Goal: Task Accomplishment & Management: Manage account settings

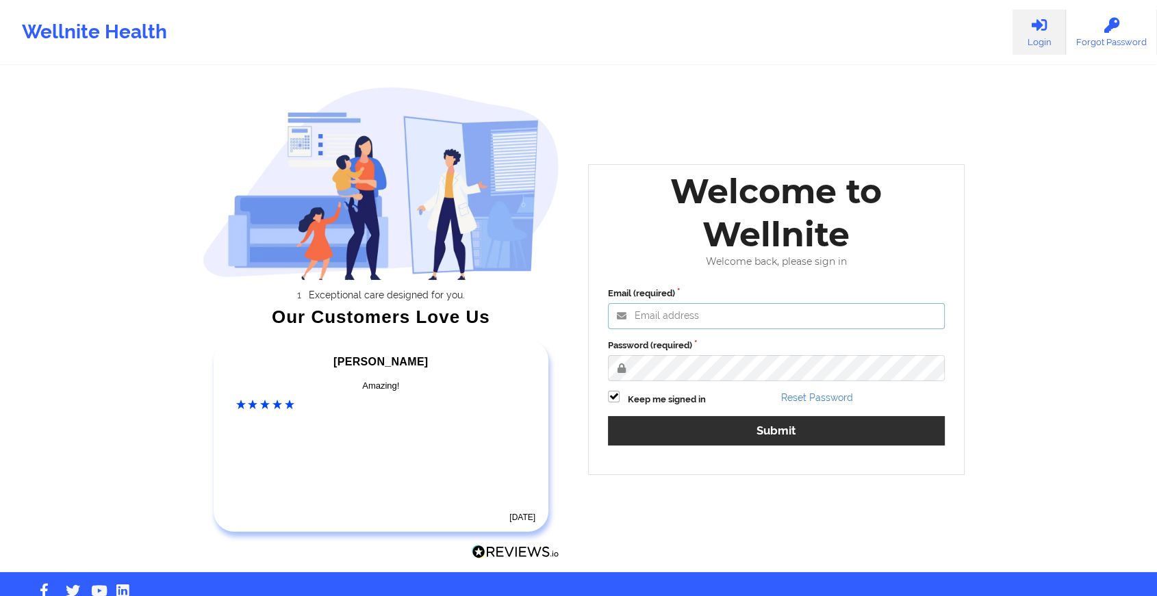
type input "[EMAIL_ADDRESS][DOMAIN_NAME]"
click at [691, 414] on div "Email (required) [EMAIL_ADDRESS][DOMAIN_NAME] Password (required) Keep me signe…" at bounding box center [776, 371] width 356 height 188
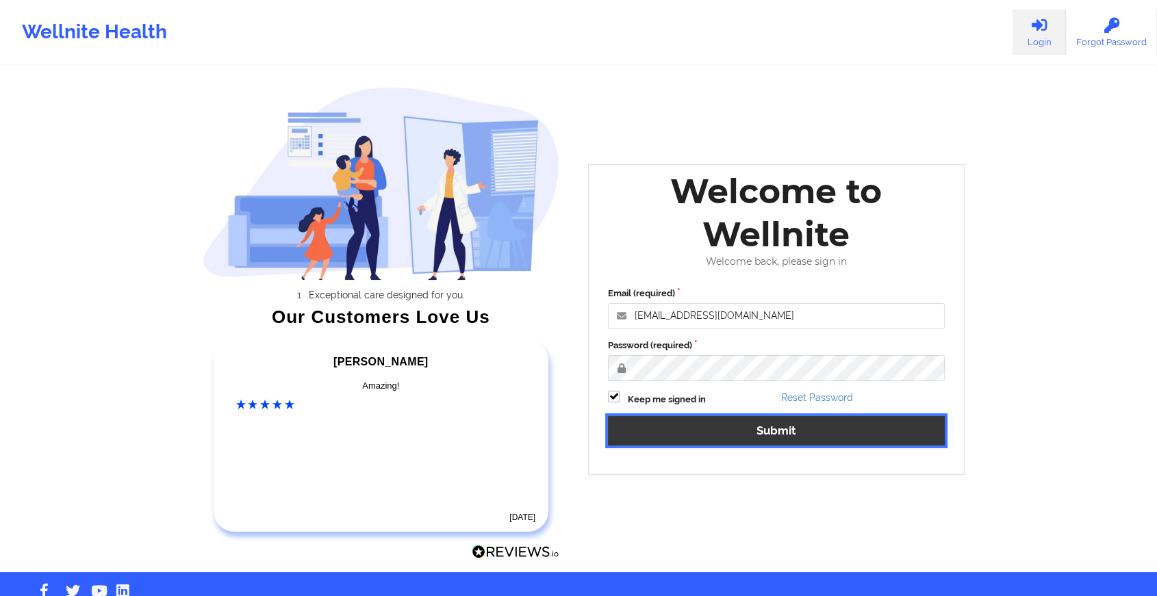
click at [690, 438] on button "Submit" at bounding box center [776, 430] width 337 height 29
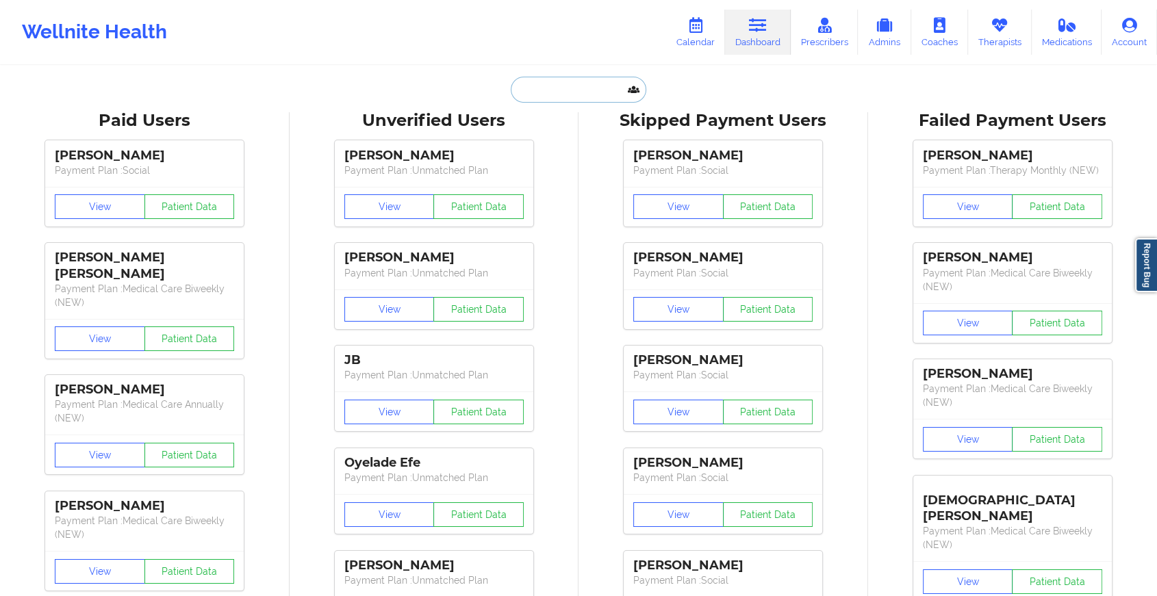
click at [586, 88] on input "text" at bounding box center [579, 90] width 136 height 26
paste input "[EMAIL_ADDRESS][DOMAIN_NAME]"
type input "[EMAIL_ADDRESS][DOMAIN_NAME]"
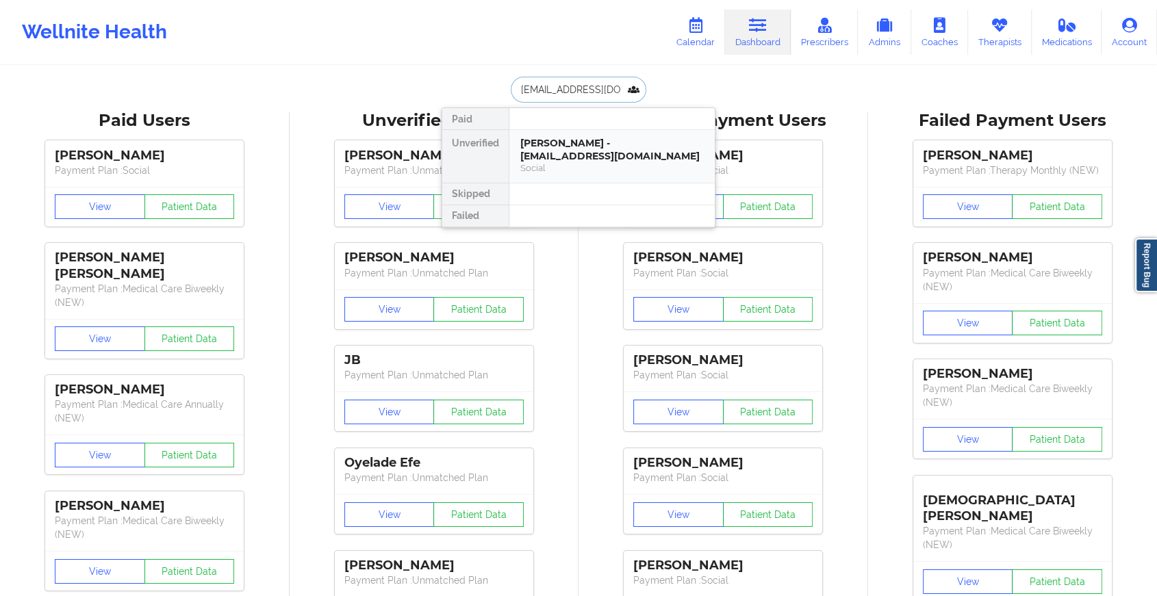
click at [587, 140] on div "[PERSON_NAME] - [EMAIL_ADDRESS][DOMAIN_NAME]" at bounding box center [611, 149] width 183 height 25
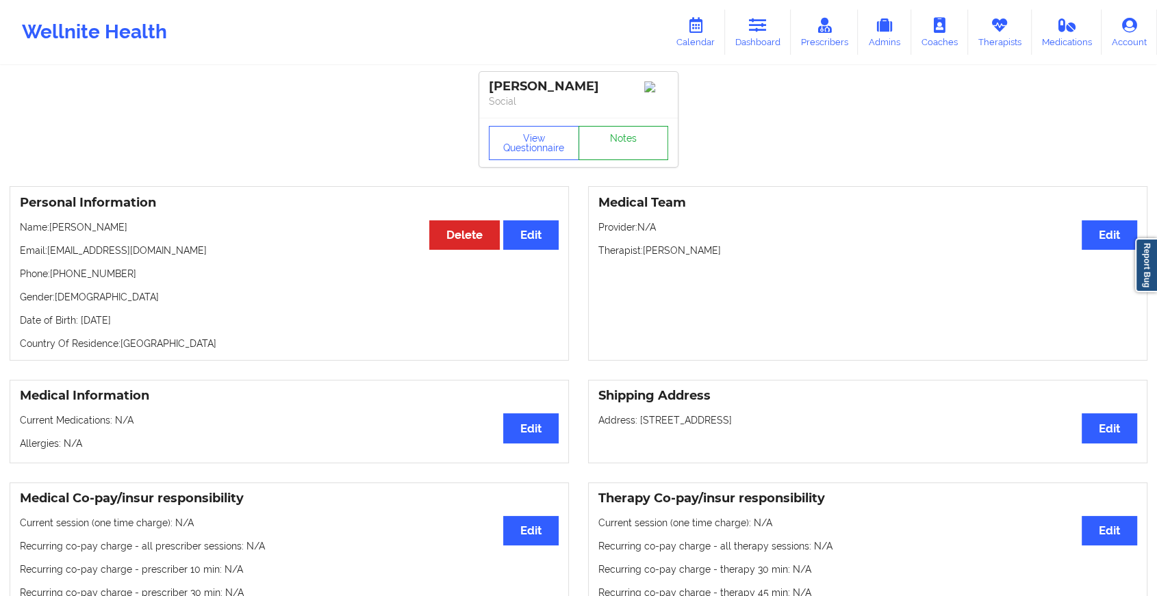
click at [620, 160] on link "Notes" at bounding box center [624, 143] width 90 height 34
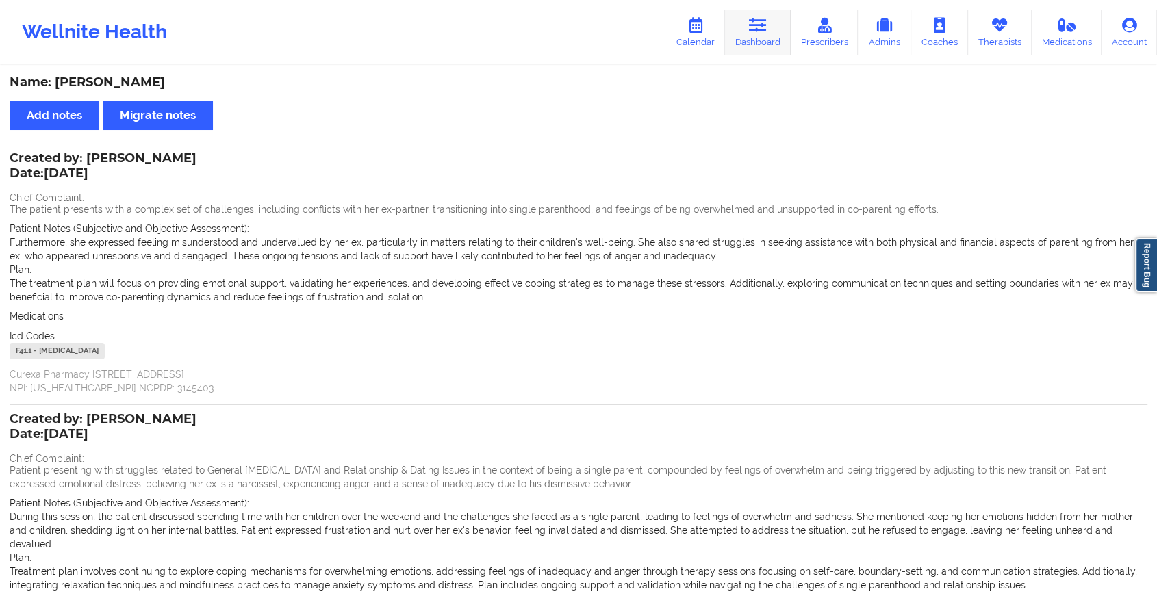
click at [741, 27] on link "Dashboard" at bounding box center [758, 32] width 66 height 45
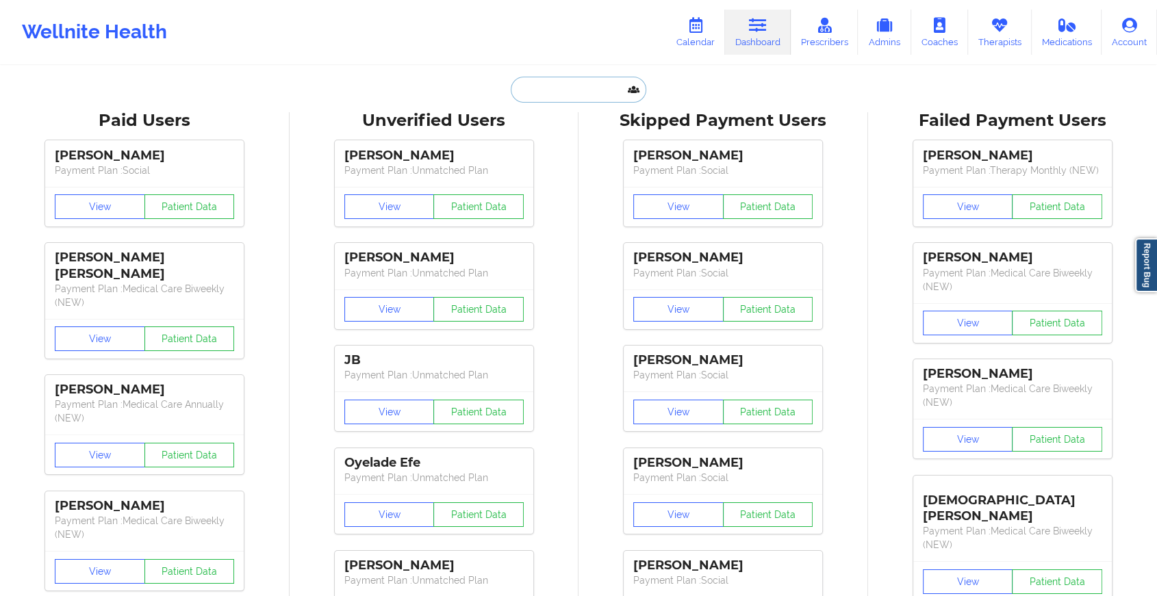
click at [576, 82] on input "text" at bounding box center [579, 90] width 136 height 26
paste input "[PERSON_NAME][EMAIL_ADDRESS][DOMAIN_NAME]"
type input "[PERSON_NAME][EMAIL_ADDRESS][DOMAIN_NAME]"
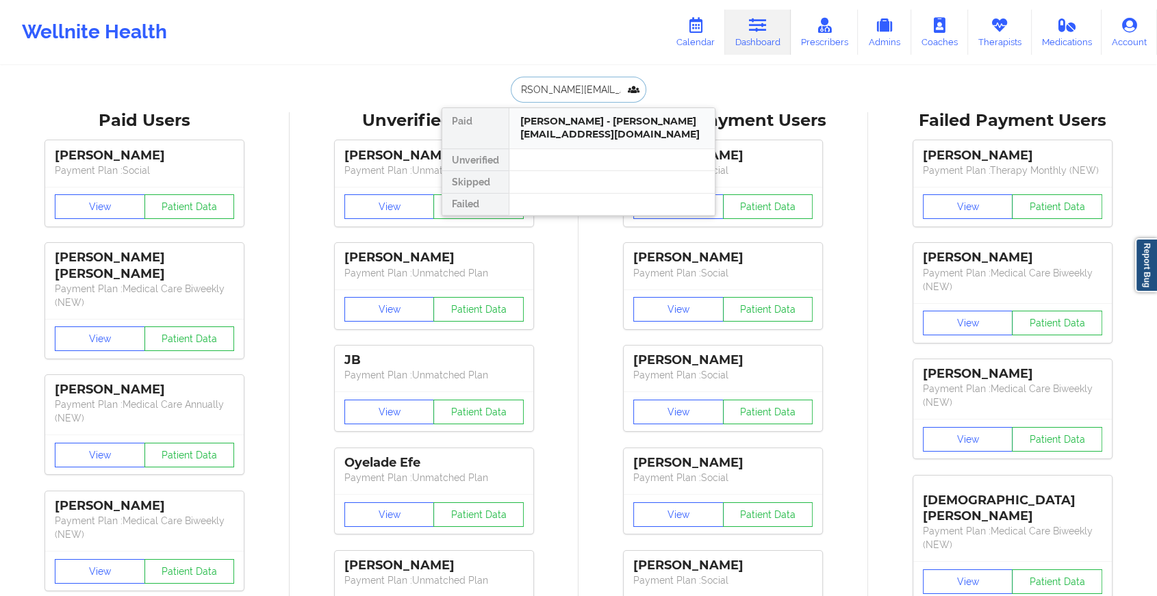
click at [592, 139] on div "[PERSON_NAME] - [PERSON_NAME][EMAIL_ADDRESS][DOMAIN_NAME]" at bounding box center [611, 127] width 183 height 25
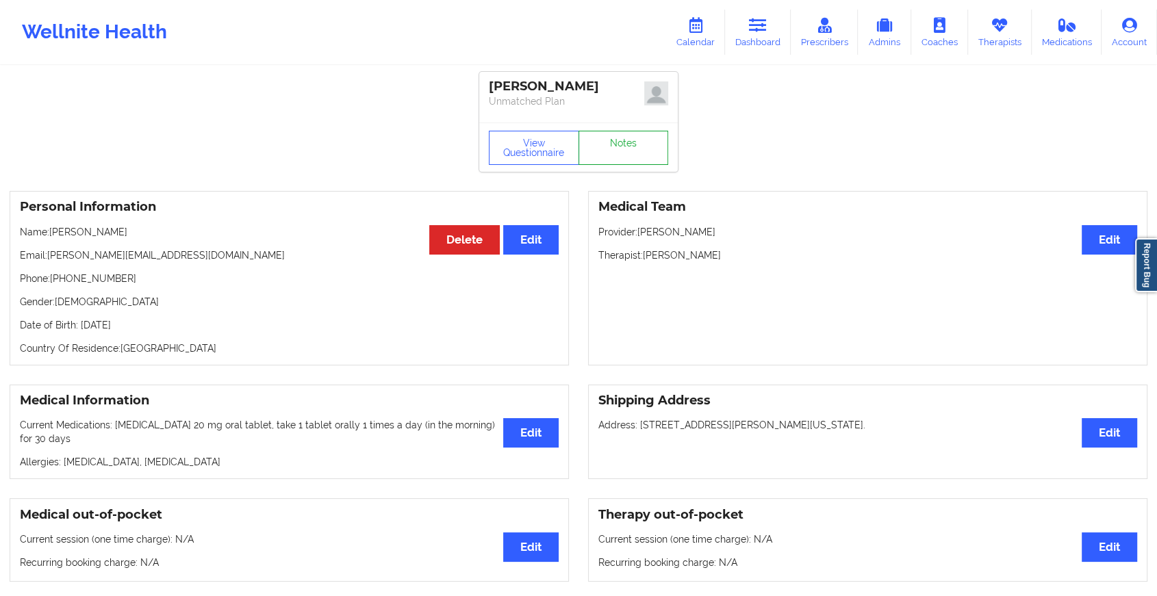
click at [642, 154] on link "Notes" at bounding box center [624, 148] width 90 height 34
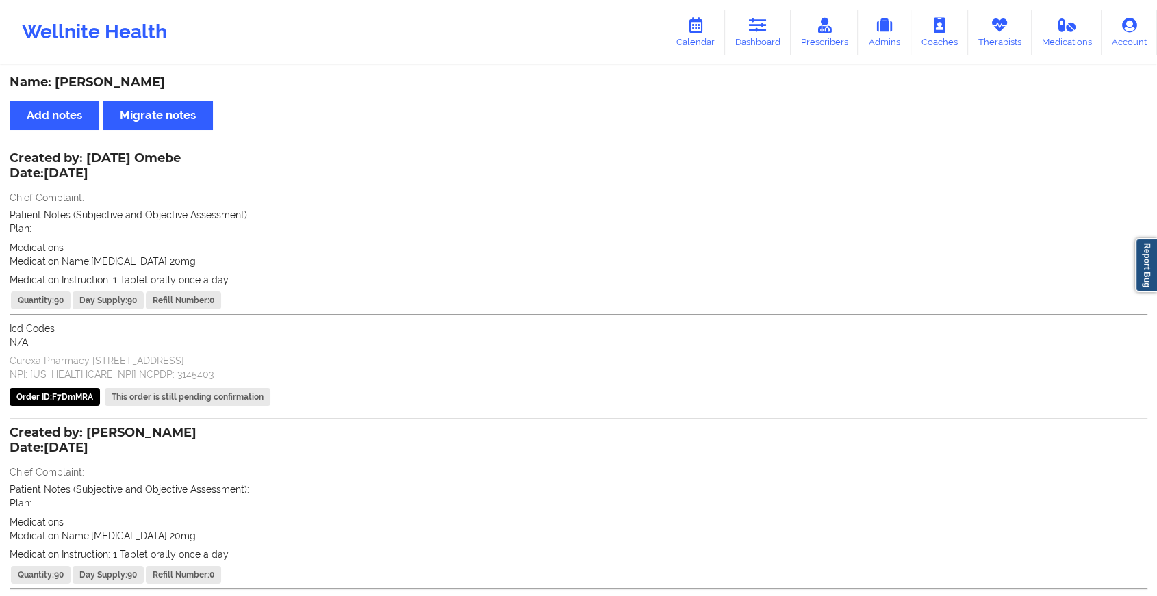
click at [772, 8] on div "Wellnite Health Calendar Dashboard Prescribers Admins Coaches Therapists Medica…" at bounding box center [578, 32] width 1157 height 55
click at [761, 55] on link "Dashboard" at bounding box center [758, 32] width 66 height 45
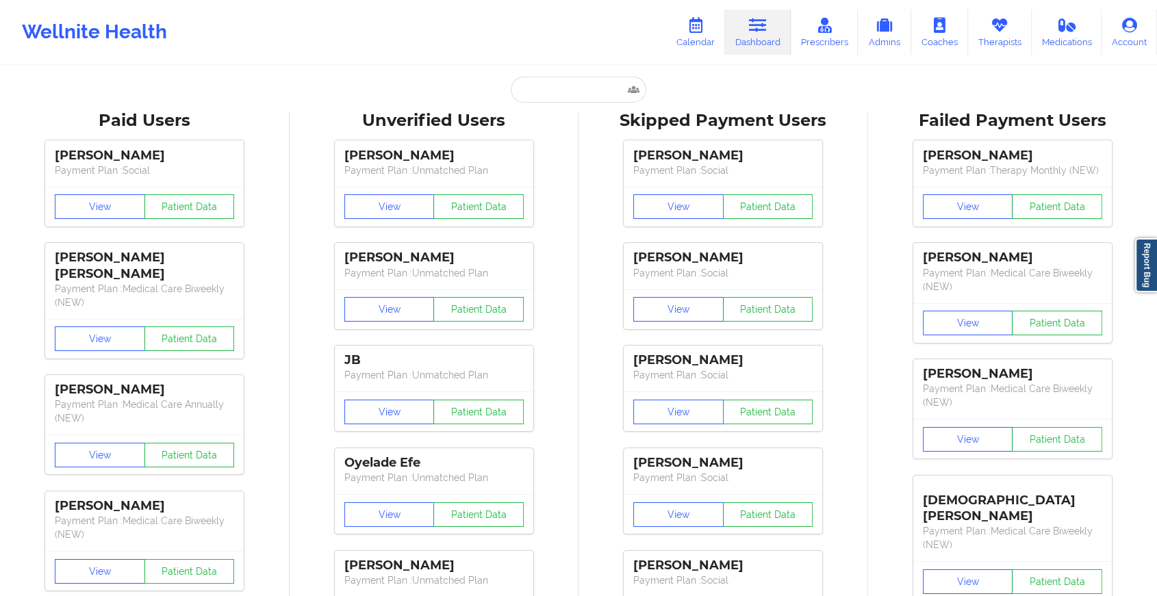
click at [584, 77] on input "text" at bounding box center [579, 90] width 136 height 26
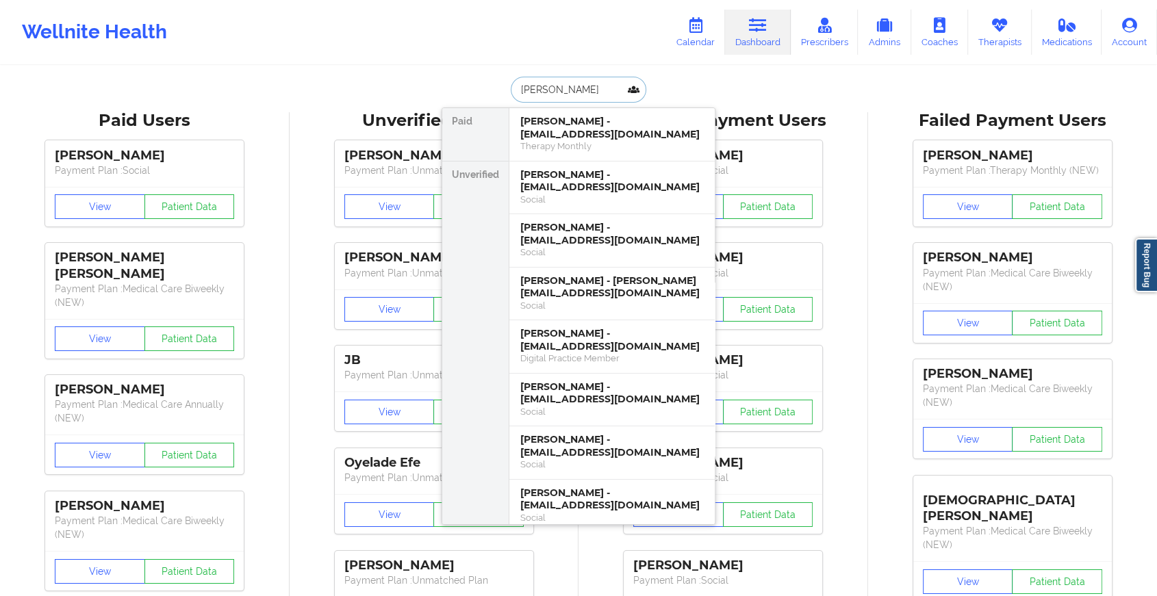
type input "[PERSON_NAME]"
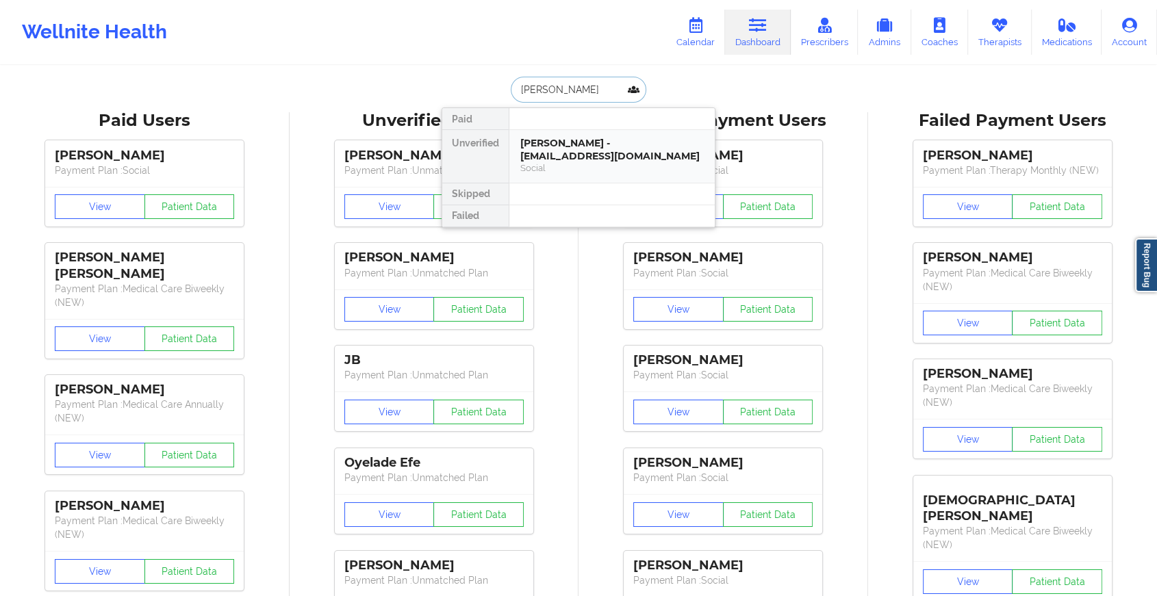
click at [596, 176] on div "[PERSON_NAME] - [EMAIL_ADDRESS][DOMAIN_NAME] Social" at bounding box center [611, 156] width 205 height 53
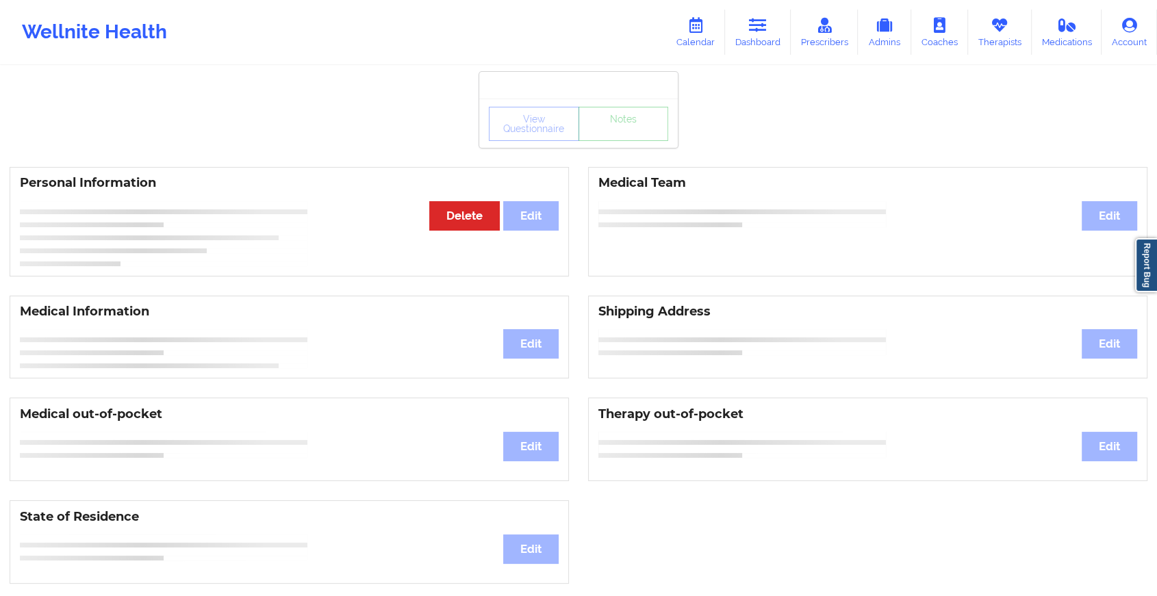
click at [617, 130] on div "View Questionnaire Notes" at bounding box center [578, 124] width 179 height 34
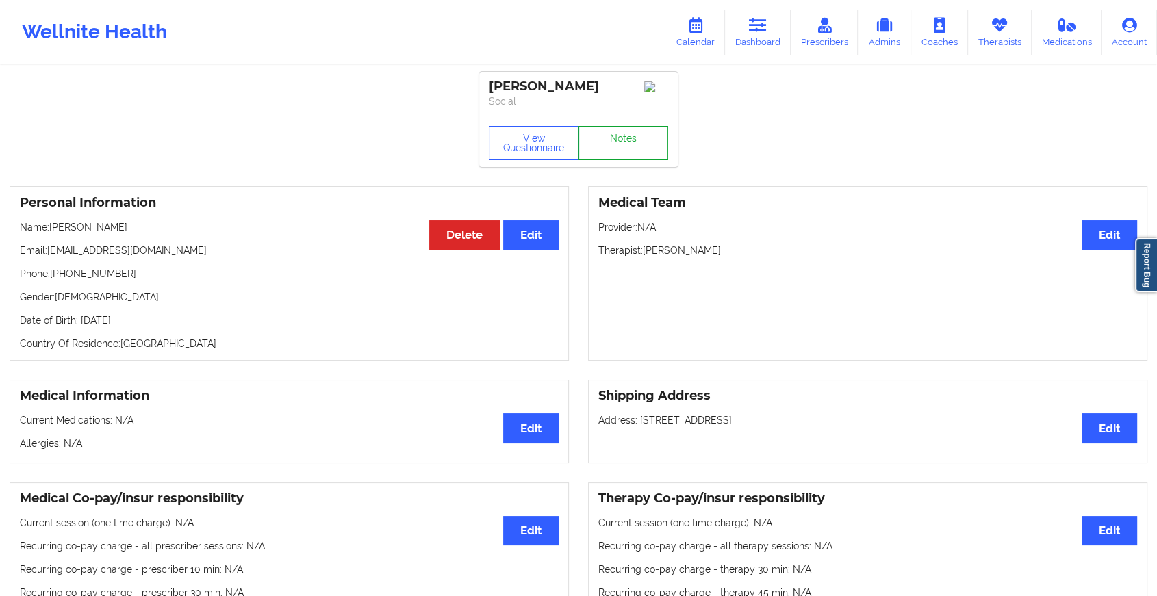
click at [617, 130] on link "Notes" at bounding box center [624, 143] width 90 height 34
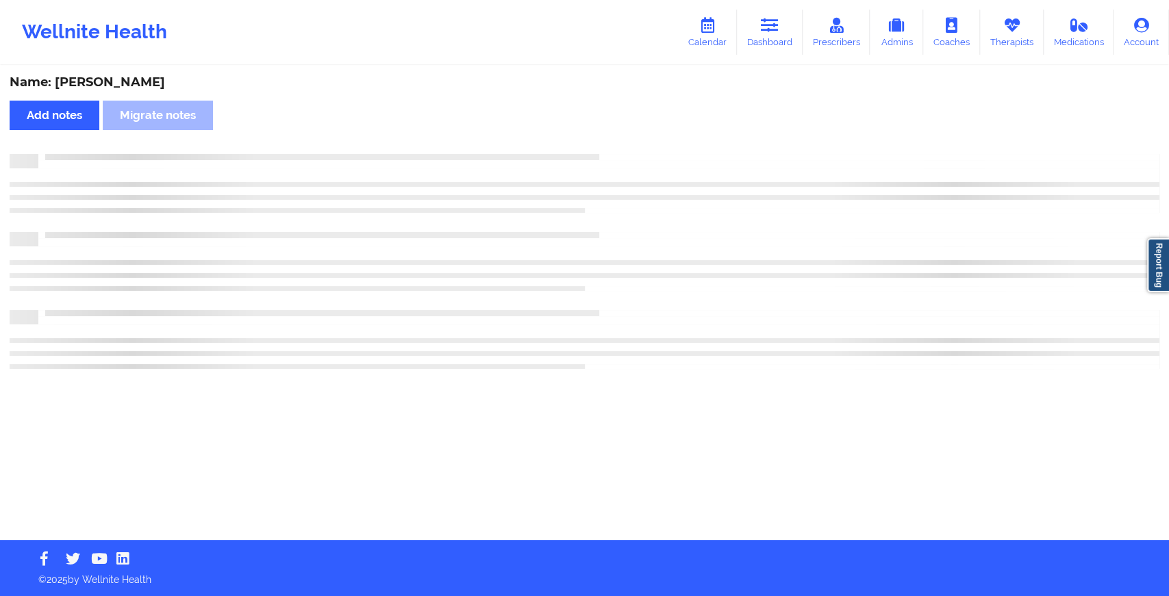
click at [617, 130] on div "Name: [PERSON_NAME] Add notes Migrate notes" at bounding box center [584, 303] width 1169 height 473
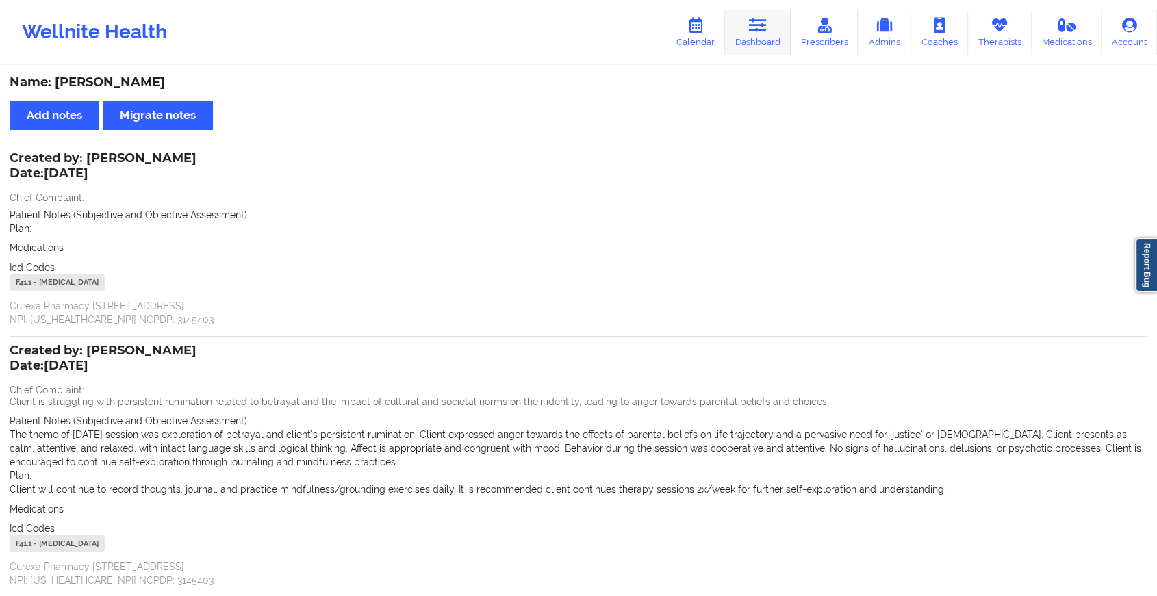
click at [744, 27] on link "Dashboard" at bounding box center [758, 32] width 66 height 45
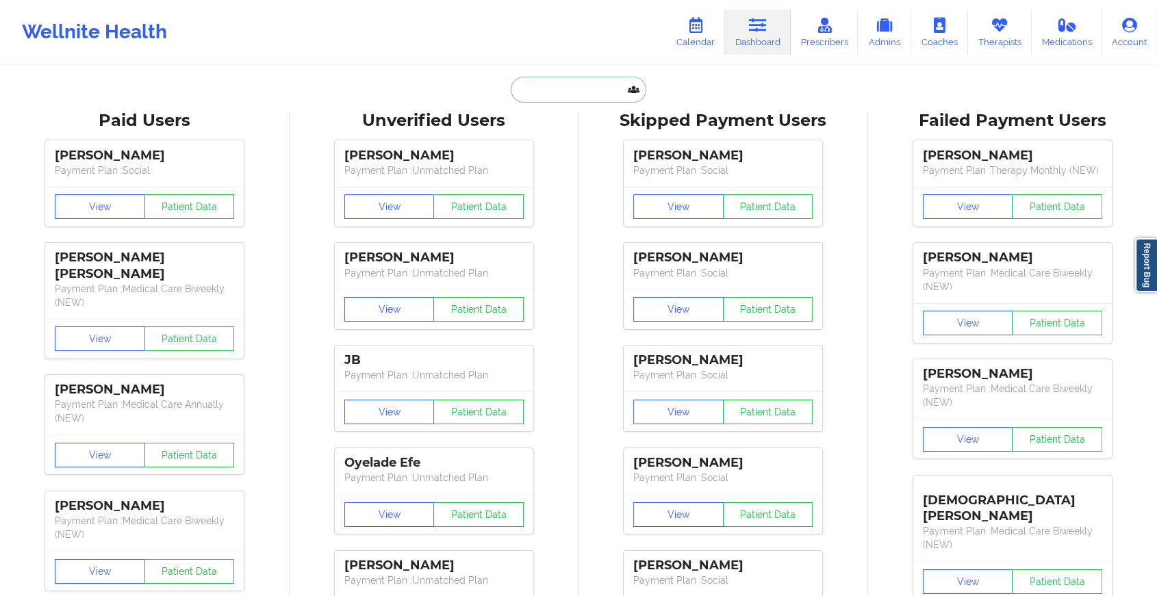
click at [531, 78] on input "text" at bounding box center [579, 90] width 136 height 26
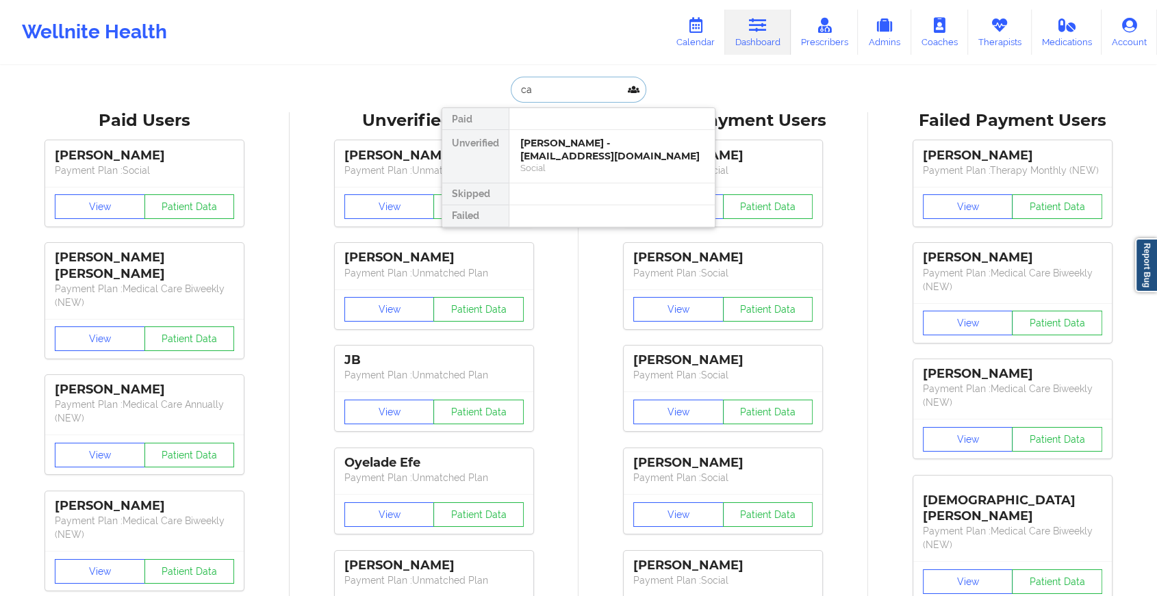
type input "c"
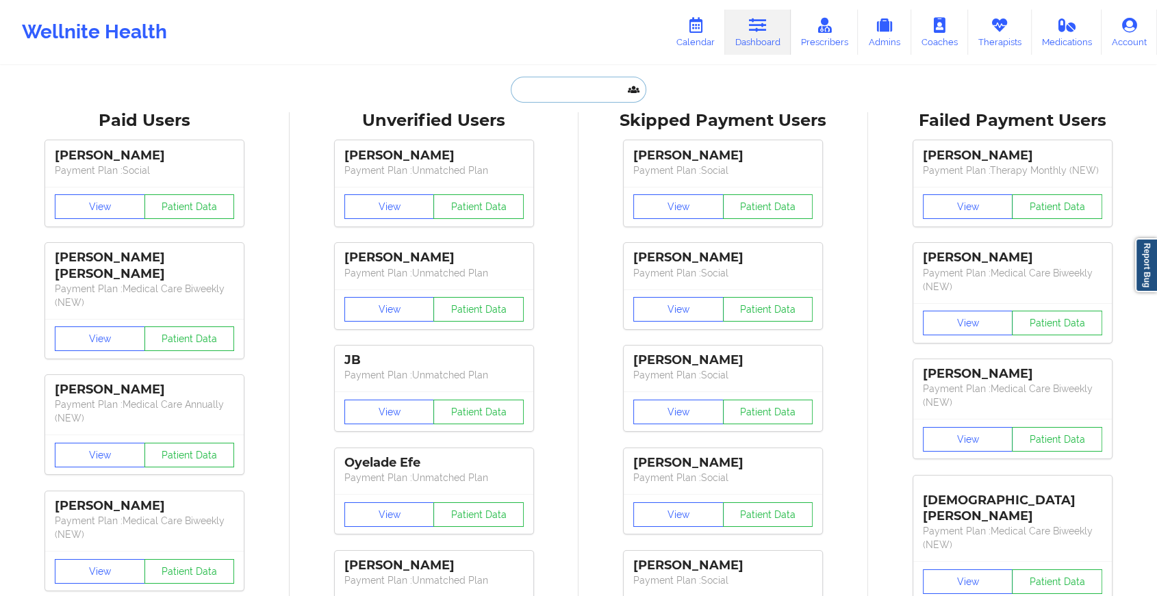
paste input "[EMAIL_ADDRESS][DOMAIN_NAME]"
type input "[EMAIL_ADDRESS][DOMAIN_NAME]"
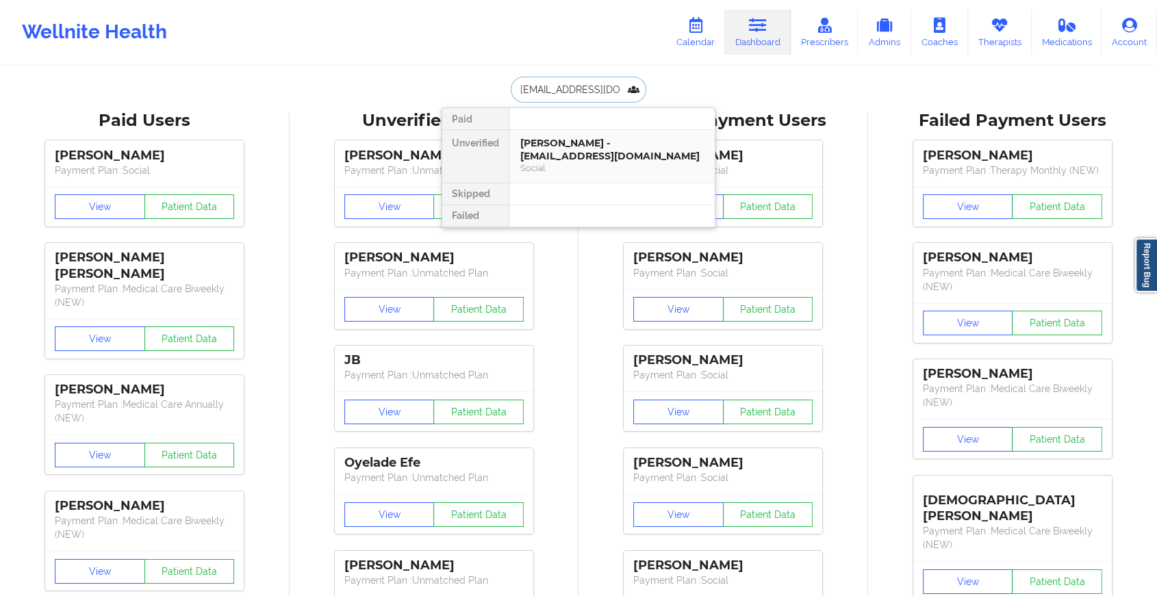
click at [574, 142] on div "[PERSON_NAME] - [EMAIL_ADDRESS][DOMAIN_NAME]" at bounding box center [611, 149] width 183 height 25
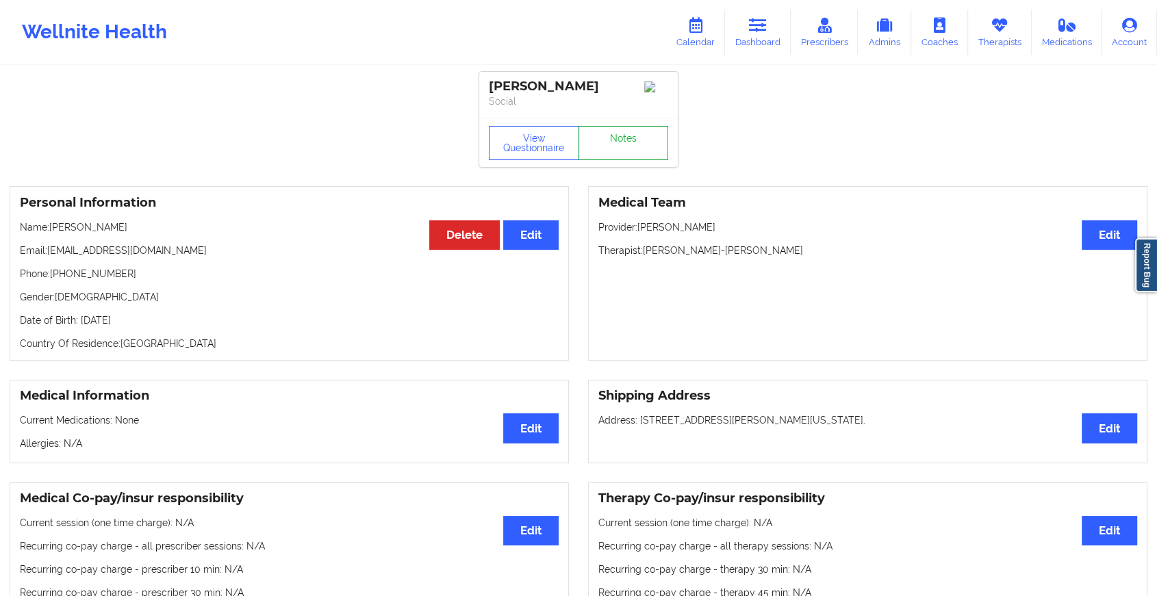
click at [631, 142] on link "Notes" at bounding box center [624, 143] width 90 height 34
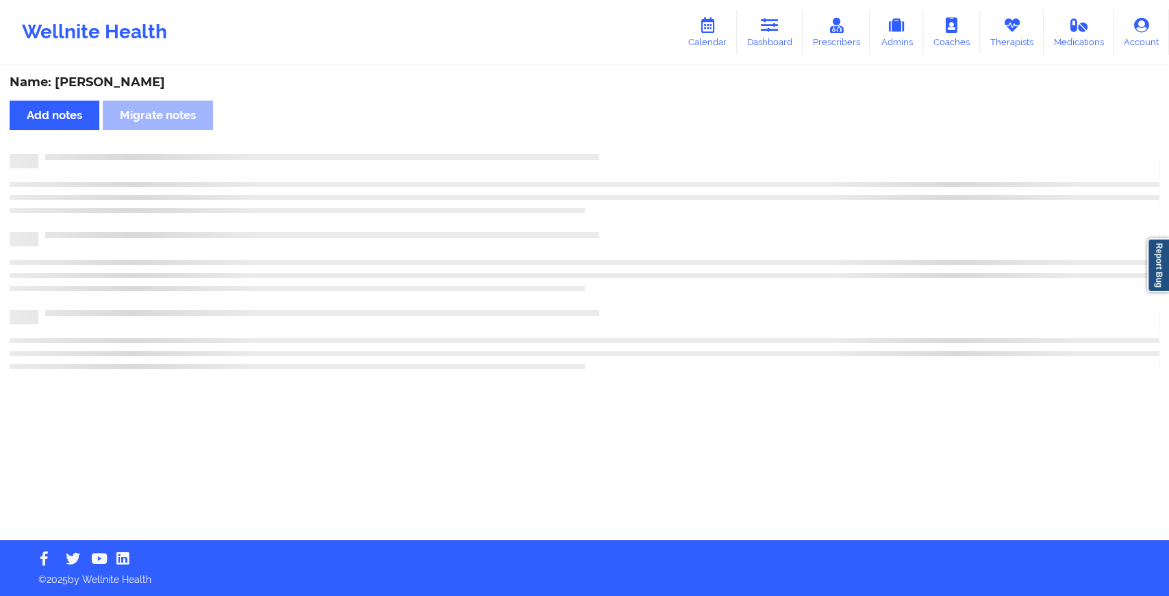
click at [631, 142] on div "Name: [PERSON_NAME] Add notes Migrate notes" at bounding box center [584, 303] width 1169 height 473
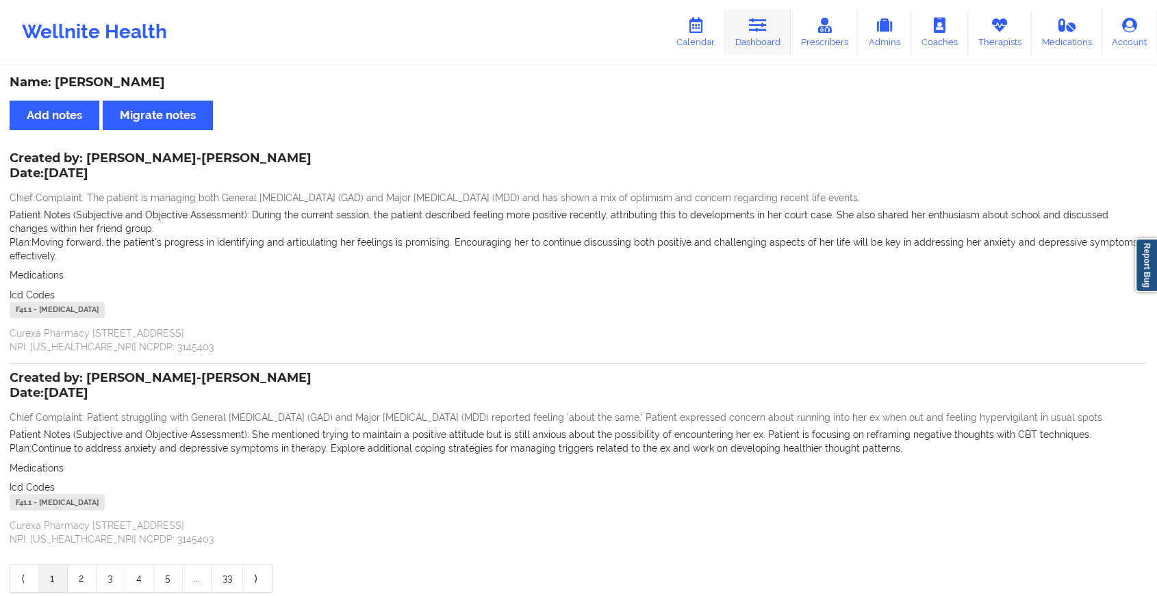
click at [765, 31] on icon at bounding box center [758, 25] width 18 height 15
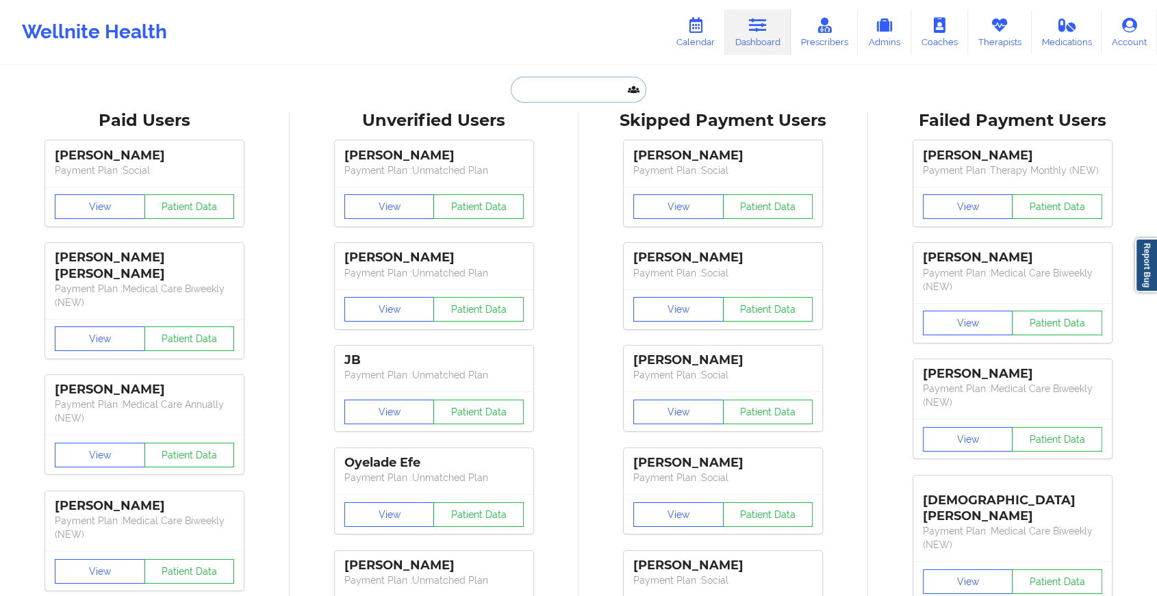
click at [609, 96] on input "text" at bounding box center [579, 90] width 136 height 26
paste input "[EMAIL_ADDRESS][DOMAIN_NAME]"
type input "[EMAIL_ADDRESS][DOMAIN_NAME]"
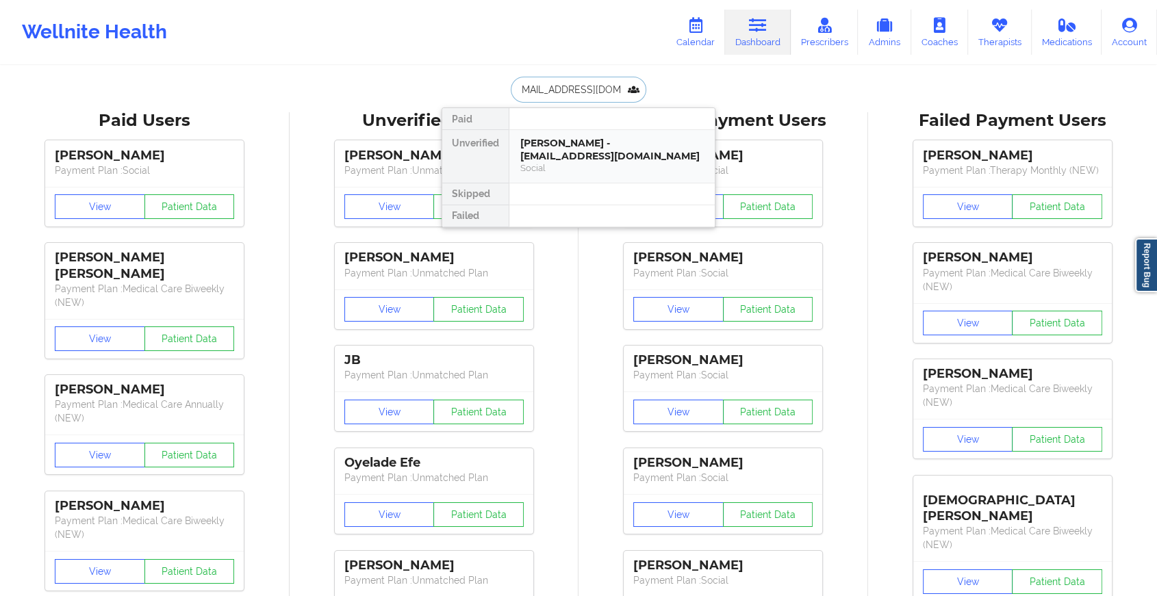
click at [618, 140] on div "[PERSON_NAME] - [EMAIL_ADDRESS][DOMAIN_NAME]" at bounding box center [611, 149] width 183 height 25
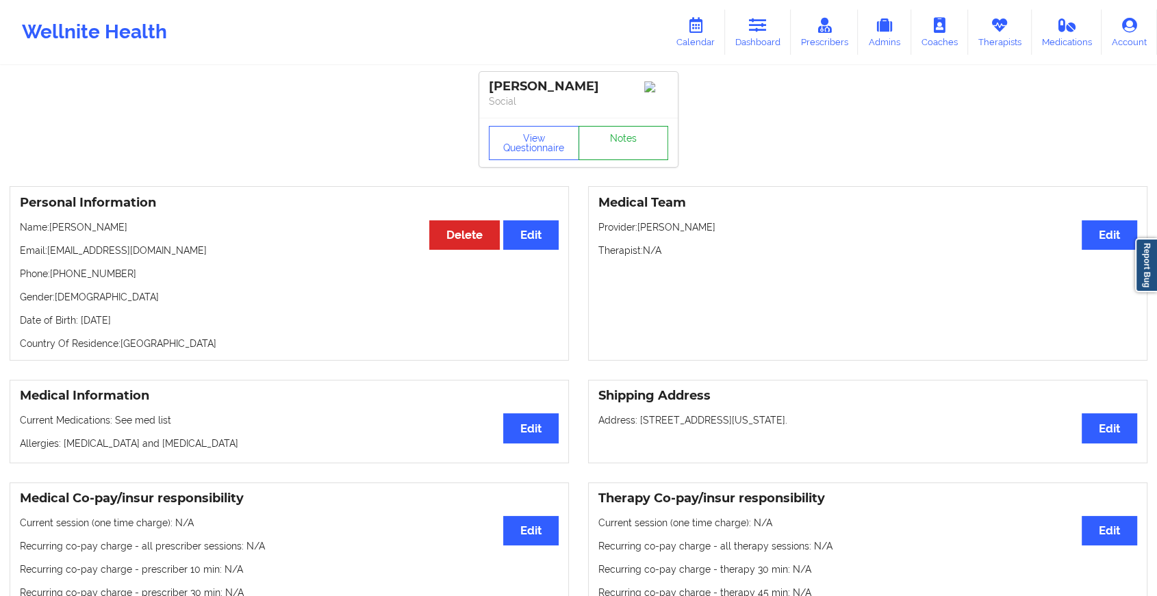
click at [630, 141] on link "Notes" at bounding box center [624, 143] width 90 height 34
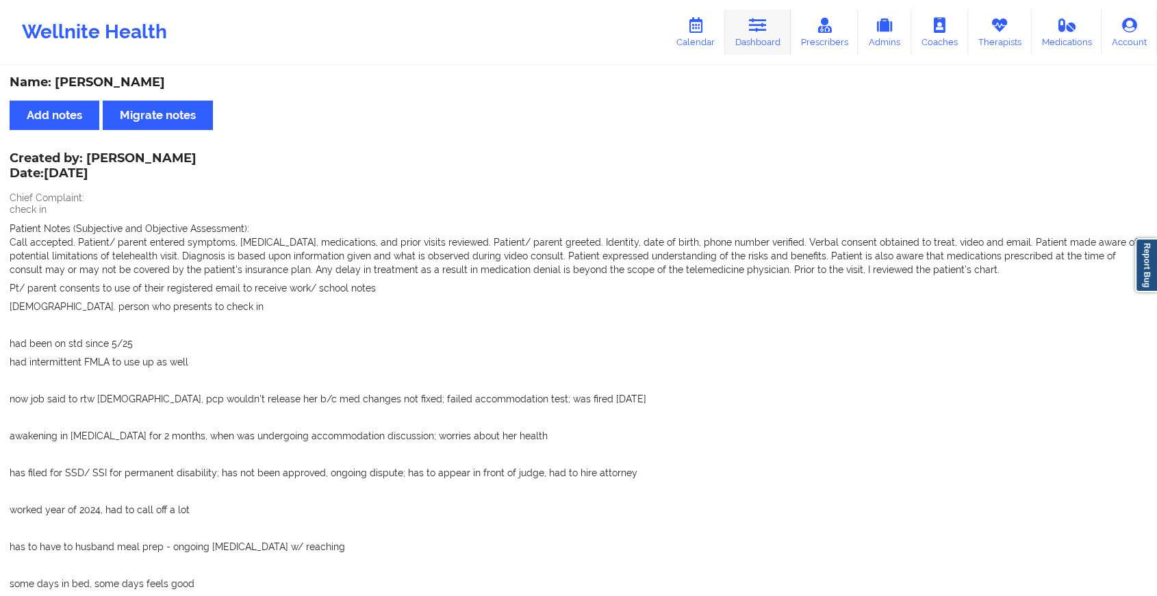
click at [772, 38] on link "Dashboard" at bounding box center [758, 32] width 66 height 45
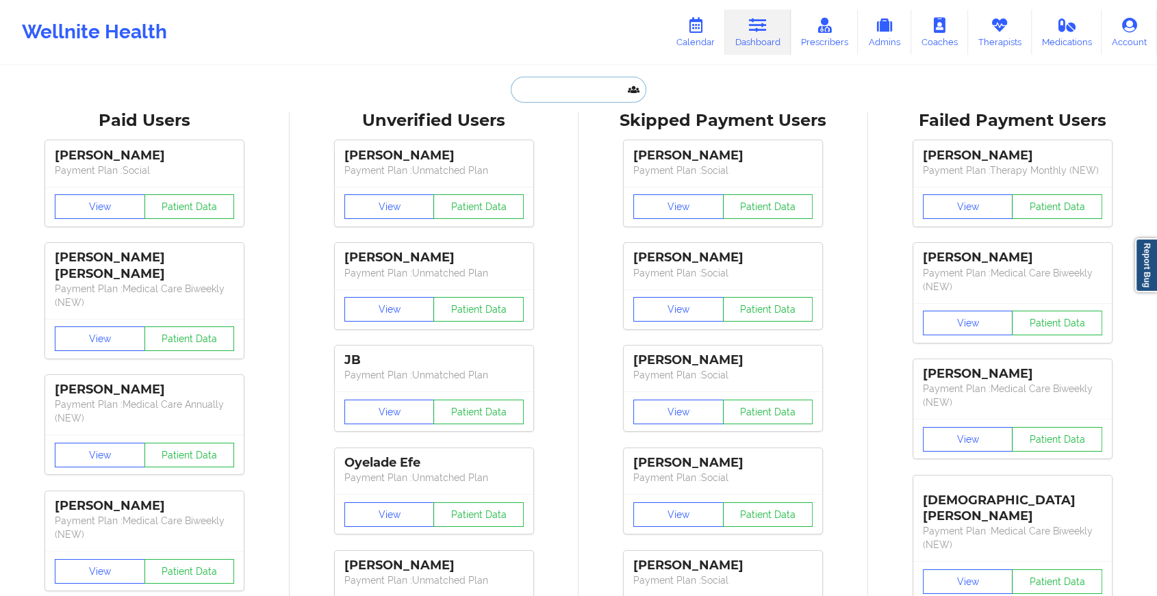
click at [533, 84] on input "text" at bounding box center [579, 90] width 136 height 26
paste input "[EMAIL_ADDRESS][DOMAIN_NAME]"
type input "[EMAIL_ADDRESS][DOMAIN_NAME]"
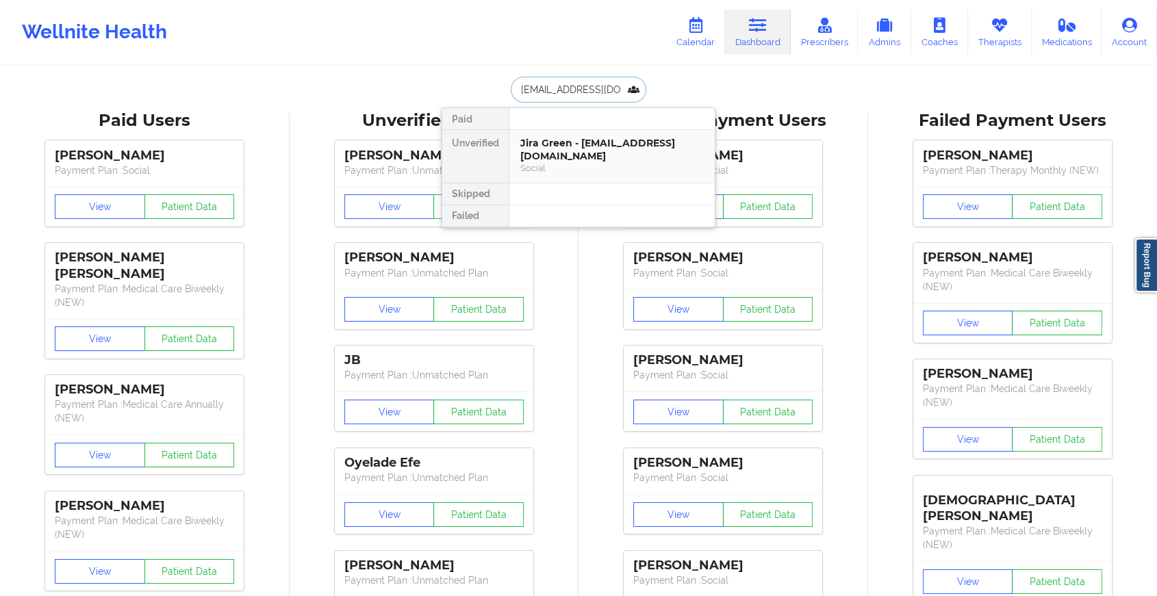
click at [589, 162] on div "Social" at bounding box center [611, 168] width 183 height 12
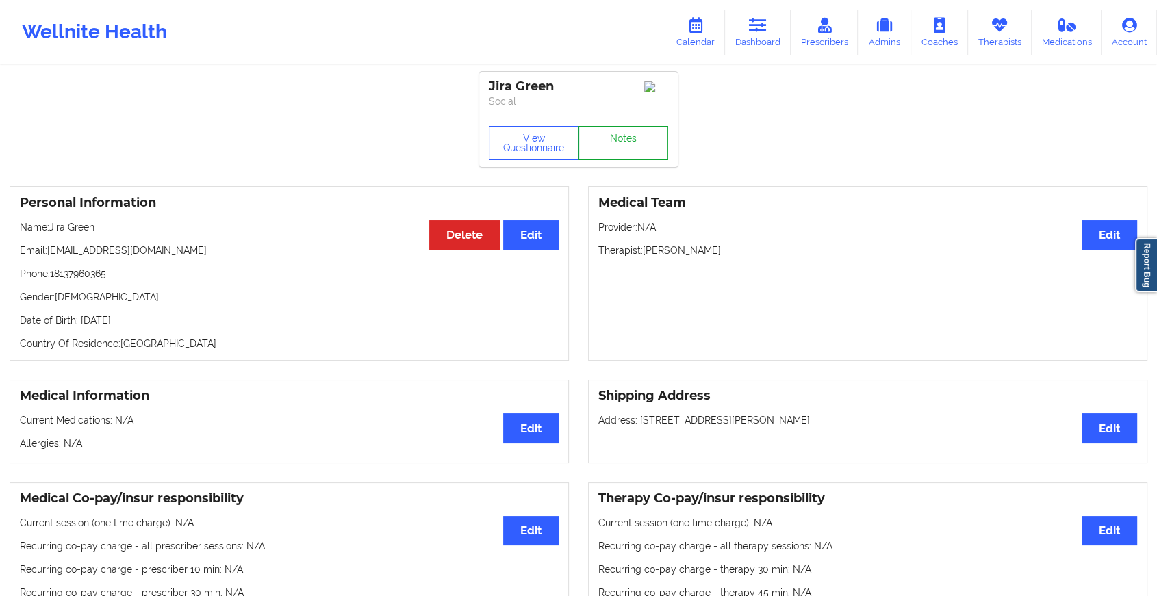
click at [589, 159] on link "Notes" at bounding box center [624, 143] width 90 height 34
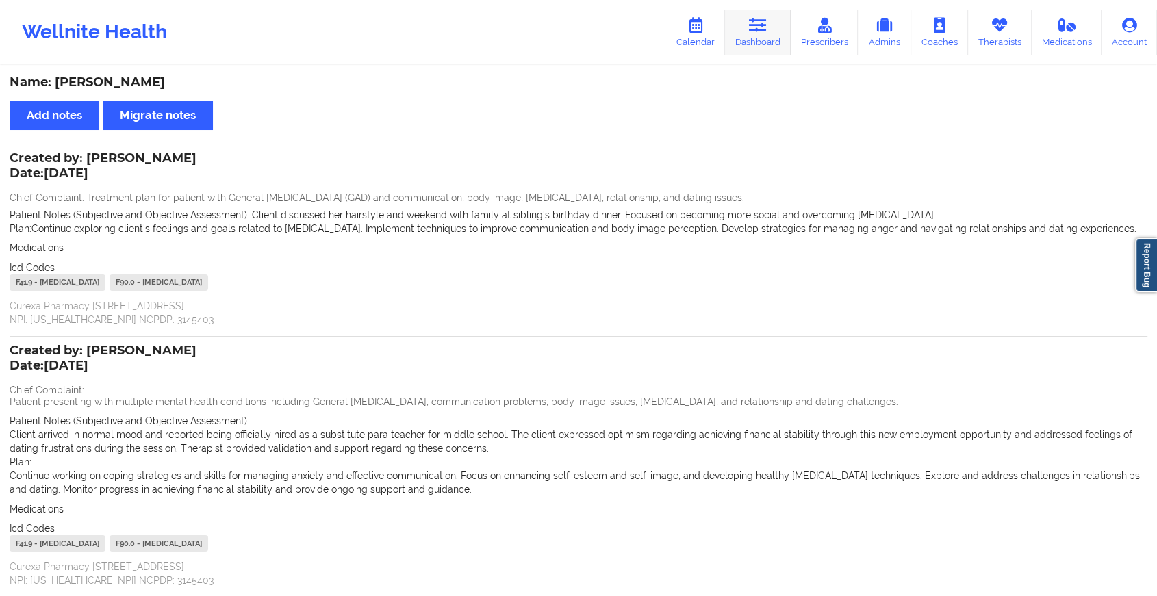
click at [741, 33] on link "Dashboard" at bounding box center [758, 32] width 66 height 45
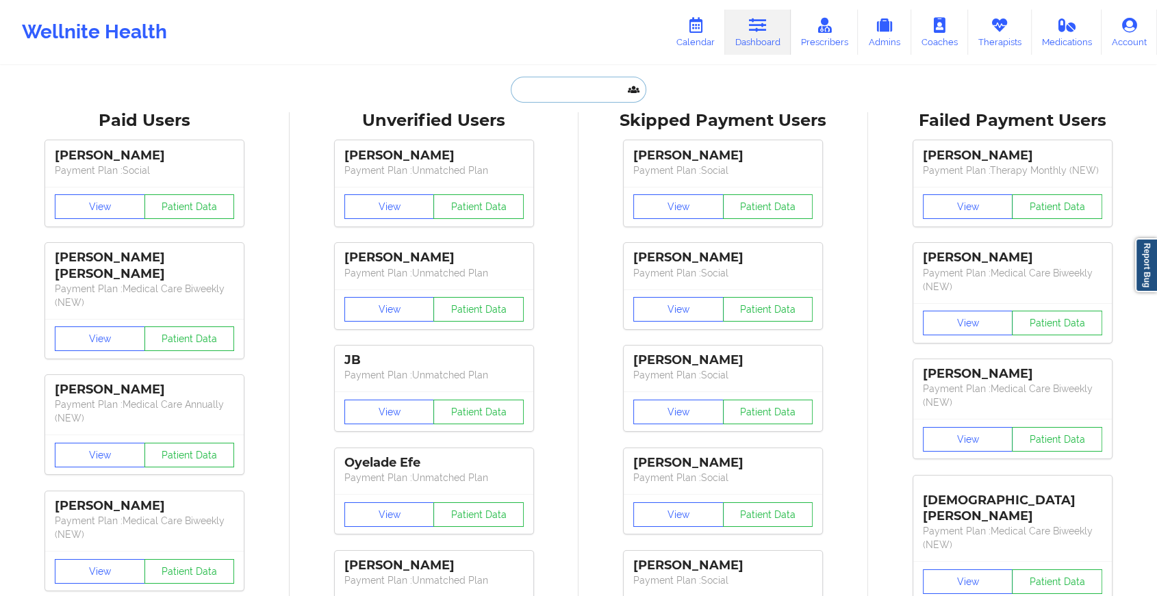
click at [576, 88] on input "text" at bounding box center [579, 90] width 136 height 26
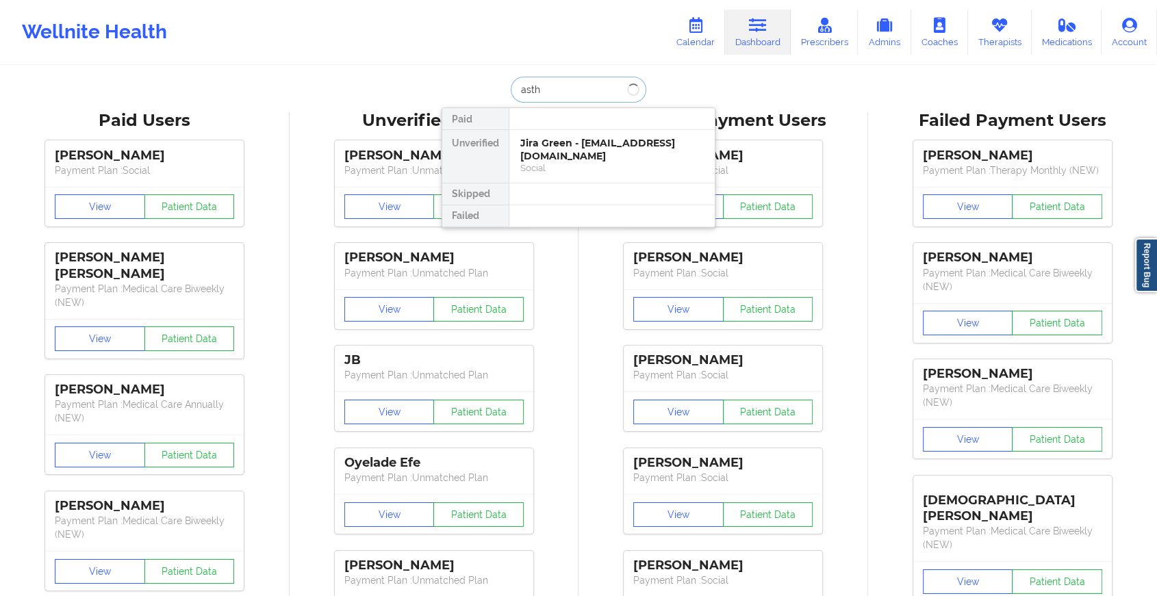
type input "[PERSON_NAME]"
click at [564, 145] on div "Astharte De Los [PERSON_NAME] - [EMAIL_ADDRESS][DOMAIN_NAME]" at bounding box center [611, 149] width 183 height 25
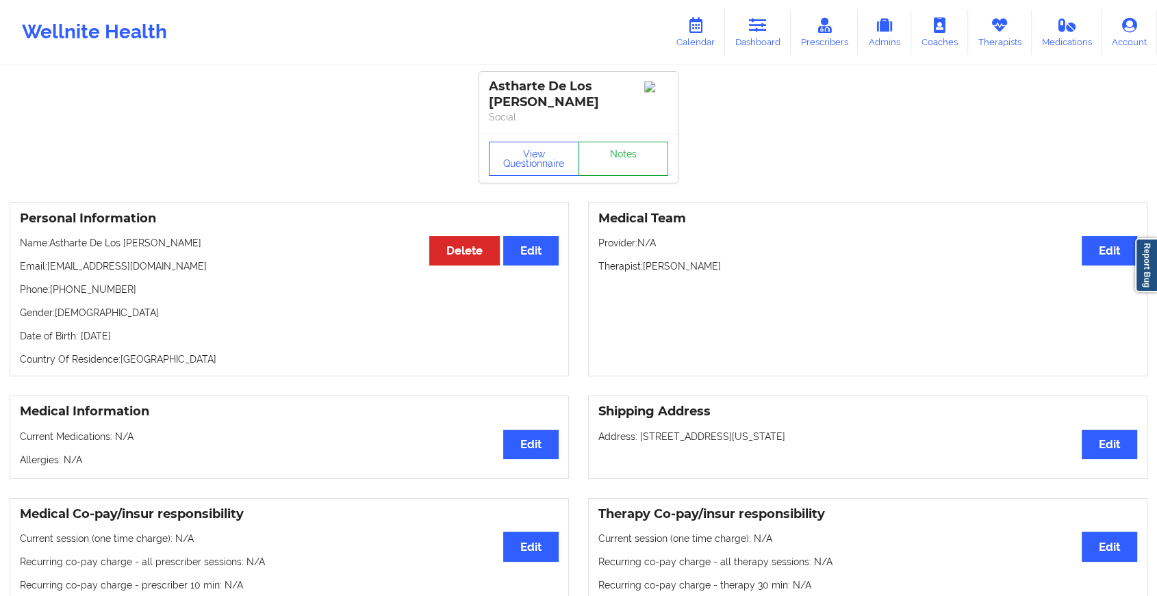
click at [622, 159] on link "Notes" at bounding box center [624, 159] width 90 height 34
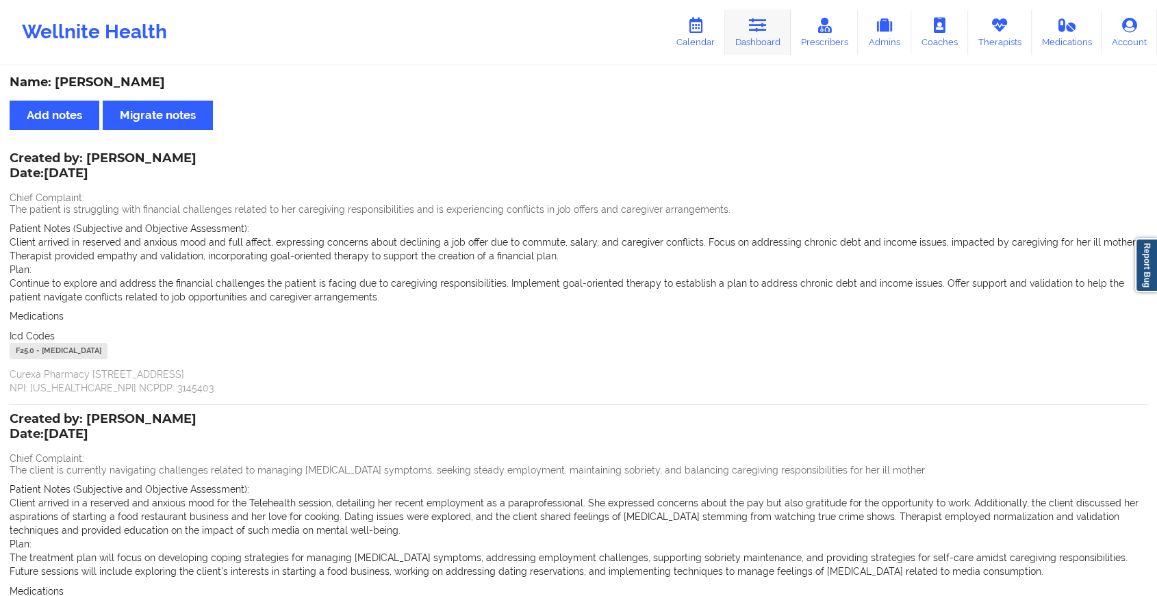
click at [748, 17] on link "Dashboard" at bounding box center [758, 32] width 66 height 45
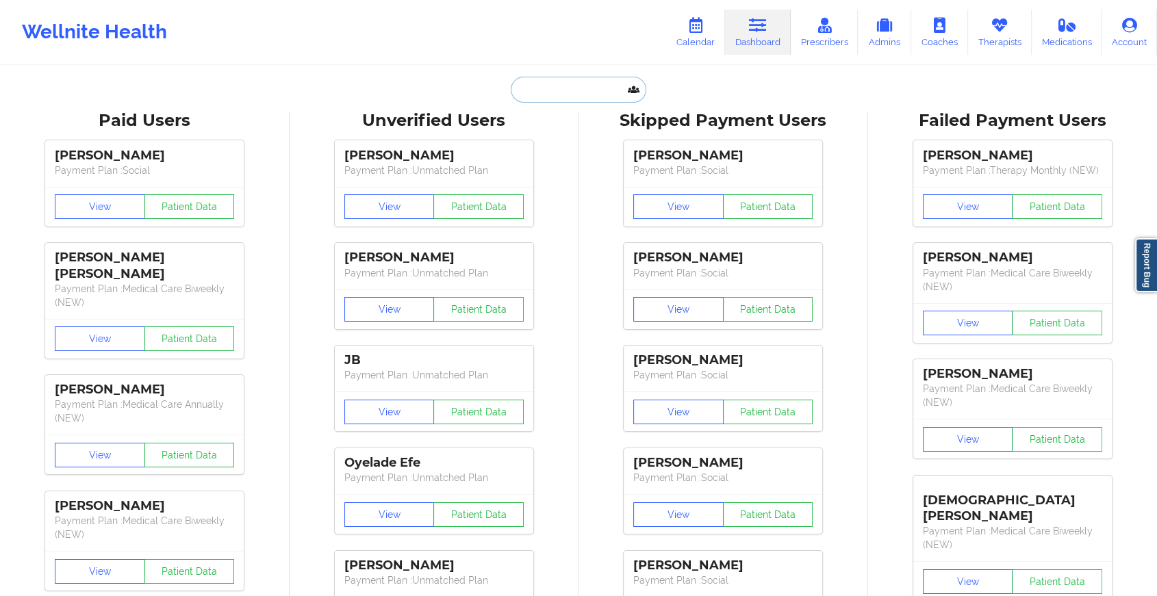
click at [580, 90] on input "text" at bounding box center [579, 90] width 136 height 26
paste input "[EMAIL_ADDRESS][DOMAIN_NAME]"
type input "[EMAIL_ADDRESS][DOMAIN_NAME]"
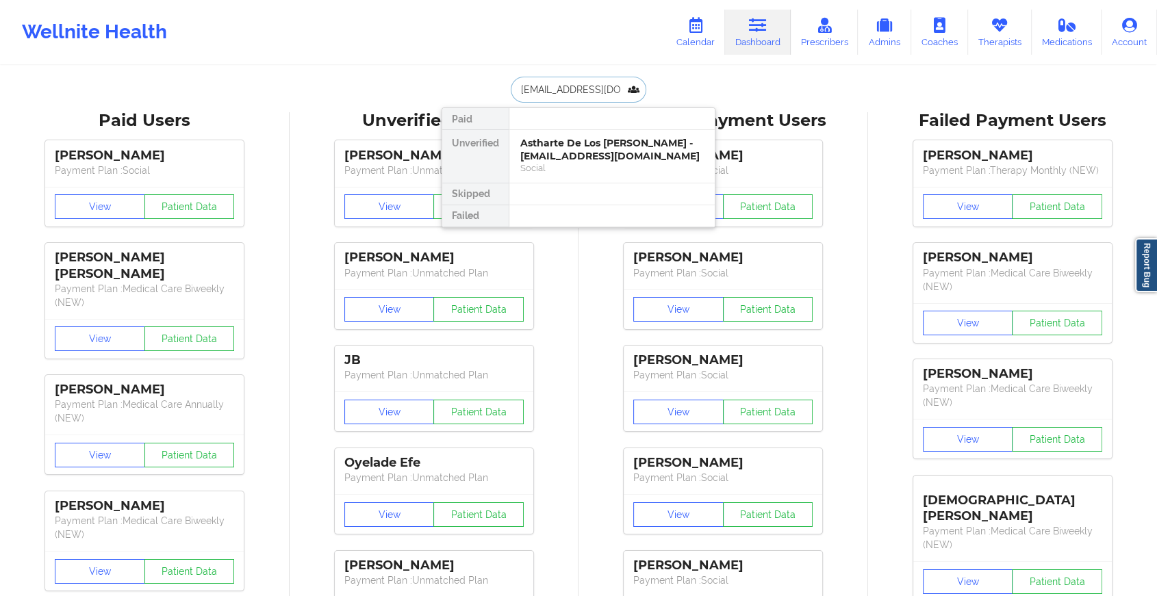
scroll to position [0, 16]
click at [559, 152] on div "[PERSON_NAME] - [EMAIL_ADDRESS][DOMAIN_NAME]" at bounding box center [611, 149] width 183 height 25
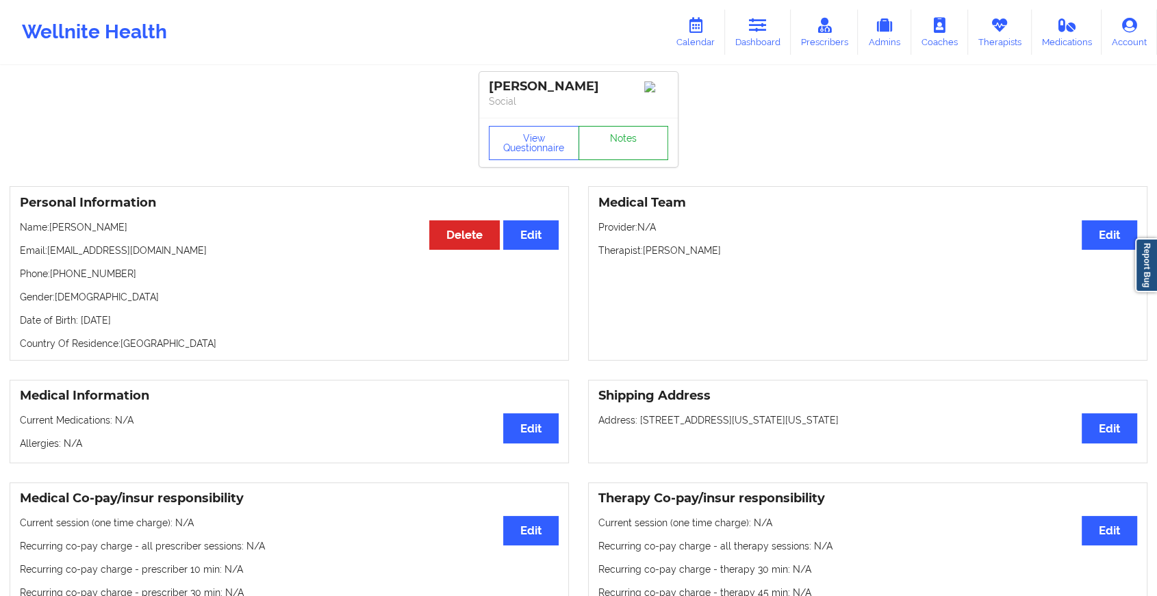
click at [598, 156] on link "Notes" at bounding box center [624, 143] width 90 height 34
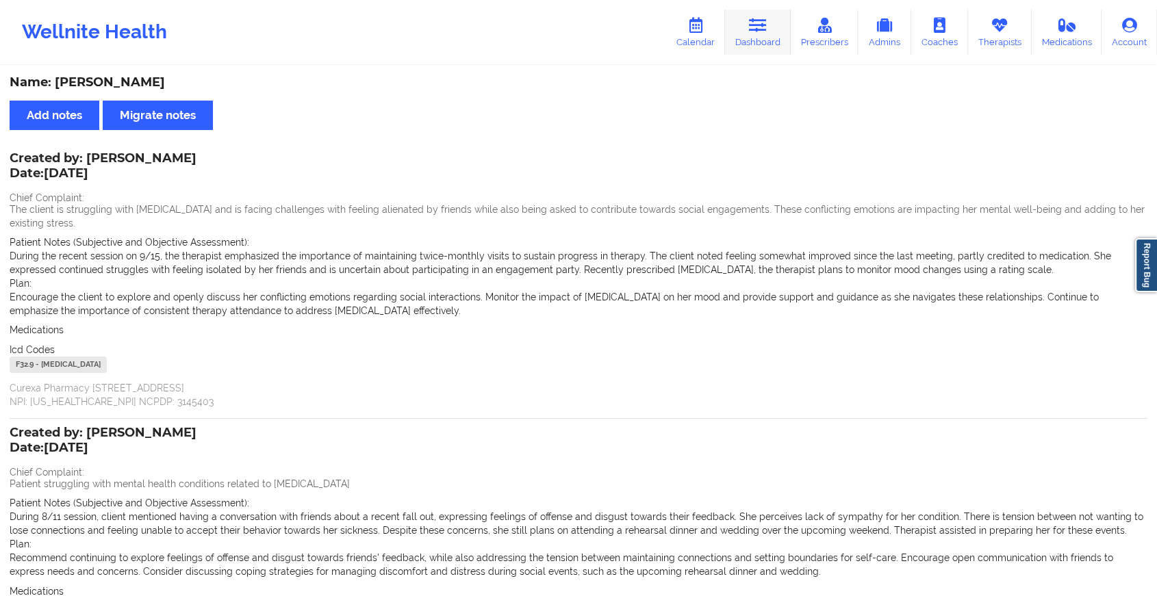
click at [752, 29] on icon at bounding box center [758, 25] width 18 height 15
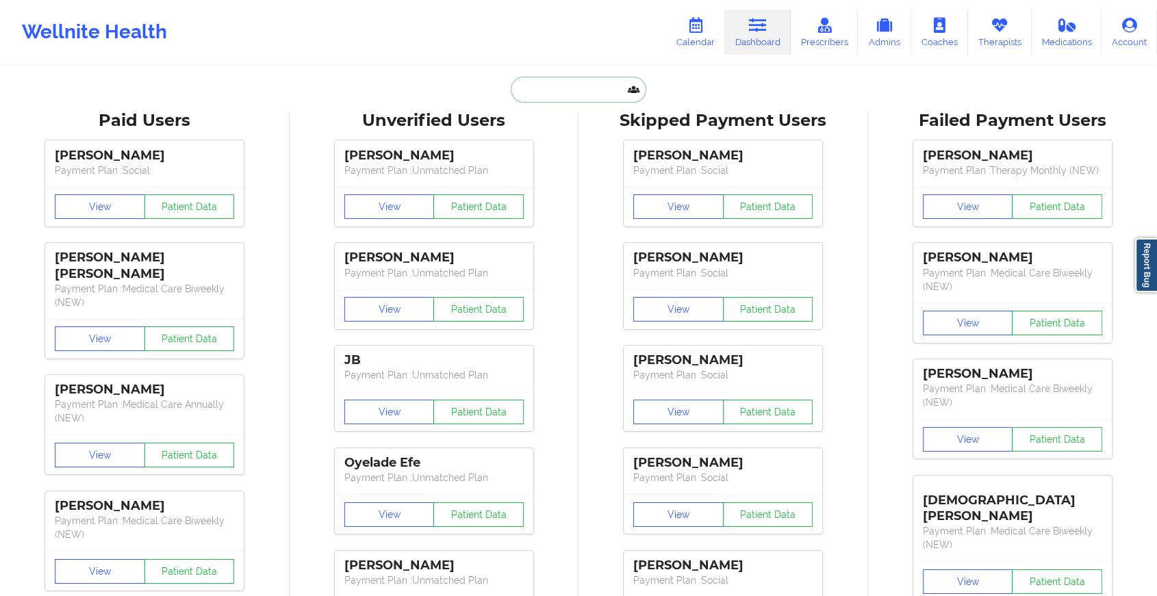
click at [568, 90] on input "text" at bounding box center [579, 90] width 136 height 26
paste input "[PERSON_NAME][EMAIL_ADDRESS][DOMAIN_NAME]"
type input "[PERSON_NAME][EMAIL_ADDRESS][DOMAIN_NAME]"
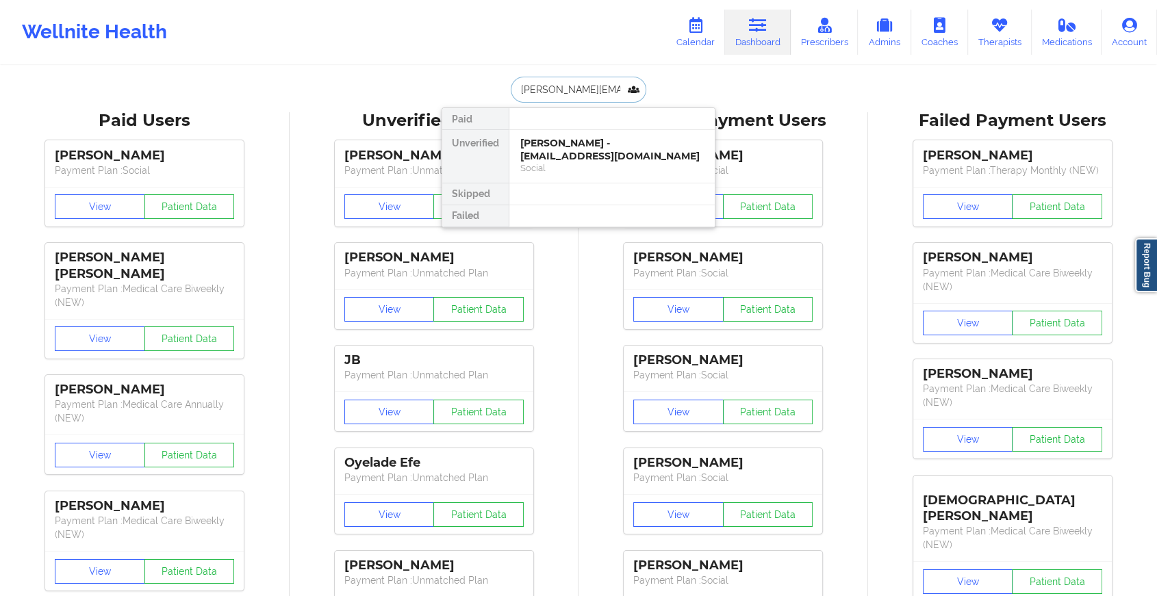
scroll to position [0, 25]
click at [619, 145] on div "[PERSON_NAME] Santiago - [EMAIL_ADDRESS][DOMAIN_NAME]" at bounding box center [611, 149] width 183 height 25
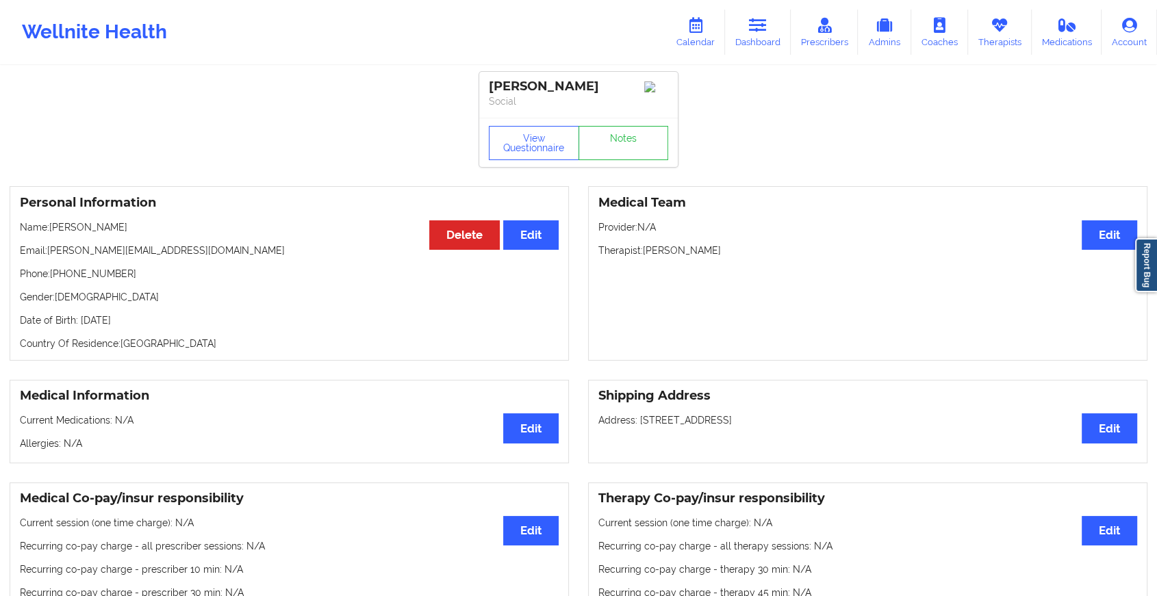
click at [611, 167] on div "View Questionnaire Notes" at bounding box center [578, 142] width 199 height 49
click at [619, 160] on link "Notes" at bounding box center [624, 143] width 90 height 34
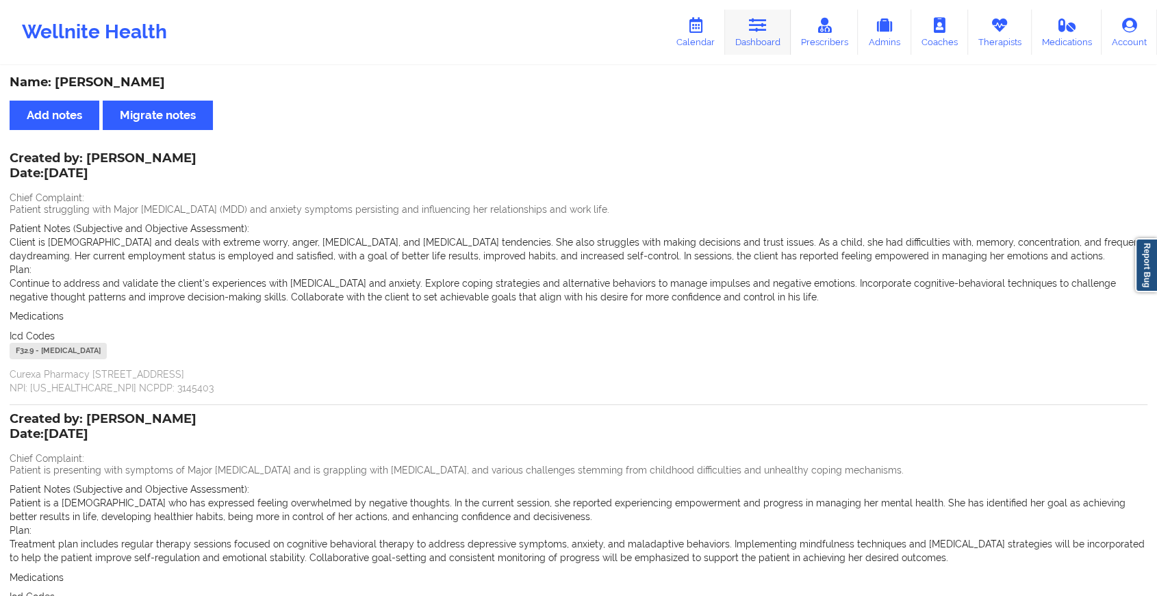
click at [750, 19] on link "Dashboard" at bounding box center [758, 32] width 66 height 45
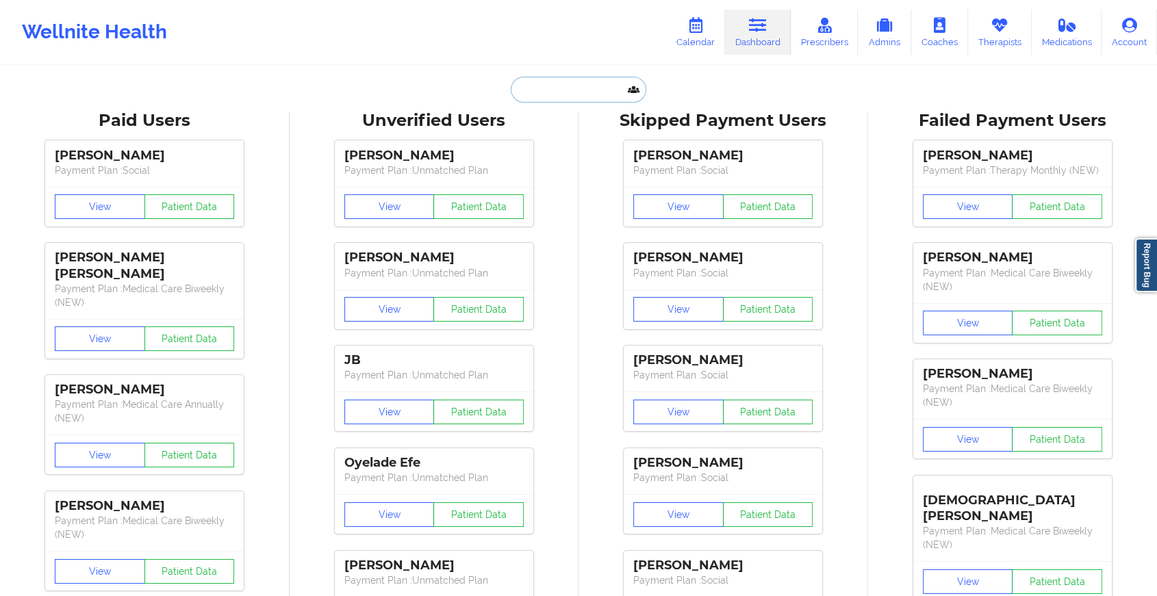
click at [563, 93] on input "text" at bounding box center [579, 90] width 136 height 26
paste input "[EMAIL_ADDRESS][DOMAIN_NAME]"
type input "[EMAIL_ADDRESS][DOMAIN_NAME]"
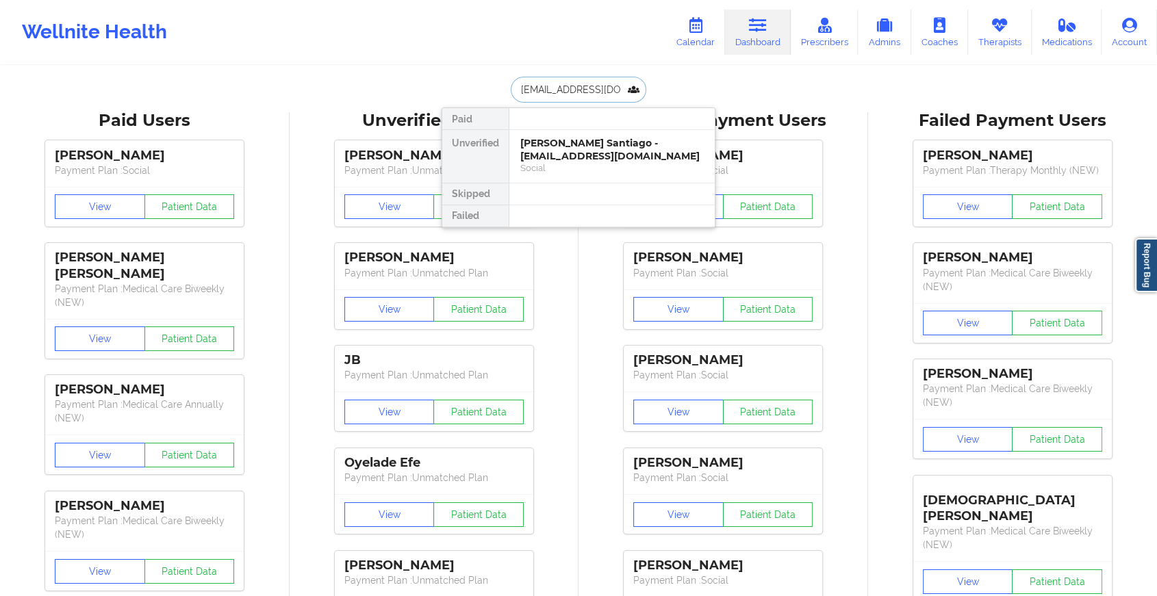
scroll to position [0, 11]
click at [605, 153] on div "[PERSON_NAME] - [EMAIL_ADDRESS][DOMAIN_NAME]" at bounding box center [611, 149] width 183 height 25
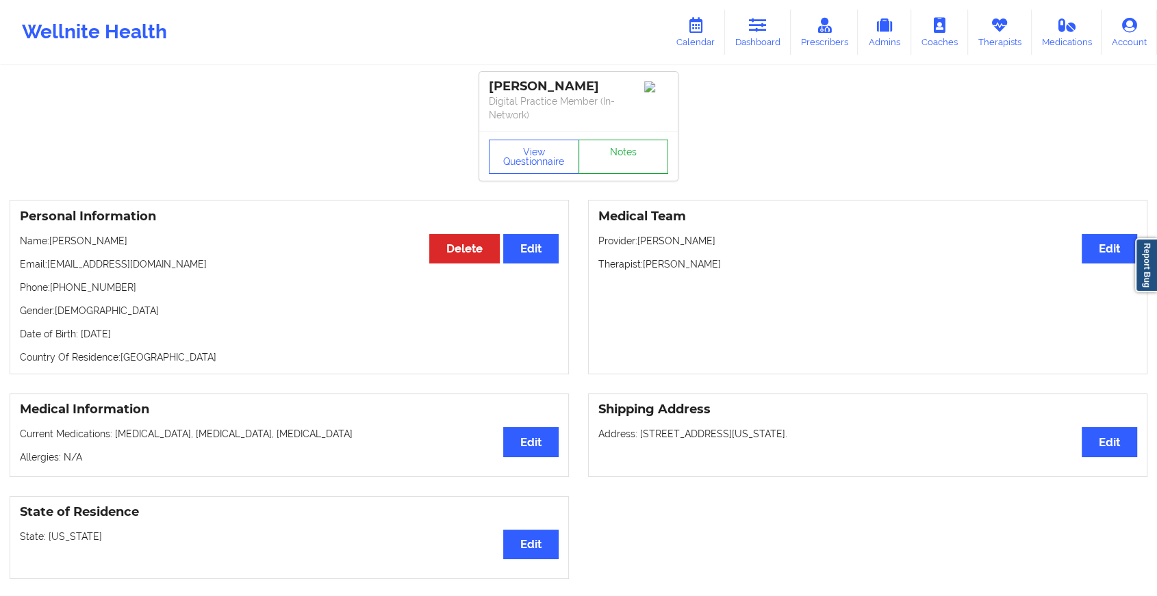
click at [620, 145] on link "Notes" at bounding box center [624, 157] width 90 height 34
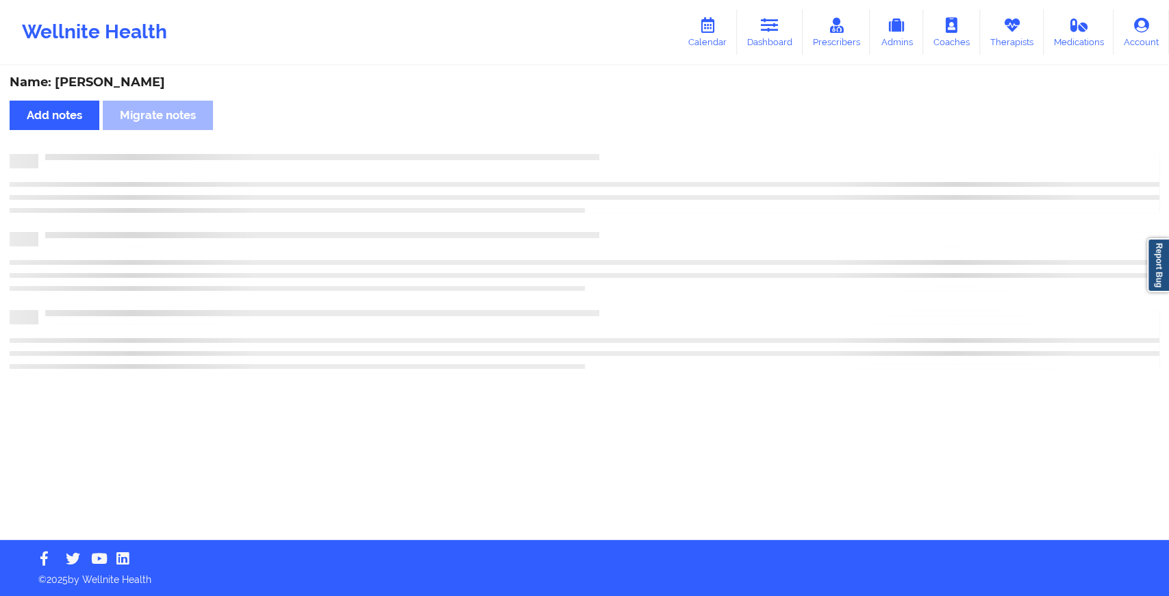
click at [620, 145] on div "Name: [PERSON_NAME] Add notes Migrate notes" at bounding box center [584, 303] width 1169 height 473
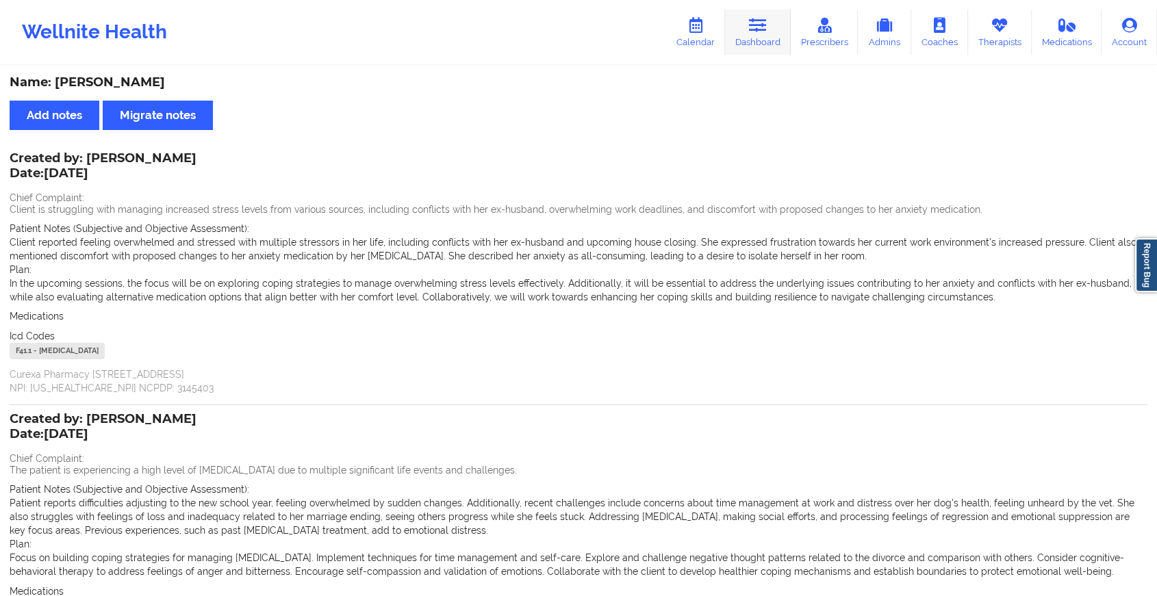
click at [756, 33] on icon at bounding box center [758, 25] width 18 height 15
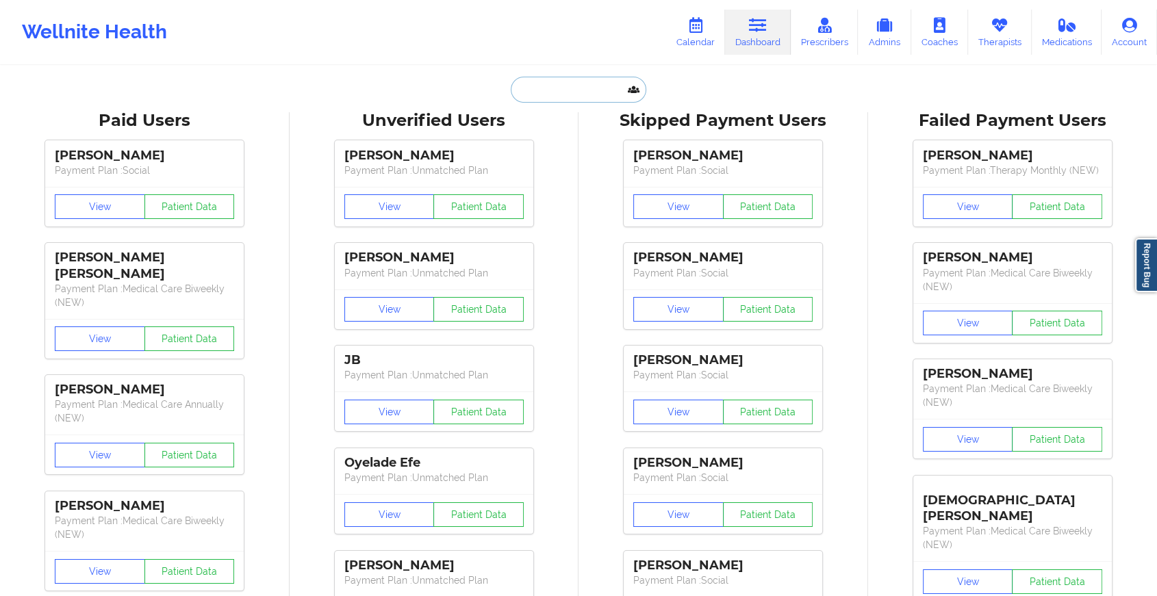
click at [564, 90] on input "text" at bounding box center [579, 90] width 136 height 26
paste input "[EMAIL_ADDRESS][DOMAIN_NAME]"
type input "[EMAIL_ADDRESS][DOMAIN_NAME]"
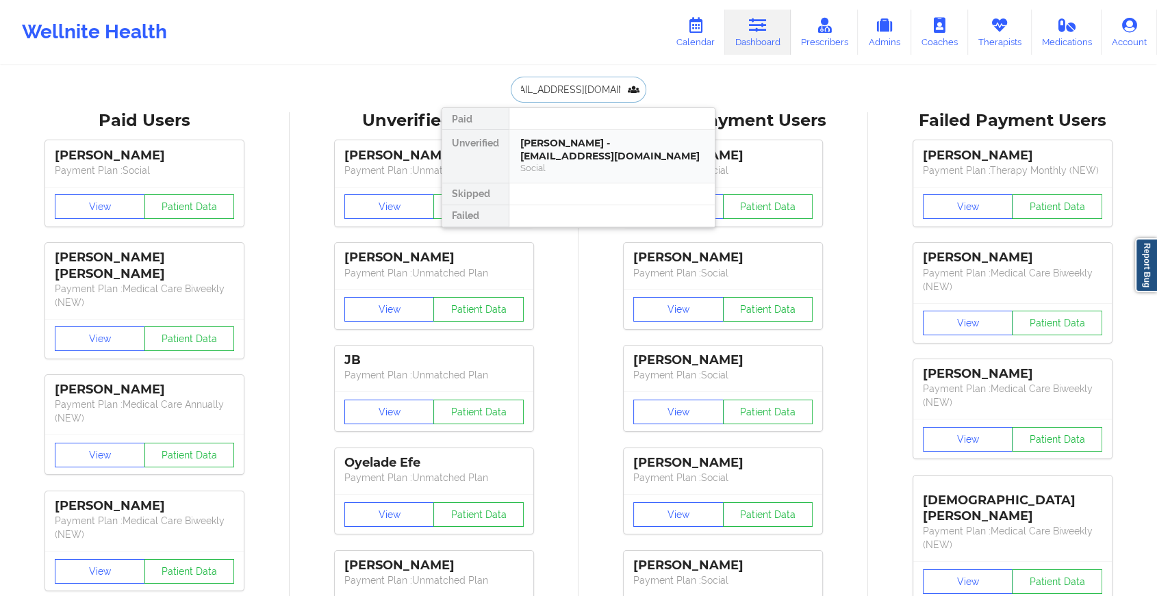
click at [603, 153] on div "[PERSON_NAME] - [EMAIL_ADDRESS][DOMAIN_NAME]" at bounding box center [611, 149] width 183 height 25
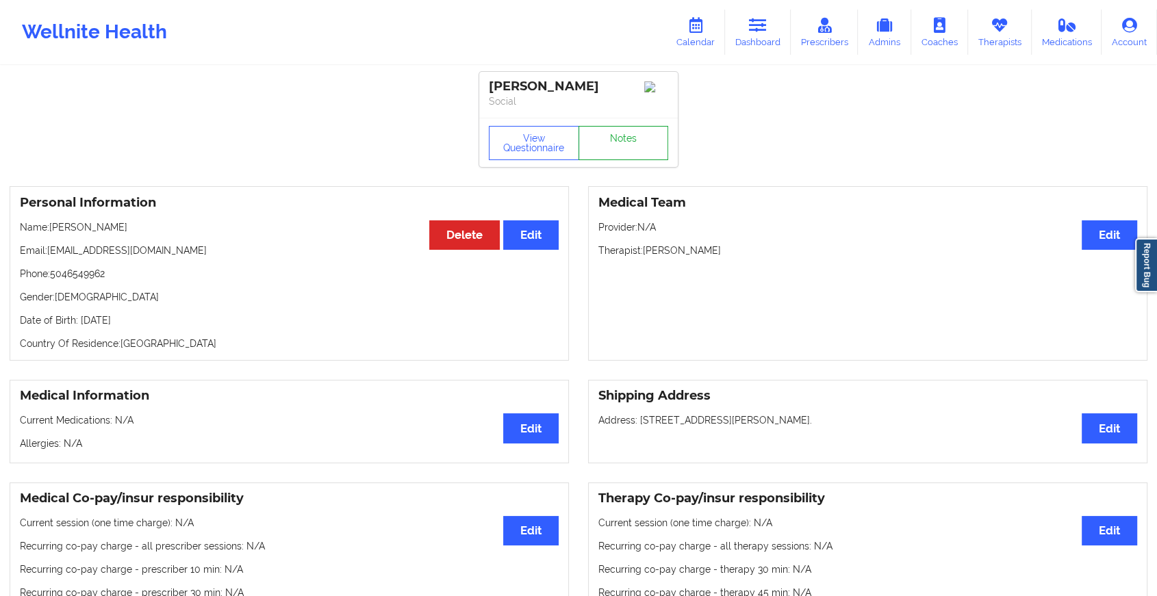
click at [629, 144] on link "Notes" at bounding box center [624, 143] width 90 height 34
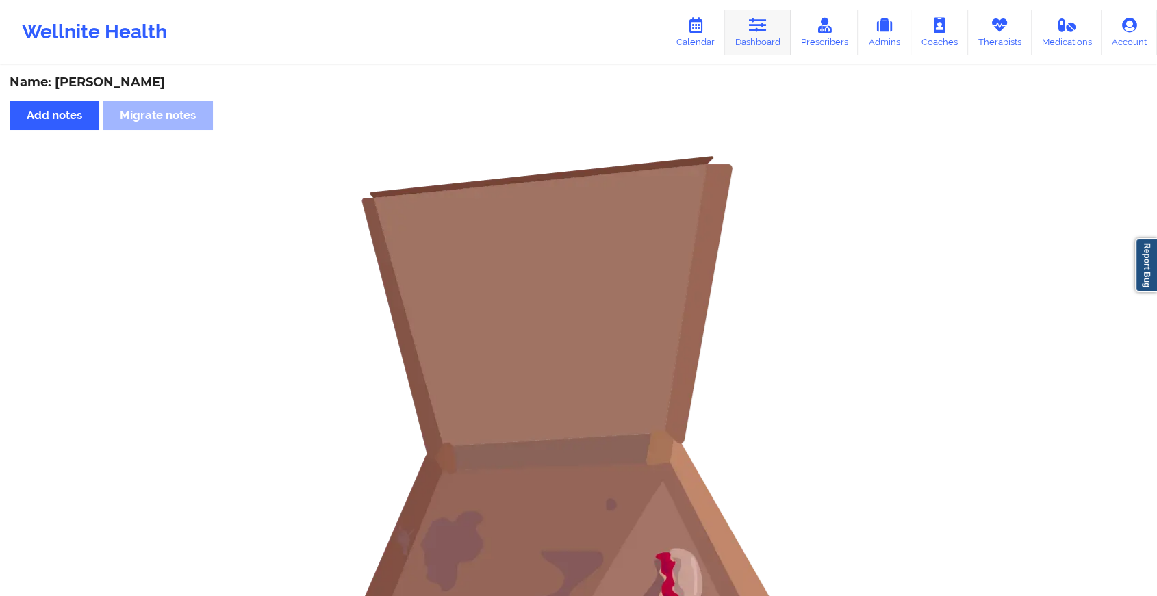
click at [750, 48] on link "Dashboard" at bounding box center [758, 32] width 66 height 45
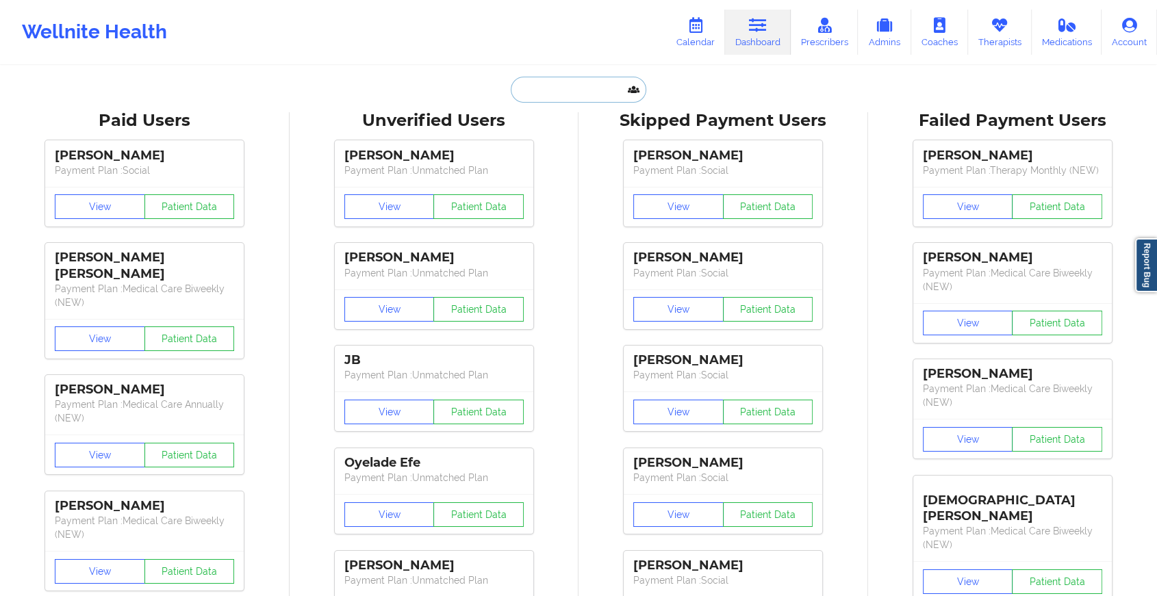
click at [568, 90] on input "text" at bounding box center [579, 90] width 136 height 26
paste input "[EMAIL_ADDRESS][DOMAIN_NAME]"
type input "[EMAIL_ADDRESS][DOMAIN_NAME]"
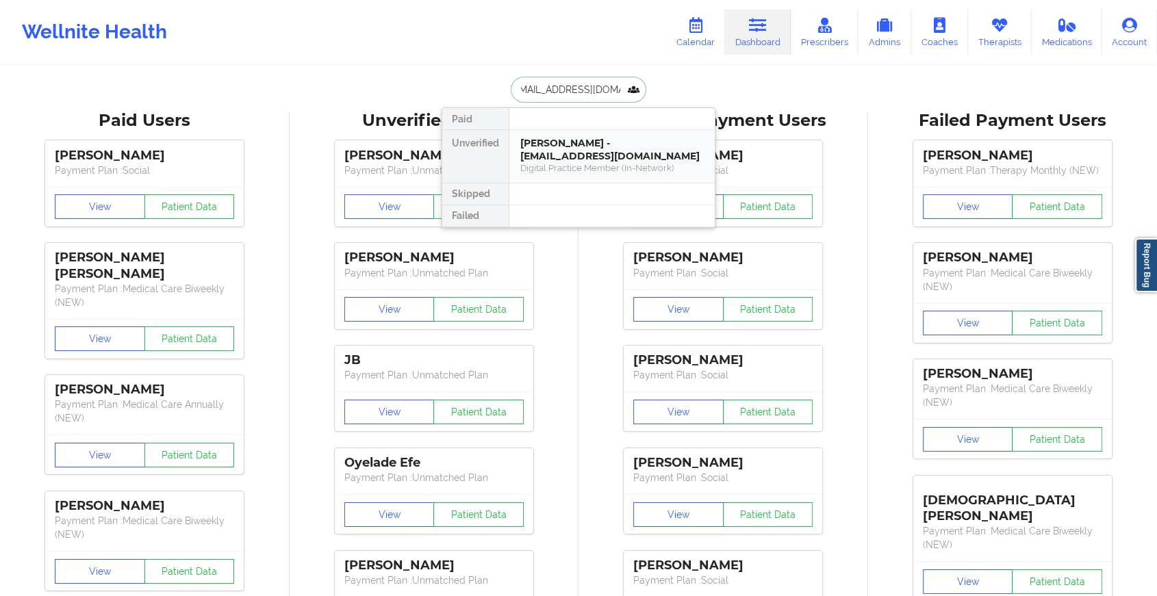
click at [594, 151] on div "[PERSON_NAME] - [EMAIL_ADDRESS][DOMAIN_NAME]" at bounding box center [611, 149] width 183 height 25
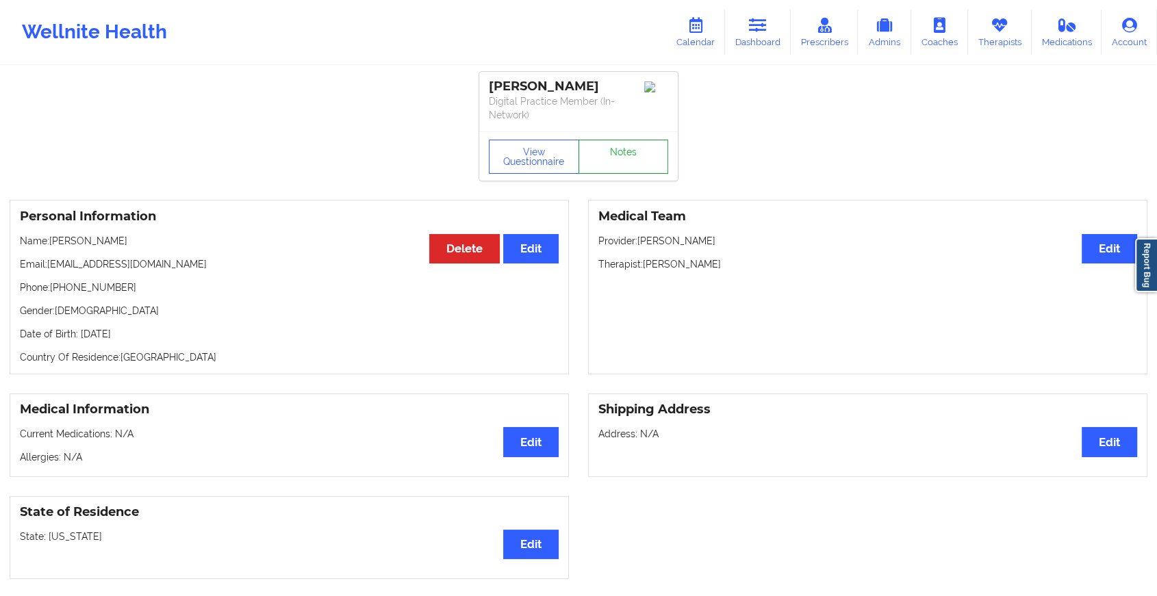
click at [619, 150] on link "Notes" at bounding box center [624, 157] width 90 height 34
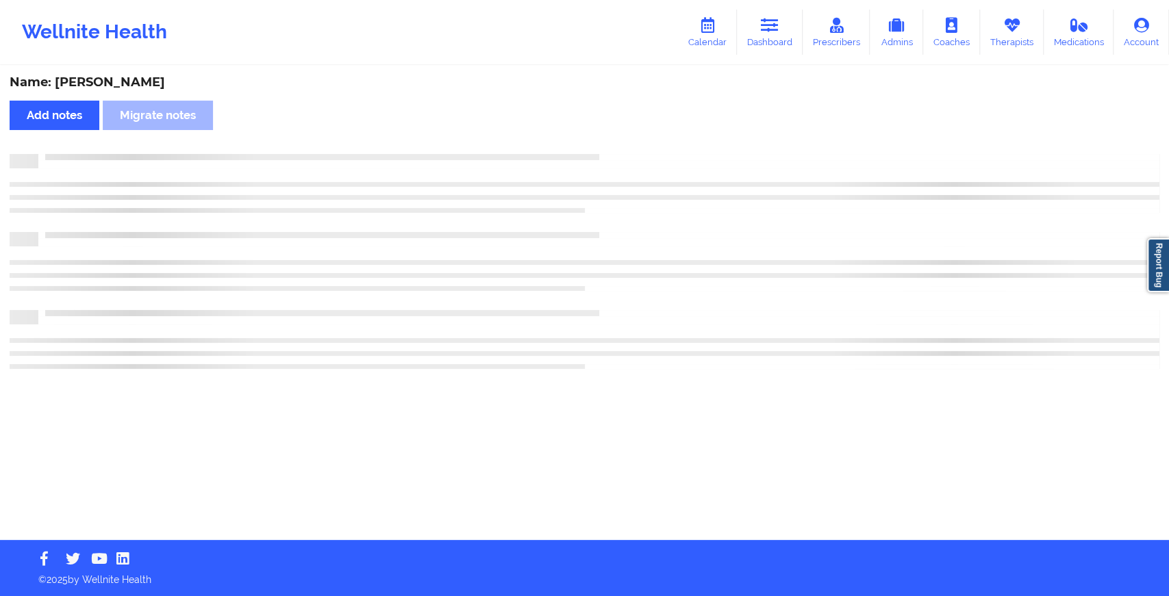
click at [619, 150] on div "Name: [PERSON_NAME] Add notes Migrate notes" at bounding box center [584, 303] width 1169 height 473
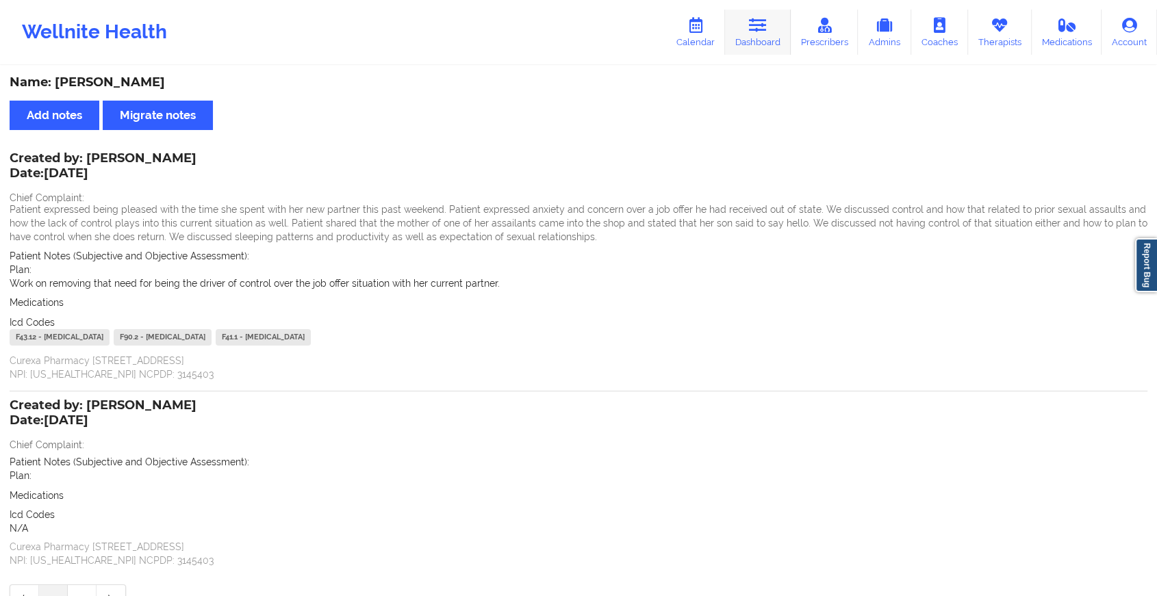
click at [761, 10] on link "Dashboard" at bounding box center [758, 32] width 66 height 45
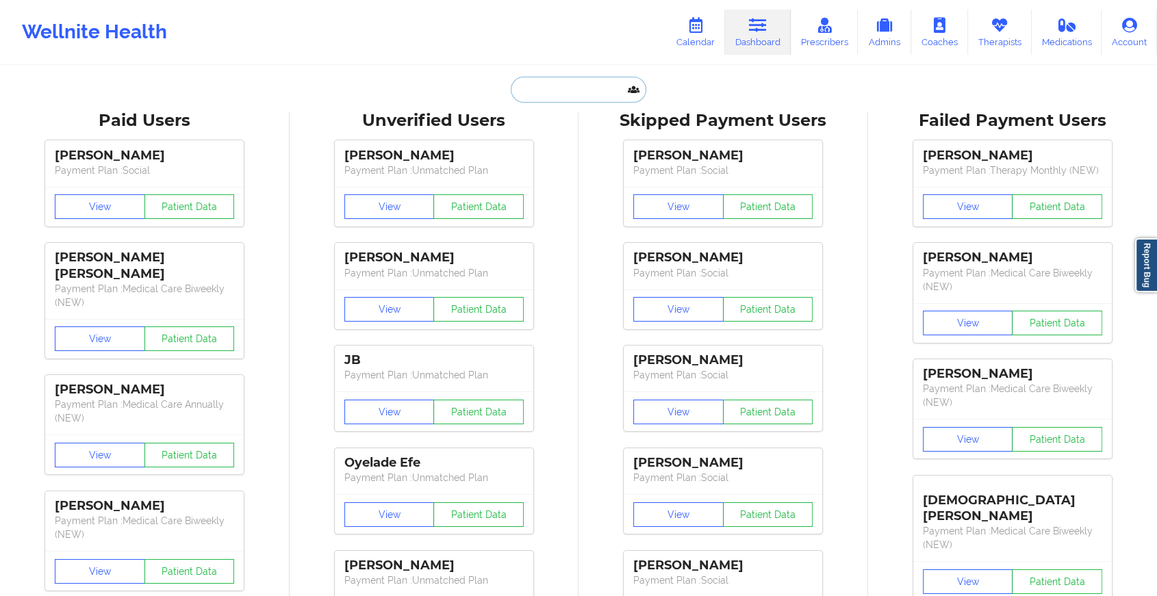
click at [559, 89] on input "text" at bounding box center [579, 90] width 136 height 26
paste input "[EMAIL_ADDRESS][DOMAIN_NAME]"
type input "[EMAIL_ADDRESS][DOMAIN_NAME]"
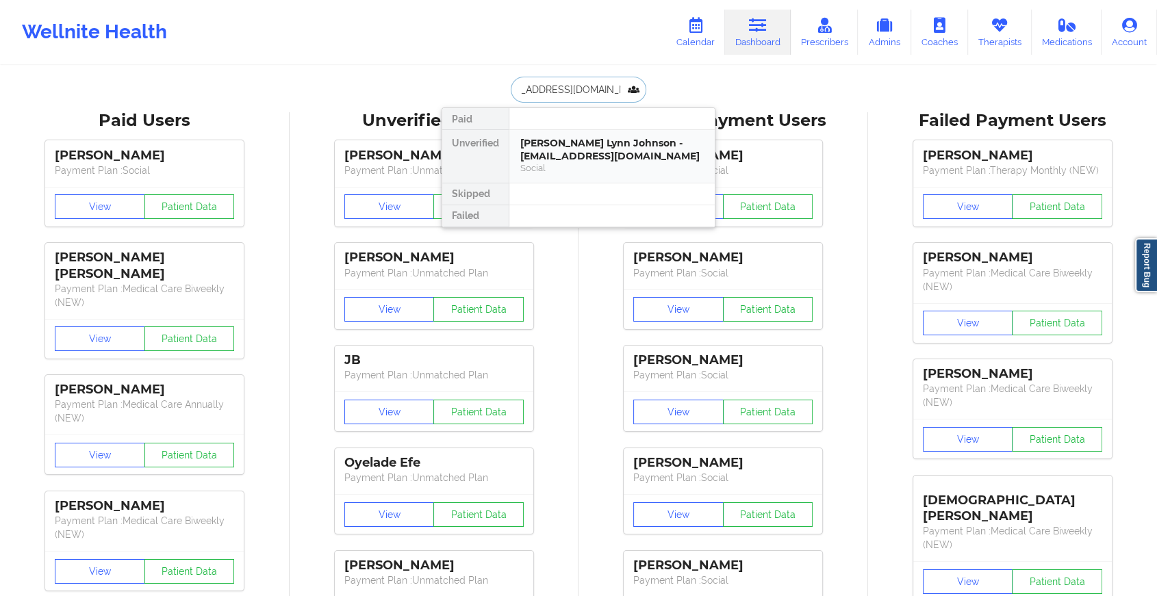
click at [609, 154] on div "[PERSON_NAME] Lynn Johnson - [EMAIL_ADDRESS][DOMAIN_NAME]" at bounding box center [611, 149] width 183 height 25
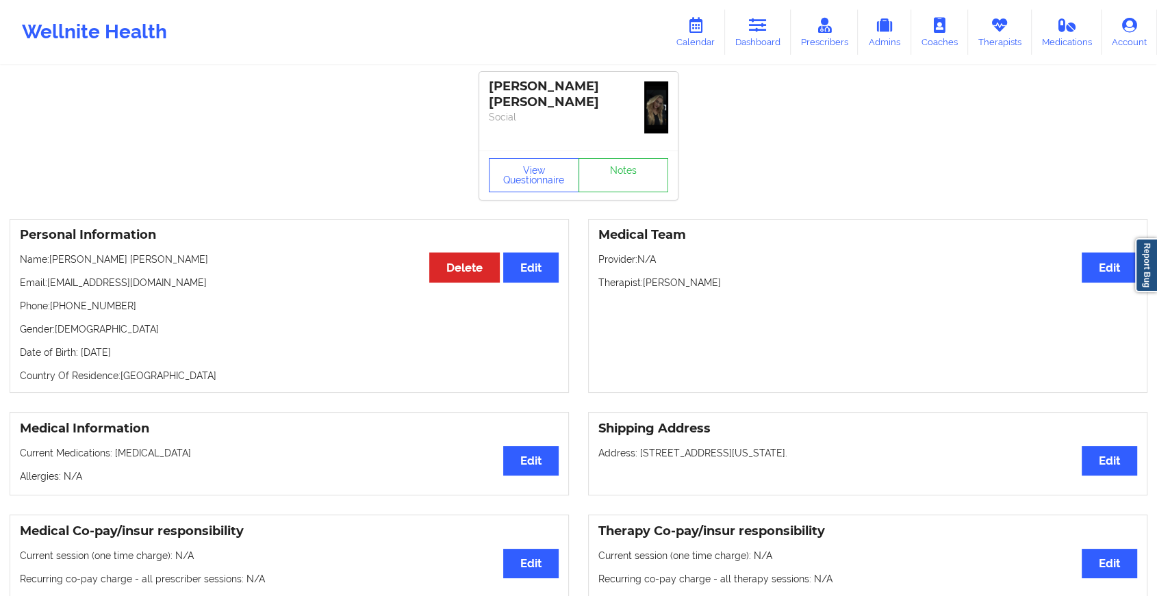
click at [619, 152] on div "View Questionnaire Notes" at bounding box center [578, 175] width 199 height 49
drag, startPoint x: 619, startPoint y: 152, endPoint x: 624, endPoint y: 174, distance: 22.6
click at [624, 174] on link "Notes" at bounding box center [624, 175] width 90 height 34
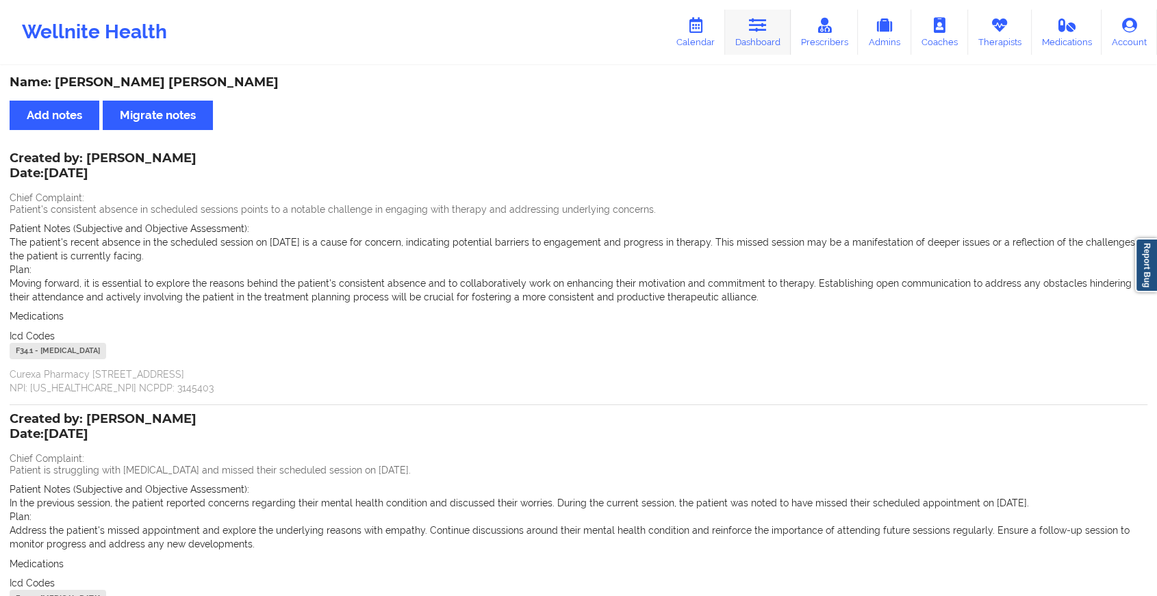
click at [756, 37] on link "Dashboard" at bounding box center [758, 32] width 66 height 45
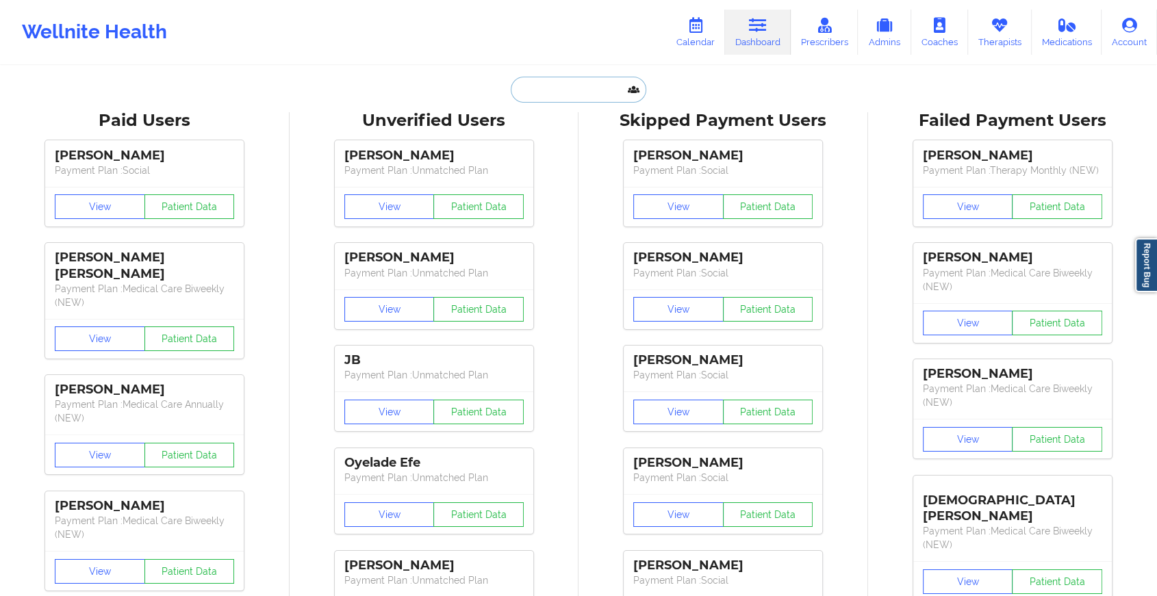
click at [541, 95] on input "text" at bounding box center [579, 90] width 136 height 26
paste input "[EMAIL_ADDRESS][DOMAIN_NAME]"
type input "[EMAIL_ADDRESS][DOMAIN_NAME]"
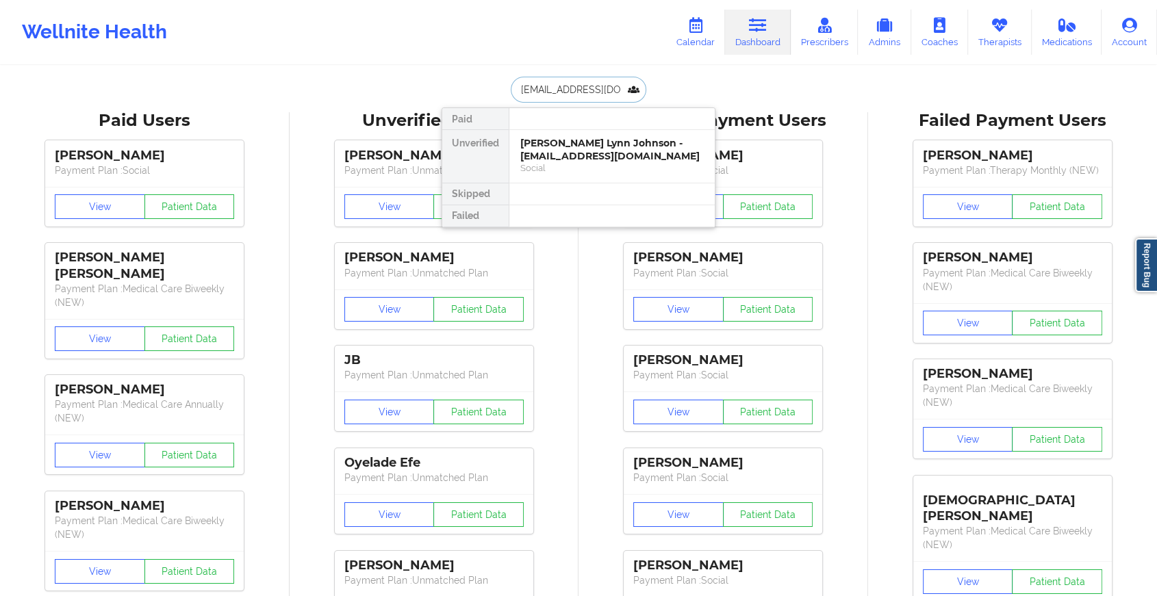
scroll to position [0, 18]
click at [542, 145] on div "[PERSON_NAME] - [EMAIL_ADDRESS][DOMAIN_NAME]" at bounding box center [611, 149] width 183 height 25
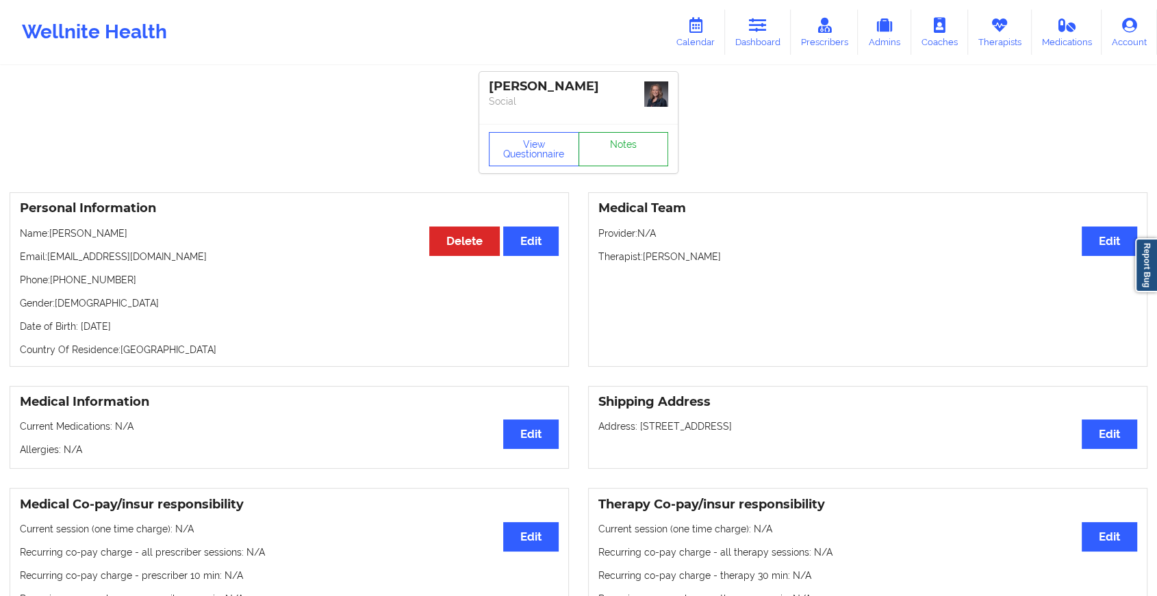
click at [609, 149] on link "Notes" at bounding box center [624, 149] width 90 height 34
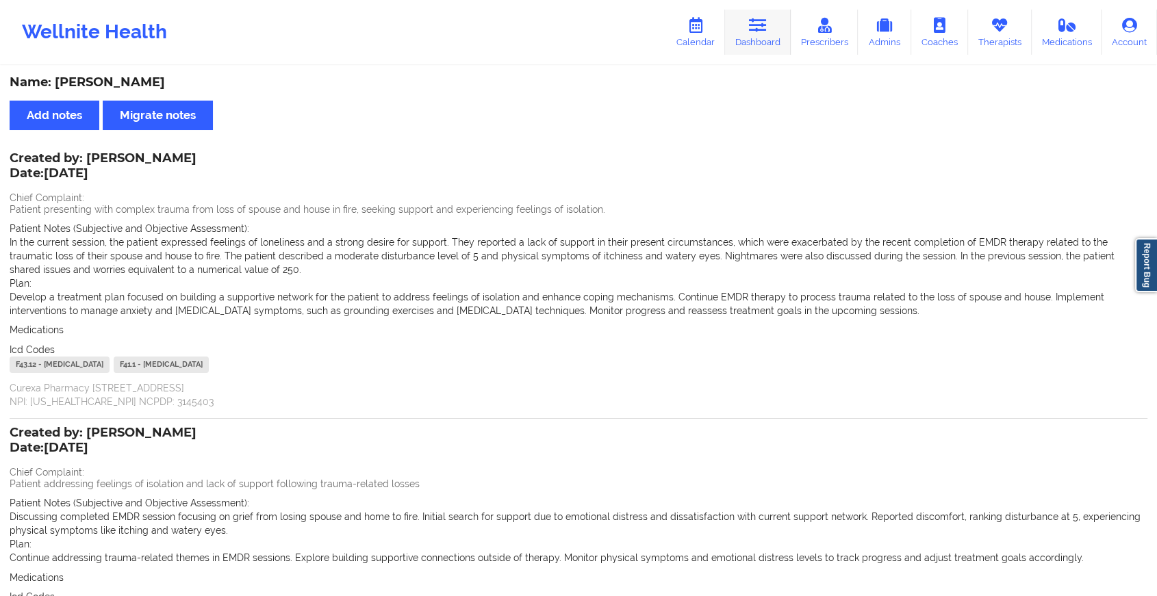
click at [767, 27] on icon at bounding box center [758, 25] width 18 height 15
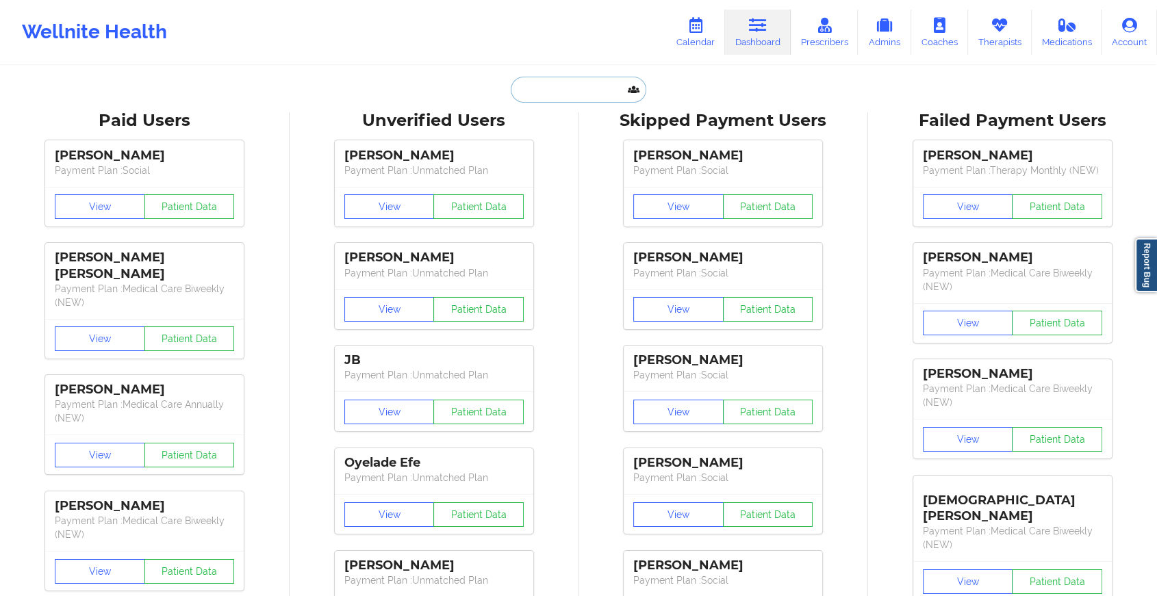
click at [562, 84] on input "text" at bounding box center [579, 90] width 136 height 26
paste input "[EMAIL_ADDRESS][DOMAIN_NAME]"
type input "[EMAIL_ADDRESS][DOMAIN_NAME]"
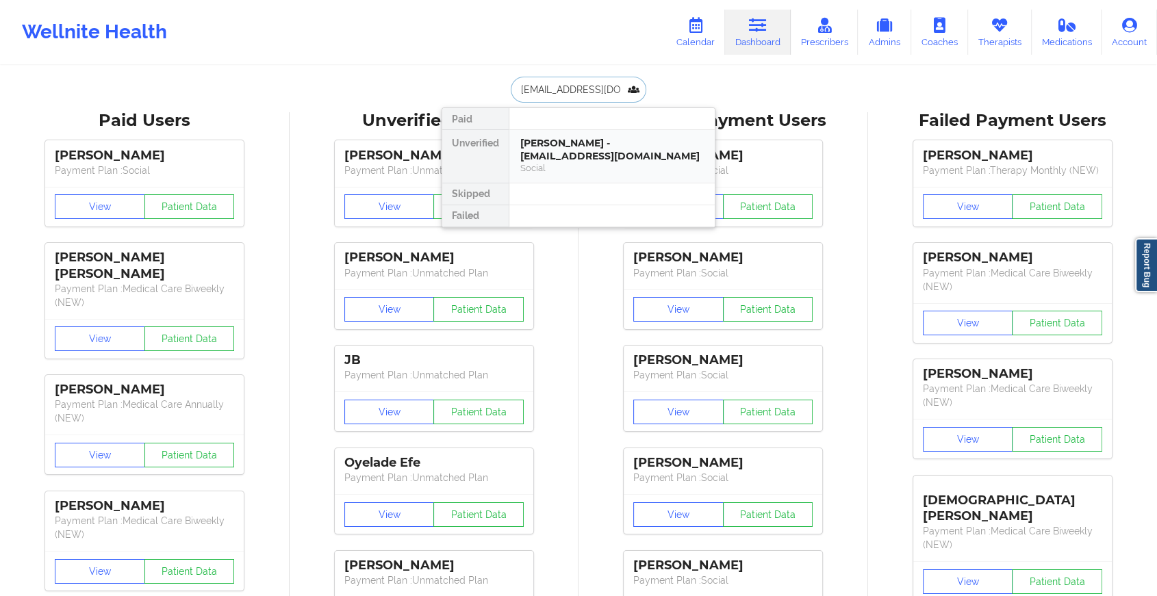
click at [559, 145] on div "[PERSON_NAME] - [EMAIL_ADDRESS][DOMAIN_NAME]" at bounding box center [611, 149] width 183 height 25
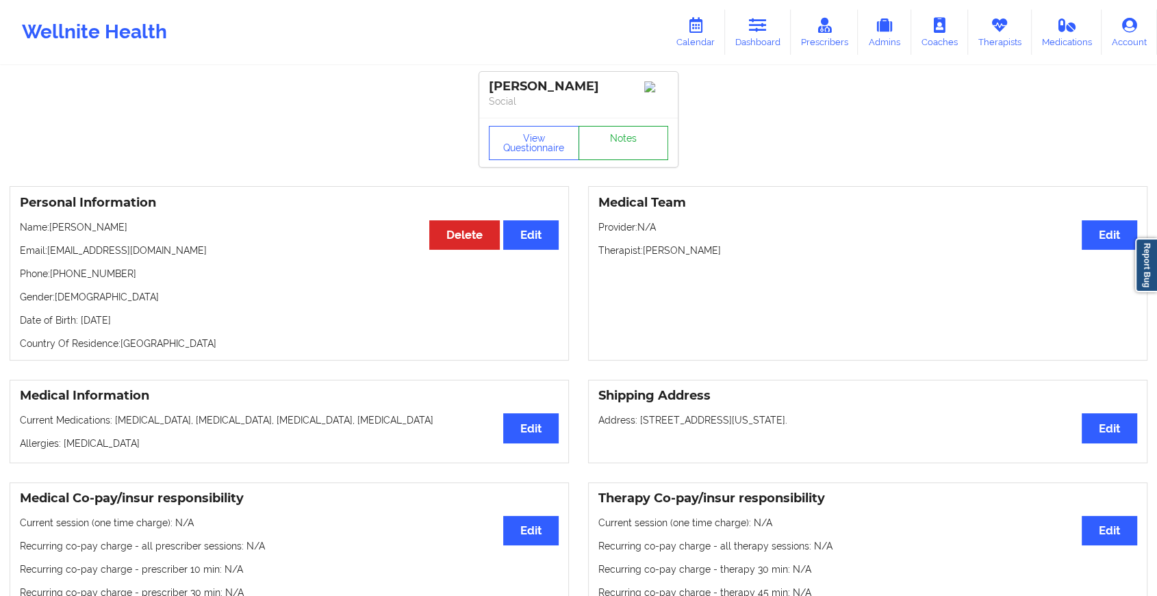
click at [630, 130] on link "Notes" at bounding box center [624, 143] width 90 height 34
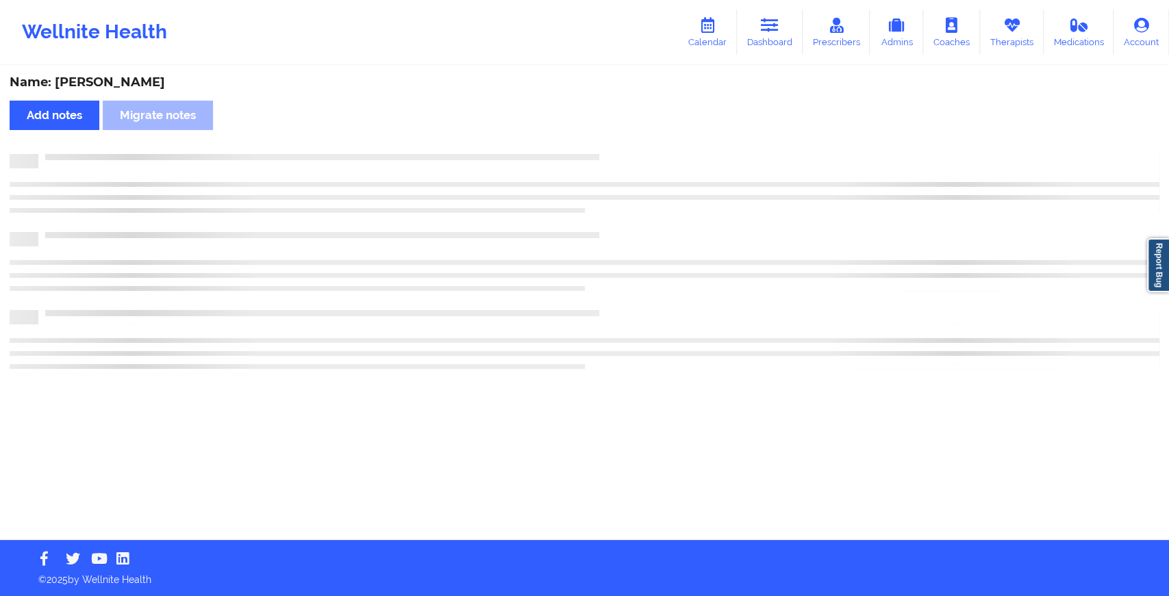
click at [630, 130] on div "Name: [PERSON_NAME] Add notes Migrate notes" at bounding box center [584, 303] width 1169 height 473
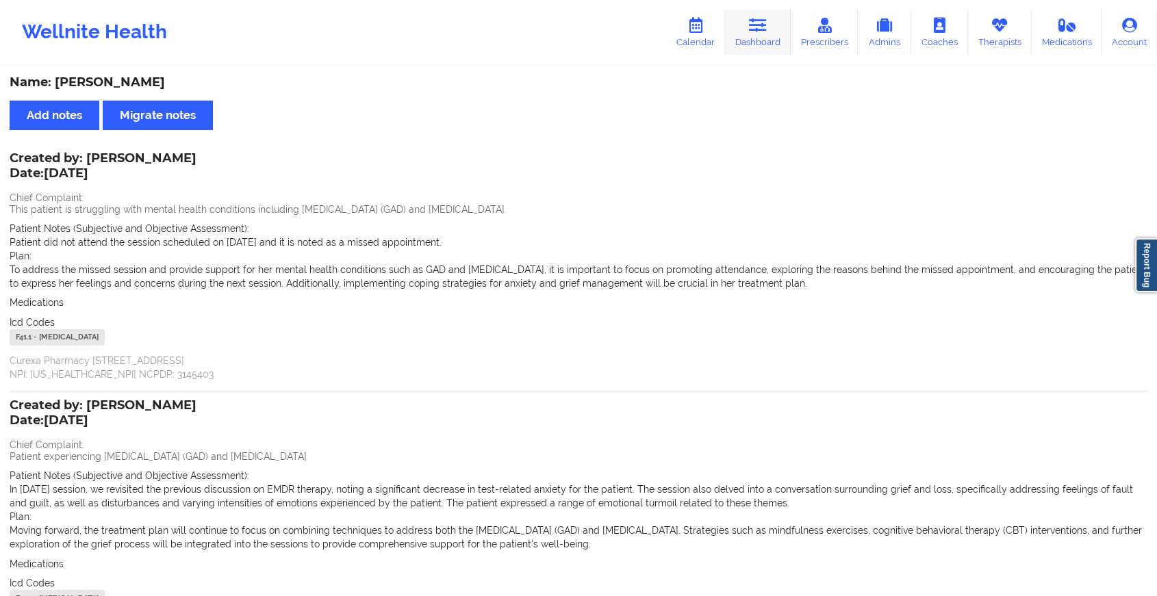
click at [777, 30] on link "Dashboard" at bounding box center [758, 32] width 66 height 45
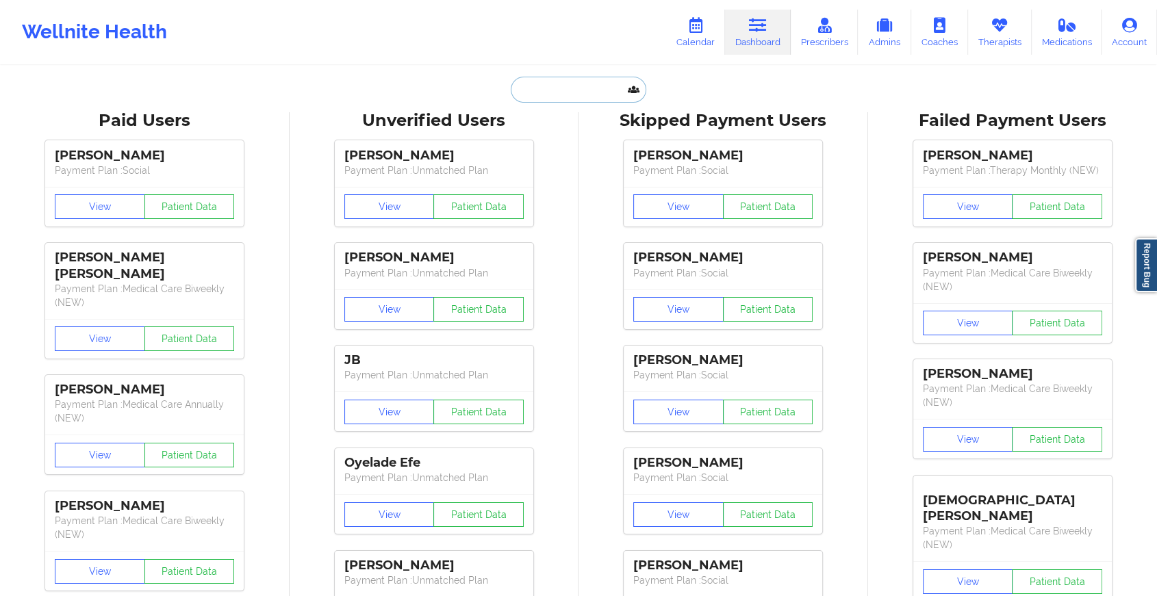
click at [572, 78] on input "text" at bounding box center [579, 90] width 136 height 26
paste input "[EMAIL_ADDRESS][DOMAIN_NAME]"
type input "[EMAIL_ADDRESS][DOMAIN_NAME]"
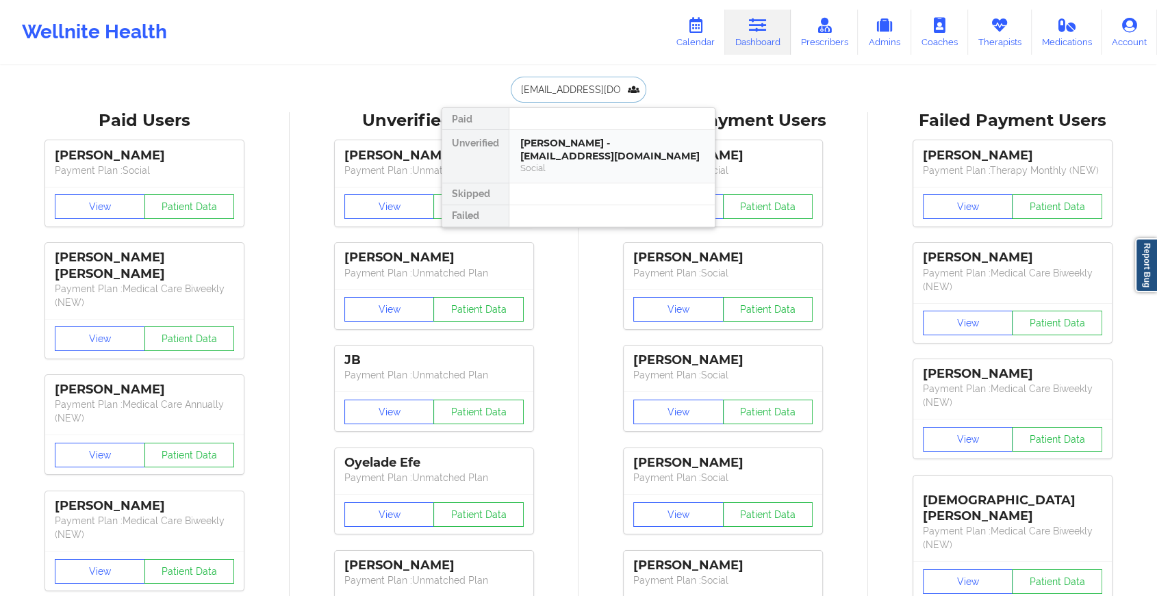
click at [568, 153] on div "[PERSON_NAME] - [EMAIL_ADDRESS][DOMAIN_NAME]" at bounding box center [611, 149] width 183 height 25
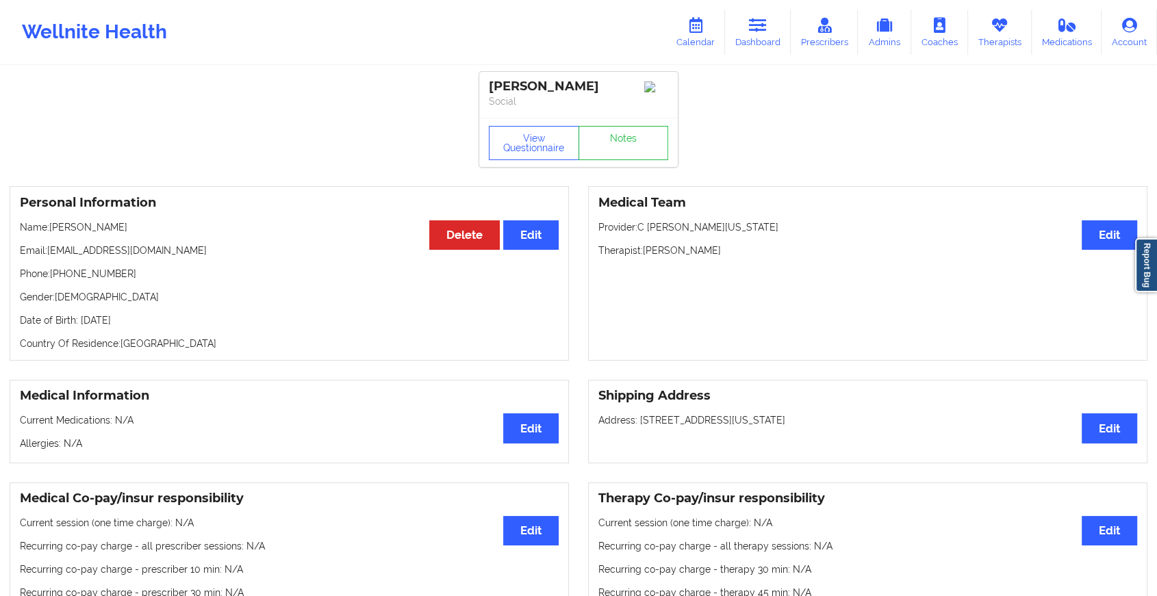
click at [631, 167] on div "View Questionnaire Notes" at bounding box center [578, 142] width 199 height 49
click at [624, 156] on link "Notes" at bounding box center [624, 143] width 90 height 34
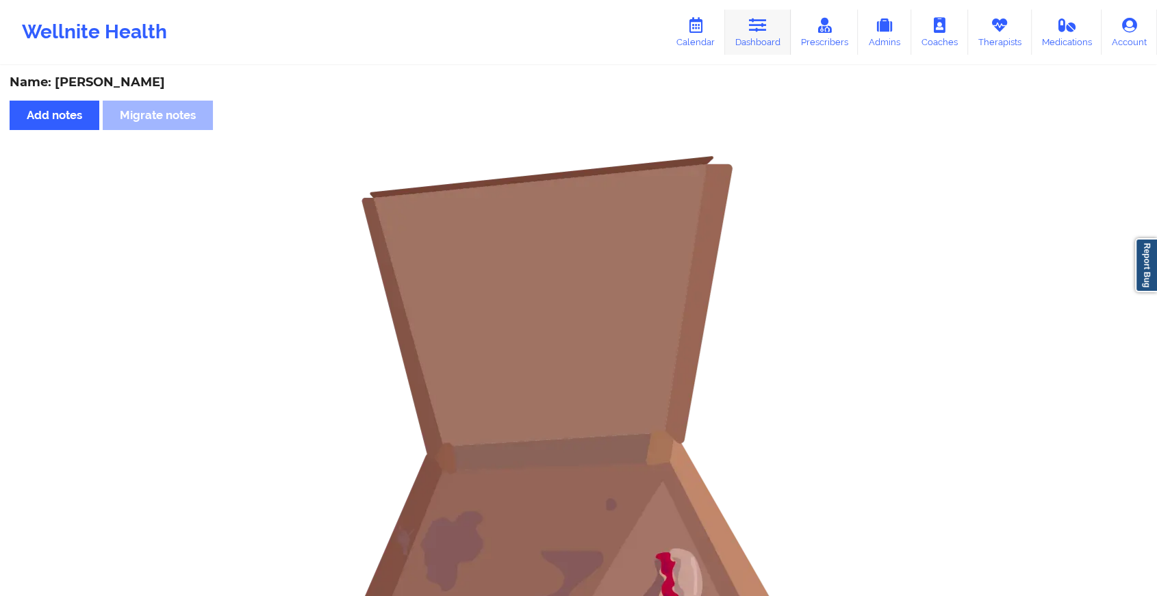
click at [758, 28] on icon at bounding box center [758, 25] width 18 height 15
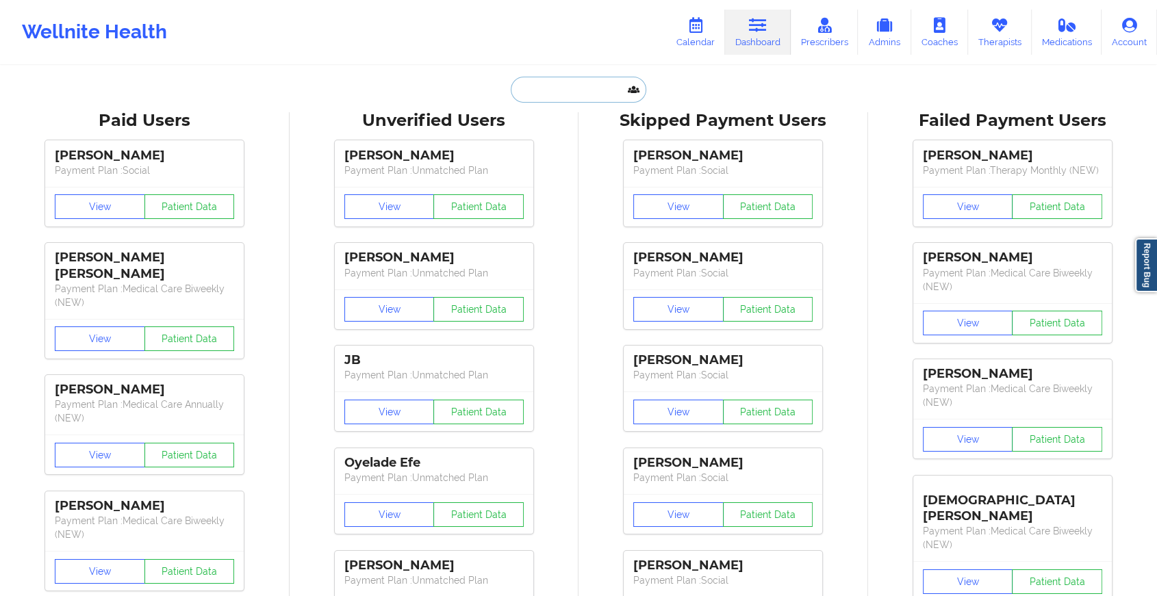
click at [581, 97] on input "text" at bounding box center [579, 90] width 136 height 26
paste input "[EMAIL_ADDRESS][DOMAIN_NAME]"
type input "[EMAIL_ADDRESS][DOMAIN_NAME]"
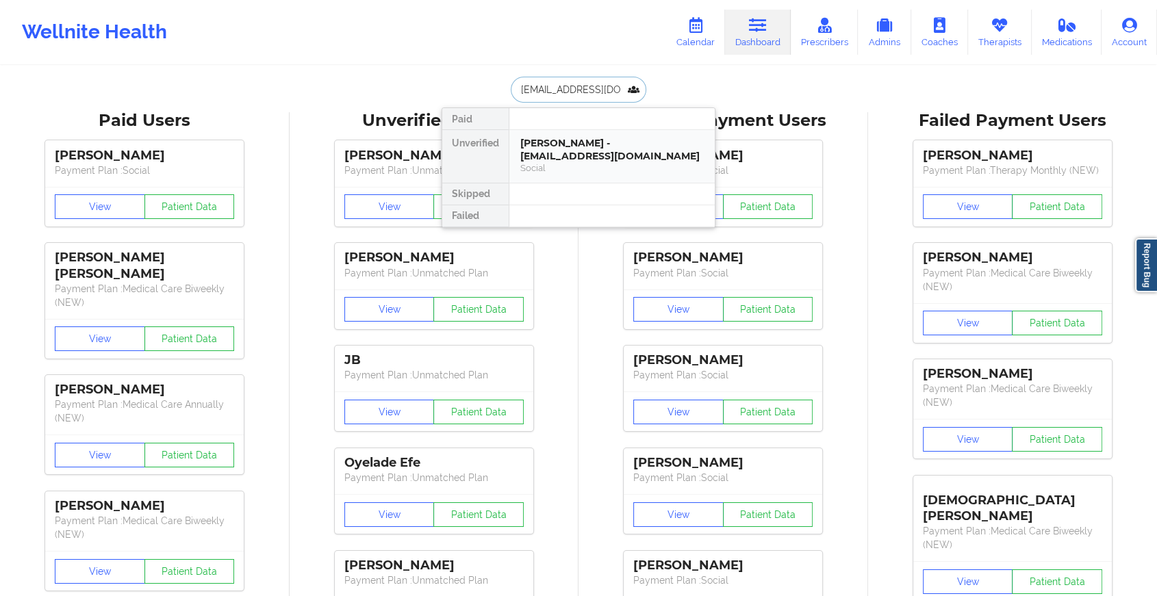
click at [605, 144] on div "[PERSON_NAME] - [EMAIL_ADDRESS][DOMAIN_NAME]" at bounding box center [611, 149] width 183 height 25
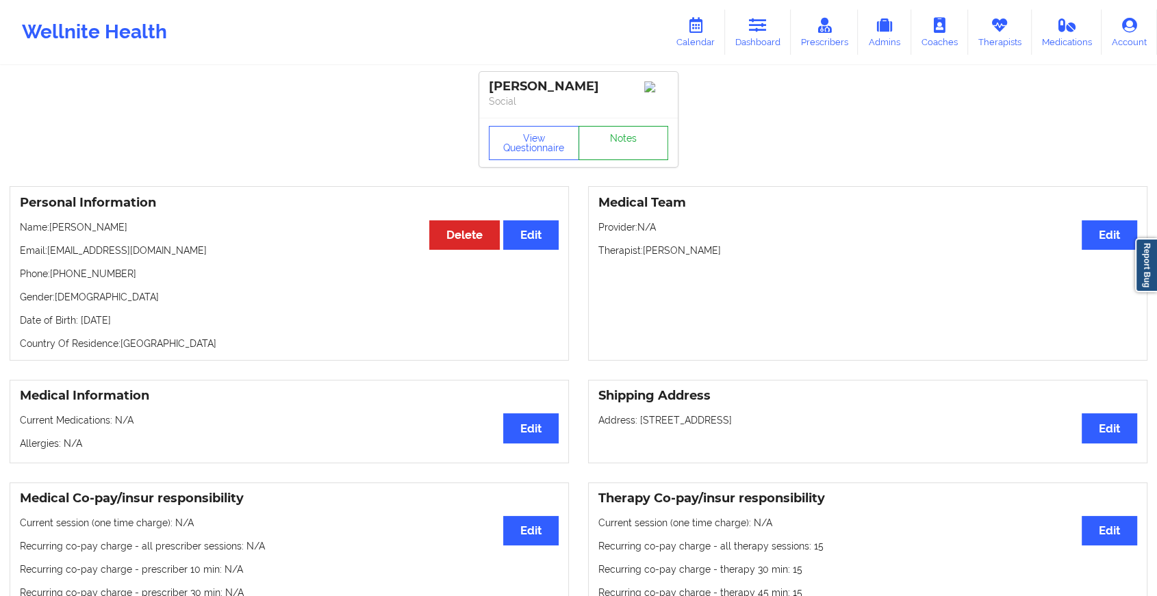
click at [620, 140] on link "Notes" at bounding box center [624, 143] width 90 height 34
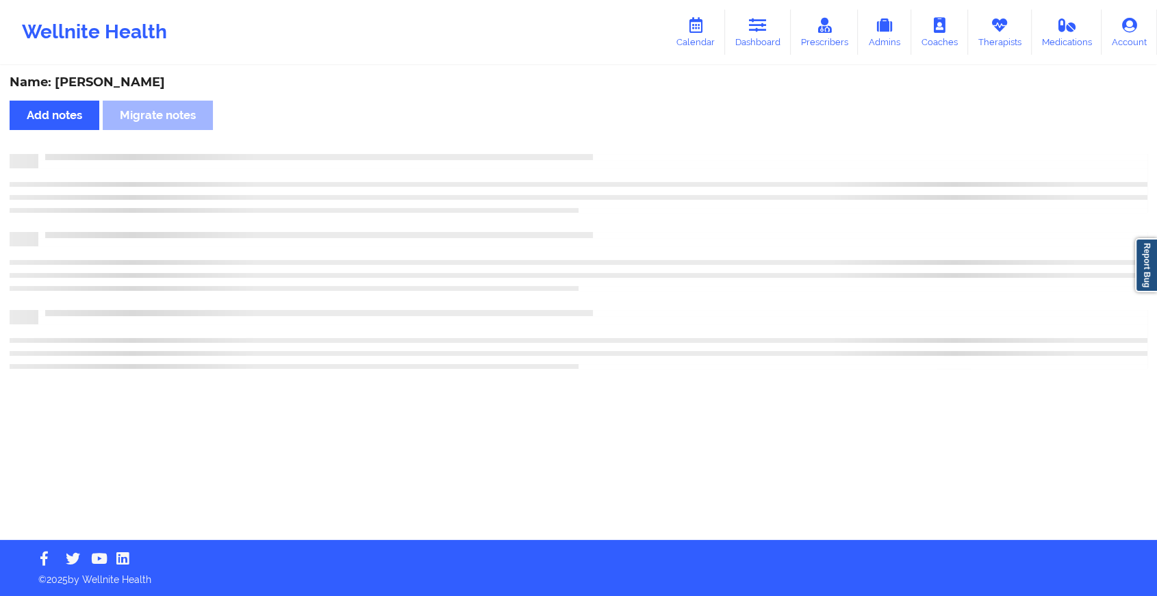
click at [620, 140] on div "Name: [PERSON_NAME] Add notes Migrate notes" at bounding box center [578, 303] width 1157 height 473
click at [620, 140] on div "Name: [PERSON_NAME] Add notes Migrate notes" at bounding box center [584, 303] width 1169 height 473
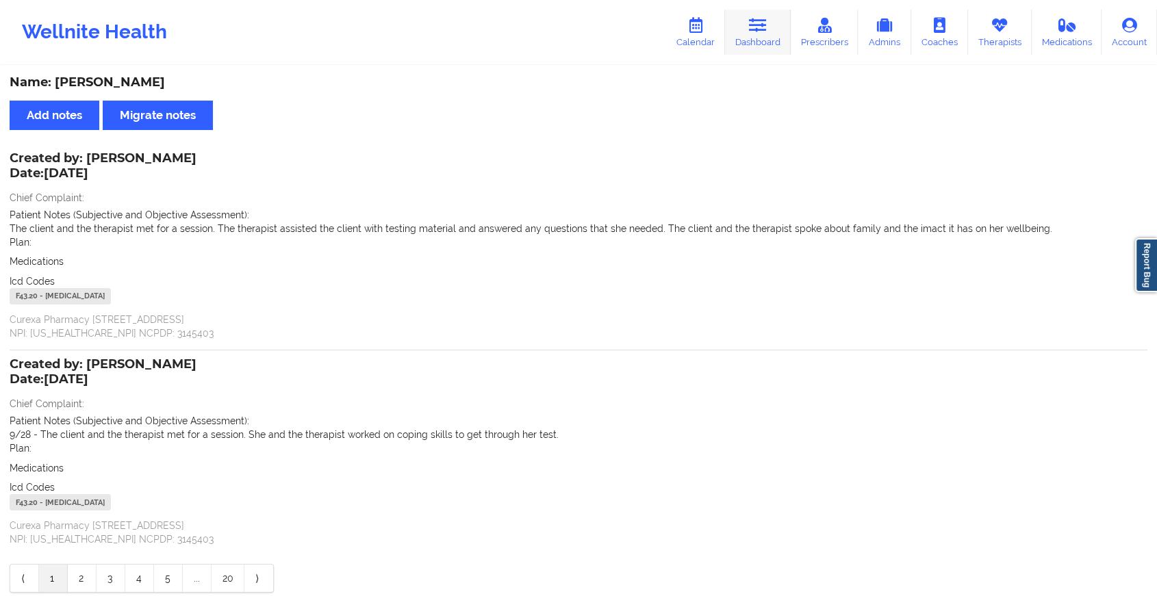
click at [761, 28] on icon at bounding box center [758, 25] width 18 height 15
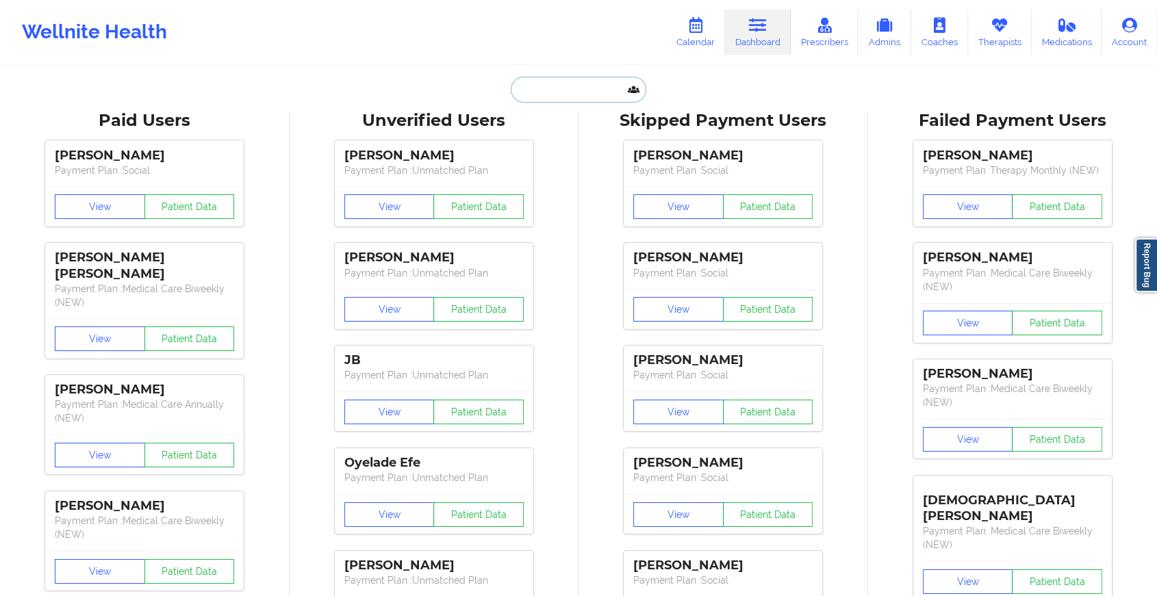
click at [596, 83] on input "text" at bounding box center [579, 90] width 136 height 26
paste input "[EMAIL_ADDRESS][DOMAIN_NAME]"
type input "[EMAIL_ADDRESS][DOMAIN_NAME]"
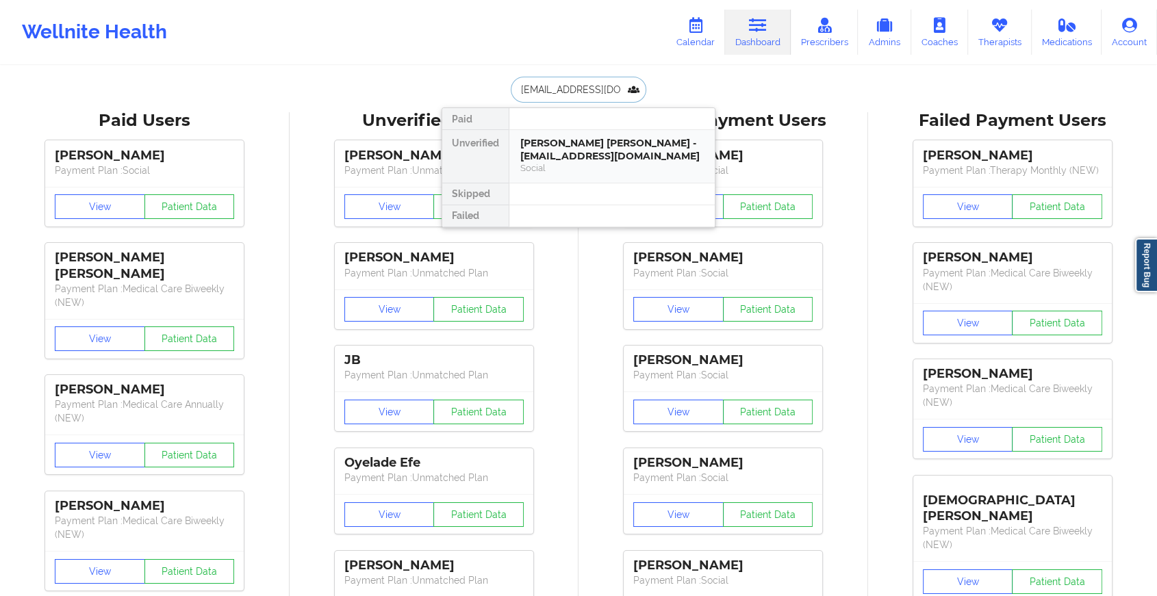
click at [609, 144] on div "[PERSON_NAME] [PERSON_NAME] - [EMAIL_ADDRESS][DOMAIN_NAME]" at bounding box center [611, 149] width 183 height 25
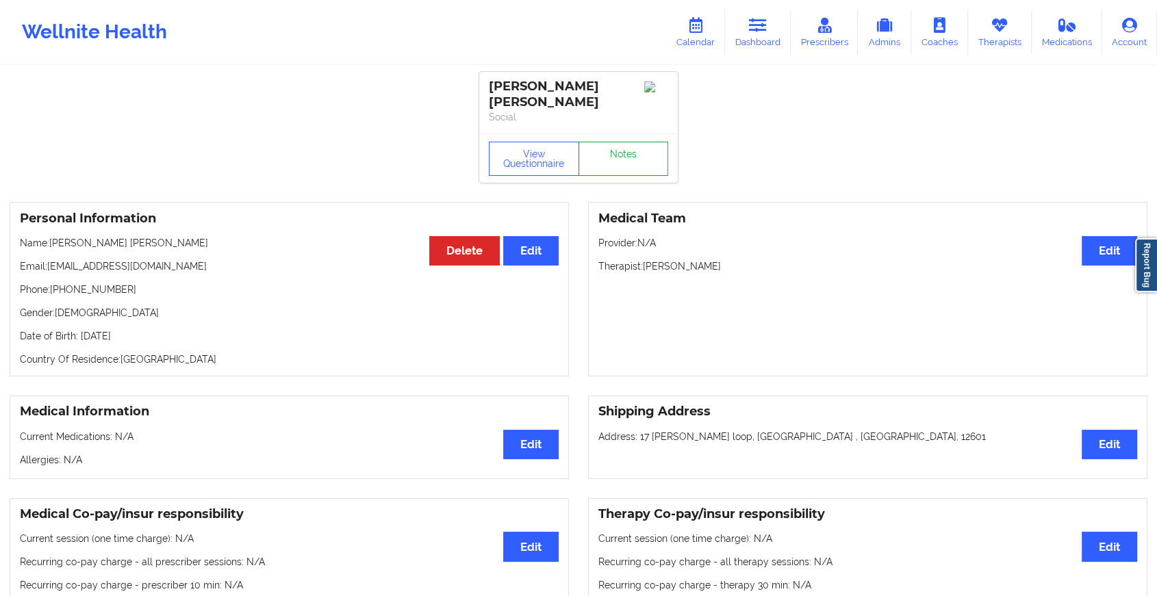
click at [629, 143] on link "Notes" at bounding box center [624, 159] width 90 height 34
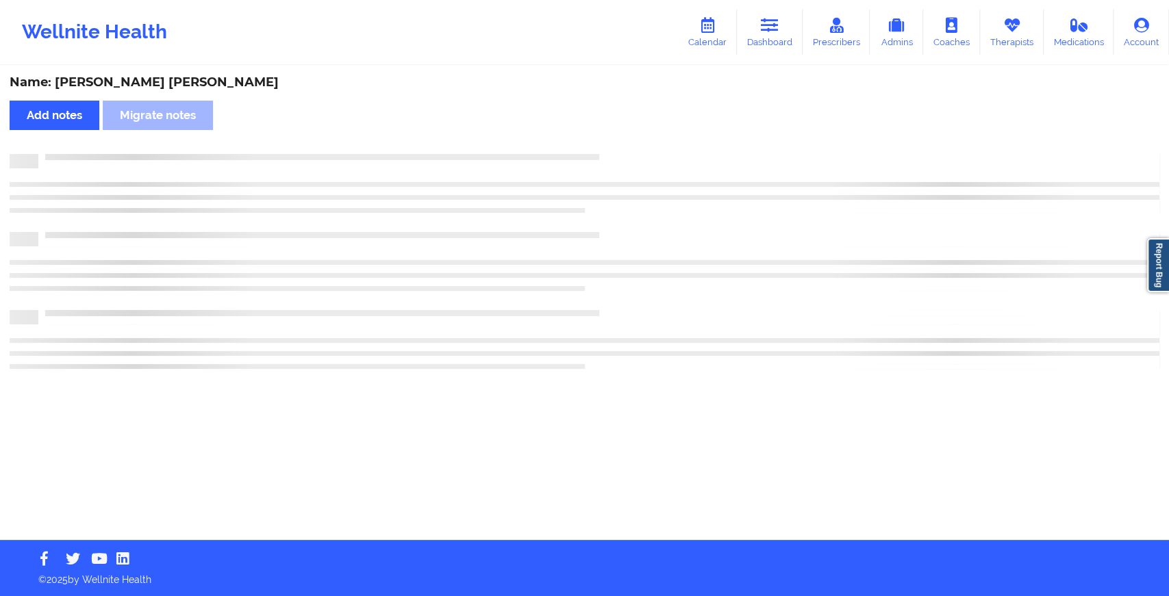
click at [629, 143] on div "Name: [PERSON_NAME] [PERSON_NAME] Add notes [PERSON_NAME] notes" at bounding box center [584, 303] width 1169 height 473
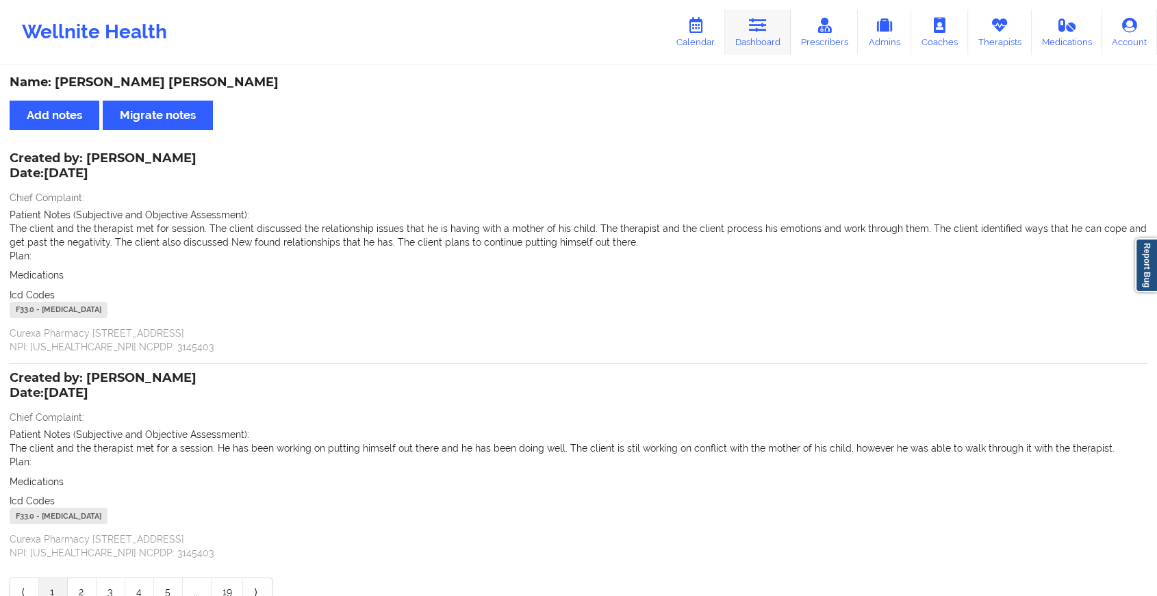
click at [756, 31] on icon at bounding box center [758, 25] width 18 height 15
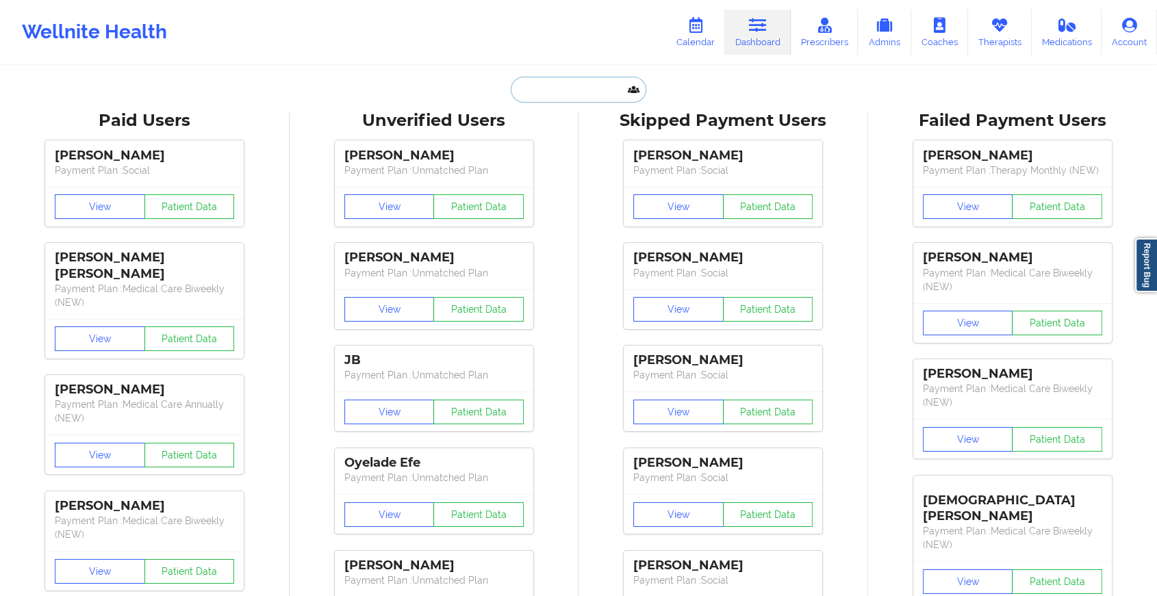
click at [586, 82] on input "text" at bounding box center [579, 90] width 136 height 26
paste input "[EMAIL_ADDRESS][DOMAIN_NAME]"
type input "[EMAIL_ADDRESS][DOMAIN_NAME]"
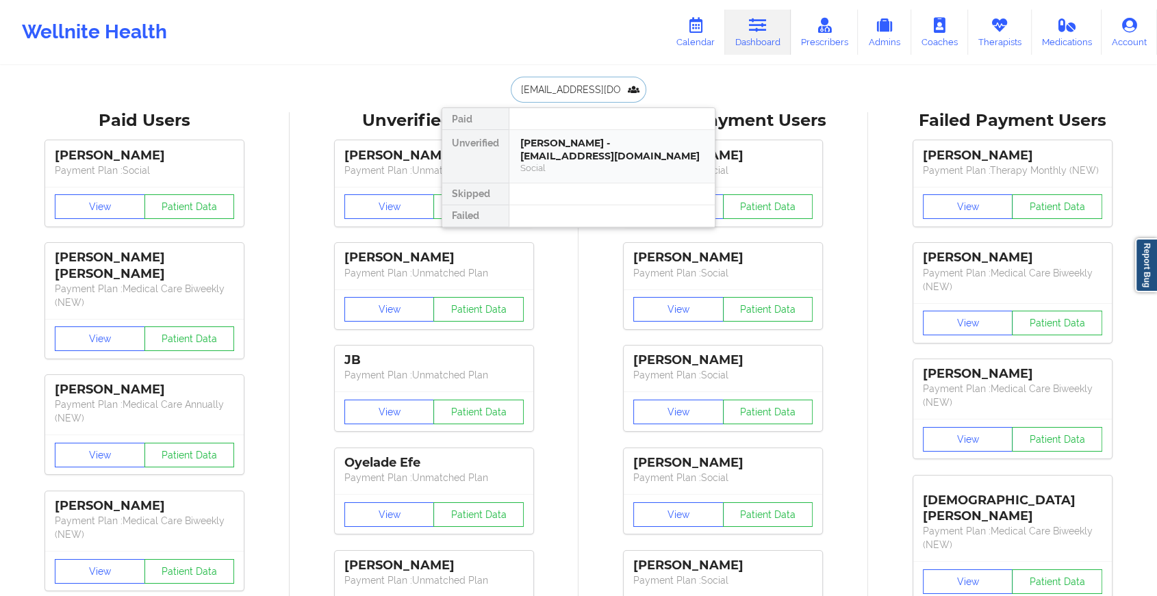
click at [568, 142] on div "[PERSON_NAME] - [EMAIL_ADDRESS][DOMAIN_NAME]" at bounding box center [611, 149] width 183 height 25
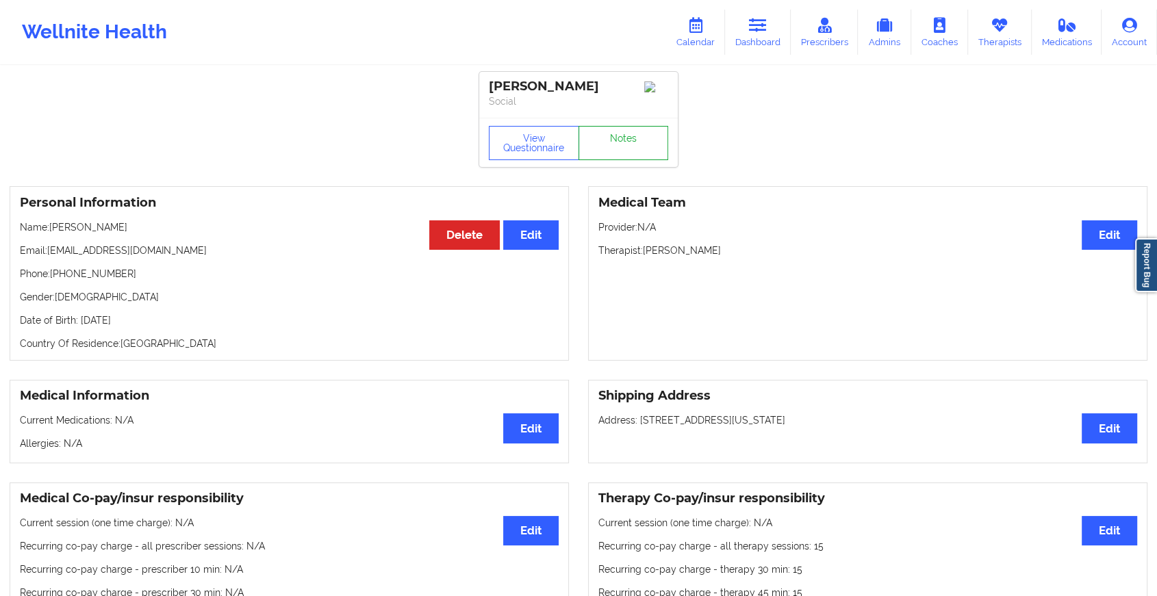
click at [613, 153] on link "Notes" at bounding box center [624, 143] width 90 height 34
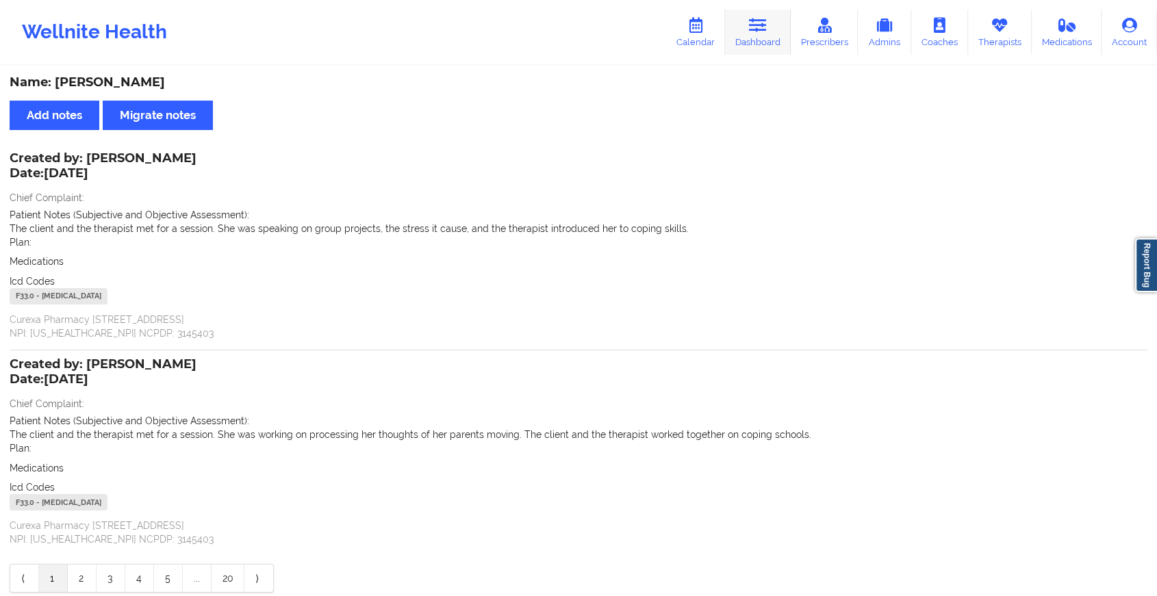
click at [768, 40] on link "Dashboard" at bounding box center [758, 32] width 66 height 45
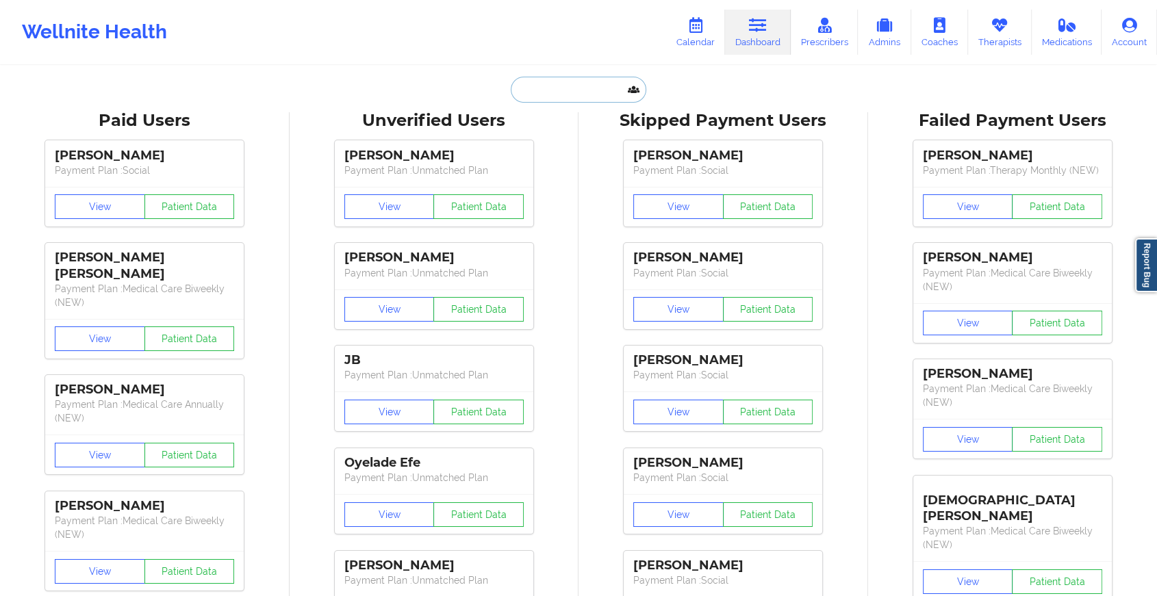
click at [608, 86] on input "text" at bounding box center [579, 90] width 136 height 26
paste input "[EMAIL_ADDRESS][DOMAIN_NAME]"
type input "[EMAIL_ADDRESS][DOMAIN_NAME]"
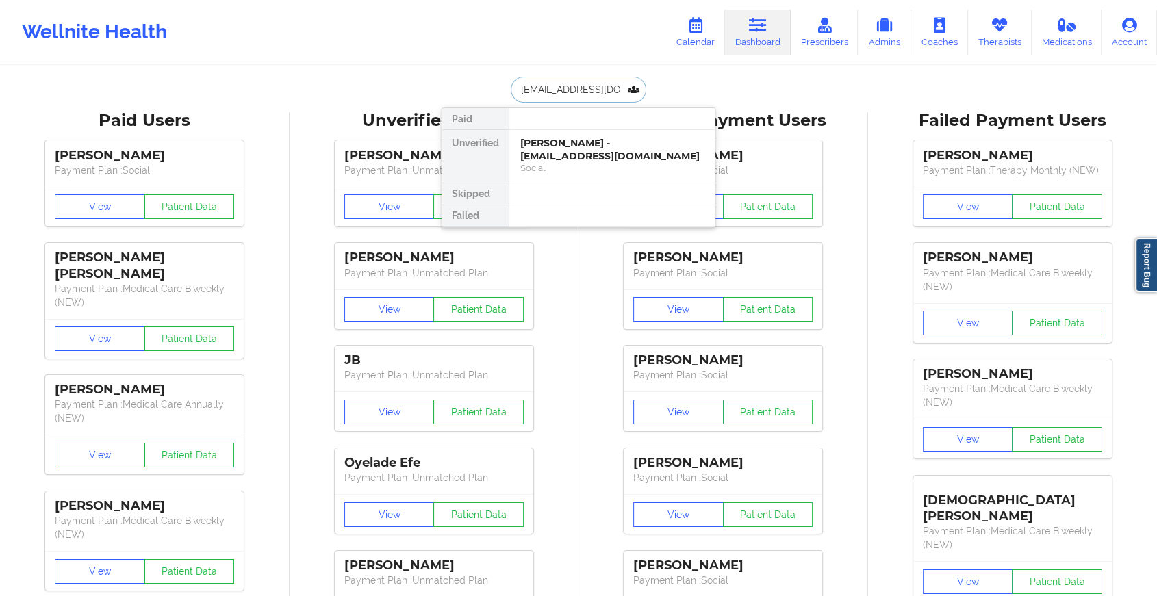
scroll to position [0, 10]
click at [598, 137] on div "[PERSON_NAME] - [EMAIL_ADDRESS][DOMAIN_NAME]" at bounding box center [611, 149] width 183 height 25
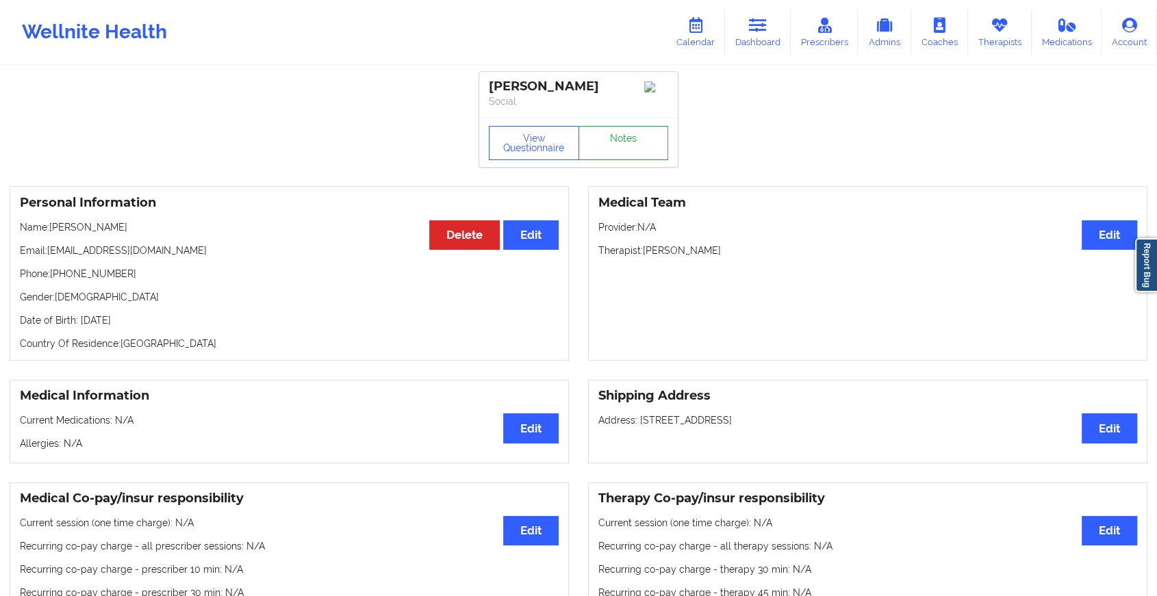
click at [622, 150] on link "Notes" at bounding box center [624, 143] width 90 height 34
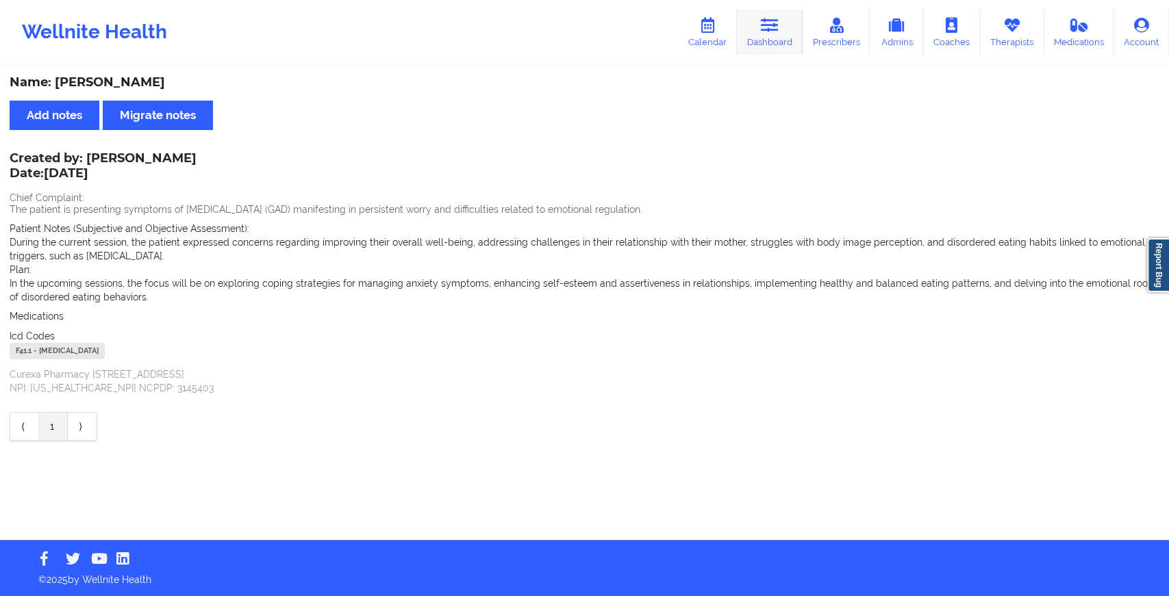
click at [763, 38] on link "Dashboard" at bounding box center [770, 32] width 66 height 45
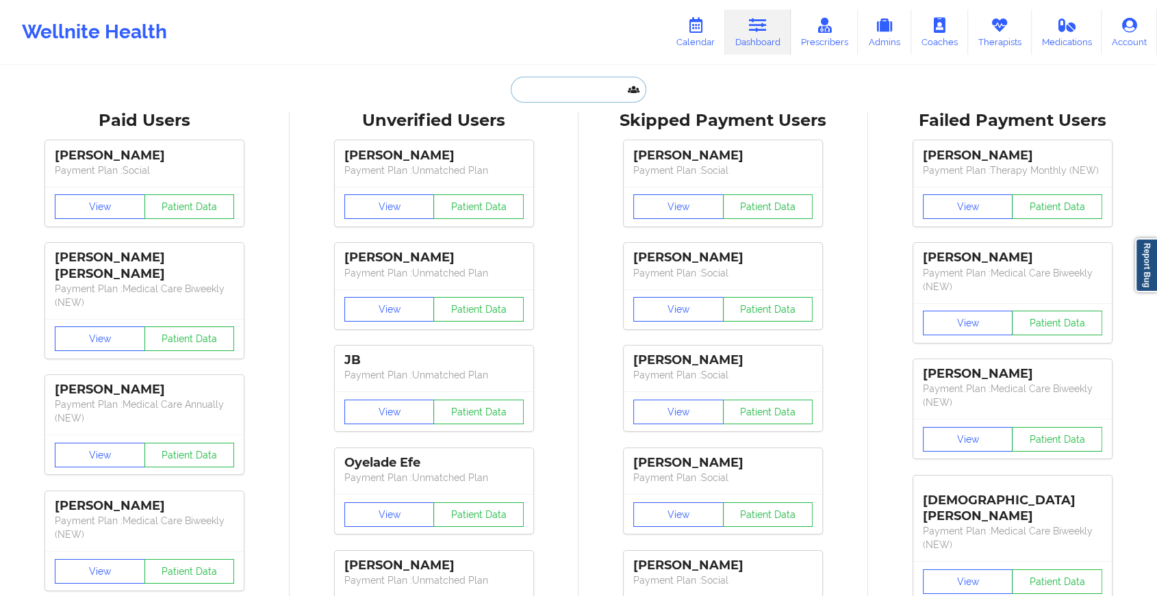
click at [602, 98] on input "text" at bounding box center [579, 90] width 136 height 26
paste input "[EMAIL_ADDRESS][DOMAIN_NAME]"
type input "[EMAIL_ADDRESS][DOMAIN_NAME]"
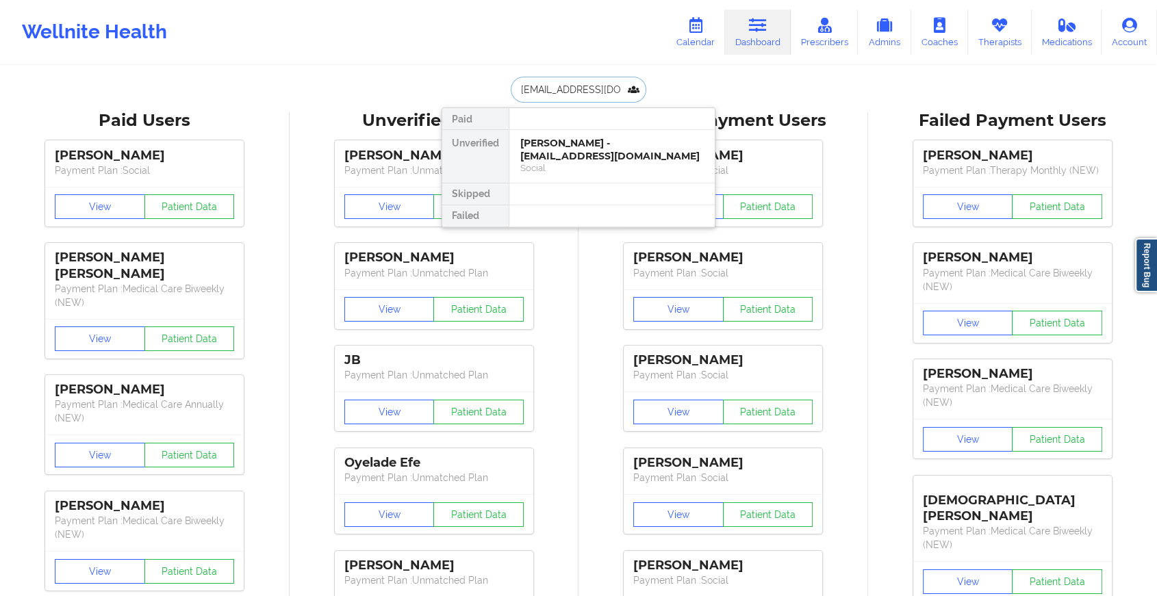
scroll to position [0, 47]
click at [607, 152] on div "[PERSON_NAME] - [EMAIL_ADDRESS][DOMAIN_NAME]" at bounding box center [611, 149] width 183 height 25
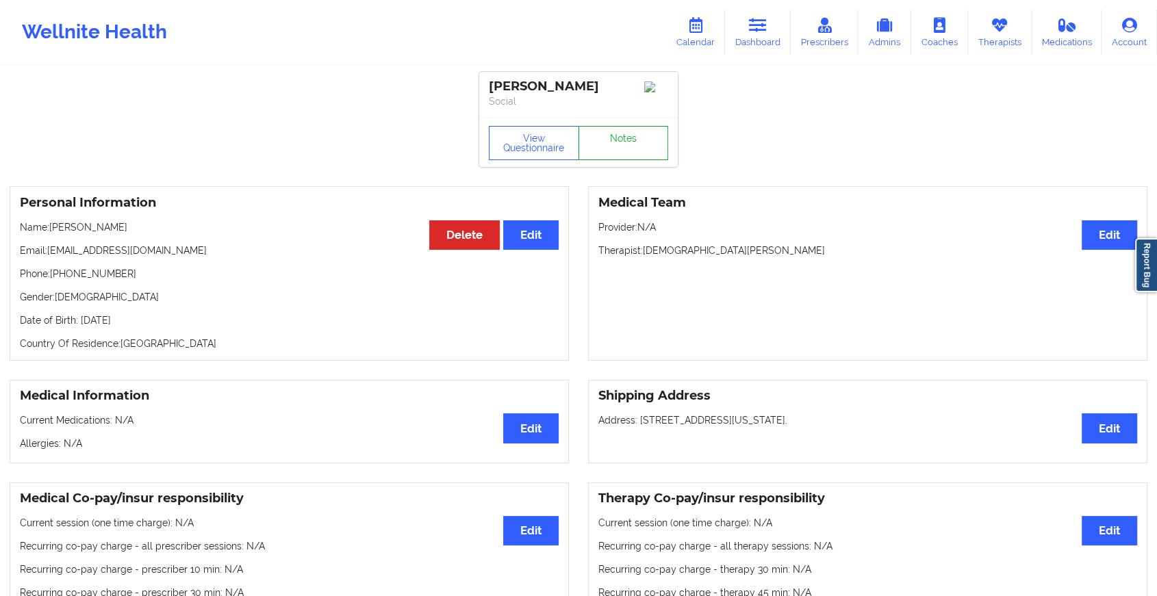
click at [631, 140] on link "Notes" at bounding box center [624, 143] width 90 height 34
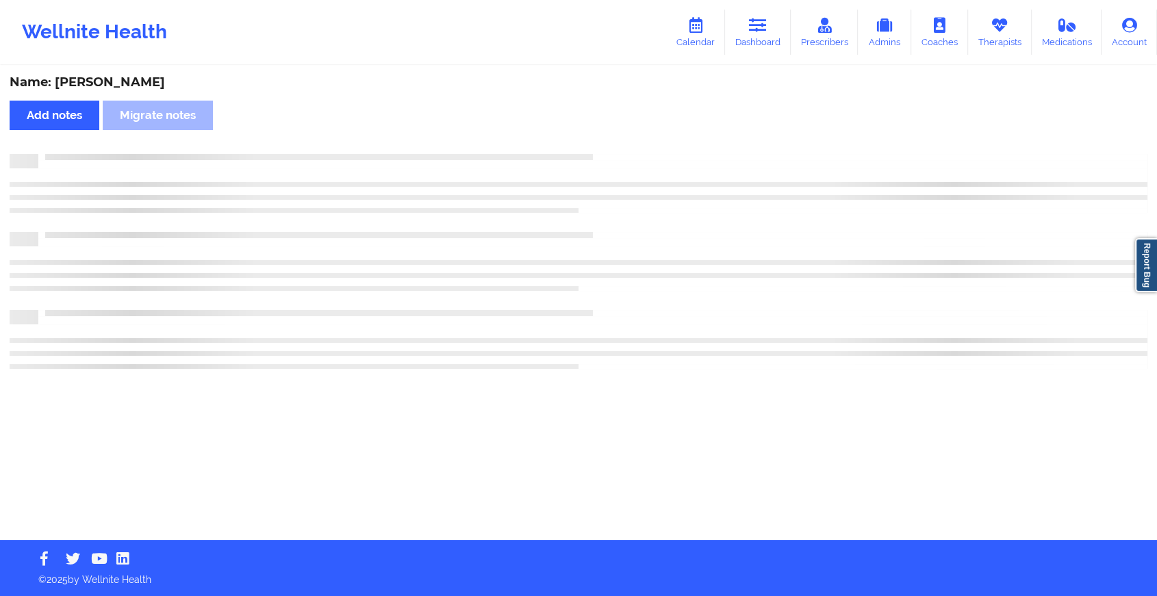
click at [631, 140] on div "Name: [PERSON_NAME] Add notes Migrate notes" at bounding box center [578, 303] width 1157 height 473
click at [631, 140] on div "Name: [PERSON_NAME] Add notes Migrate notes" at bounding box center [584, 303] width 1169 height 473
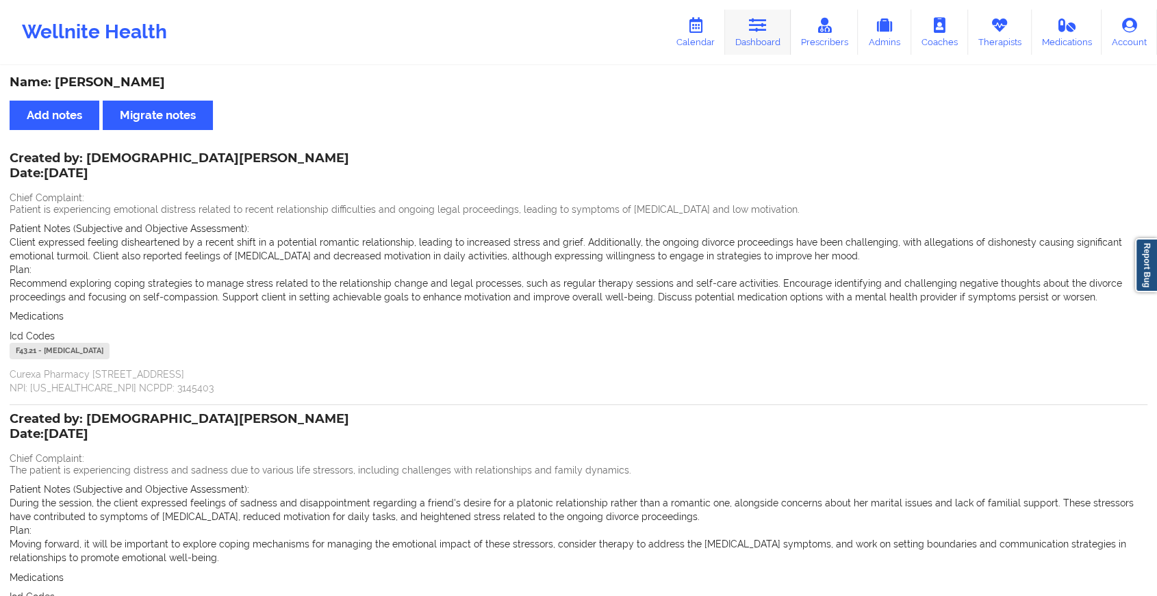
drag, startPoint x: 759, startPoint y: 57, endPoint x: 759, endPoint y: 41, distance: 15.7
click at [759, 41] on div "Wellnite Health Calendar Dashboard Prescribers Admins Coaches Therapists Medica…" at bounding box center [578, 32] width 1157 height 55
click at [759, 41] on link "Dashboard" at bounding box center [758, 32] width 66 height 45
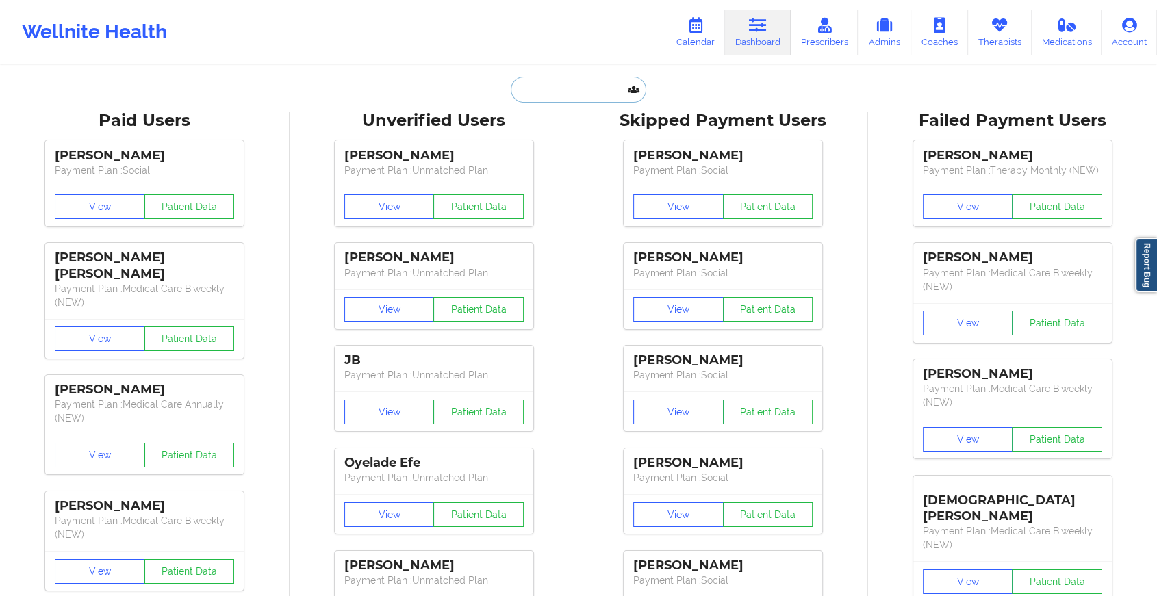
click at [581, 87] on input "text" at bounding box center [579, 90] width 136 height 26
paste input "[EMAIL_ADDRESS][DOMAIN_NAME]"
type input "[EMAIL_ADDRESS][DOMAIN_NAME]"
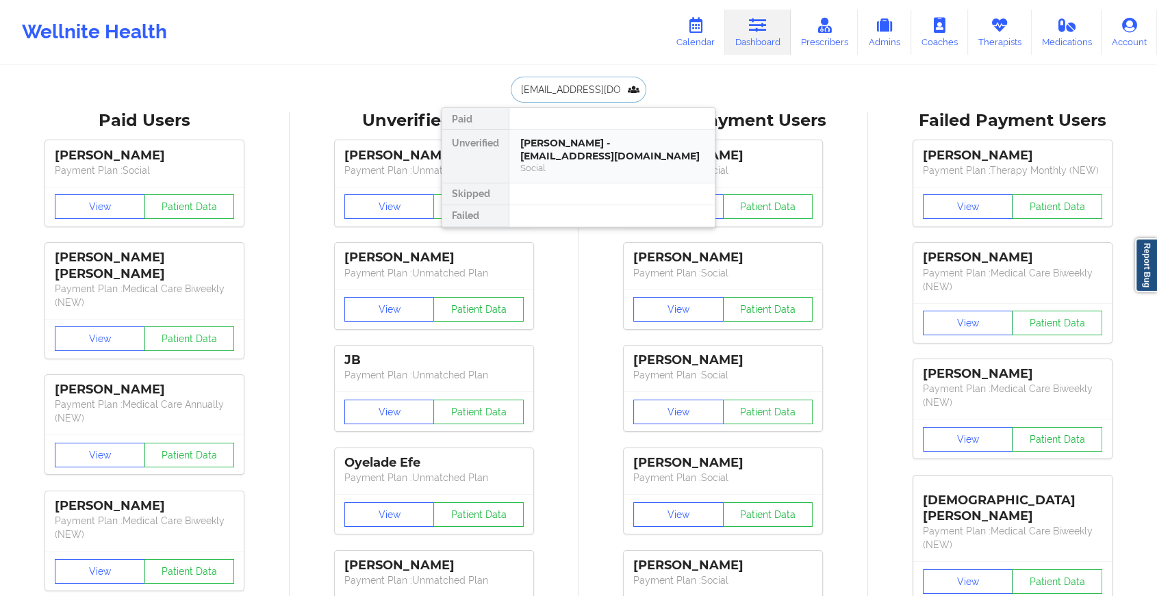
click at [585, 147] on div "[PERSON_NAME] - [EMAIL_ADDRESS][DOMAIN_NAME]" at bounding box center [611, 149] width 183 height 25
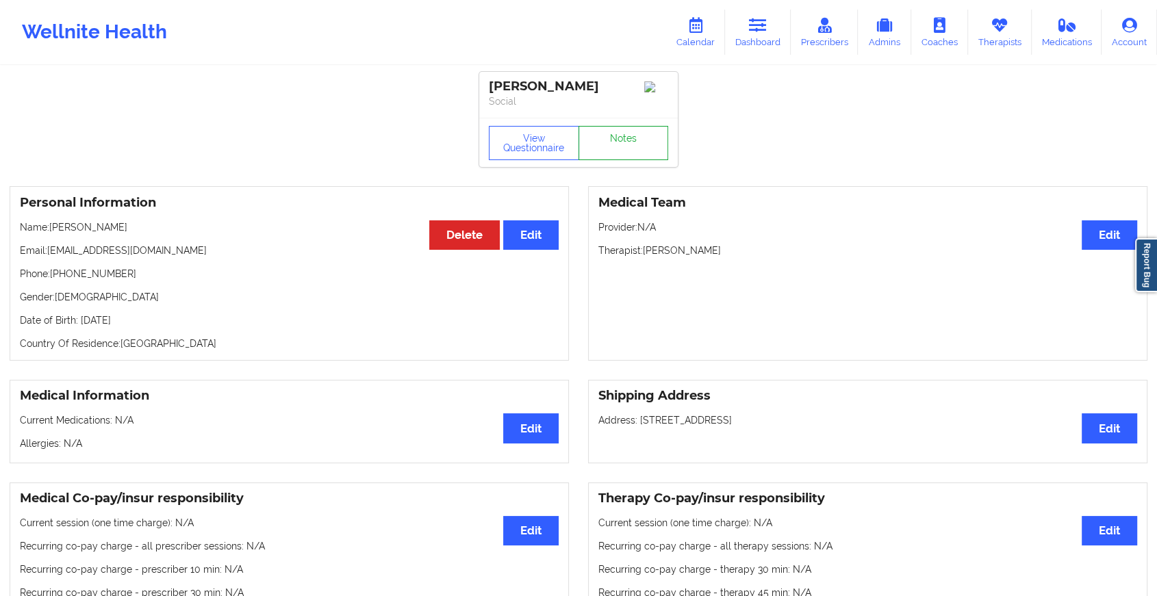
click at [618, 153] on link "Notes" at bounding box center [624, 143] width 90 height 34
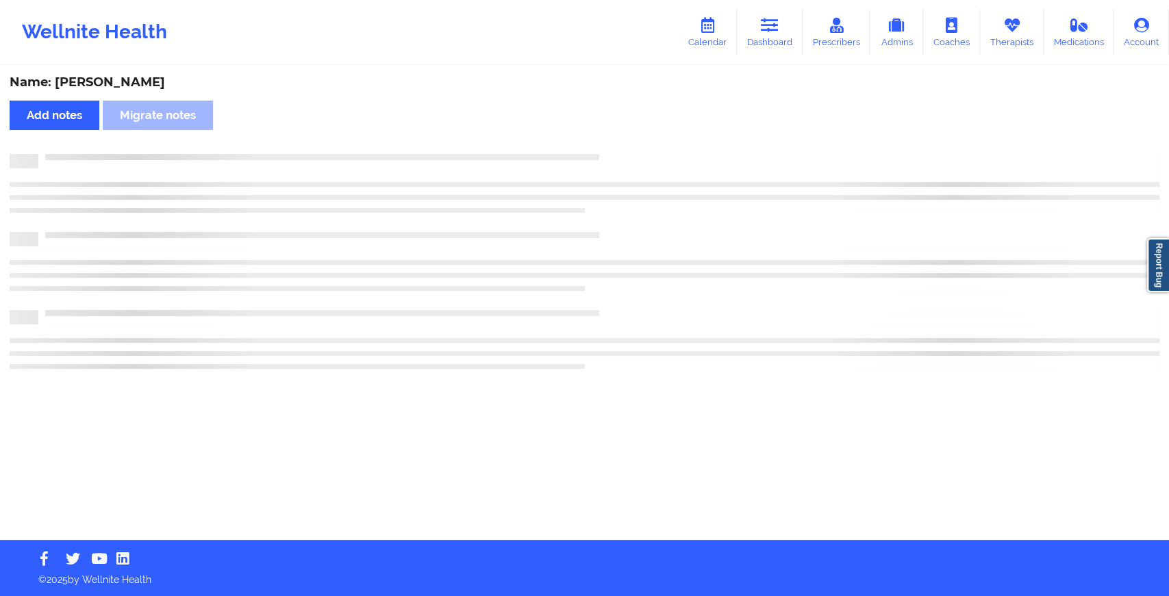
click at [618, 154] on div at bounding box center [598, 154] width 1121 height 0
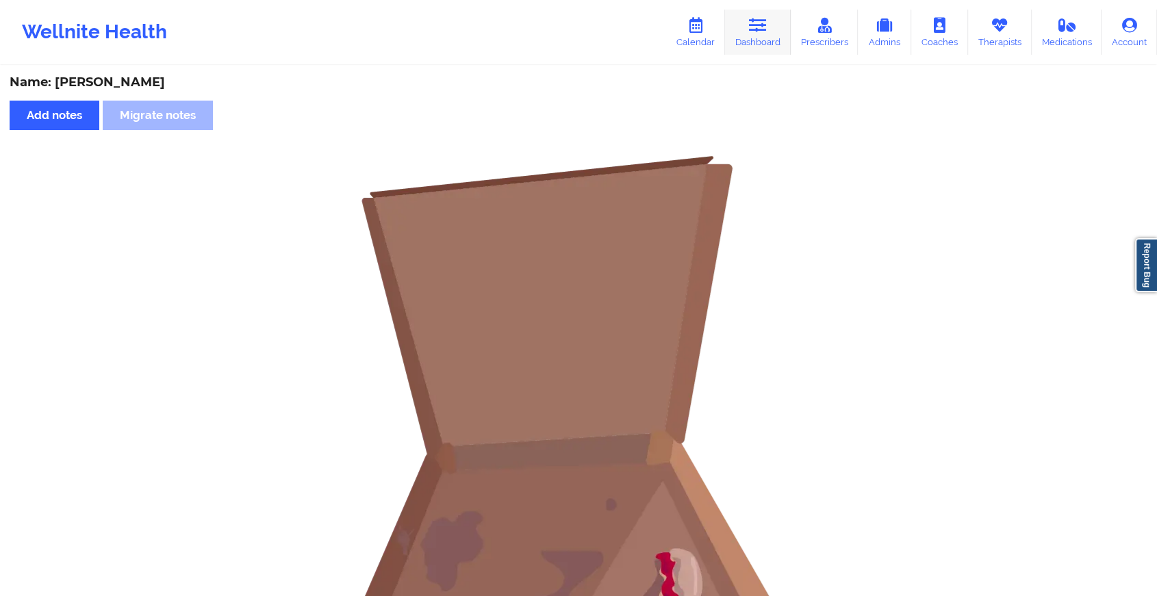
click at [746, 23] on link "Dashboard" at bounding box center [758, 32] width 66 height 45
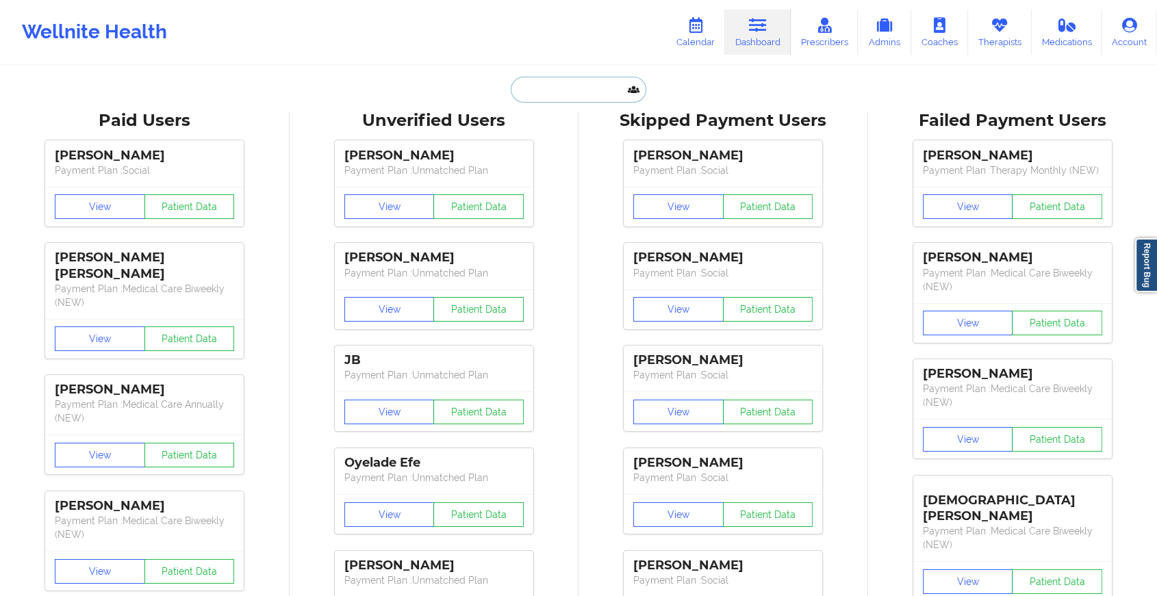
click at [597, 88] on input "text" at bounding box center [579, 90] width 136 height 26
paste input "[PERSON_NAME][EMAIL_ADDRESS][PERSON_NAME][DOMAIN_NAME]"
type input "[PERSON_NAME][EMAIL_ADDRESS][PERSON_NAME][DOMAIN_NAME]"
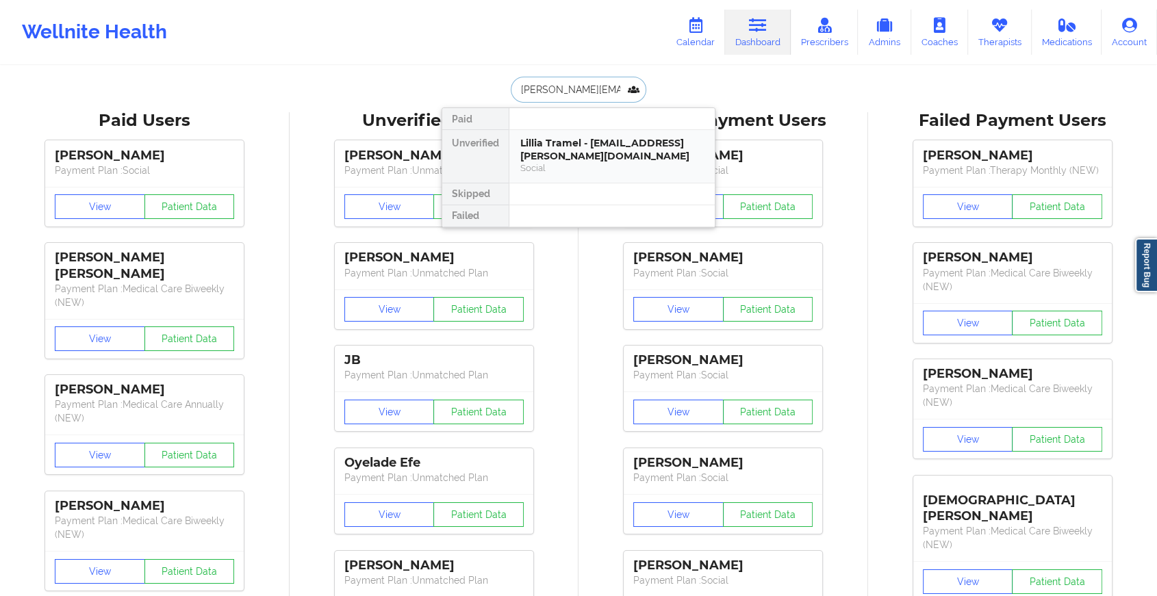
click at [613, 144] on div "Lillia Tramel - [EMAIL_ADDRESS][PERSON_NAME][DOMAIN_NAME]" at bounding box center [611, 149] width 183 height 25
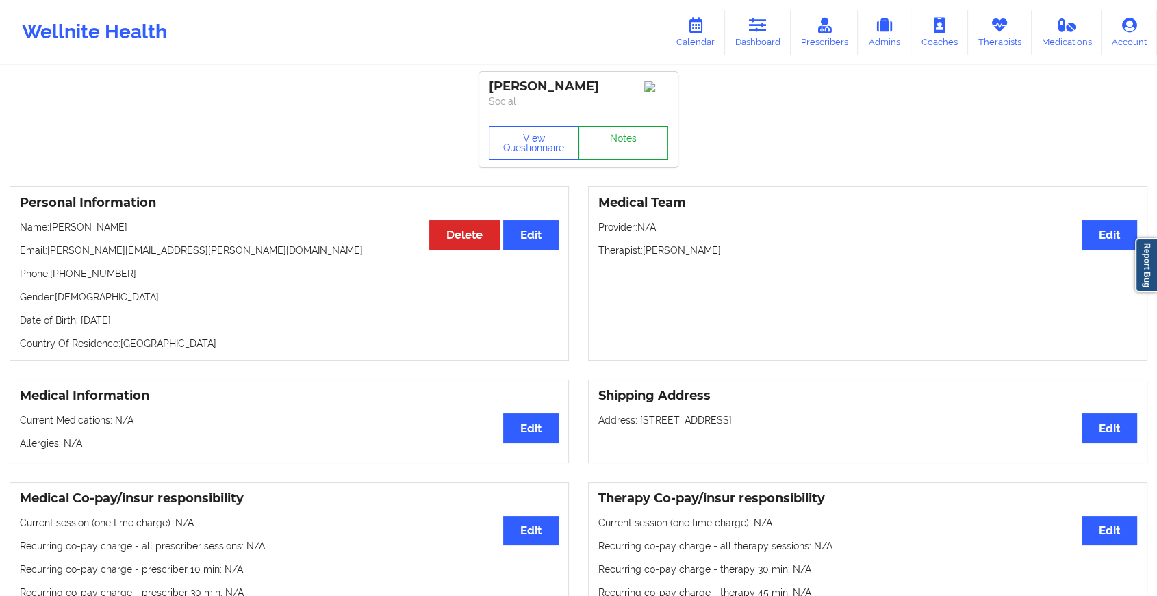
click at [630, 131] on link "Notes" at bounding box center [624, 143] width 90 height 34
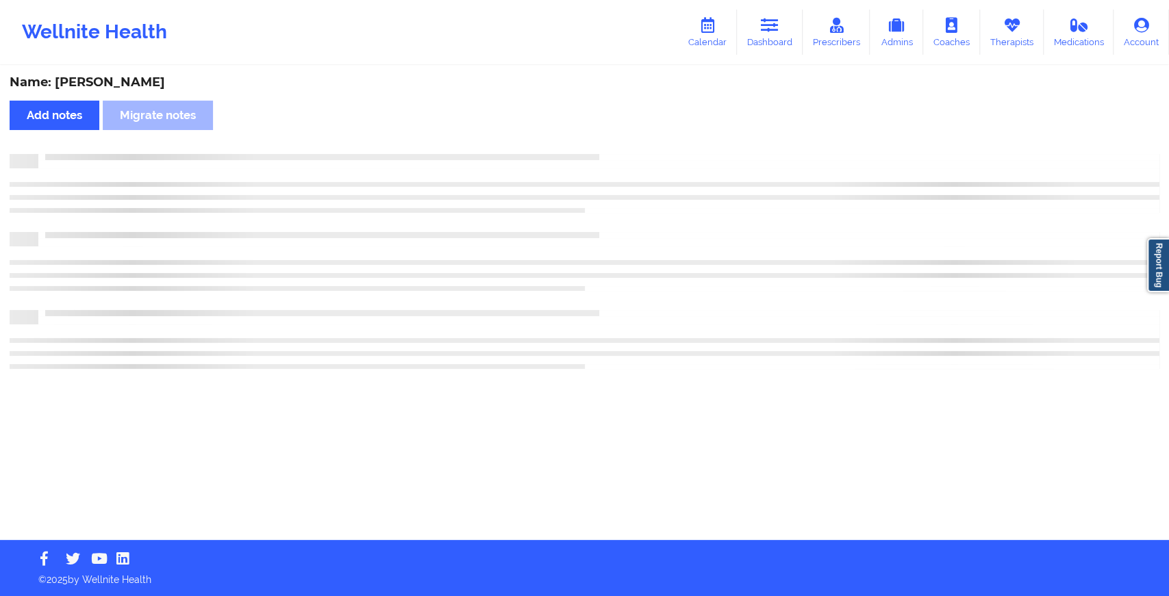
click at [630, 131] on div "Name: [PERSON_NAME] Add notes Migrate notes" at bounding box center [584, 303] width 1169 height 473
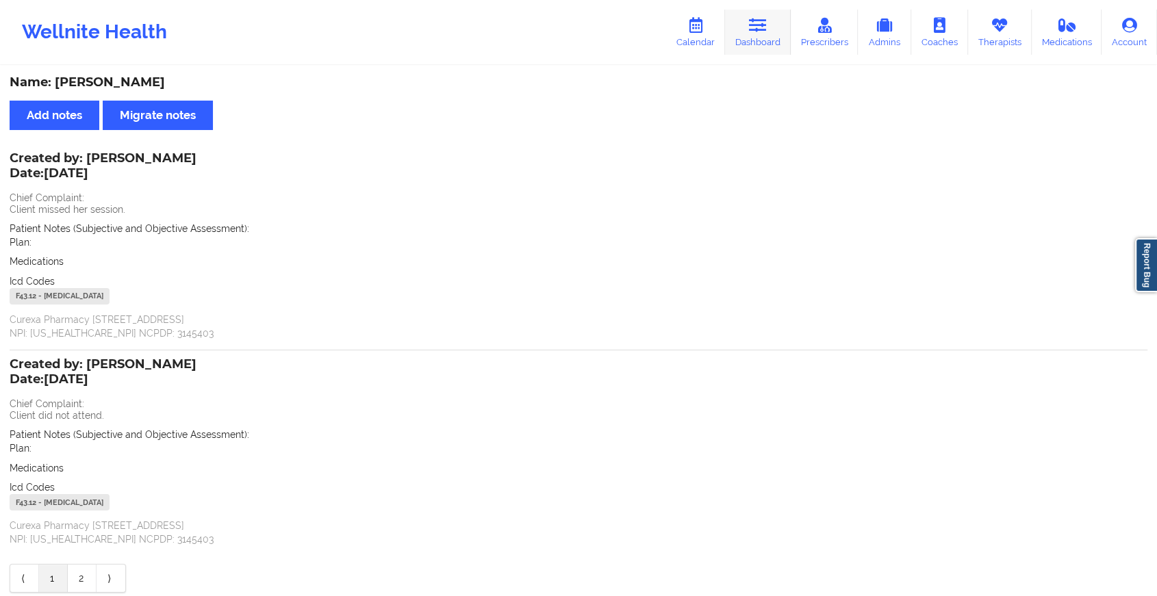
click at [780, 27] on link "Dashboard" at bounding box center [758, 32] width 66 height 45
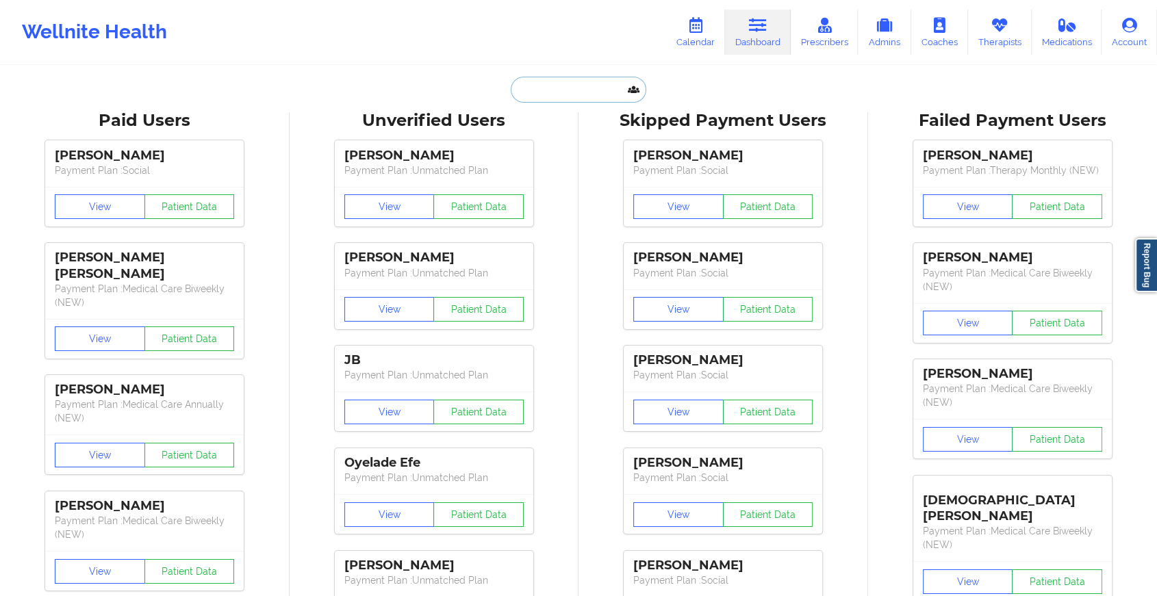
click at [542, 84] on input "text" at bounding box center [579, 90] width 136 height 26
type input "v"
paste input "[PERSON_NAME][EMAIL_ADDRESS][PERSON_NAME][DOMAIN_NAME]"
type input "[PERSON_NAME][EMAIL_ADDRESS][PERSON_NAME][DOMAIN_NAME]"
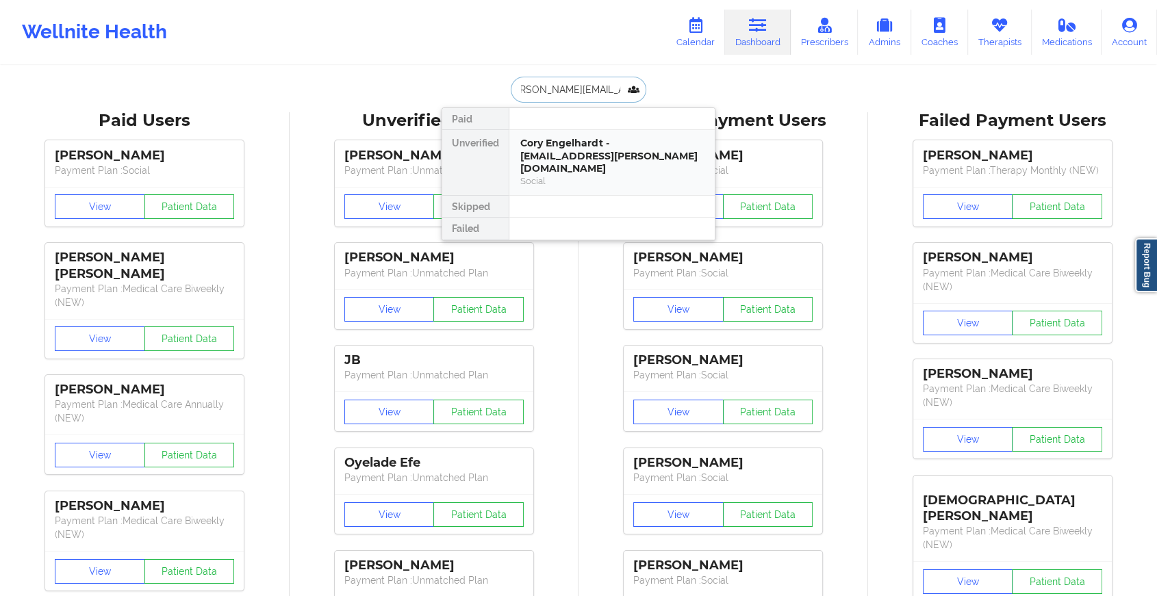
click at [581, 147] on div "Cory Engelhardt - [EMAIL_ADDRESS][PERSON_NAME][DOMAIN_NAME]" at bounding box center [611, 156] width 183 height 38
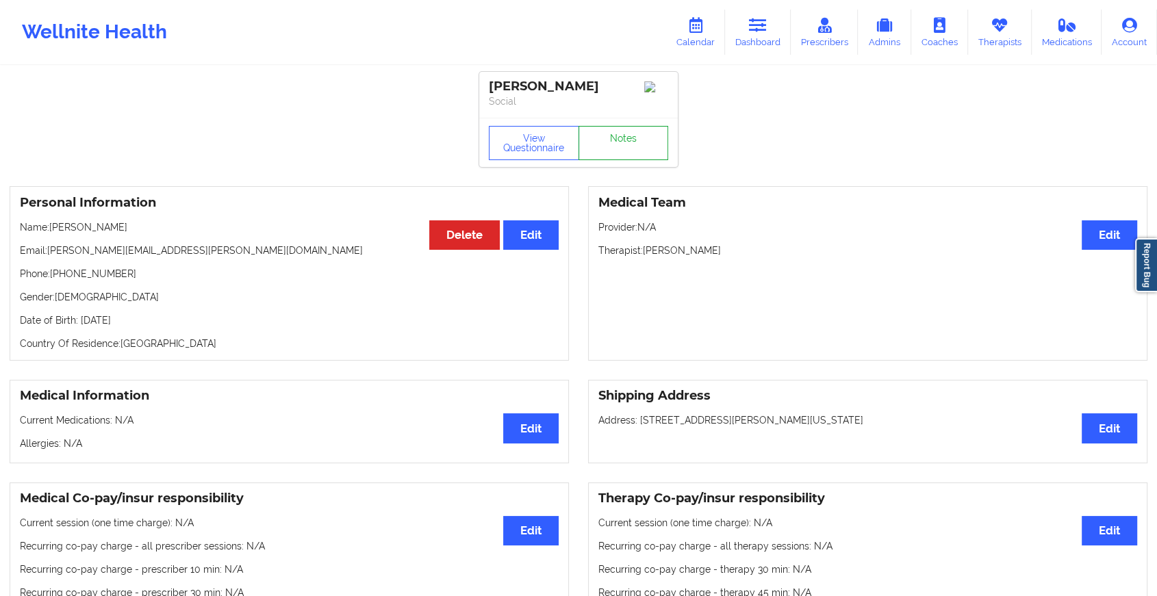
click at [605, 139] on link "Notes" at bounding box center [624, 143] width 90 height 34
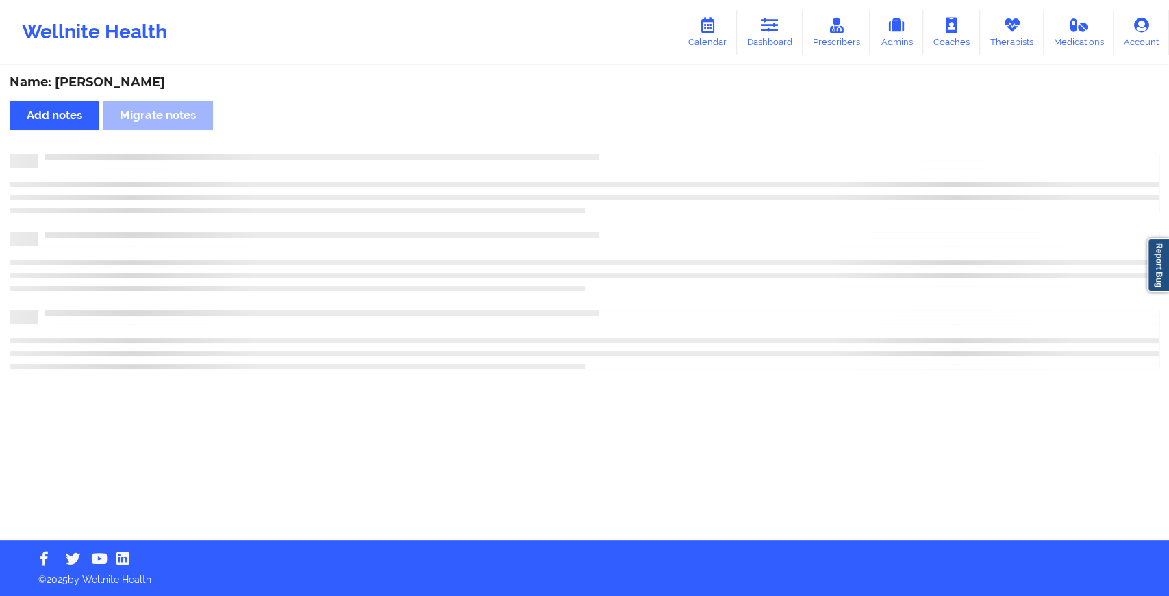
click at [605, 139] on div "Name: [PERSON_NAME] Add notes Migrate notes" at bounding box center [584, 303] width 1169 height 473
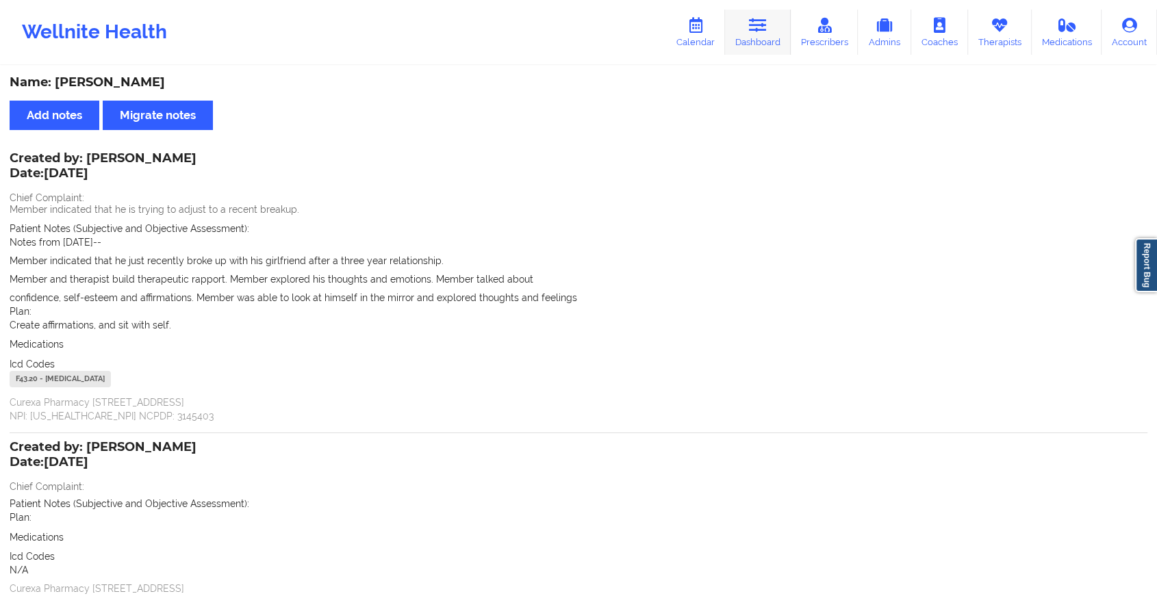
click at [749, 42] on link "Dashboard" at bounding box center [758, 32] width 66 height 45
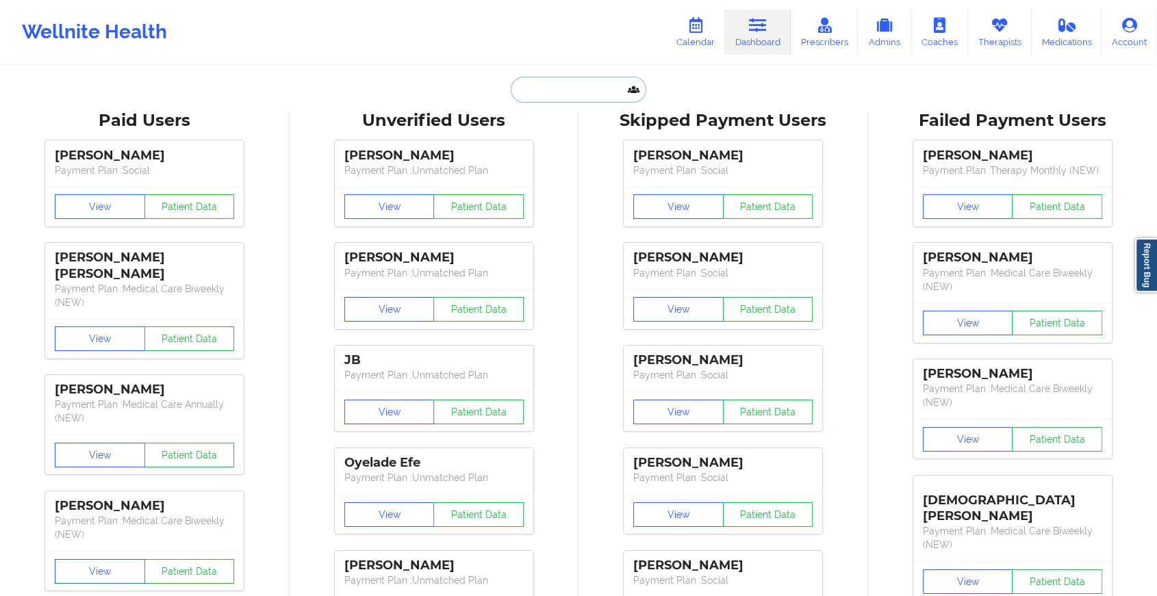
click at [587, 78] on input "text" at bounding box center [579, 90] width 136 height 26
paste input "[EMAIL_ADDRESS][DOMAIN_NAME]"
type input "[EMAIL_ADDRESS][DOMAIN_NAME]"
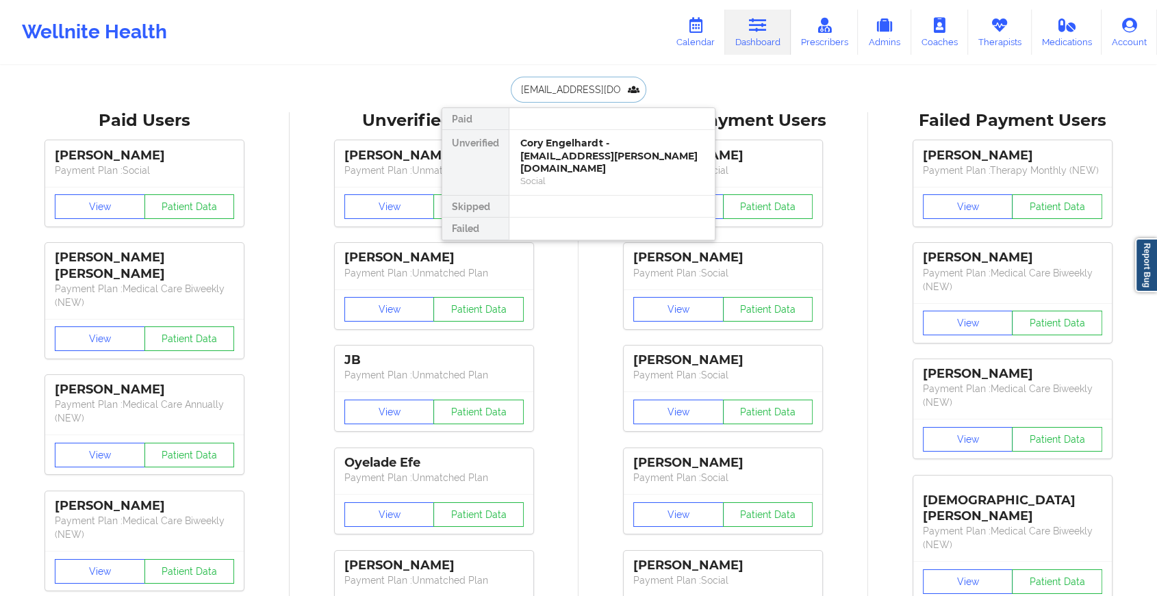
scroll to position [0, 20]
click at [573, 137] on div "[PERSON_NAME] - [EMAIL_ADDRESS][DOMAIN_NAME]" at bounding box center [611, 149] width 183 height 25
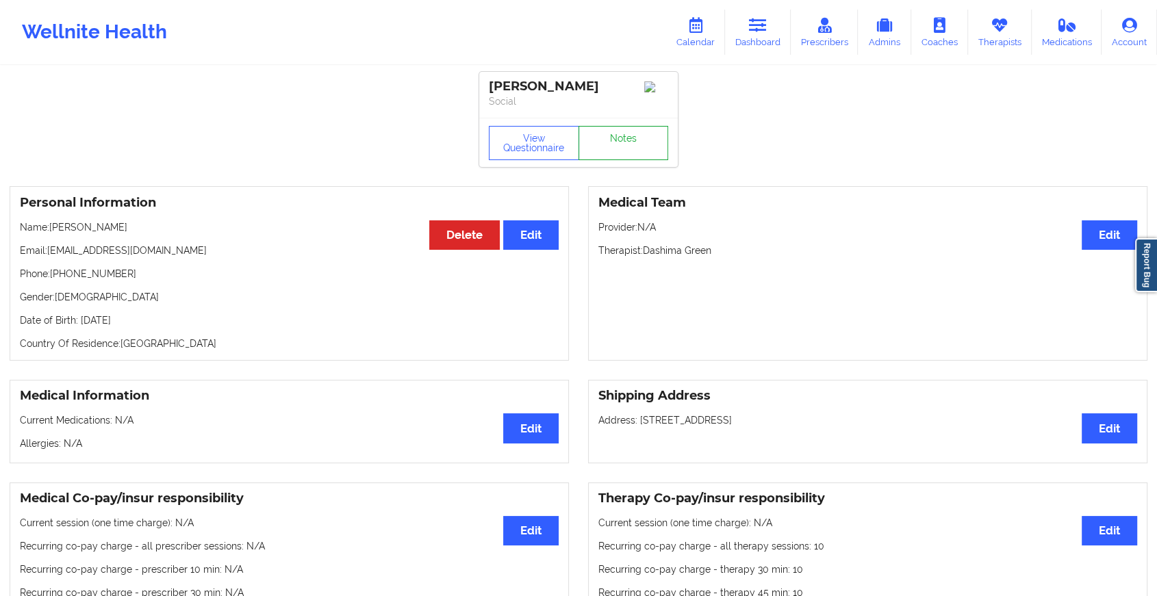
click at [617, 141] on link "Notes" at bounding box center [624, 143] width 90 height 34
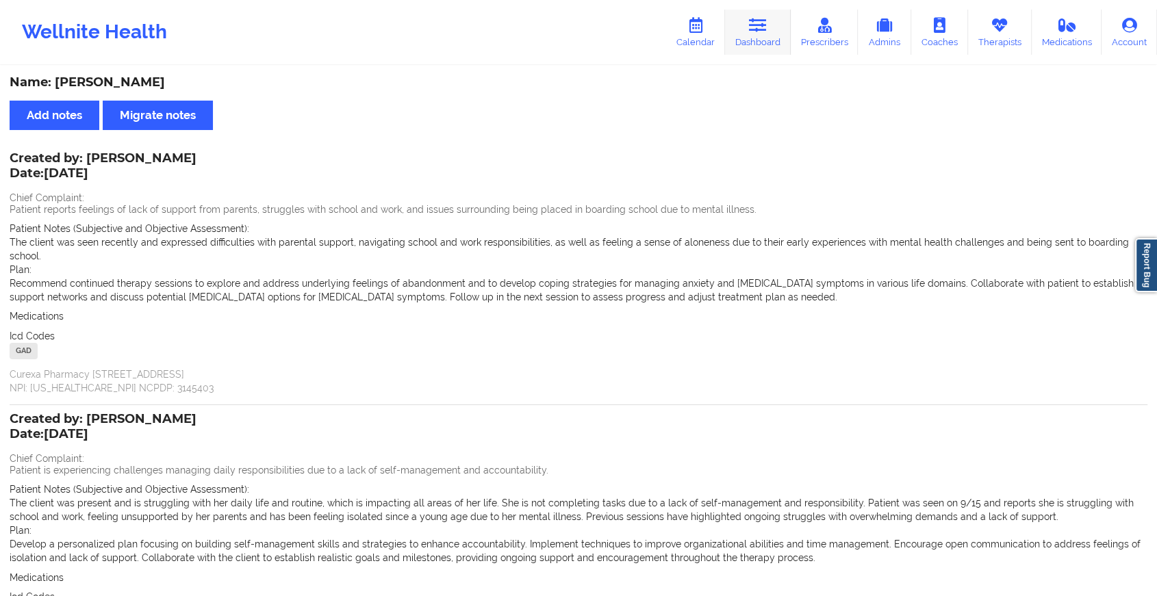
click at [773, 44] on link "Dashboard" at bounding box center [758, 32] width 66 height 45
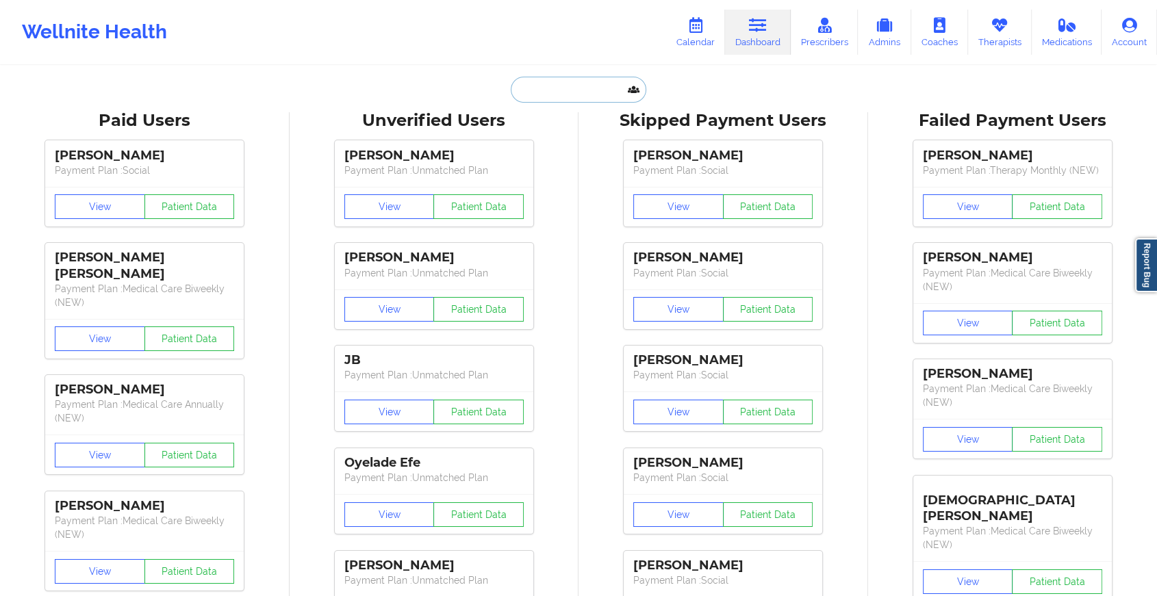
click at [531, 93] on input "text" at bounding box center [579, 90] width 136 height 26
paste input "[EMAIL_ADDRESS][DOMAIN_NAME]"
type input "[EMAIL_ADDRESS][DOMAIN_NAME]"
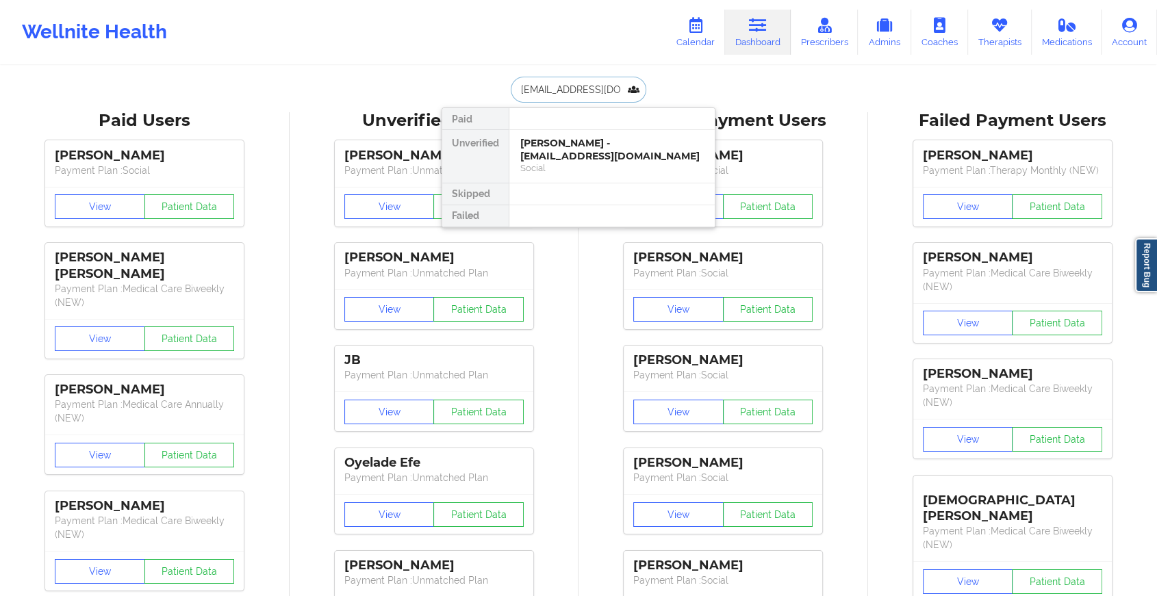
click at [589, 140] on div "[PERSON_NAME] - [EMAIL_ADDRESS][DOMAIN_NAME]" at bounding box center [611, 149] width 183 height 25
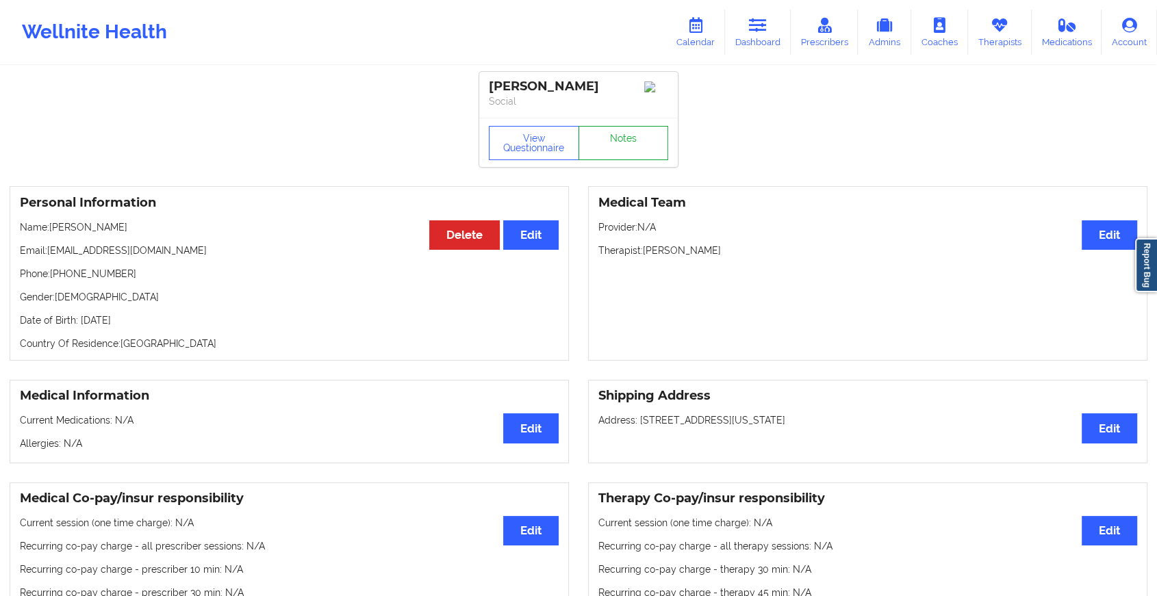
click at [618, 149] on link "Notes" at bounding box center [624, 143] width 90 height 34
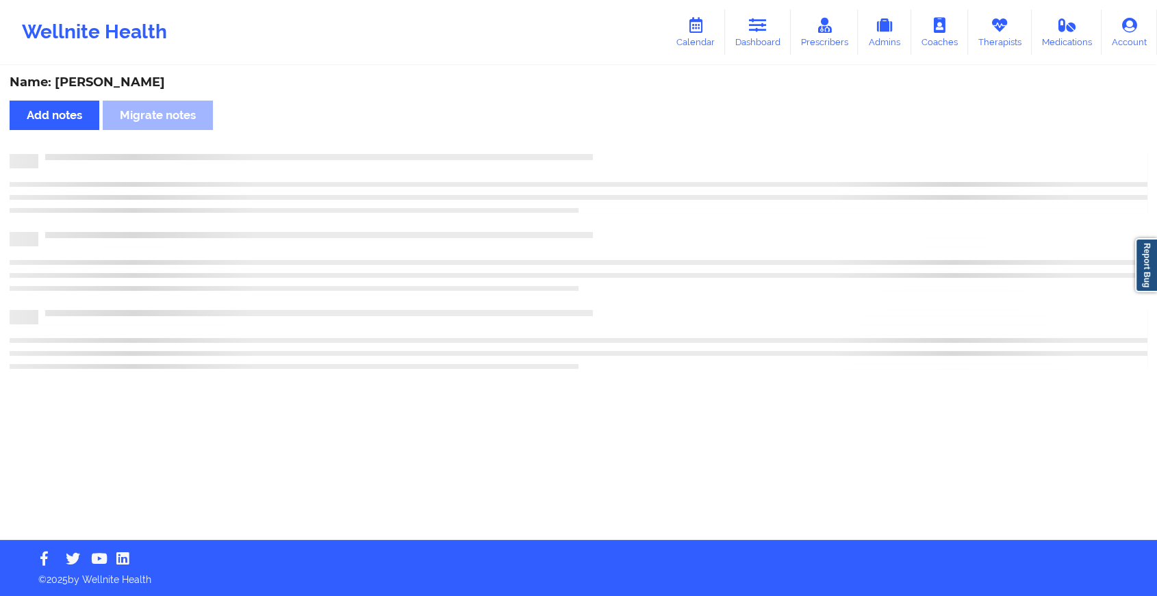
click at [618, 149] on div "Name: [PERSON_NAME] Add notes Migrate notes" at bounding box center [578, 303] width 1157 height 473
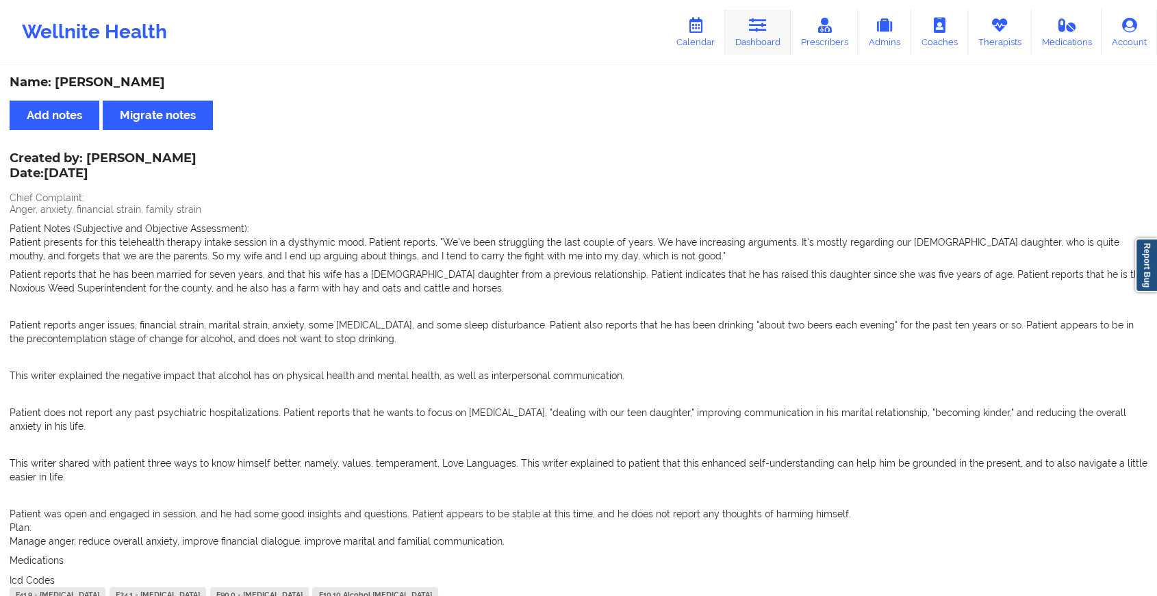
click at [764, 21] on icon at bounding box center [758, 25] width 18 height 15
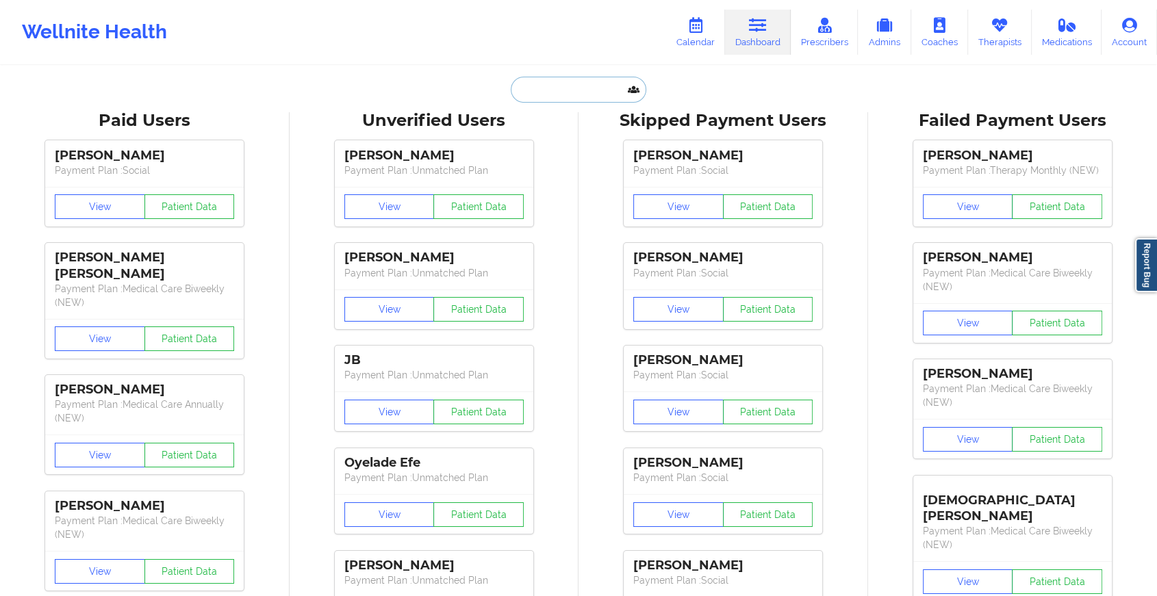
click at [559, 87] on input "text" at bounding box center [579, 90] width 136 height 26
paste input "[EMAIL_ADDRESS][DOMAIN_NAME]"
type input "[EMAIL_ADDRESS][DOMAIN_NAME]"
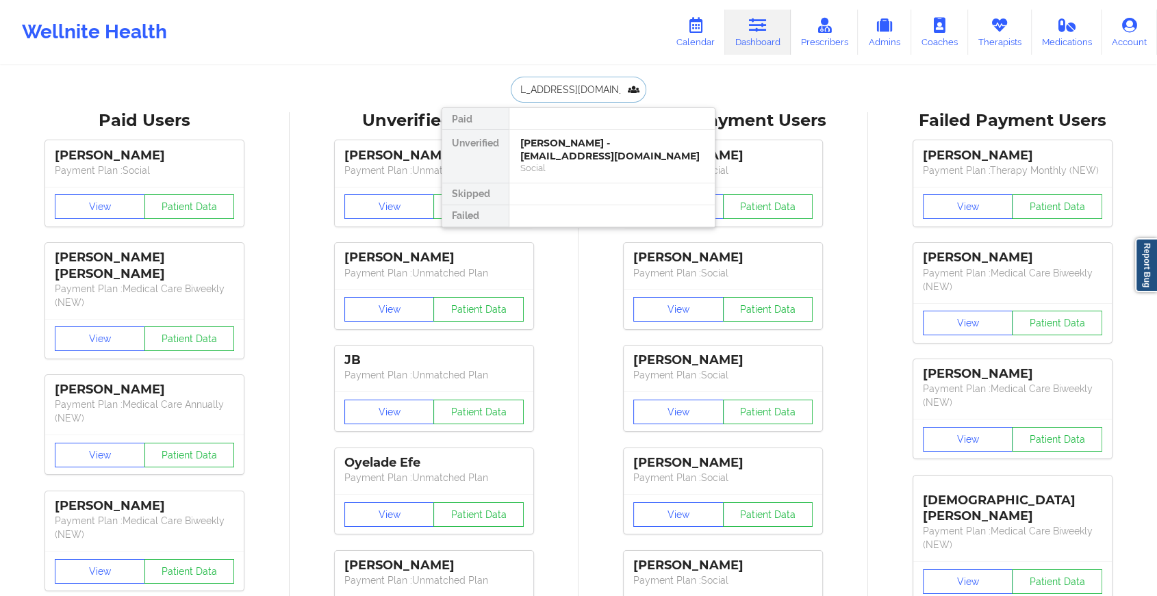
click at [592, 147] on div "[PERSON_NAME] - [EMAIL_ADDRESS][DOMAIN_NAME]" at bounding box center [611, 149] width 183 height 25
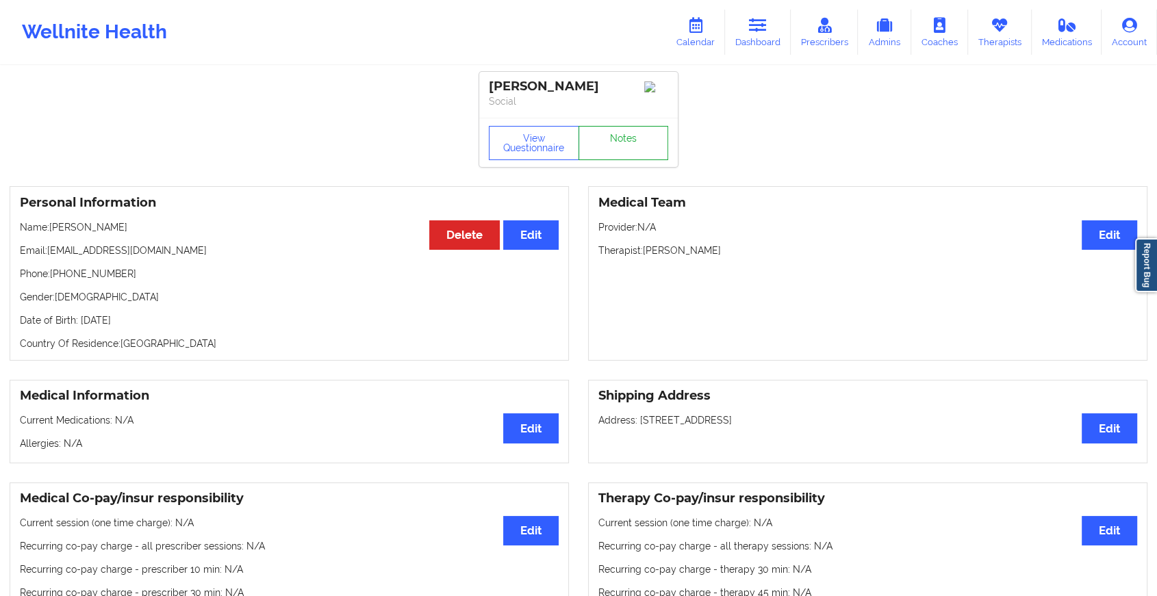
click at [635, 144] on link "Notes" at bounding box center [624, 143] width 90 height 34
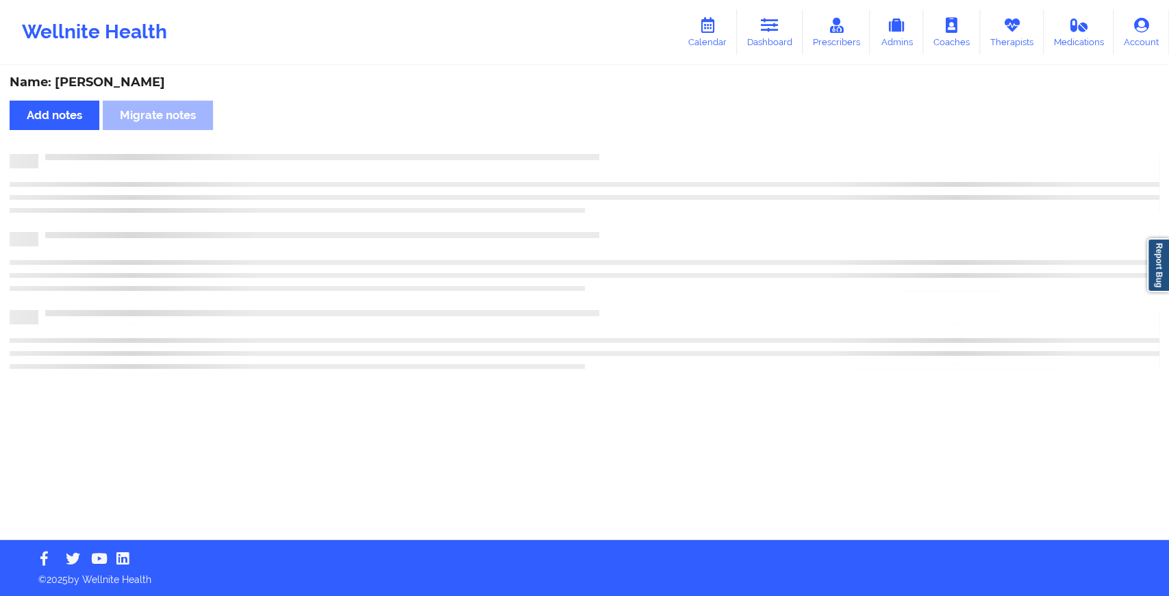
click at [635, 144] on div "Name: [PERSON_NAME] Add notes Migrate notes" at bounding box center [584, 303] width 1169 height 473
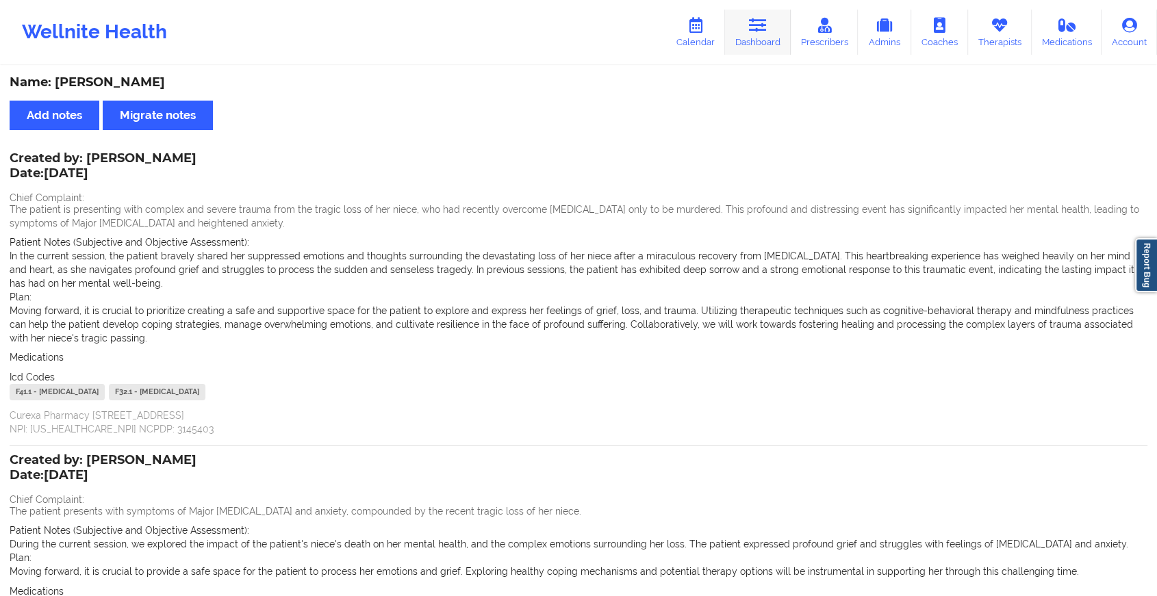
click at [740, 13] on link "Dashboard" at bounding box center [758, 32] width 66 height 45
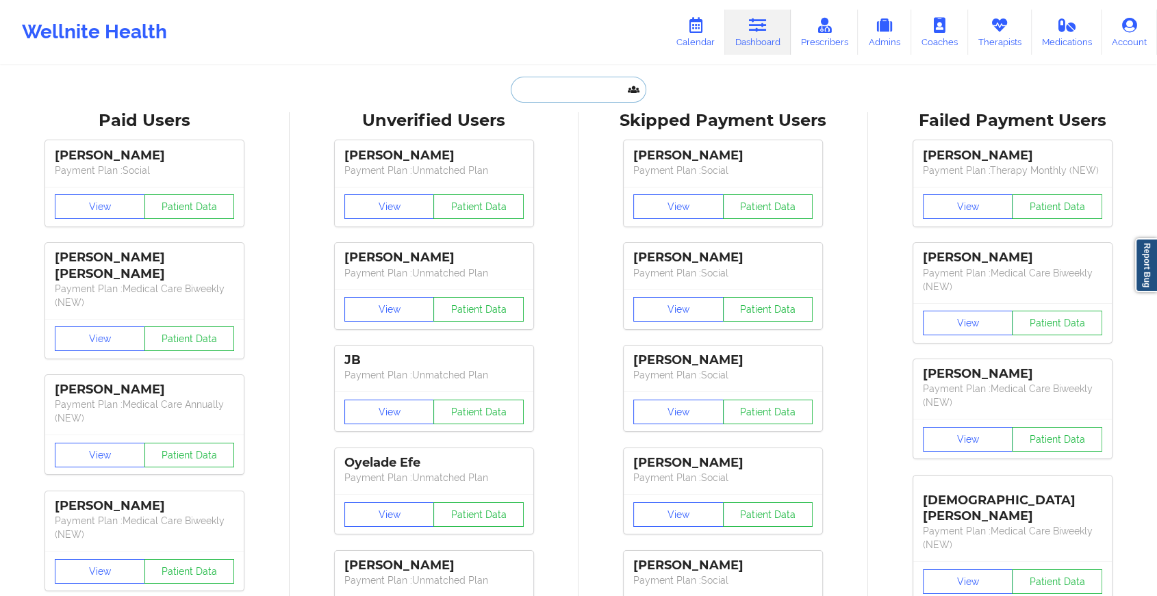
click at [600, 84] on input "text" at bounding box center [579, 90] width 136 height 26
paste input "[EMAIL_ADDRESS][DOMAIN_NAME]"
type input "[EMAIL_ADDRESS][DOMAIN_NAME]"
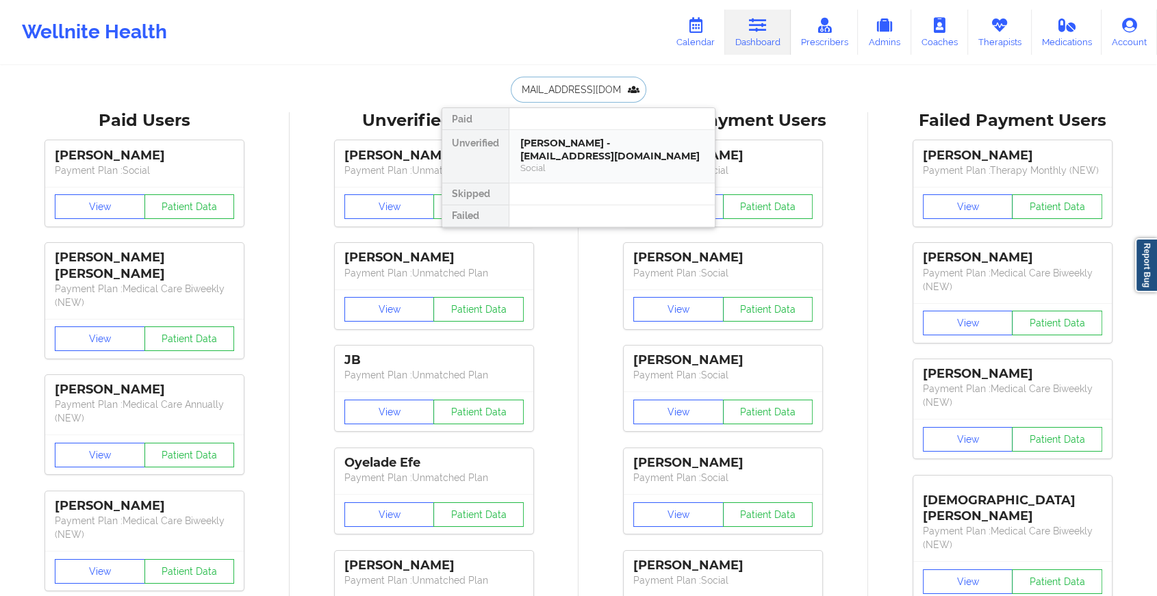
click at [605, 145] on div "[PERSON_NAME] - [EMAIL_ADDRESS][DOMAIN_NAME]" at bounding box center [611, 149] width 183 height 25
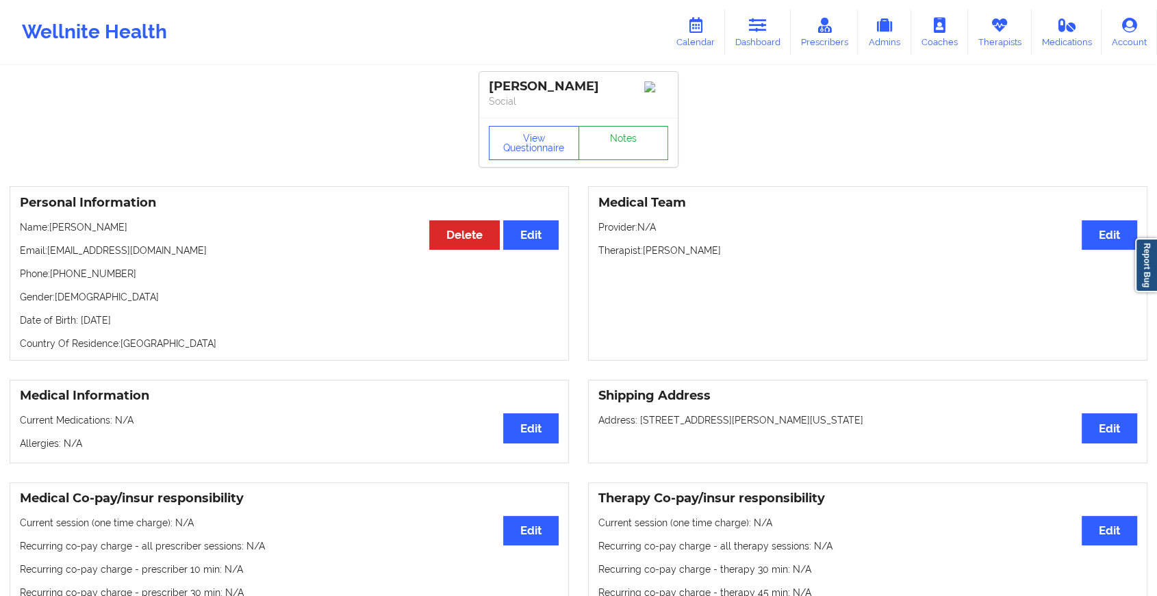
drag, startPoint x: 629, startPoint y: 125, endPoint x: 622, endPoint y: 146, distance: 21.7
click at [622, 146] on div "View Questionnaire Notes" at bounding box center [578, 142] width 199 height 49
click at [622, 146] on link "Notes" at bounding box center [624, 143] width 90 height 34
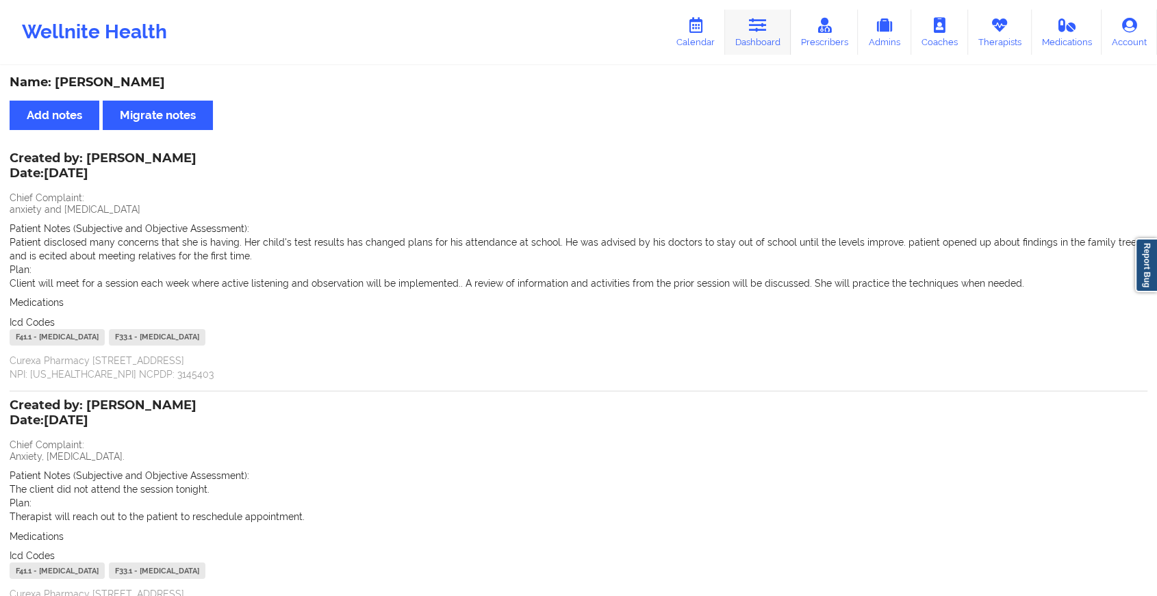
click at [769, 39] on link "Dashboard" at bounding box center [758, 32] width 66 height 45
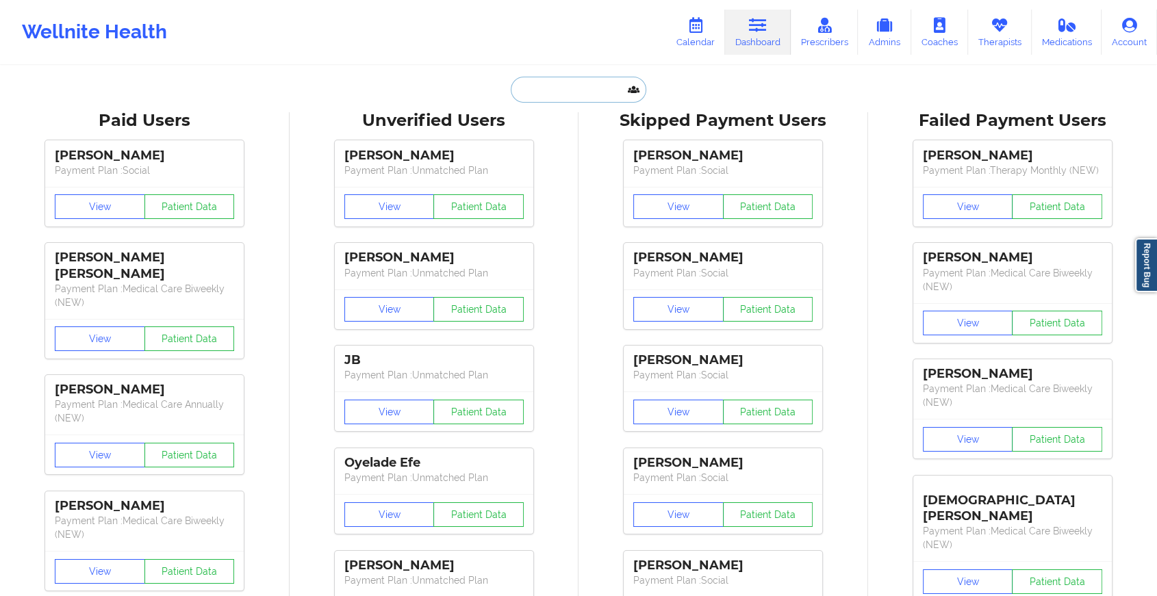
click at [549, 91] on input "text" at bounding box center [579, 90] width 136 height 26
paste input "[EMAIL_ADDRESS][DOMAIN_NAME]"
type input "[EMAIL_ADDRESS][DOMAIN_NAME]"
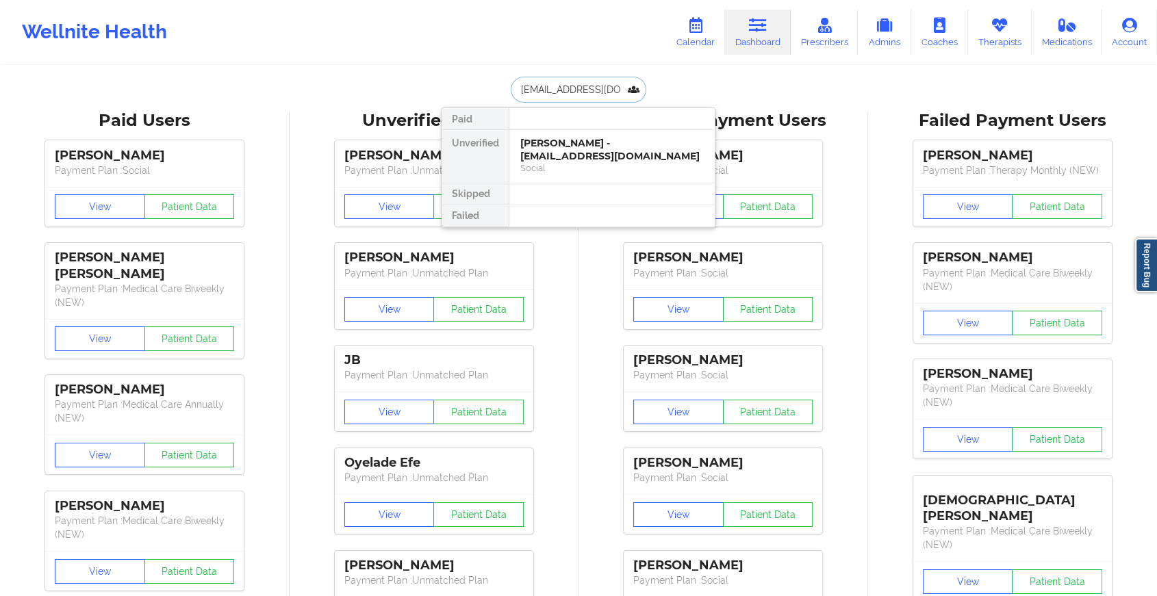
click at [581, 149] on div "[PERSON_NAME] - [EMAIL_ADDRESS][DOMAIN_NAME]" at bounding box center [611, 149] width 183 height 25
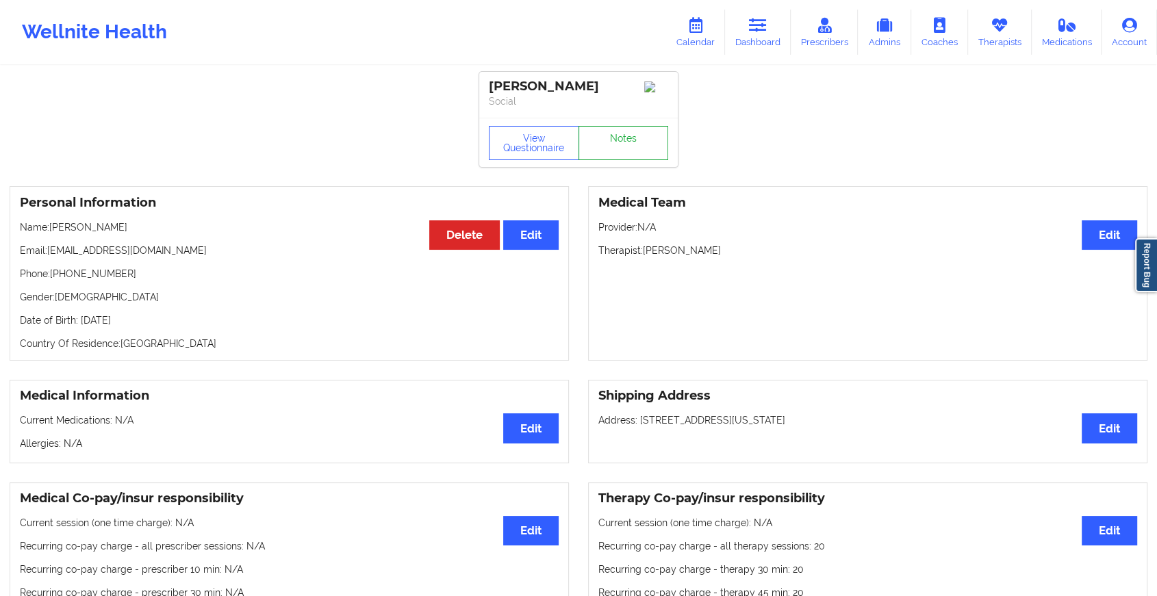
click at [641, 160] on link "Notes" at bounding box center [624, 143] width 90 height 34
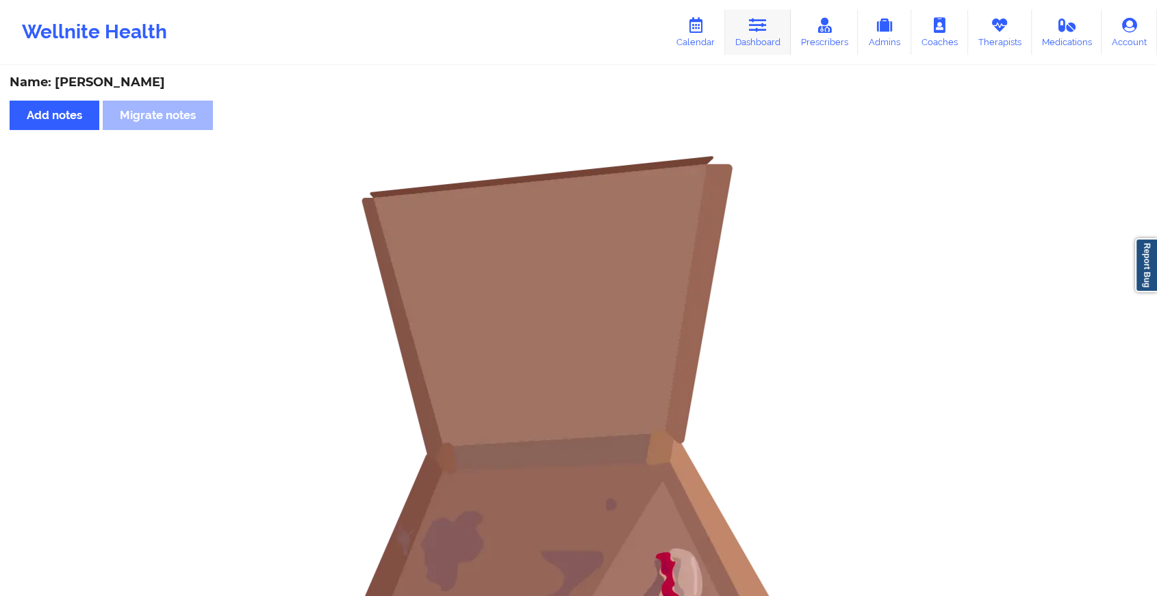
click at [780, 30] on link "Dashboard" at bounding box center [758, 32] width 66 height 45
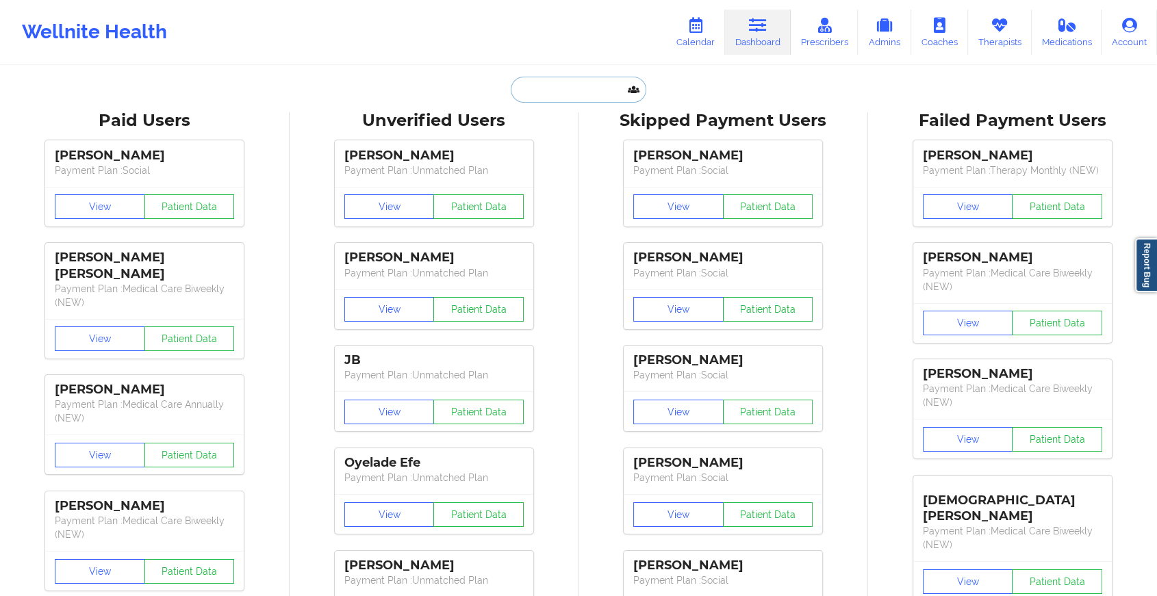
click at [551, 92] on input "text" at bounding box center [579, 90] width 136 height 26
paste input "[PERSON_NAME][EMAIL_ADDRESS][PERSON_NAME][DOMAIN_NAME]"
type input "[PERSON_NAME][EMAIL_ADDRESS][PERSON_NAME][DOMAIN_NAME]"
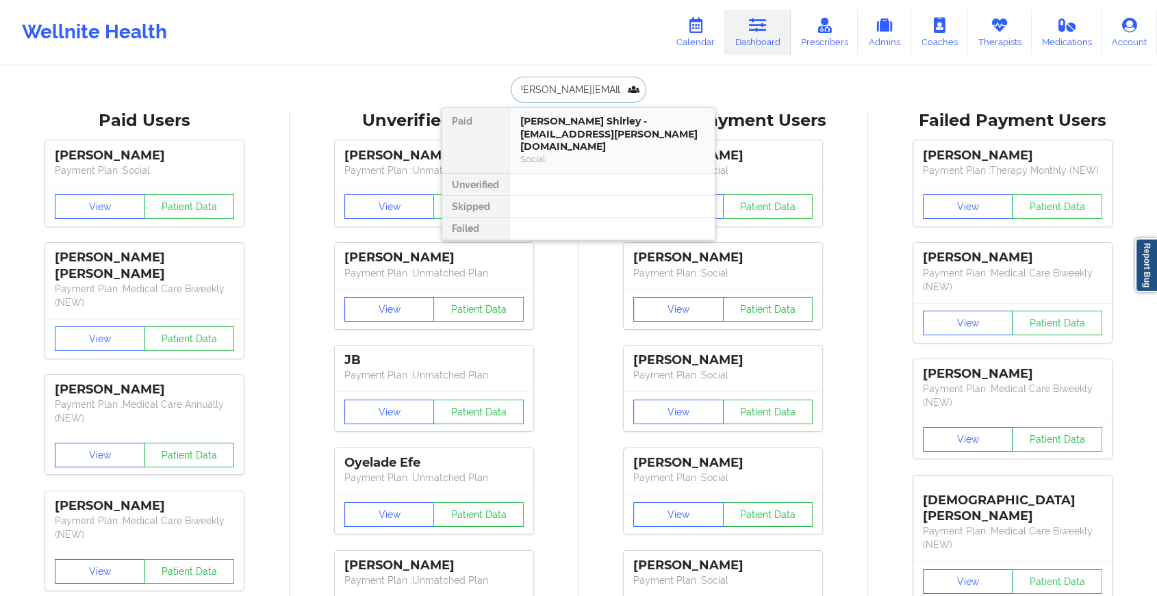
click at [555, 136] on div "[PERSON_NAME] Shirley - [EMAIL_ADDRESS][PERSON_NAME][DOMAIN_NAME]" at bounding box center [611, 134] width 183 height 38
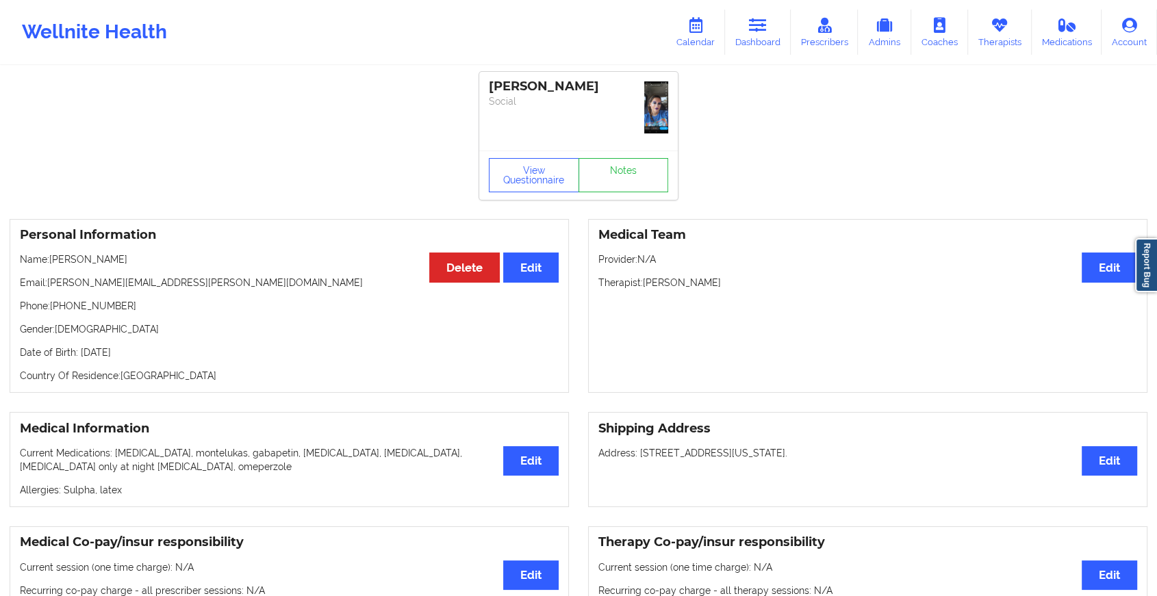
click at [598, 144] on div "[PERSON_NAME] Social" at bounding box center [578, 111] width 199 height 79
drag, startPoint x: 598, startPoint y: 144, endPoint x: 600, endPoint y: 172, distance: 27.5
click at [600, 172] on link "Notes" at bounding box center [624, 175] width 90 height 34
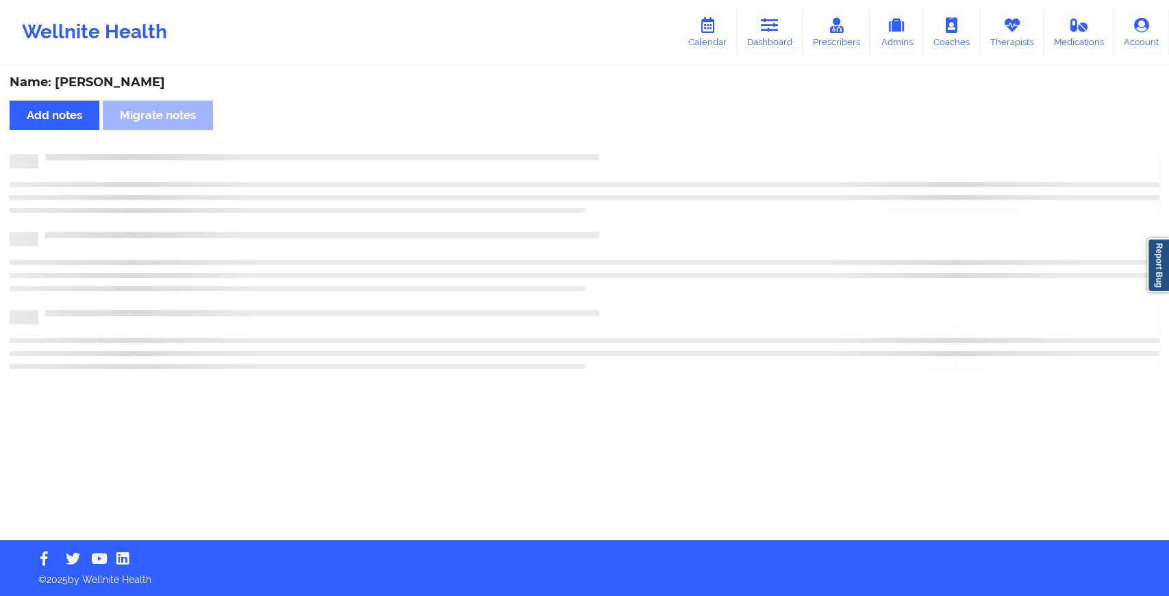
click at [600, 172] on div at bounding box center [585, 188] width 1150 height 40
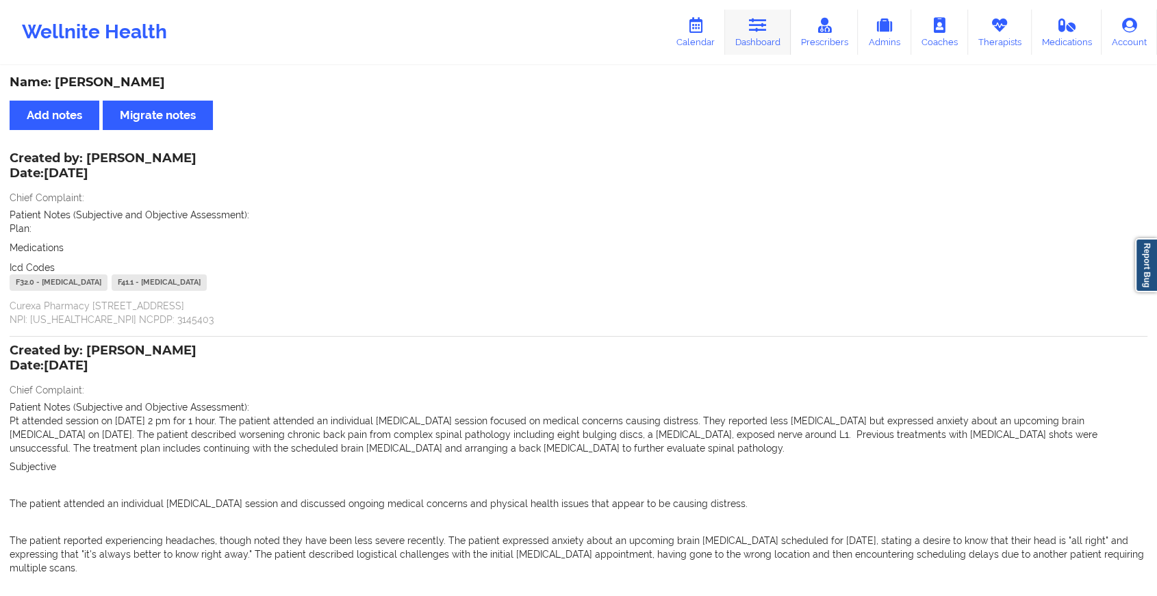
click at [751, 23] on icon at bounding box center [758, 25] width 18 height 15
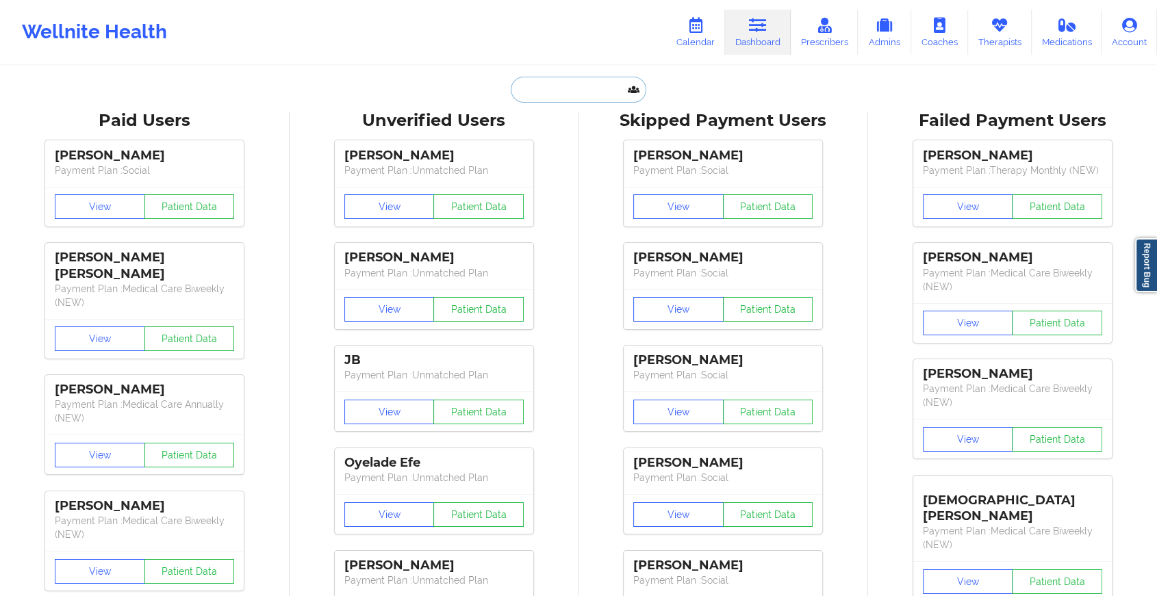
click at [566, 91] on input "text" at bounding box center [579, 90] width 136 height 26
paste input "[EMAIL_ADDRESS][DOMAIN_NAME]"
type input "[EMAIL_ADDRESS][DOMAIN_NAME]"
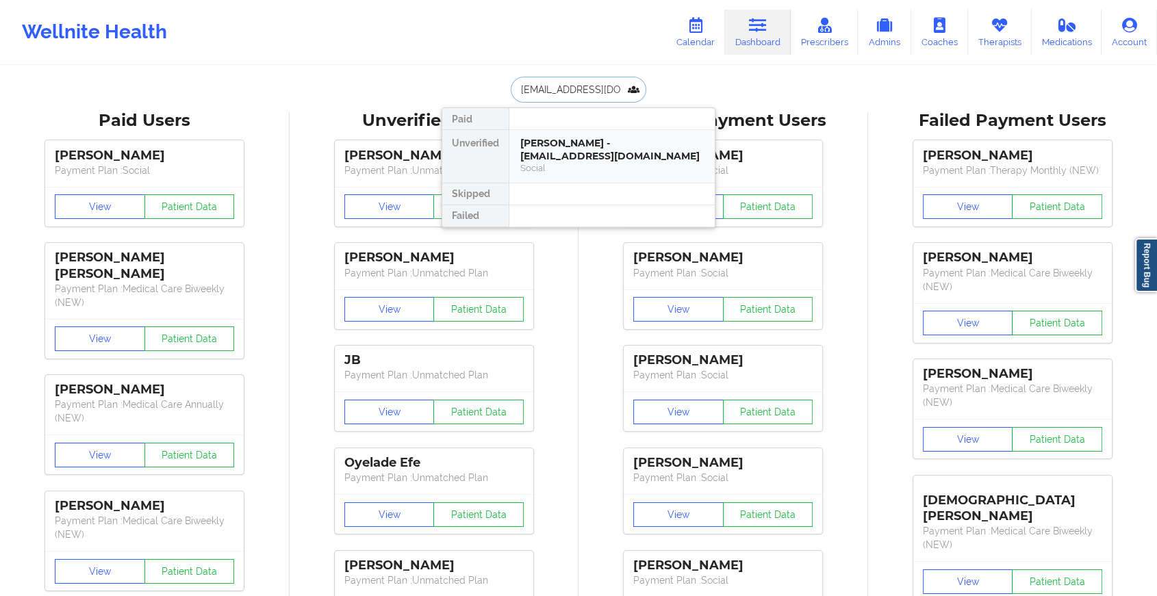
click at [589, 144] on div "[PERSON_NAME] - [EMAIL_ADDRESS][DOMAIN_NAME]" at bounding box center [611, 149] width 183 height 25
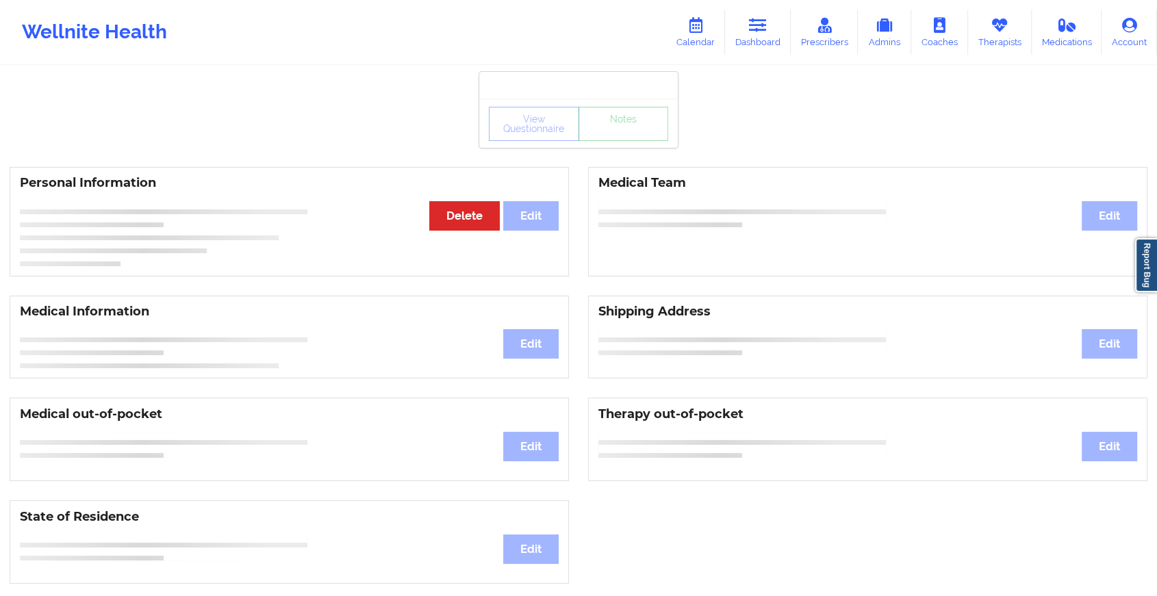
click at [613, 136] on div "View Questionnaire Notes" at bounding box center [578, 124] width 179 height 34
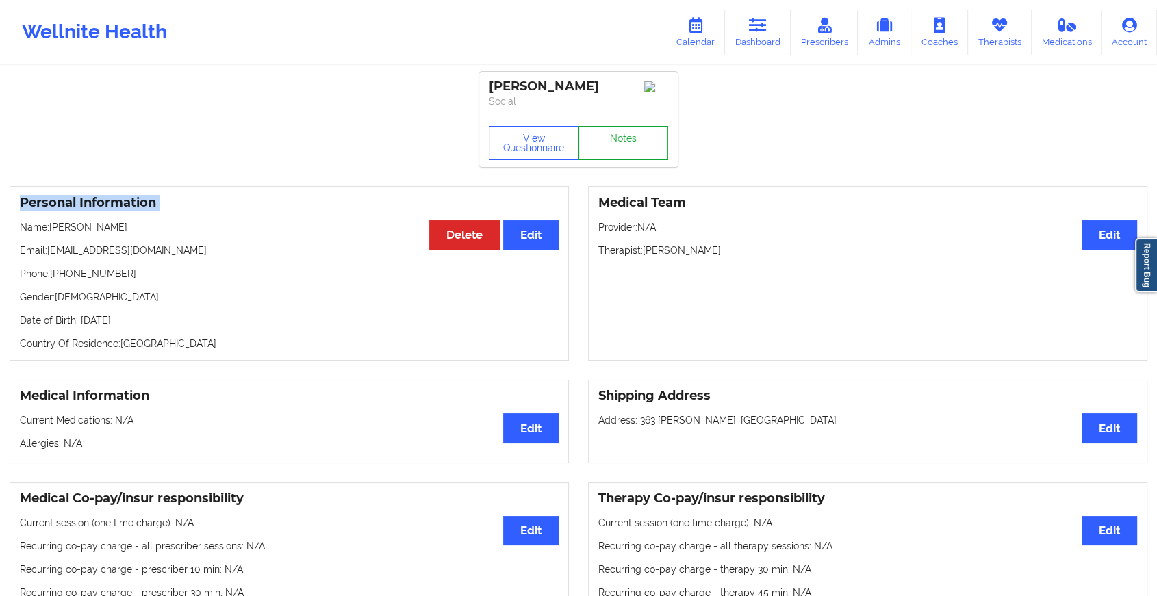
click at [613, 136] on link "Notes" at bounding box center [624, 143] width 90 height 34
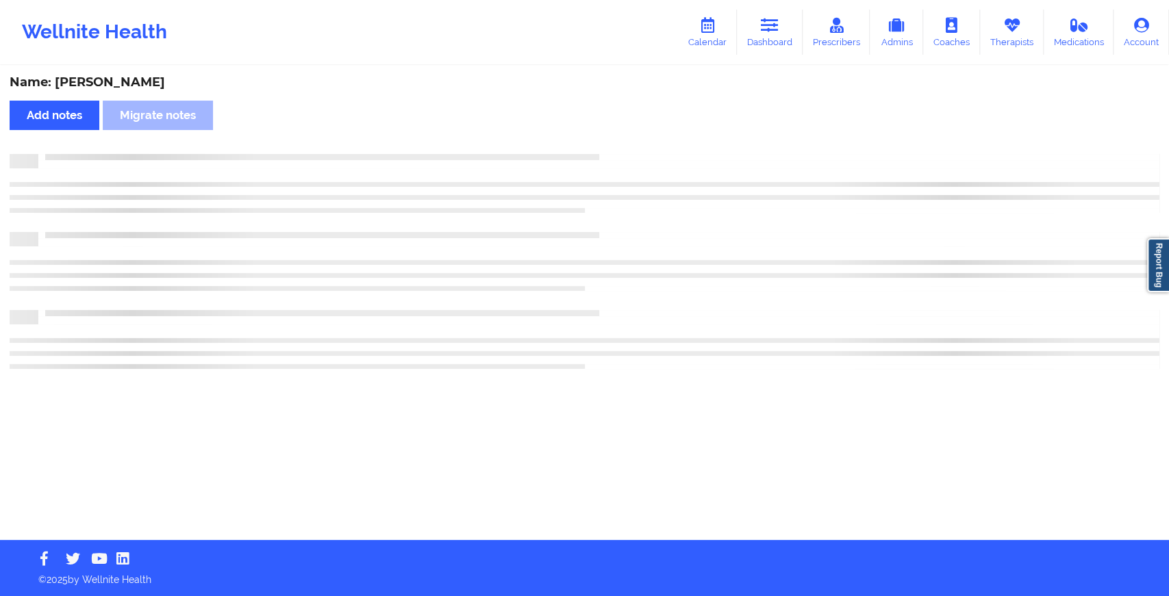
click at [613, 136] on div "Name: [PERSON_NAME] notes Migrate notes" at bounding box center [584, 303] width 1169 height 473
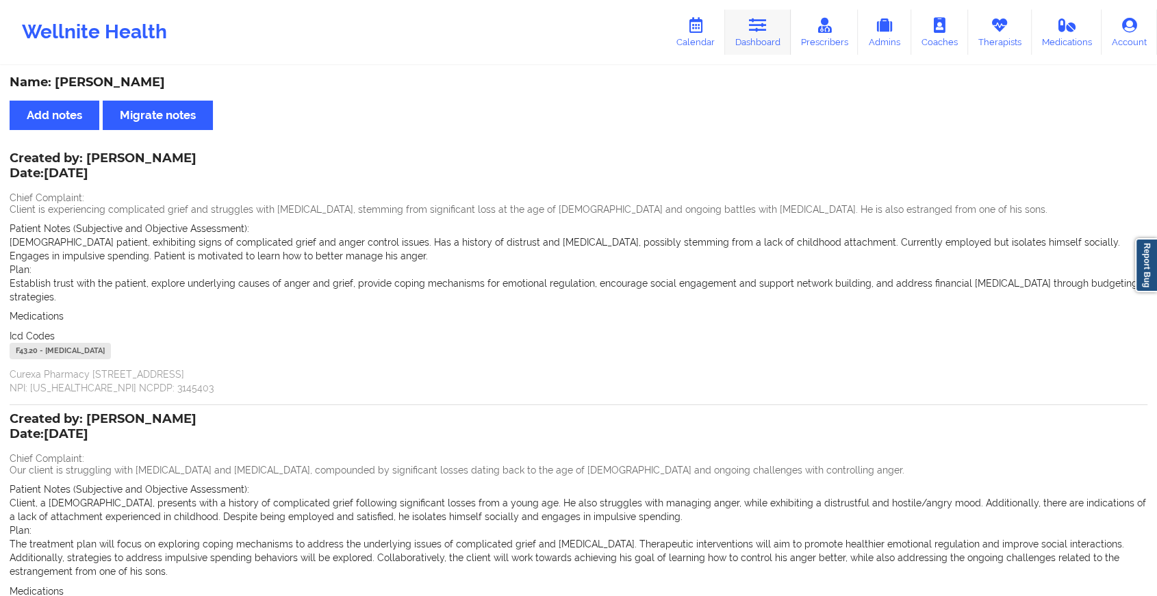
click at [748, 40] on link "Dashboard" at bounding box center [758, 32] width 66 height 45
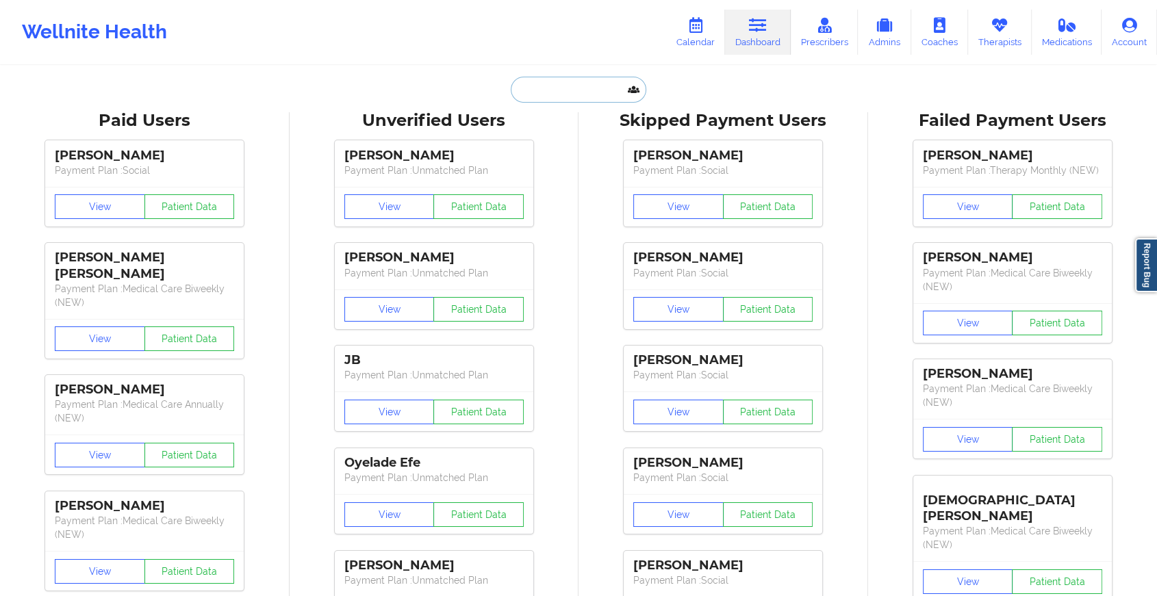
click at [609, 78] on input "text" at bounding box center [579, 90] width 136 height 26
paste input "[EMAIL_ADDRESS][DOMAIN_NAME]"
type input "[EMAIL_ADDRESS][DOMAIN_NAME]"
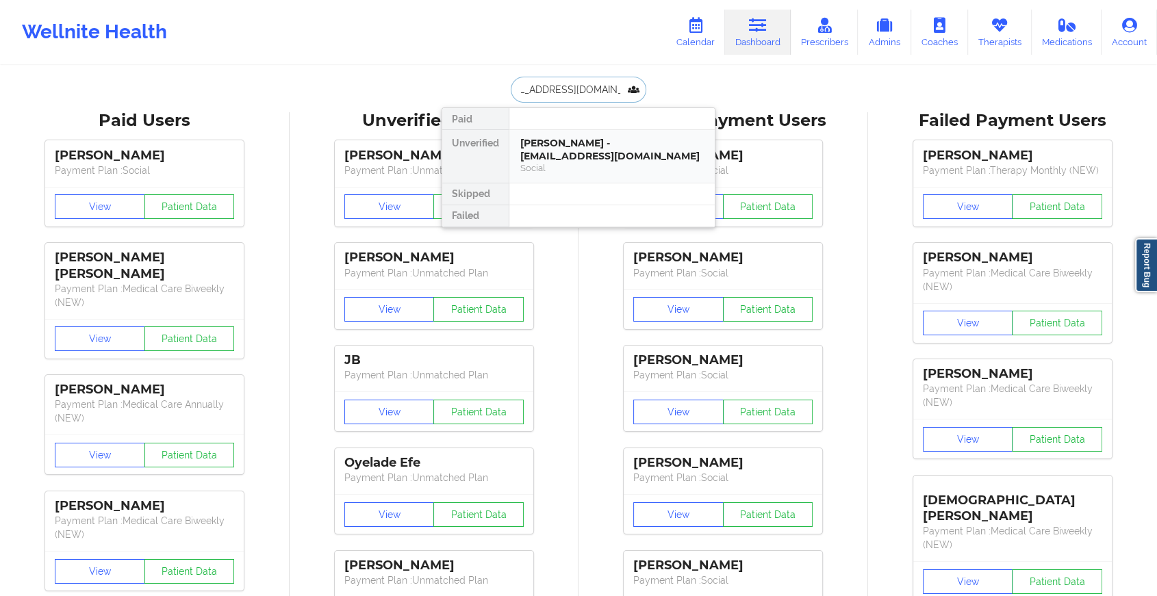
click at [605, 156] on div "[PERSON_NAME] - [EMAIL_ADDRESS][DOMAIN_NAME]" at bounding box center [611, 149] width 183 height 25
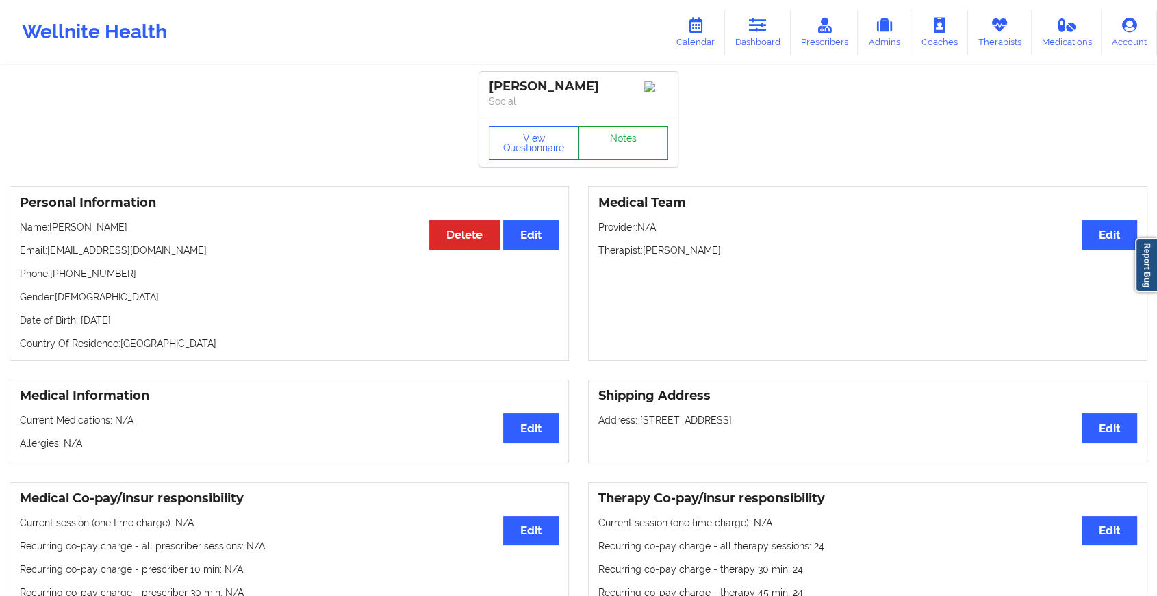
click at [616, 148] on link "Notes" at bounding box center [624, 143] width 90 height 34
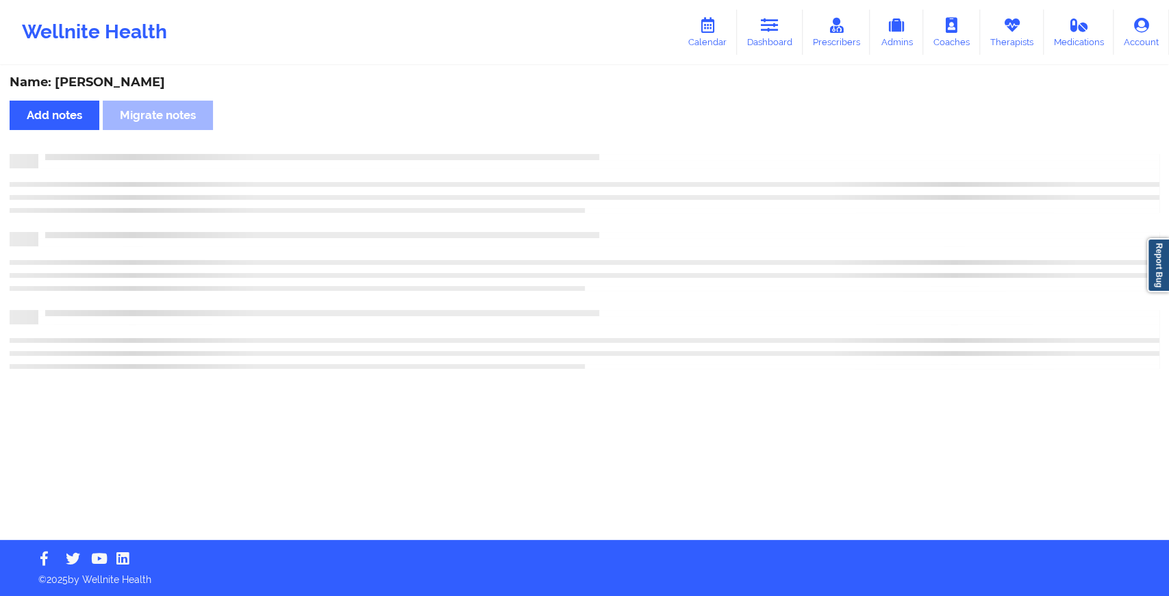
click at [616, 148] on div "Name: [PERSON_NAME] Add notes [PERSON_NAME] notes" at bounding box center [584, 303] width 1169 height 473
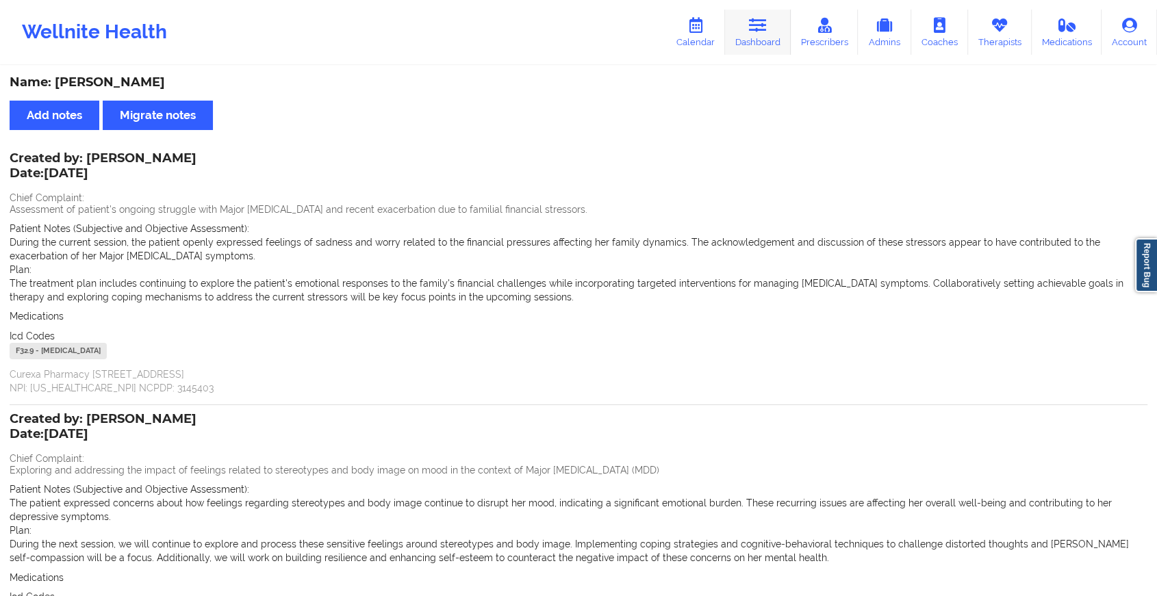
click at [761, 29] on icon at bounding box center [758, 25] width 18 height 15
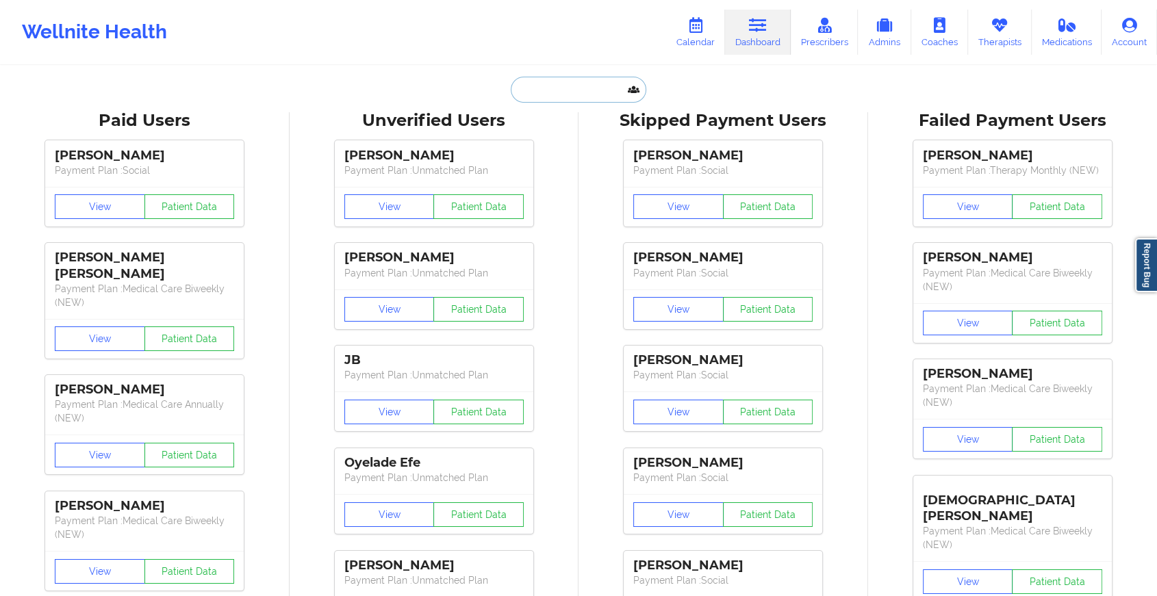
click at [610, 77] on input "text" at bounding box center [579, 90] width 136 height 26
paste input "[EMAIL_ADDRESS][DOMAIN_NAME]"
type input "[EMAIL_ADDRESS][DOMAIN_NAME]"
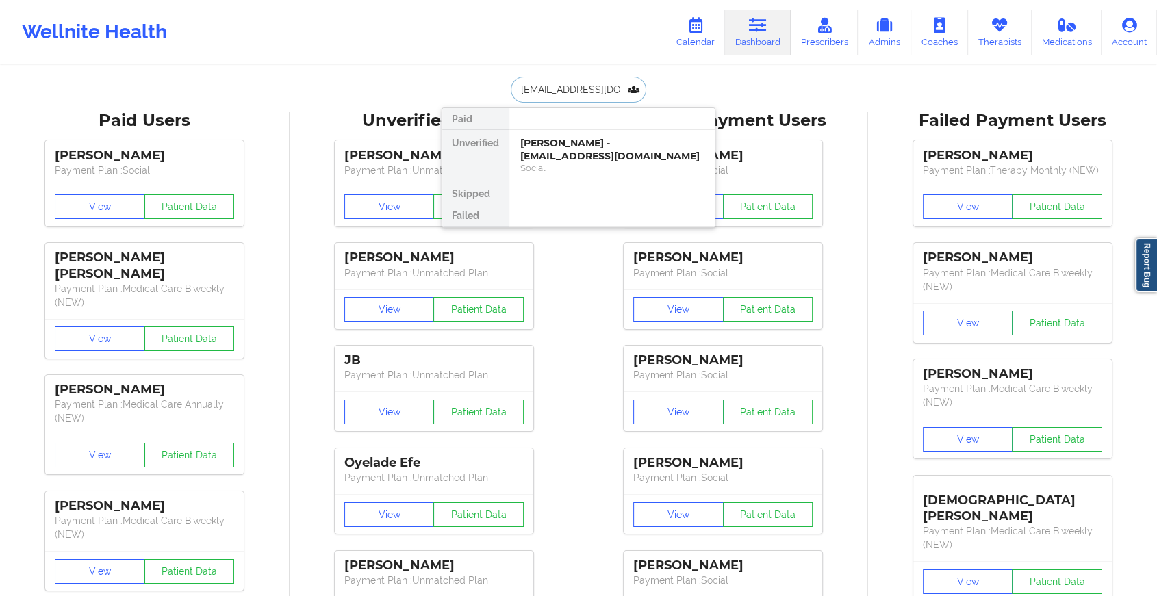
scroll to position [0, 37]
click at [635, 153] on div "[PERSON_NAME] - [EMAIL_ADDRESS][DOMAIN_NAME]" at bounding box center [611, 149] width 183 height 25
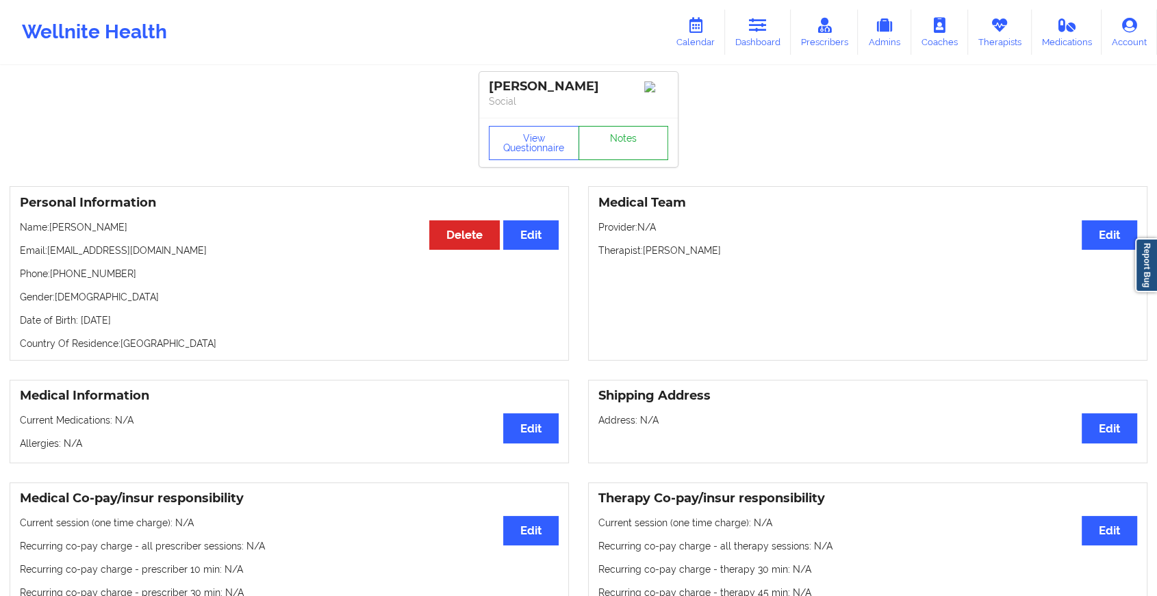
click at [642, 157] on link "Notes" at bounding box center [624, 143] width 90 height 34
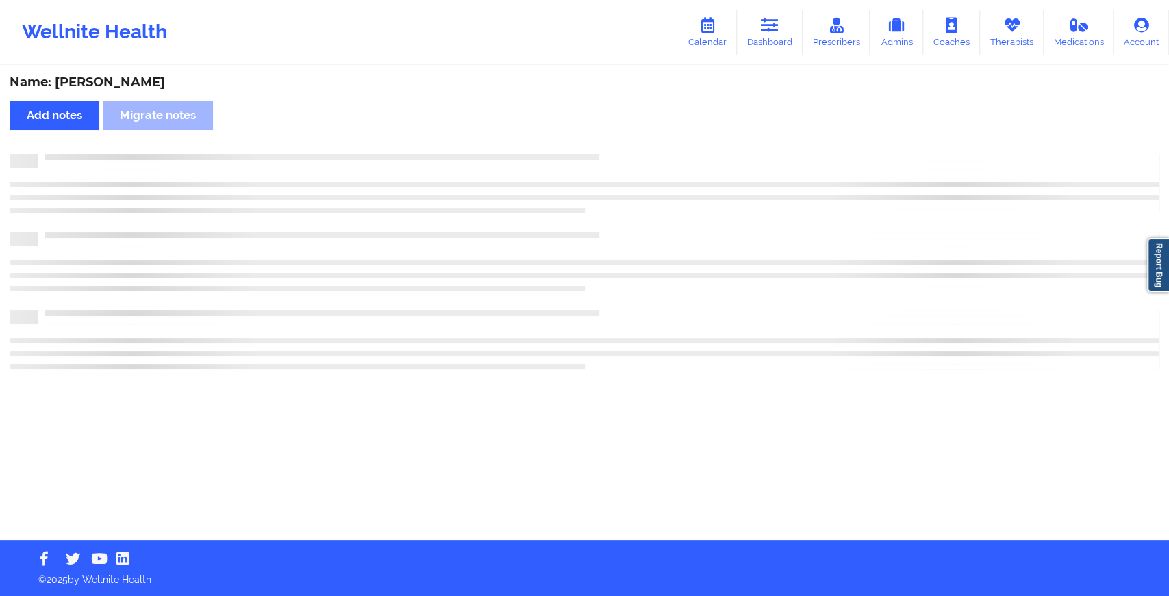
click at [735, 268] on div at bounding box center [585, 261] width 1150 height 215
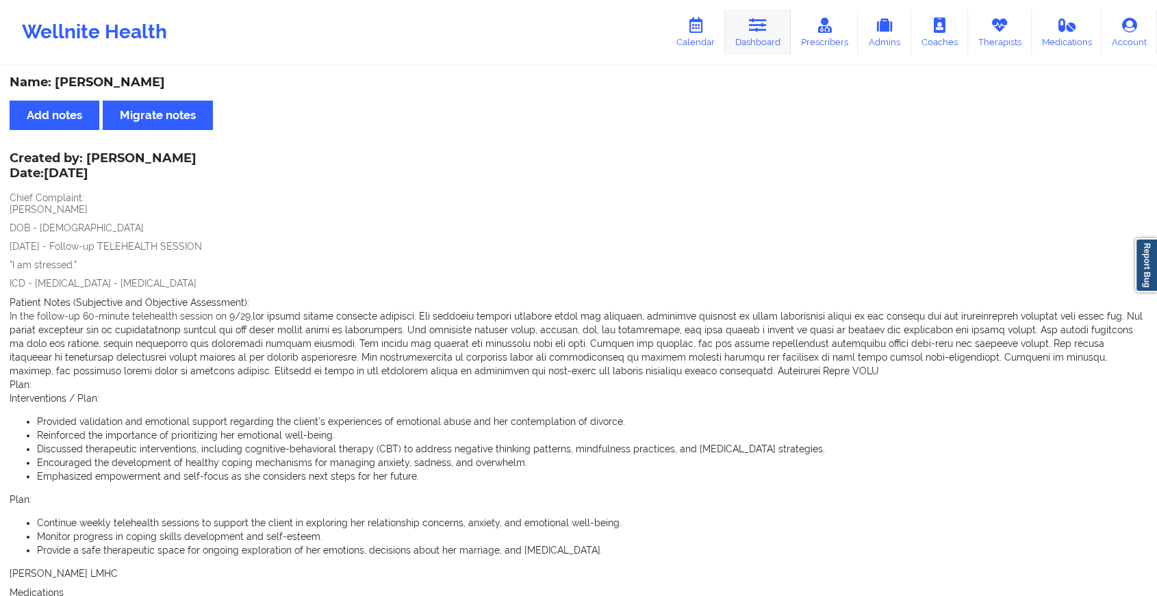
click at [746, 21] on link "Dashboard" at bounding box center [758, 32] width 66 height 45
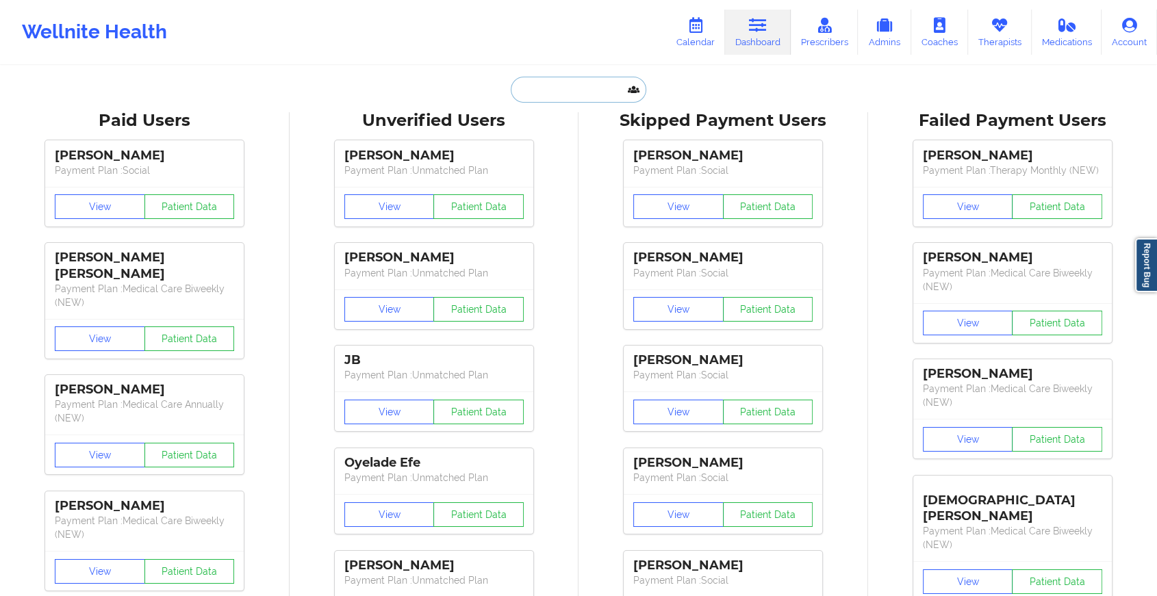
click at [575, 85] on input "text" at bounding box center [579, 90] width 136 height 26
paste input "[EMAIL_ADDRESS][DOMAIN_NAME]"
type input "[EMAIL_ADDRESS][DOMAIN_NAME]"
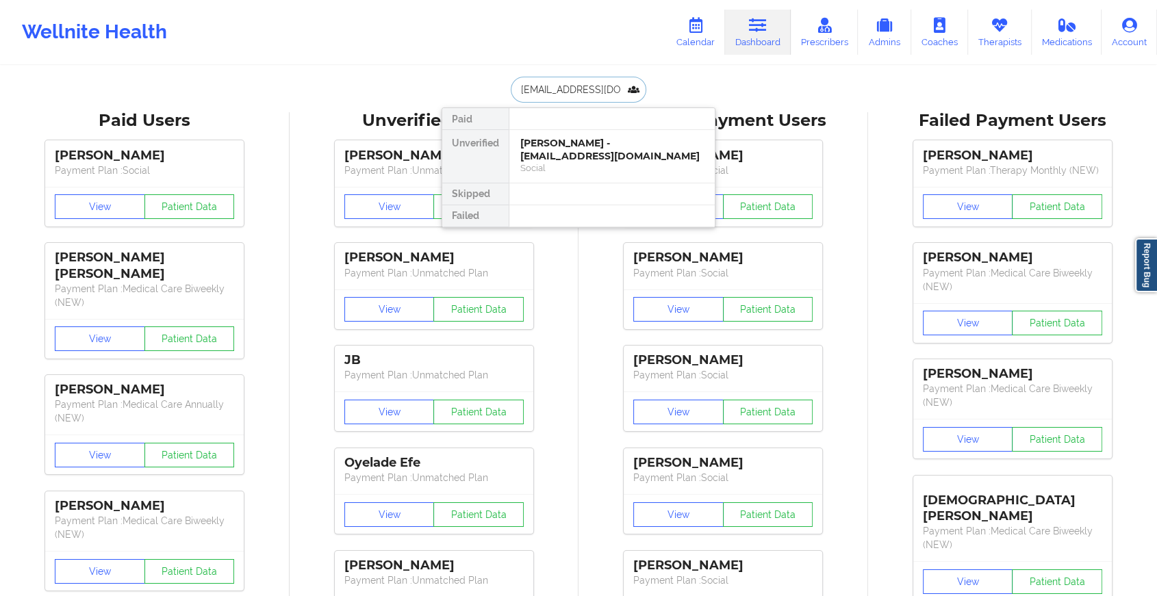
scroll to position [0, 16]
click at [592, 153] on div "[PERSON_NAME] - [PERSON_NAME][EMAIL_ADDRESS][DOMAIN_NAME]" at bounding box center [611, 149] width 183 height 25
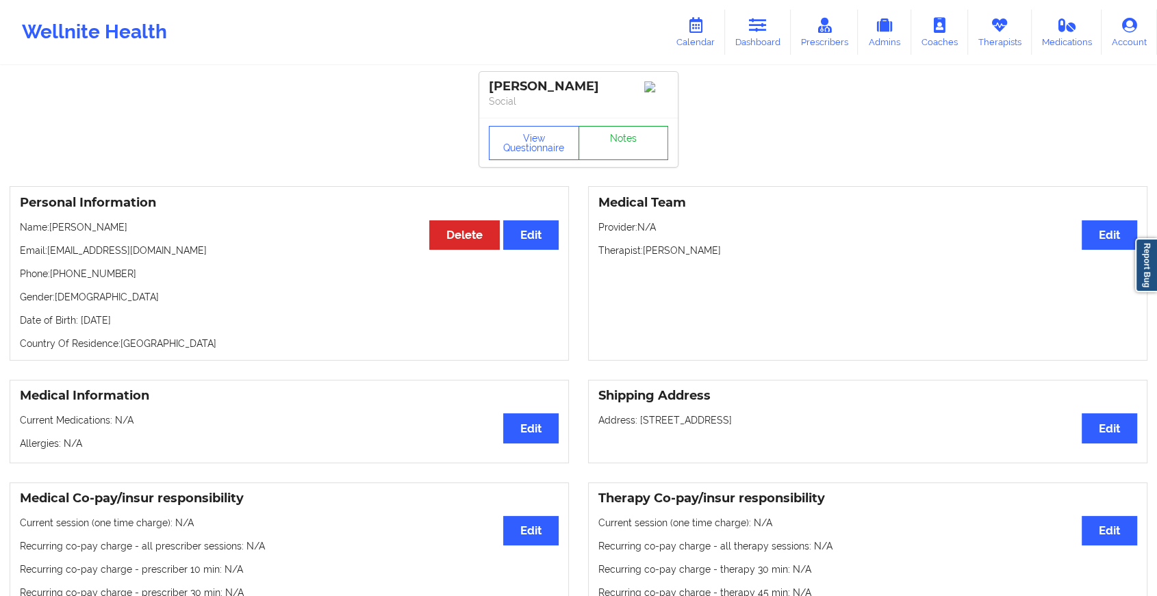
click at [630, 148] on link "Notes" at bounding box center [624, 143] width 90 height 34
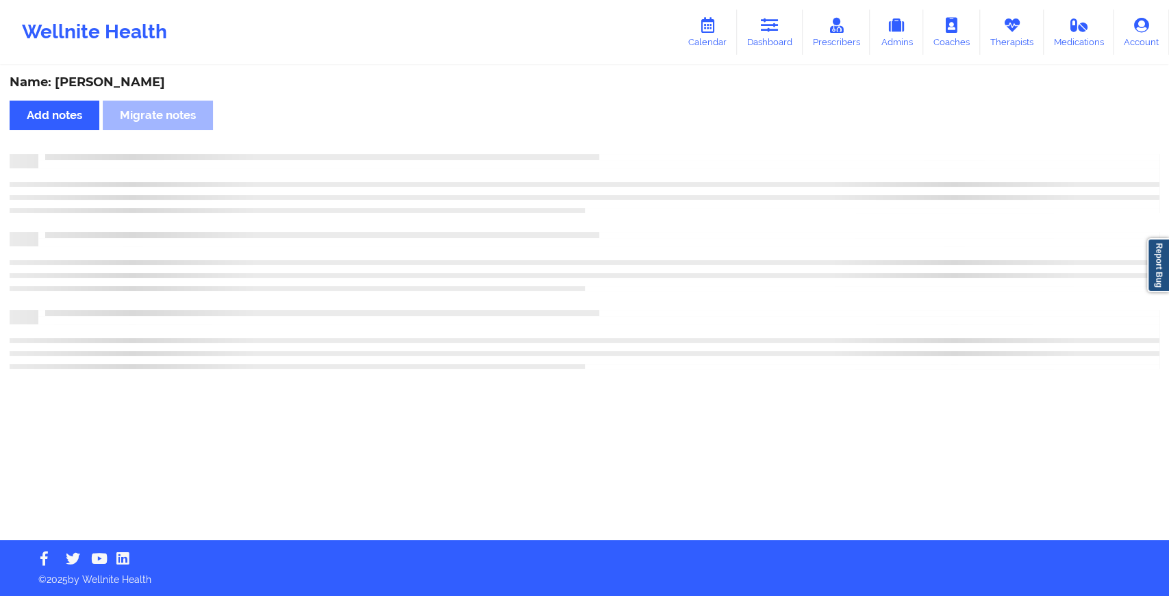
click at [630, 148] on div "Name: [PERSON_NAME] Add notes Migrate notes" at bounding box center [584, 303] width 1169 height 473
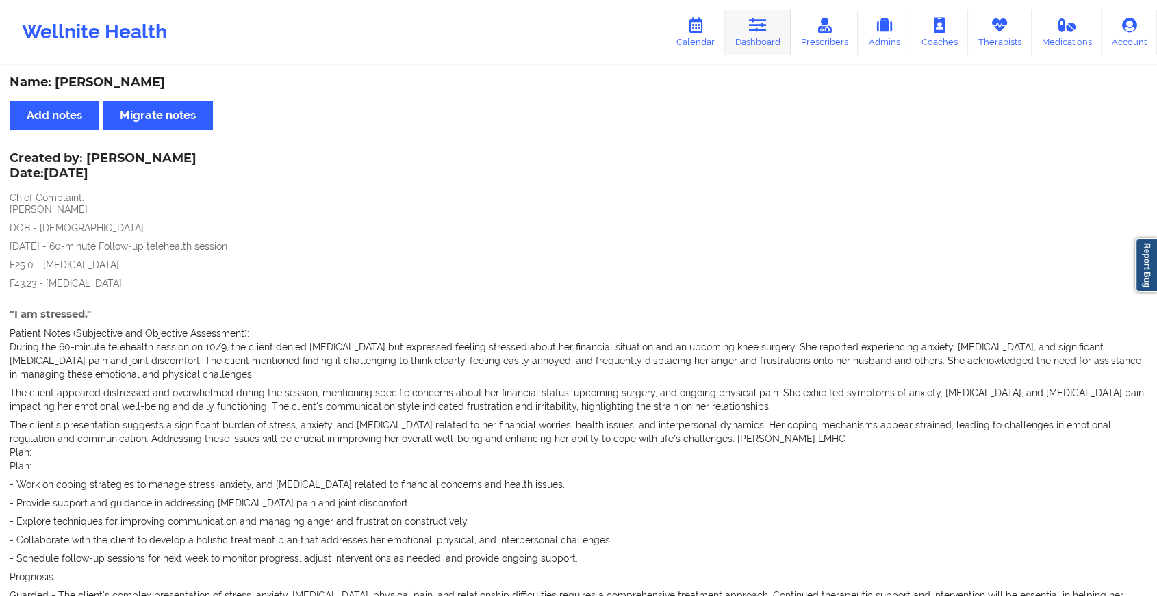
click at [752, 22] on icon at bounding box center [758, 25] width 18 height 15
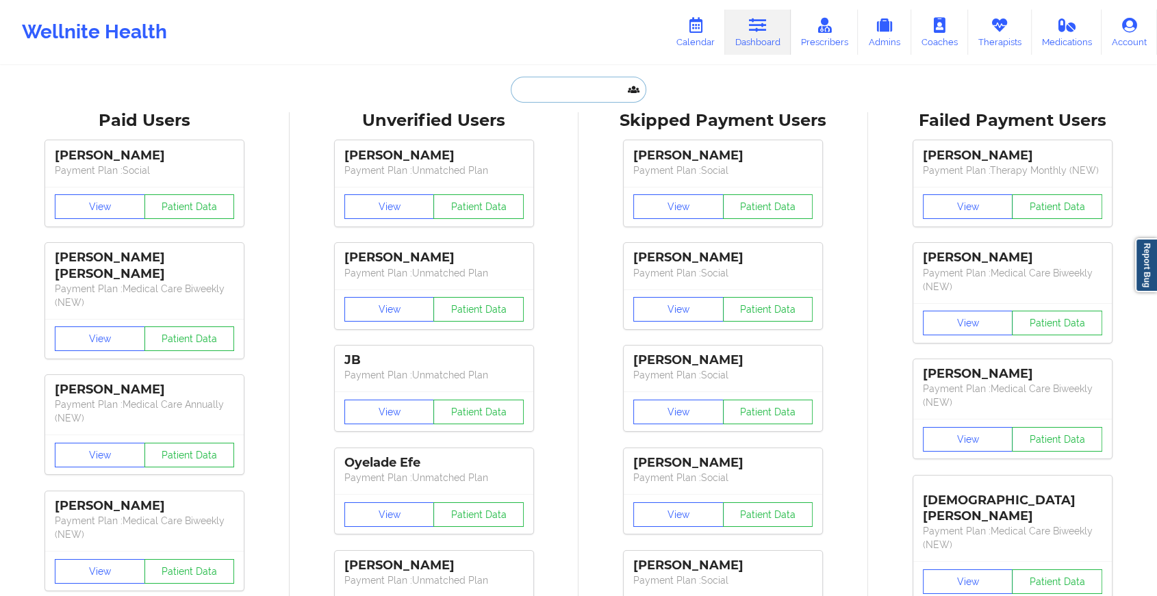
click at [553, 91] on input "text" at bounding box center [579, 90] width 136 height 26
paste input "[EMAIL_ADDRESS][DOMAIN_NAME]"
type input "[EMAIL_ADDRESS][DOMAIN_NAME]"
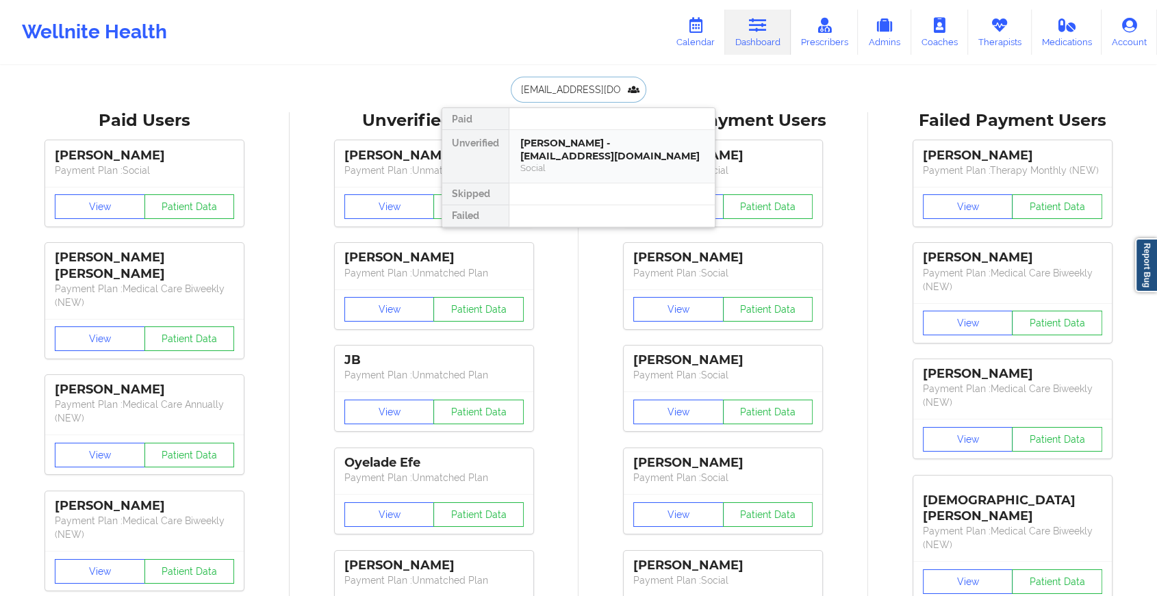
click at [583, 149] on div "[PERSON_NAME] - [EMAIL_ADDRESS][DOMAIN_NAME]" at bounding box center [611, 149] width 183 height 25
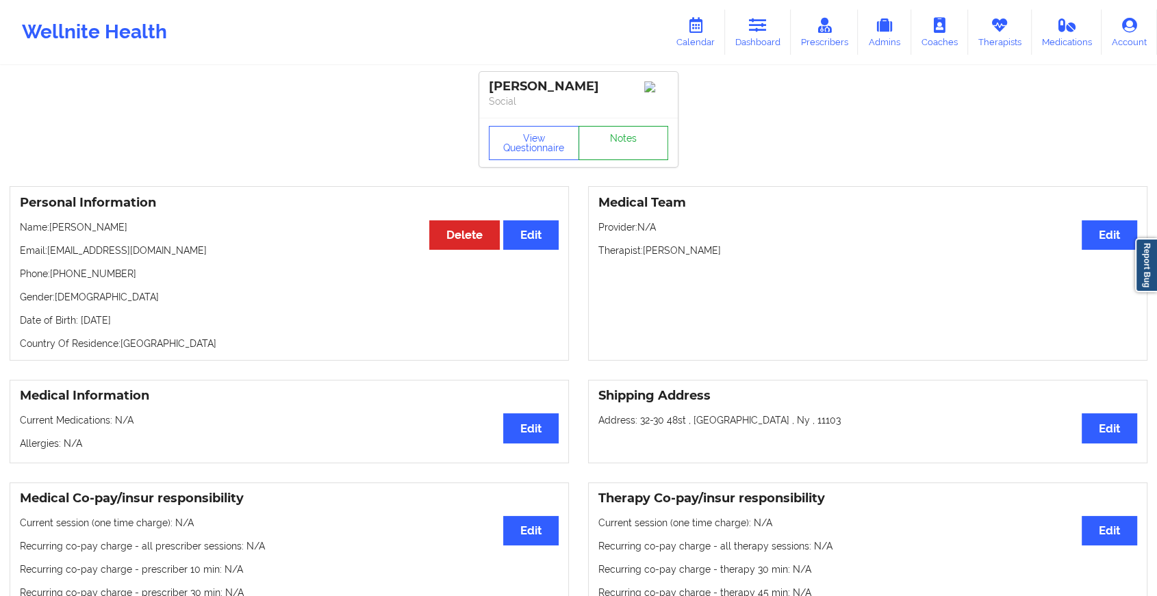
click at [605, 153] on link "Notes" at bounding box center [624, 143] width 90 height 34
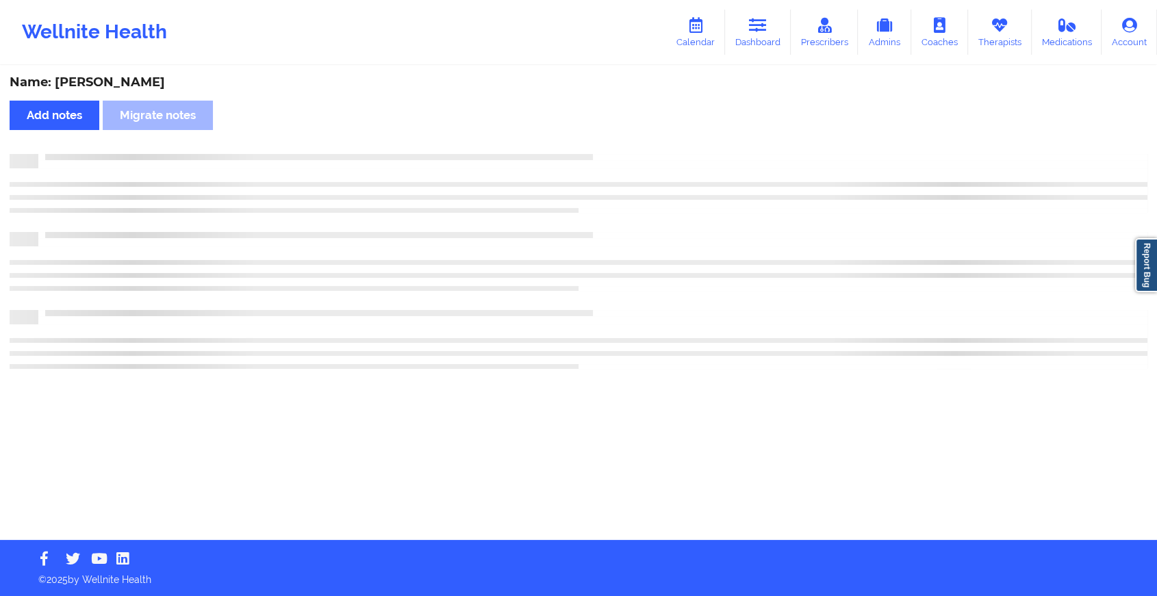
click at [605, 154] on div at bounding box center [592, 154] width 1109 height 0
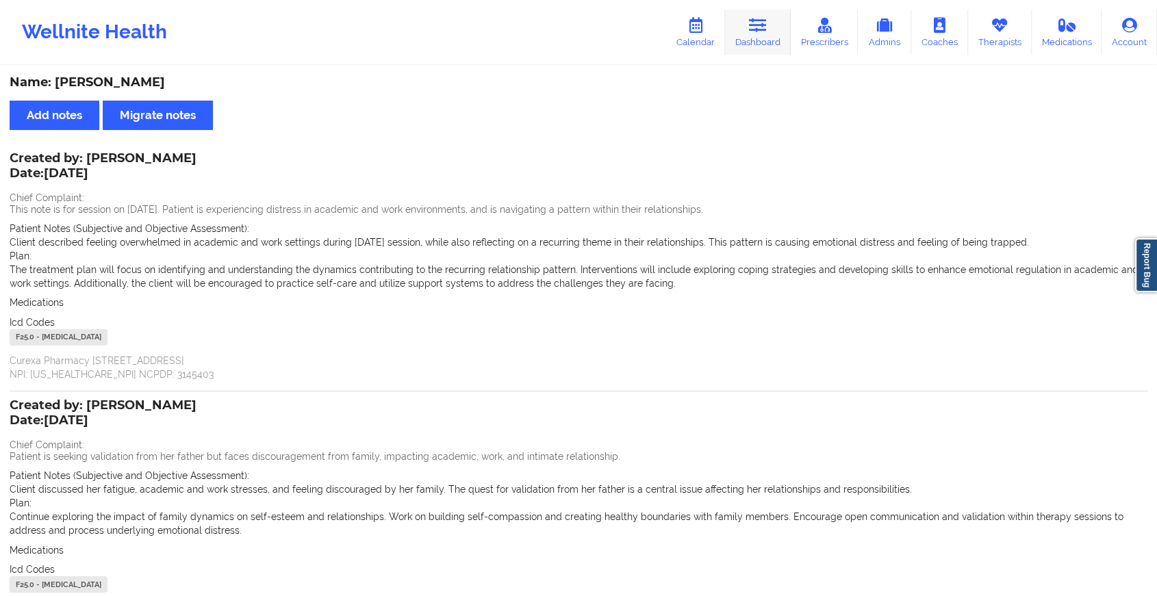
click at [758, 40] on link "Dashboard" at bounding box center [758, 32] width 66 height 45
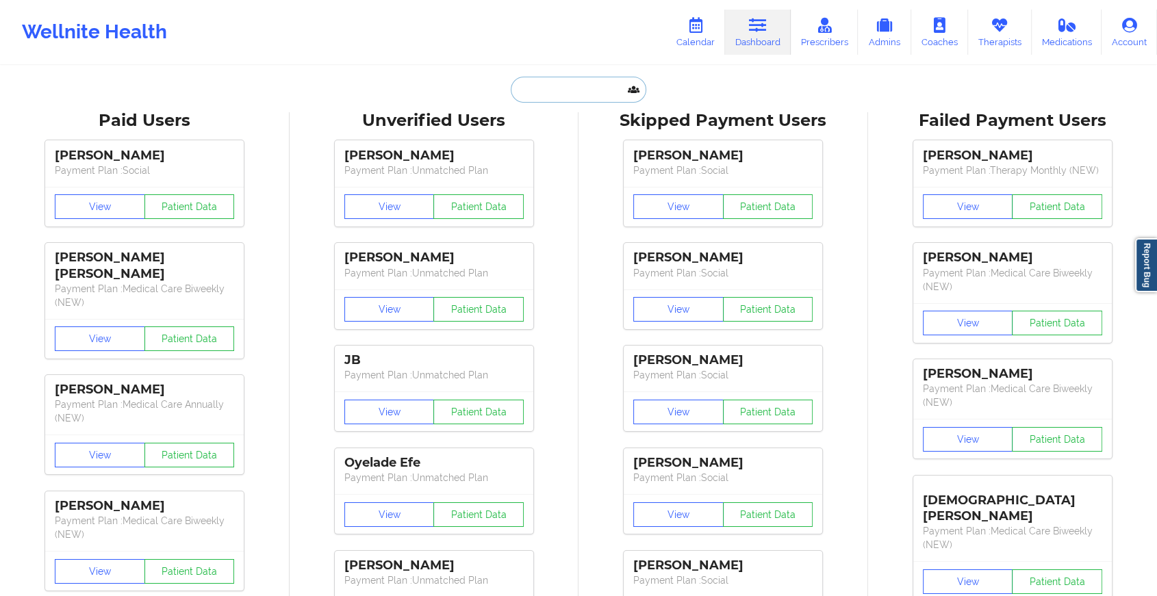
click at [570, 94] on input "text" at bounding box center [579, 90] width 136 height 26
paste input "[EMAIL_ADDRESS][DOMAIN_NAME]"
type input "[EMAIL_ADDRESS][DOMAIN_NAME]"
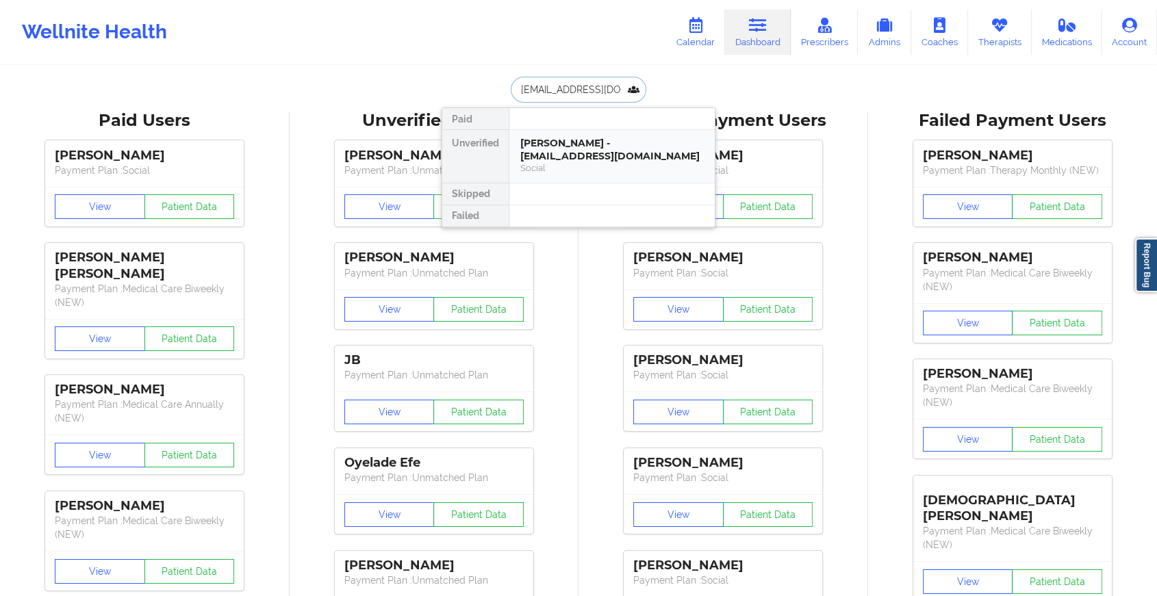
click at [563, 151] on div "[PERSON_NAME] - [EMAIL_ADDRESS][DOMAIN_NAME]" at bounding box center [611, 149] width 183 height 25
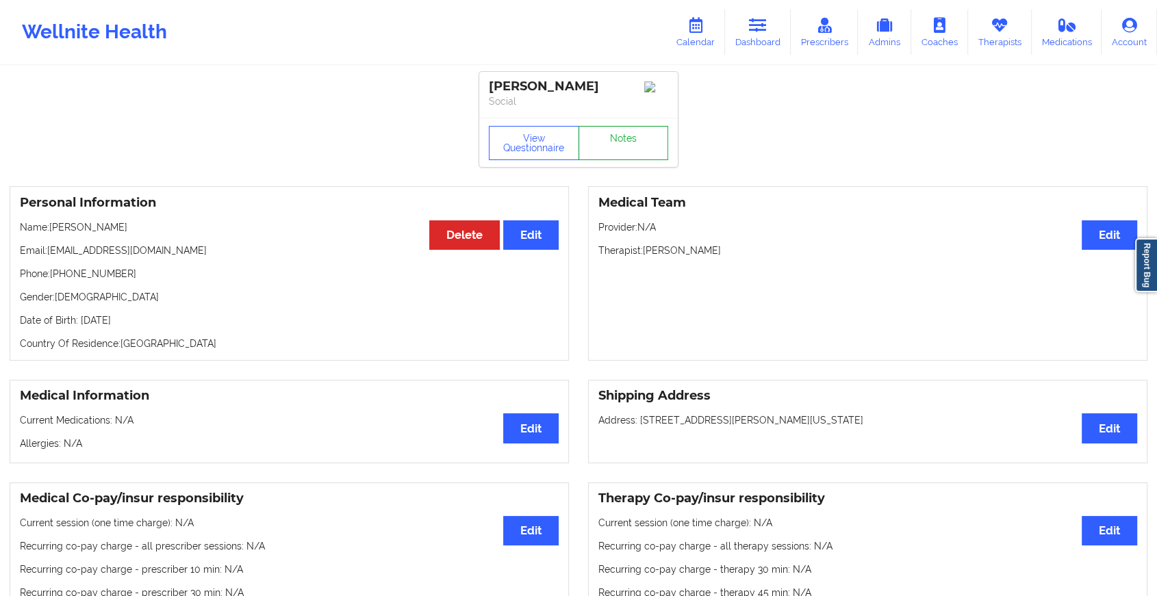
click at [607, 144] on link "Notes" at bounding box center [624, 143] width 90 height 34
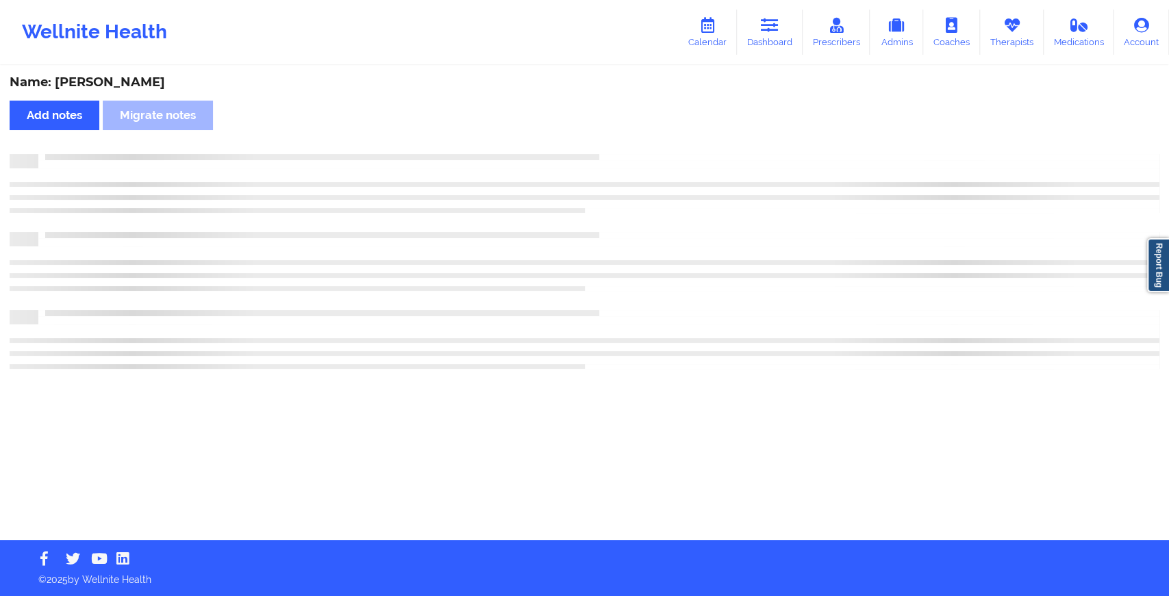
click at [607, 144] on div "Name: [PERSON_NAME] Add notes Migrate notes" at bounding box center [584, 303] width 1169 height 473
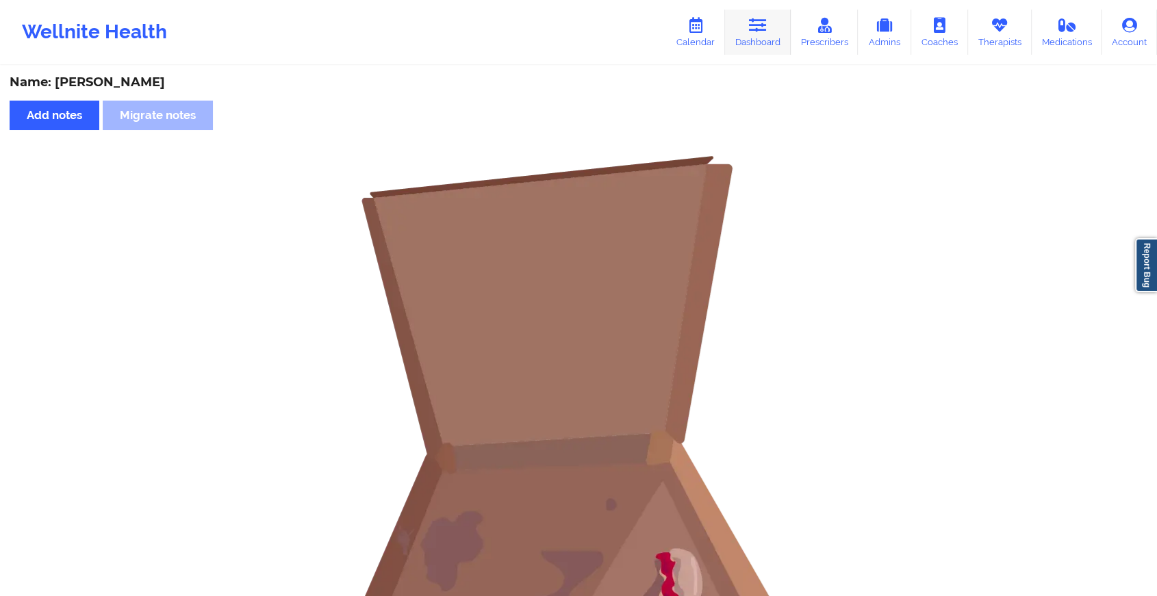
click at [752, 45] on link "Dashboard" at bounding box center [758, 32] width 66 height 45
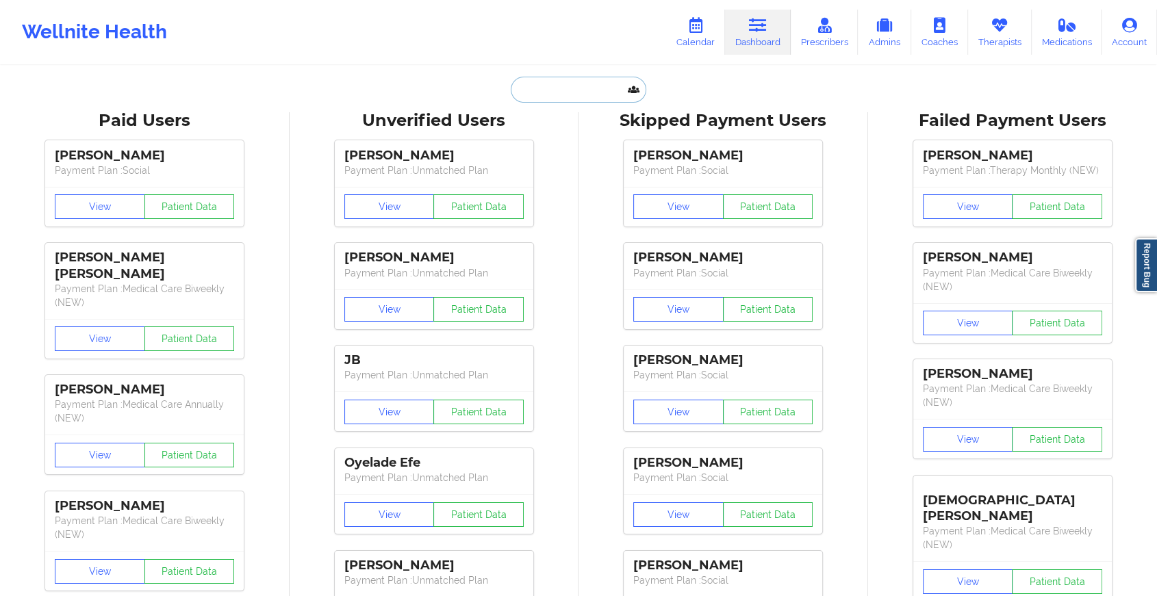
click at [584, 88] on input "text" at bounding box center [579, 90] width 136 height 26
paste input "[EMAIL_ADDRESS][DOMAIN_NAME]"
type input "[EMAIL_ADDRESS][DOMAIN_NAME]"
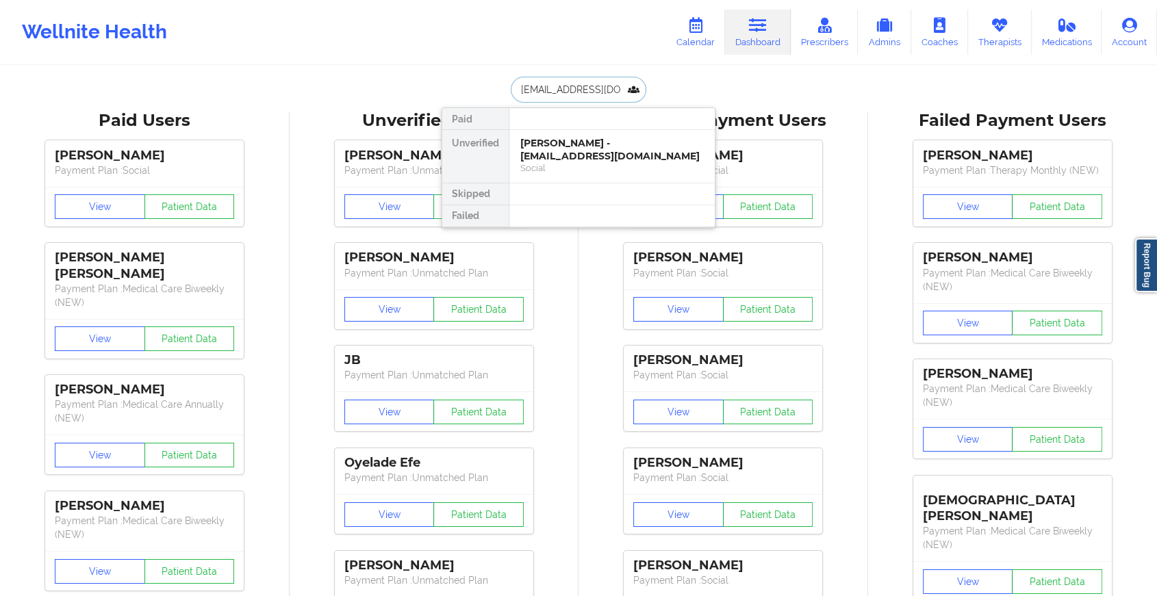
scroll to position [0, 23]
click at [628, 149] on div "[PERSON_NAME] - [PERSON_NAME][EMAIL_ADDRESS][DOMAIN_NAME]" at bounding box center [611, 149] width 183 height 25
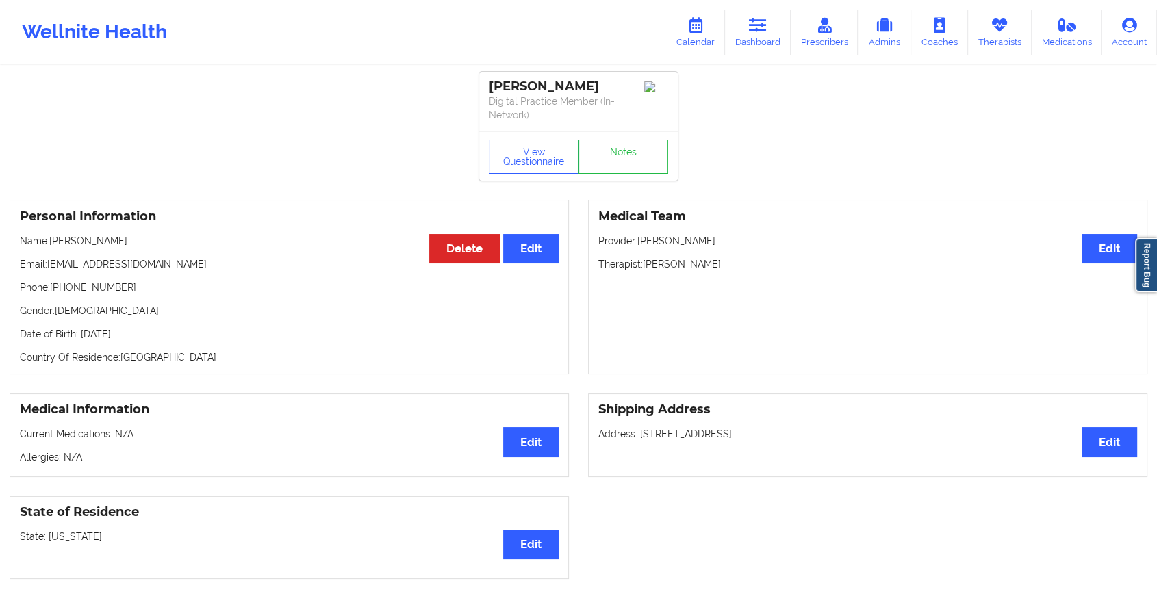
click at [646, 131] on div "View Questionnaire Notes" at bounding box center [578, 155] width 199 height 49
drag, startPoint x: 646, startPoint y: 131, endPoint x: 630, endPoint y: 149, distance: 24.2
click at [630, 149] on div "View Questionnaire Notes" at bounding box center [578, 155] width 199 height 49
click at [630, 149] on link "Notes" at bounding box center [624, 157] width 90 height 34
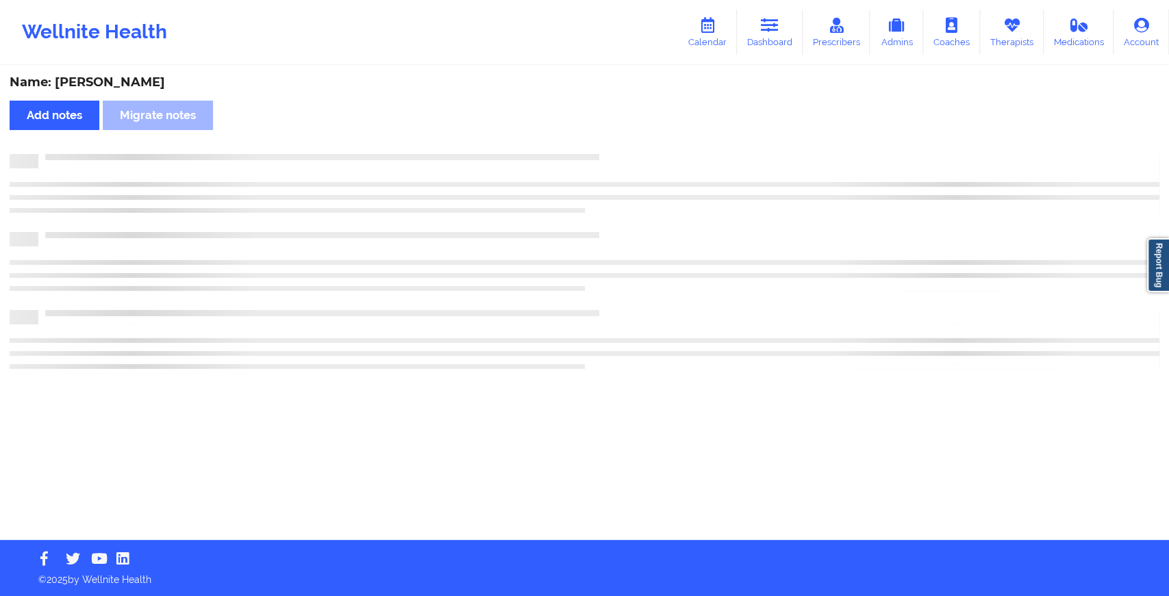
click at [626, 164] on div at bounding box center [585, 161] width 1150 height 14
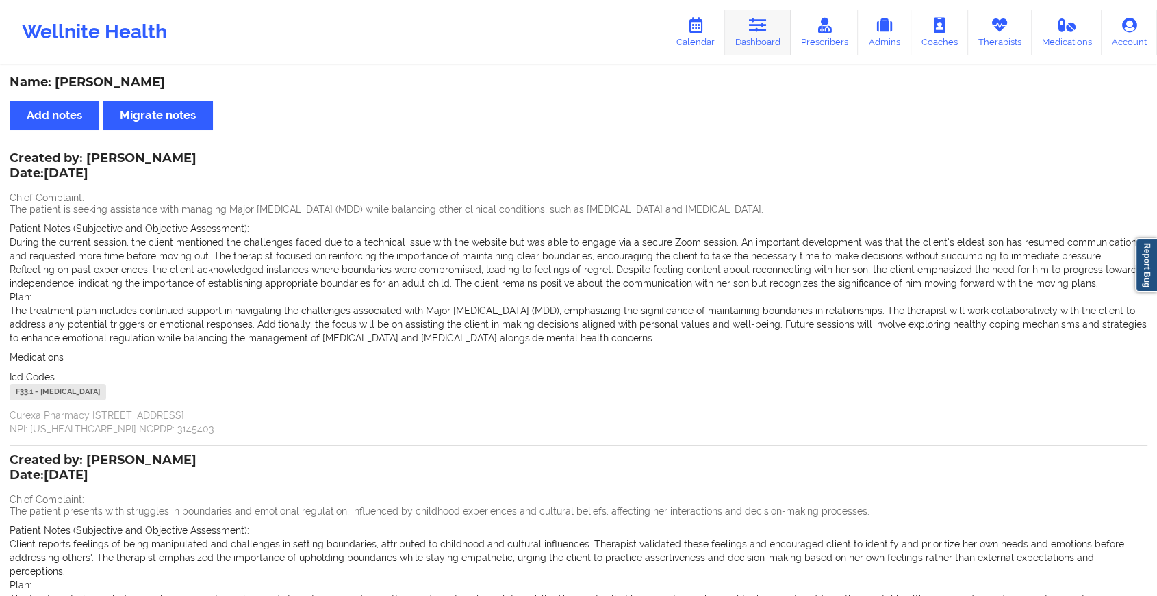
click at [739, 49] on link "Dashboard" at bounding box center [758, 32] width 66 height 45
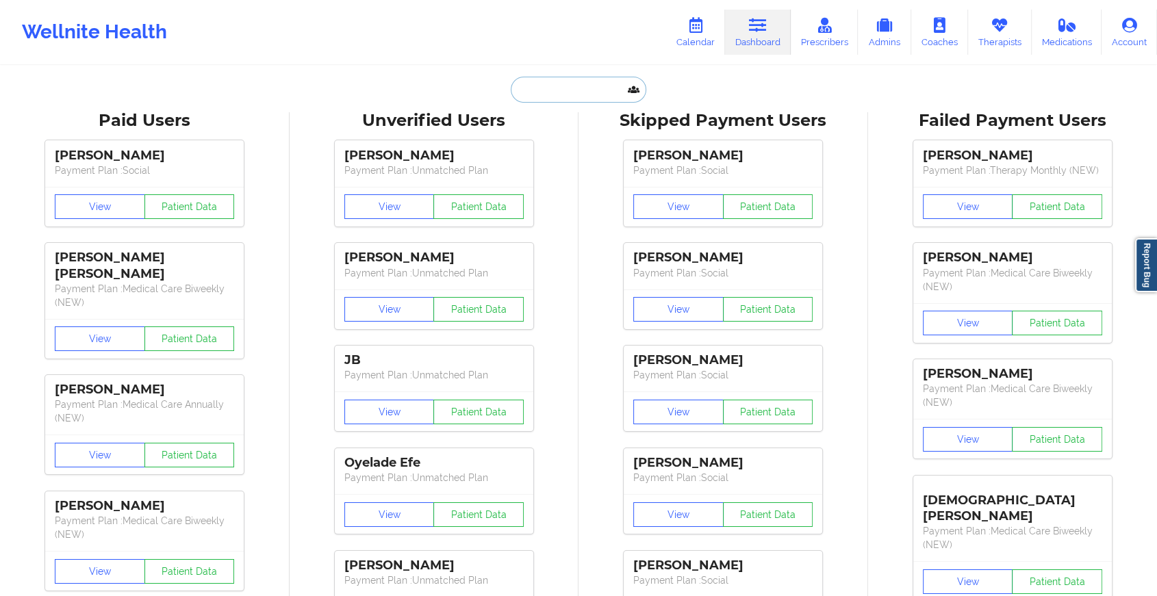
click at [559, 93] on input "text" at bounding box center [579, 90] width 136 height 26
paste input "[EMAIL_ADDRESS][DOMAIN_NAME]"
type input "[EMAIL_ADDRESS][DOMAIN_NAME]"
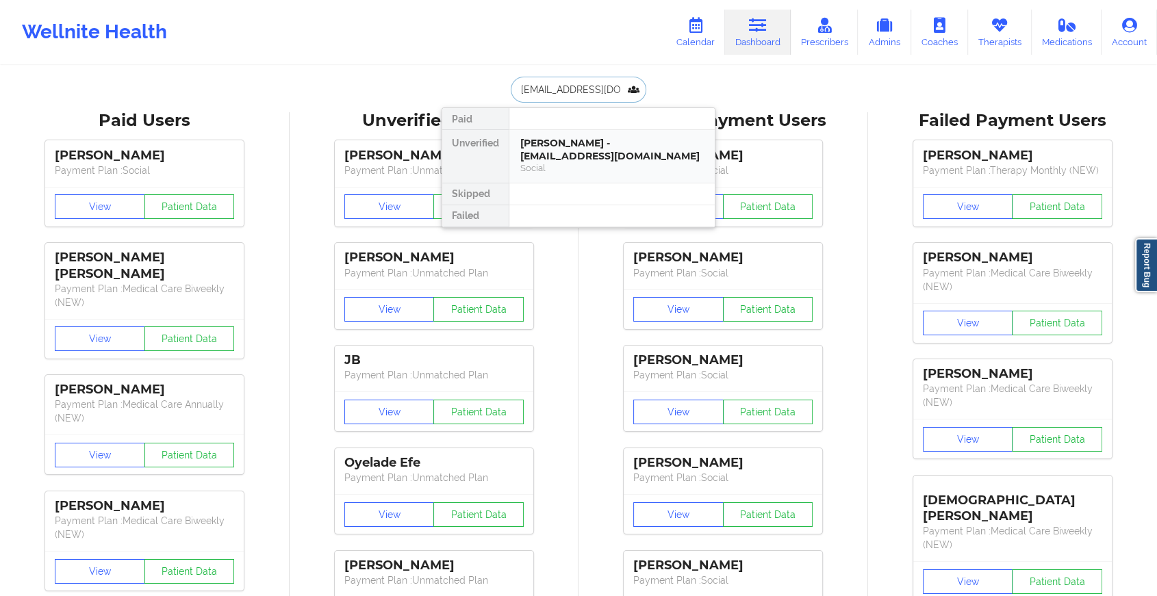
click at [605, 140] on div "[PERSON_NAME] - [EMAIL_ADDRESS][DOMAIN_NAME]" at bounding box center [611, 149] width 183 height 25
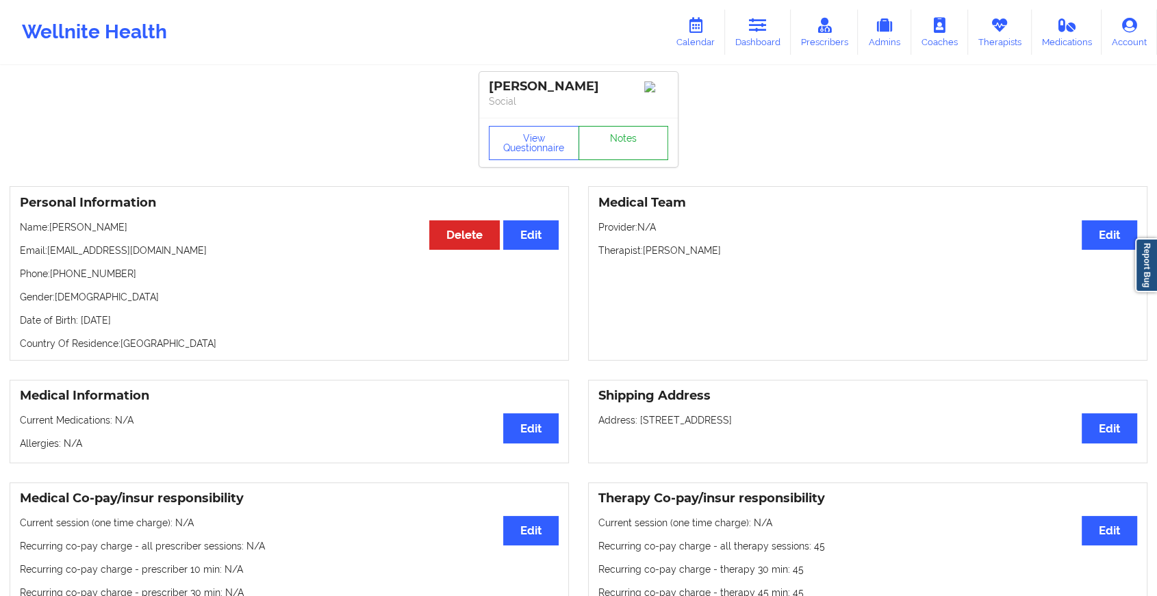
click at [621, 144] on link "Notes" at bounding box center [624, 143] width 90 height 34
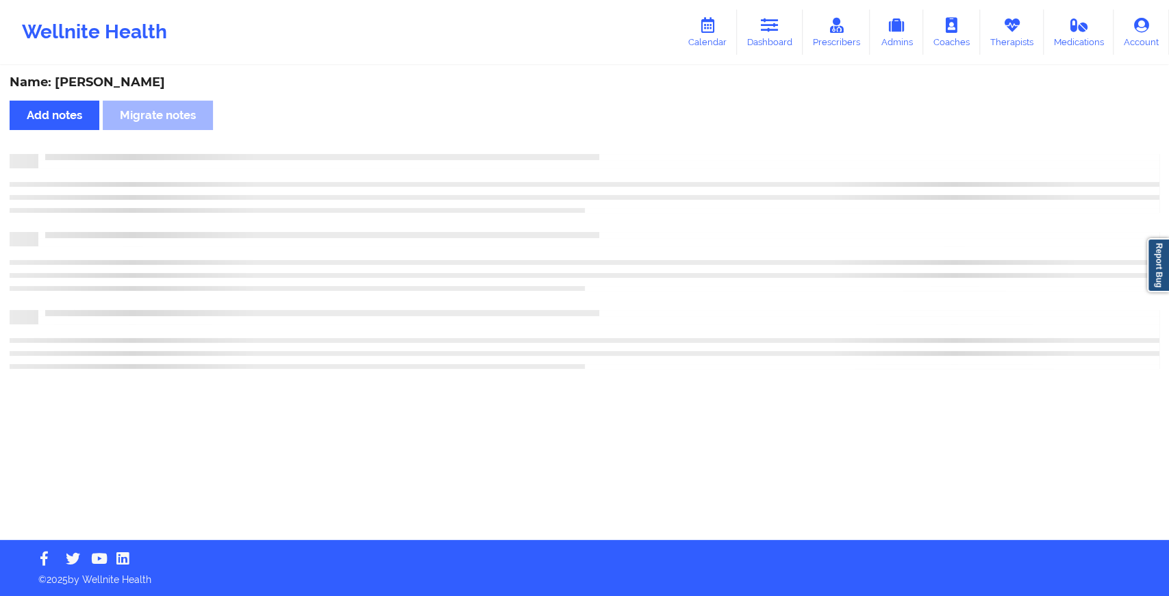
click at [621, 144] on div "Name: [PERSON_NAME] Add notes Migrate notes" at bounding box center [584, 303] width 1169 height 473
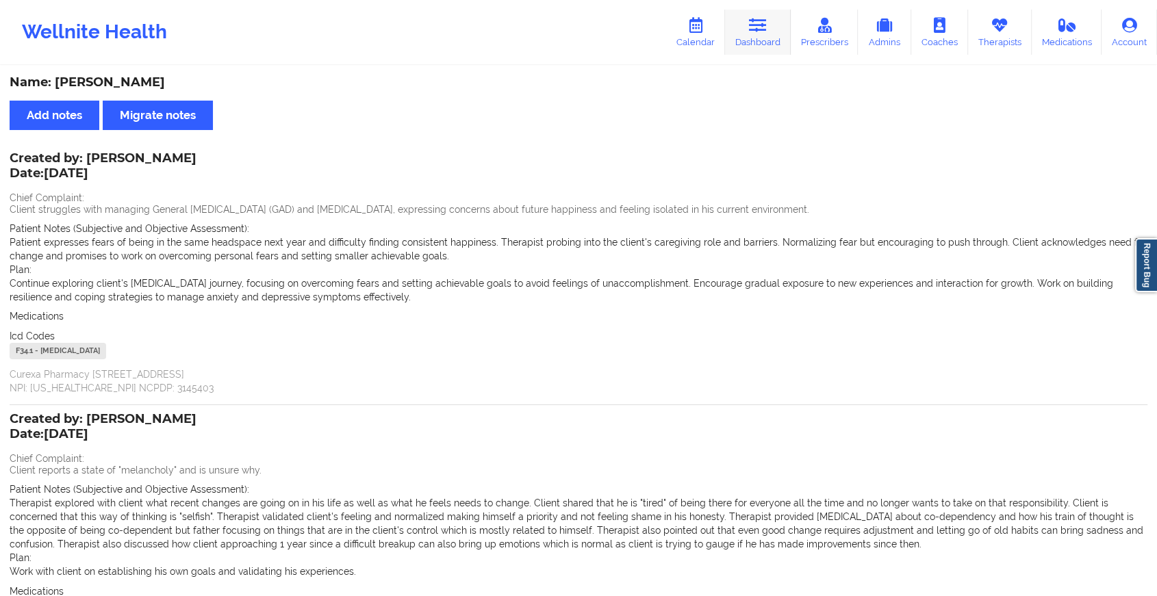
click at [762, 38] on link "Dashboard" at bounding box center [758, 32] width 66 height 45
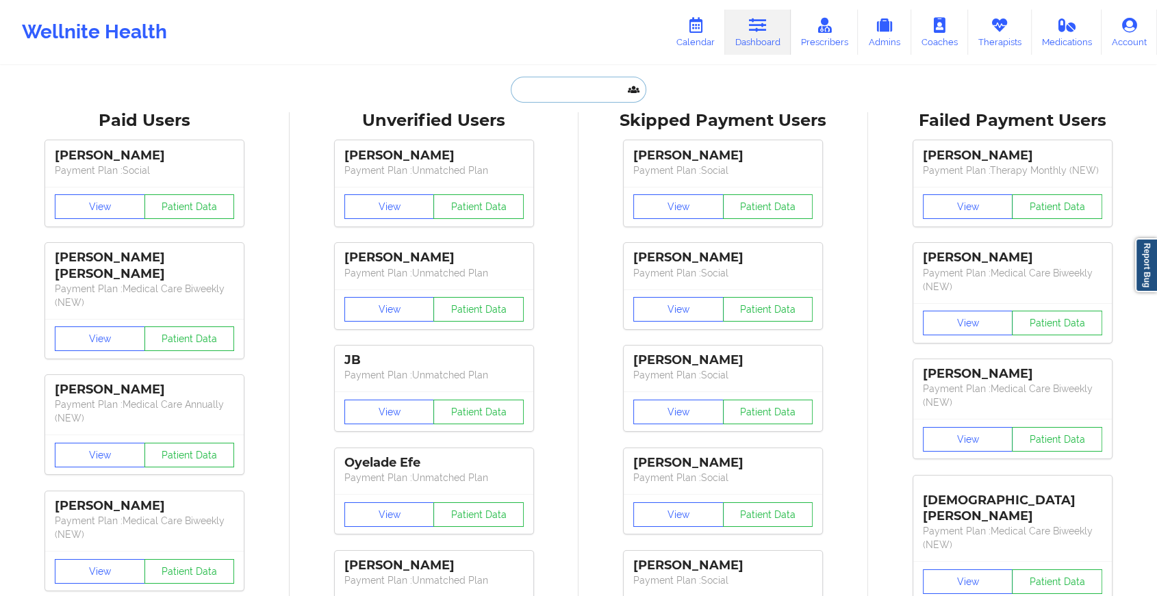
click at [573, 93] on input "text" at bounding box center [579, 90] width 136 height 26
paste input "[EMAIL_ADDRESS][DOMAIN_NAME]"
type input "[EMAIL_ADDRESS][DOMAIN_NAME]"
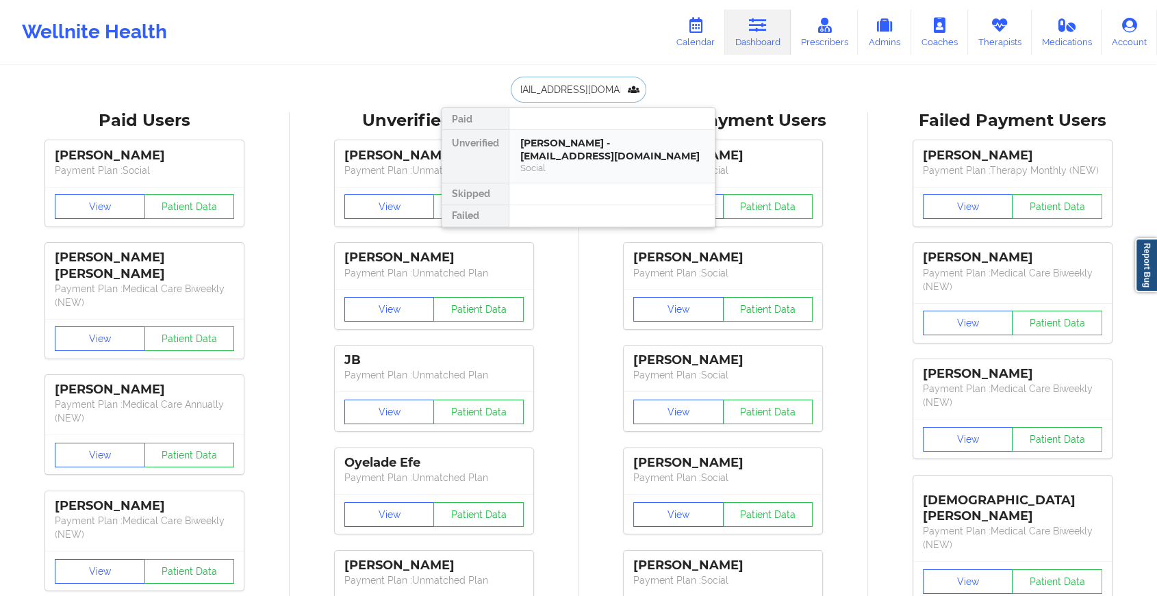
click at [607, 159] on div "[PERSON_NAME] - [EMAIL_ADDRESS][DOMAIN_NAME]" at bounding box center [611, 149] width 183 height 25
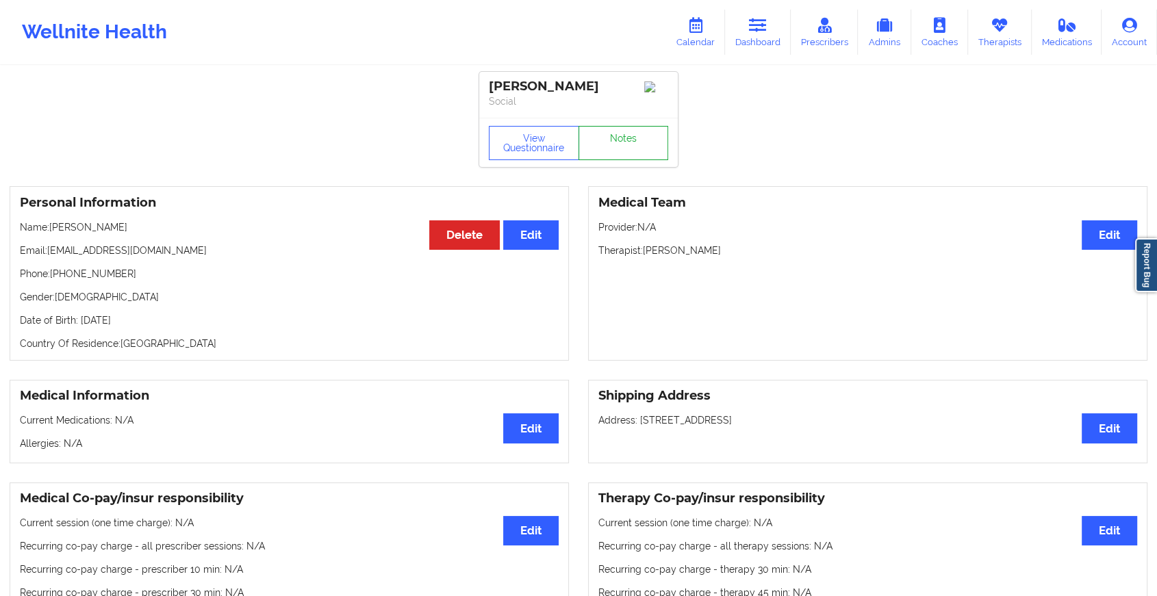
click at [625, 152] on link "Notes" at bounding box center [624, 143] width 90 height 34
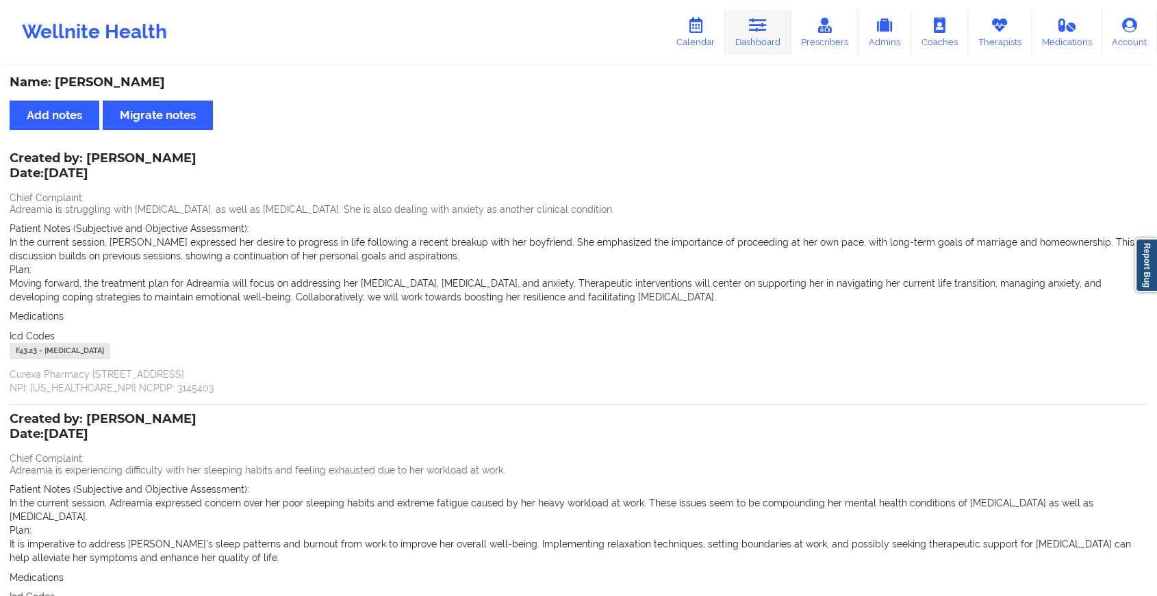
click at [758, 49] on link "Dashboard" at bounding box center [758, 32] width 66 height 45
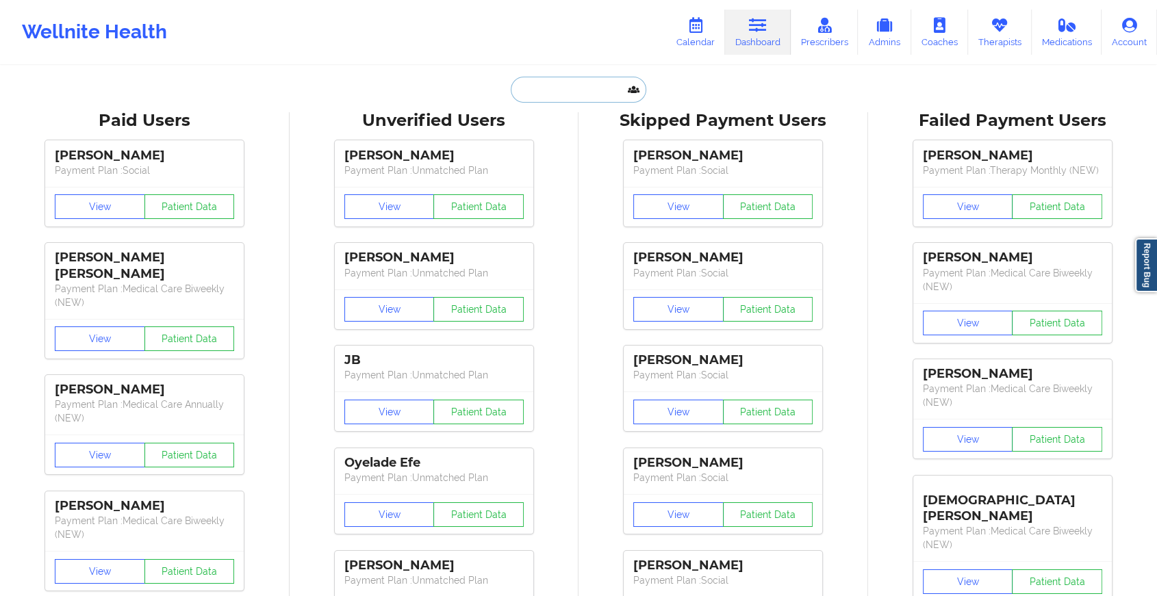
click at [548, 99] on input "text" at bounding box center [579, 90] width 136 height 26
paste input "[EMAIL_ADDRESS][DOMAIN_NAME]"
type input "[EMAIL_ADDRESS][DOMAIN_NAME]"
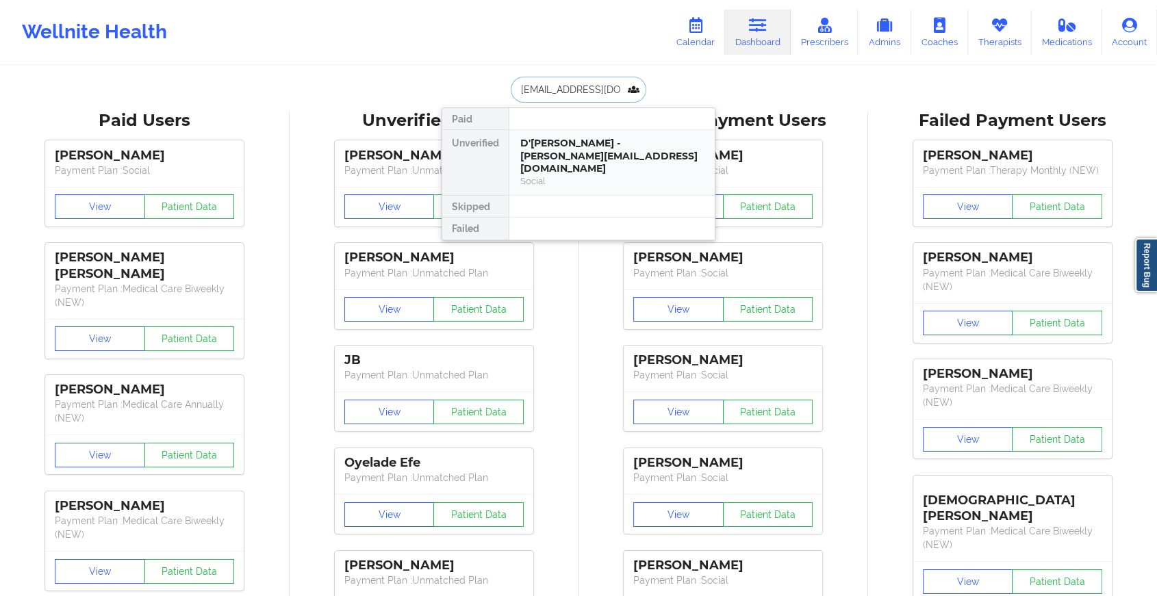
click at [579, 157] on div "D'[PERSON_NAME] - [PERSON_NAME][EMAIL_ADDRESS][DOMAIN_NAME]" at bounding box center [611, 156] width 183 height 38
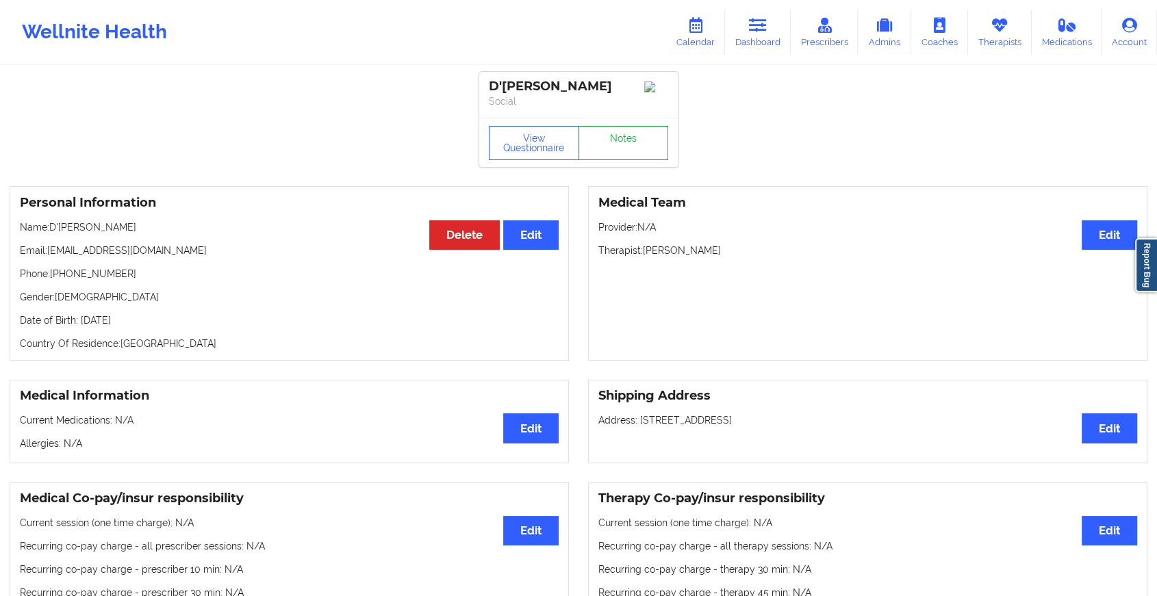
click at [600, 160] on link "Notes" at bounding box center [624, 143] width 90 height 34
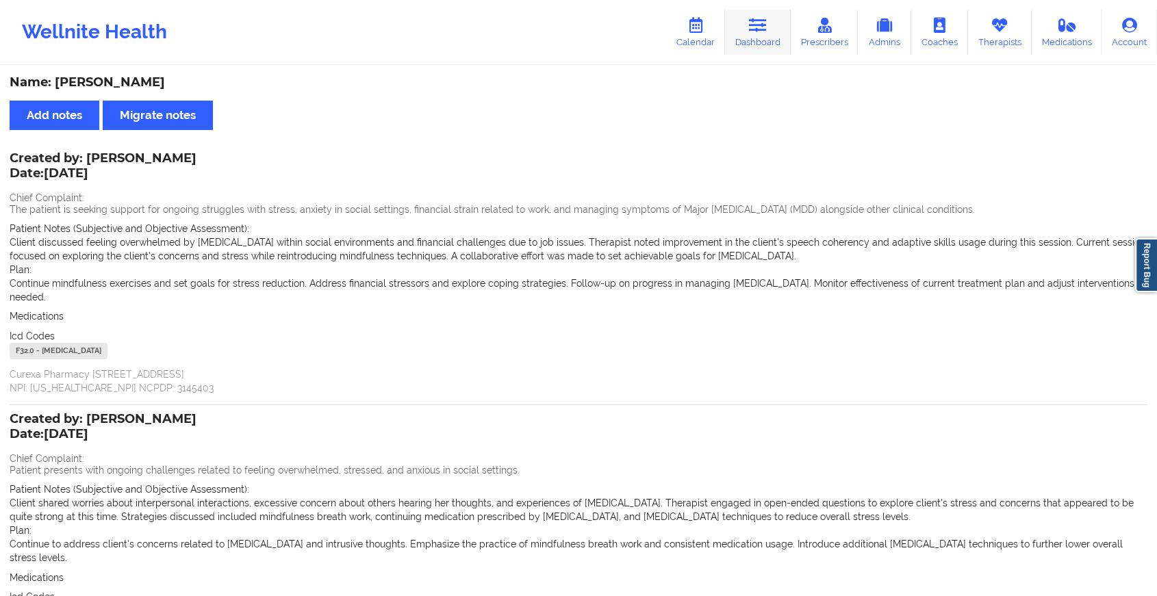
click at [759, 19] on icon at bounding box center [758, 25] width 18 height 15
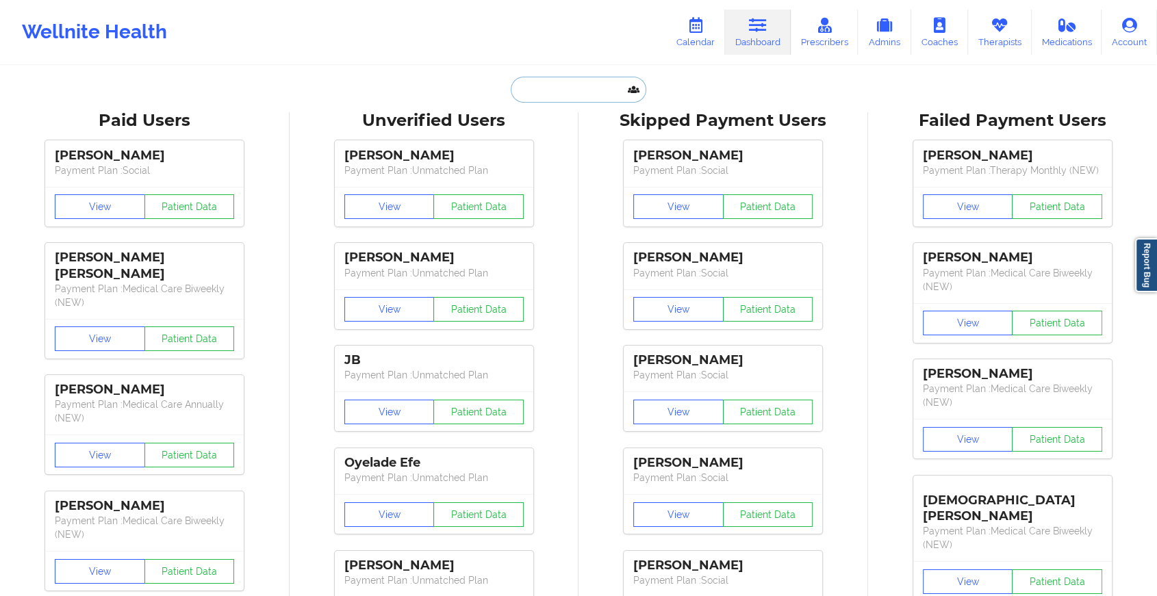
click at [566, 83] on input "text" at bounding box center [579, 90] width 136 height 26
paste input "[EMAIL_ADDRESS][DOMAIN_NAME]"
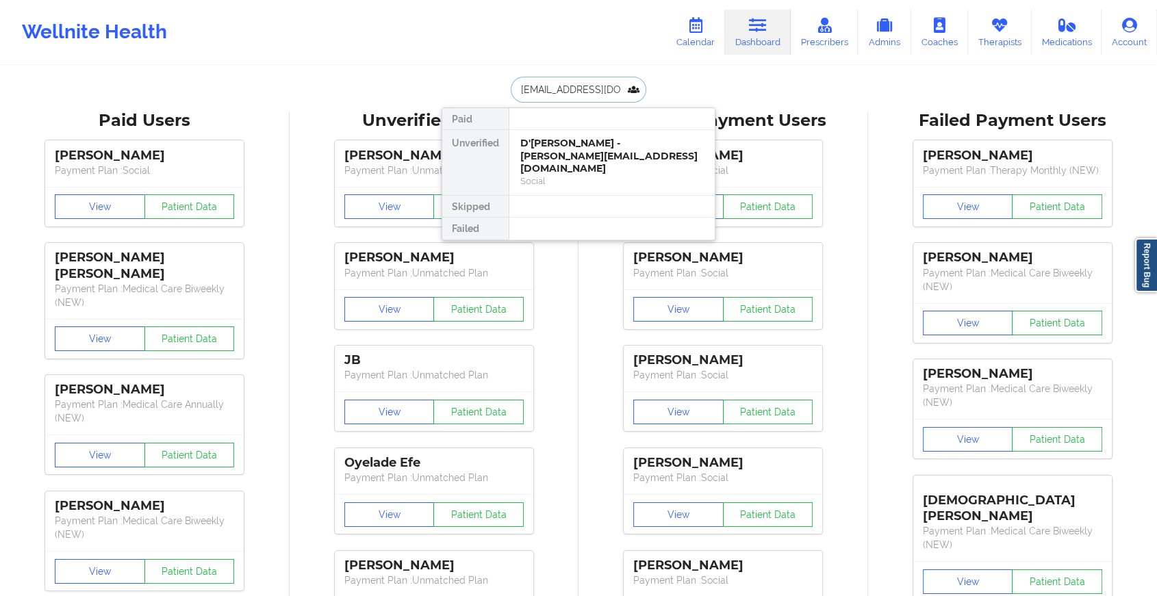
type input "[EMAIL_ADDRESS][DOMAIN_NAME]"
click at [574, 148] on div "[PERSON_NAME] - [EMAIL_ADDRESS][DOMAIN_NAME]" at bounding box center [611, 149] width 183 height 25
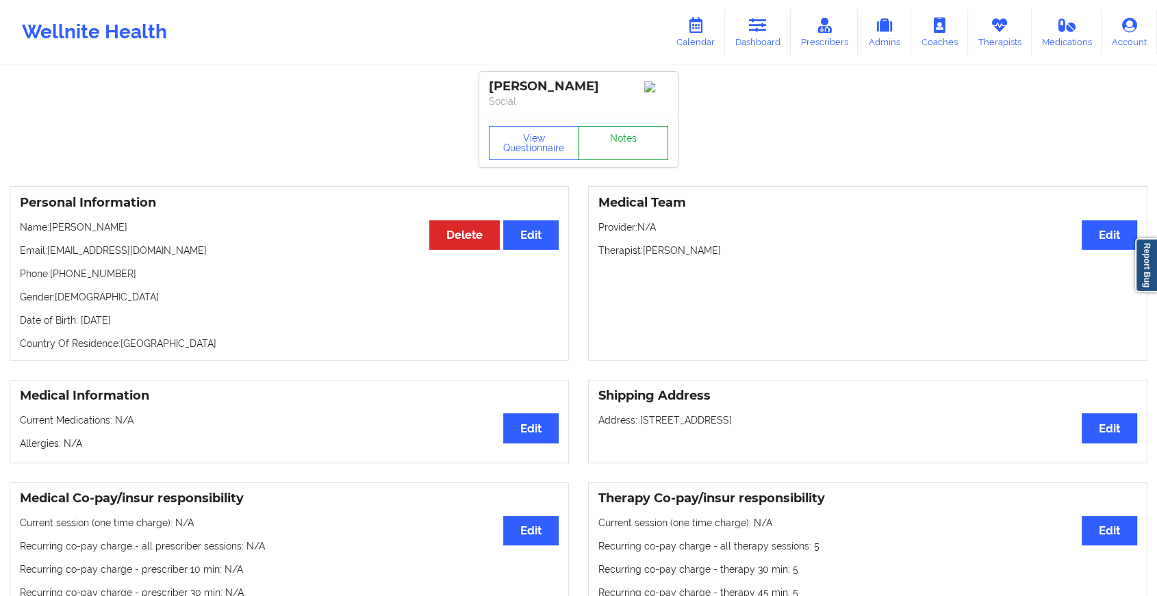
click at [628, 138] on link "Notes" at bounding box center [624, 143] width 90 height 34
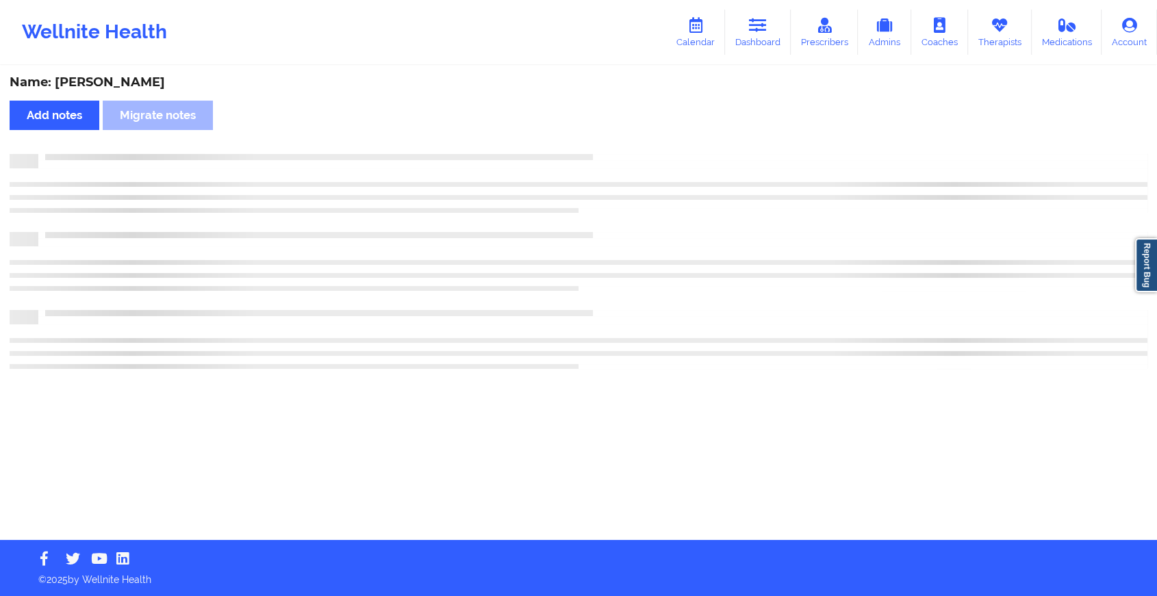
click at [628, 138] on div "Name: [PERSON_NAME] Add notes Migrate notes" at bounding box center [578, 303] width 1157 height 473
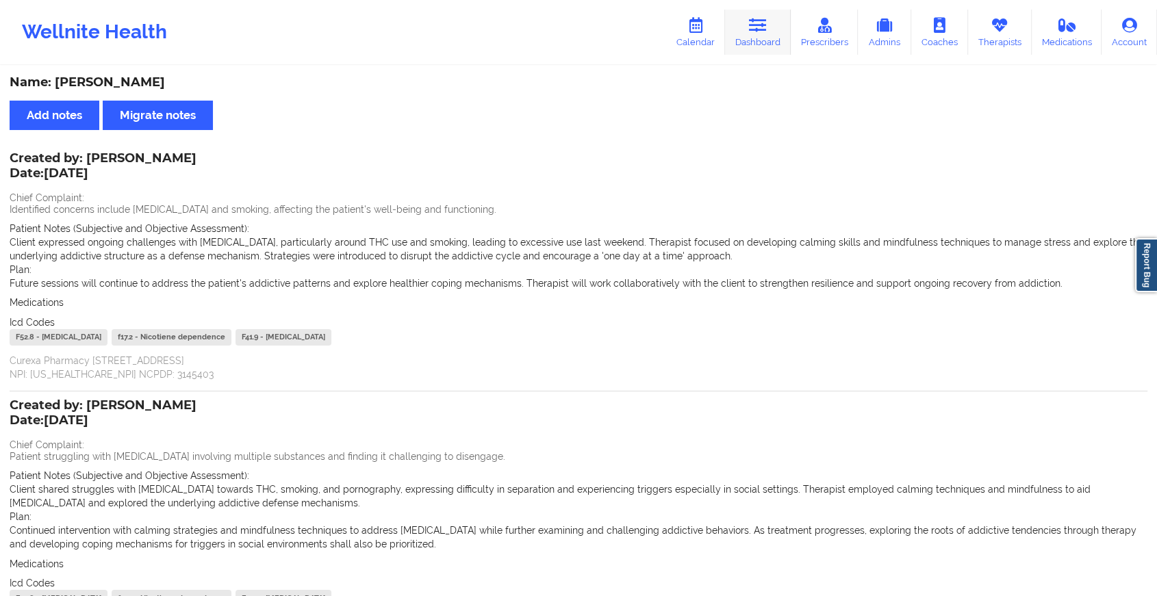
click at [763, 36] on link "Dashboard" at bounding box center [758, 32] width 66 height 45
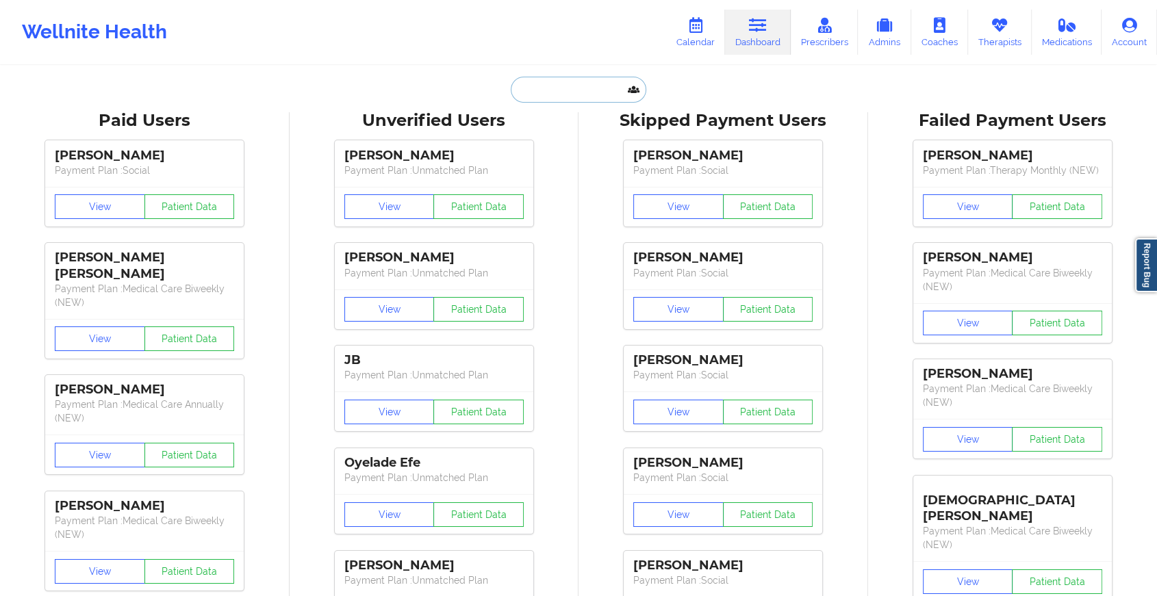
click at [544, 81] on input "text" at bounding box center [579, 90] width 136 height 26
paste input "[EMAIL_ADDRESS][DOMAIN_NAME]"
type input "[EMAIL_ADDRESS][DOMAIN_NAME]"
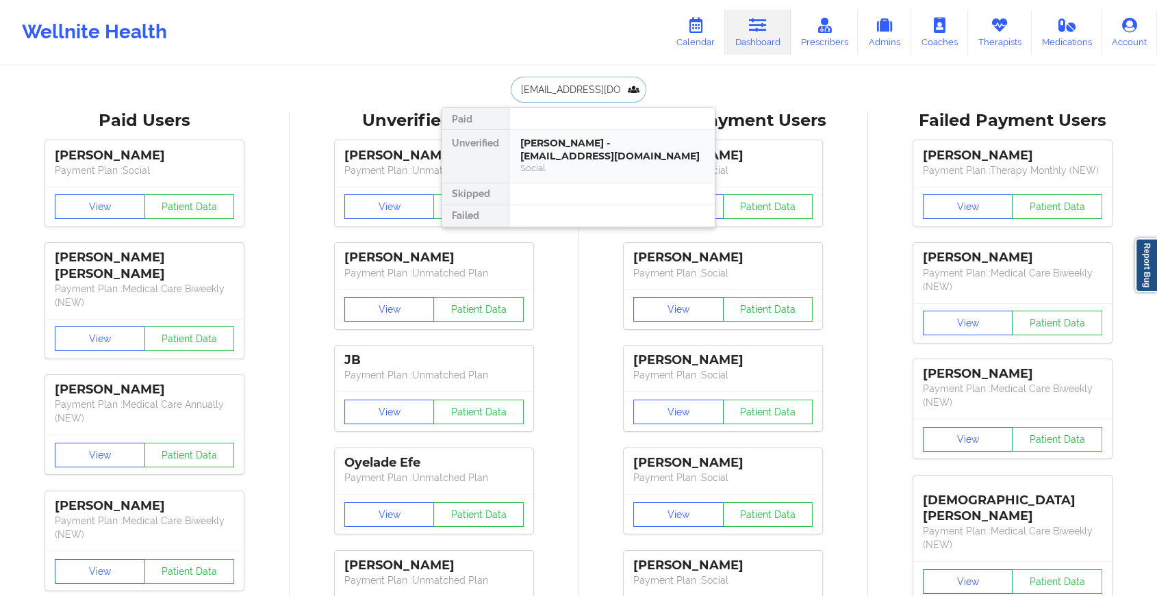
click at [584, 147] on div "[PERSON_NAME] - [EMAIL_ADDRESS][DOMAIN_NAME]" at bounding box center [611, 149] width 183 height 25
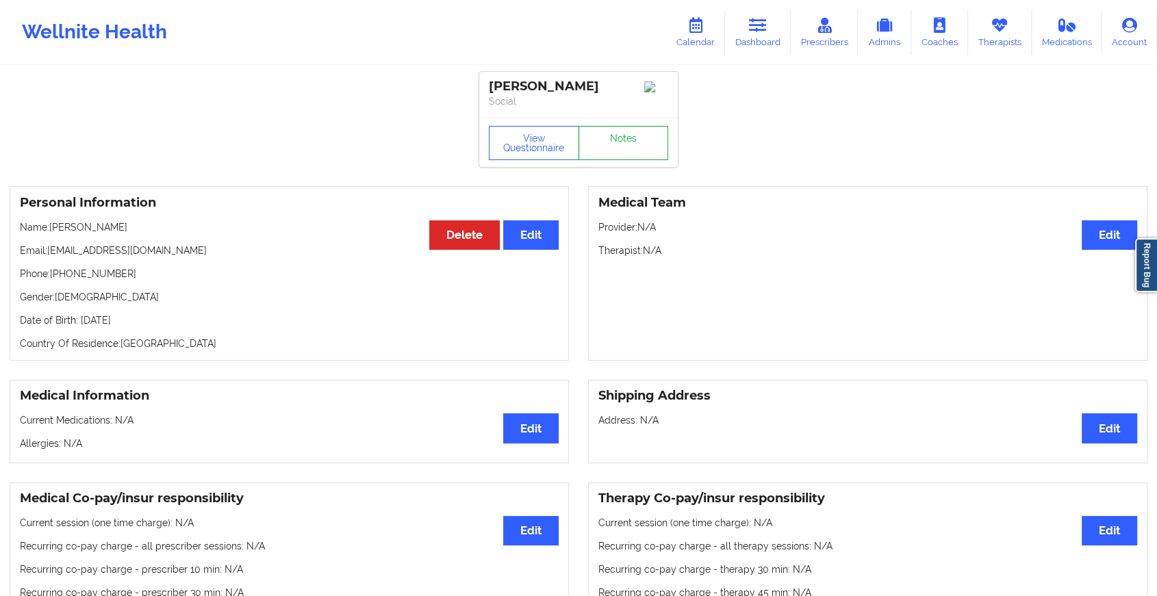
click at [625, 153] on link "Notes" at bounding box center [624, 143] width 90 height 34
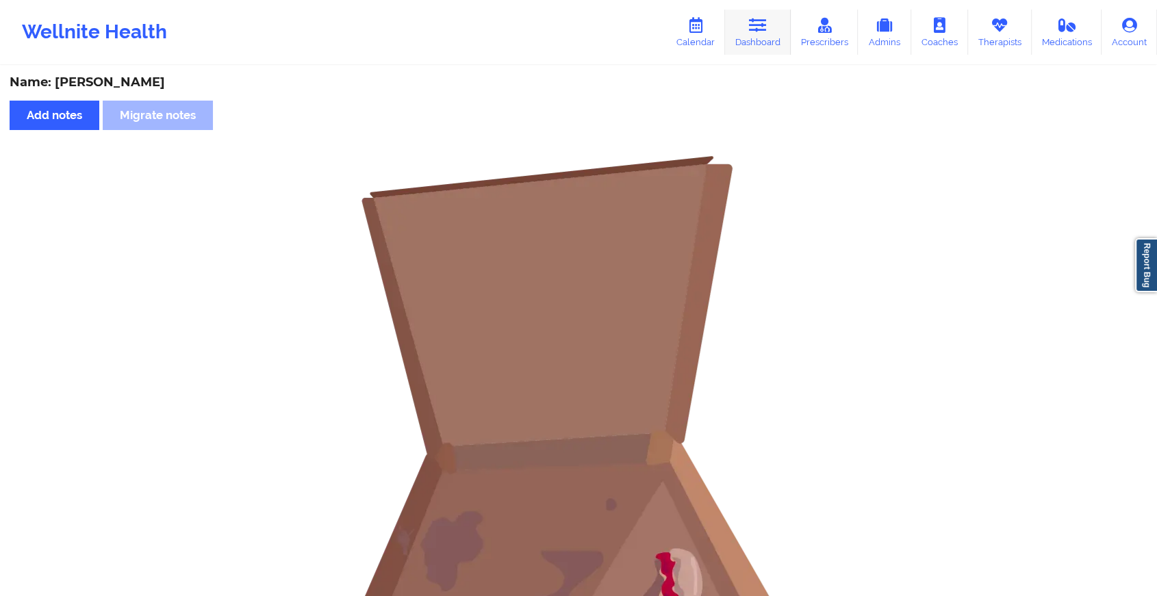
click at [741, 31] on link "Dashboard" at bounding box center [758, 32] width 66 height 45
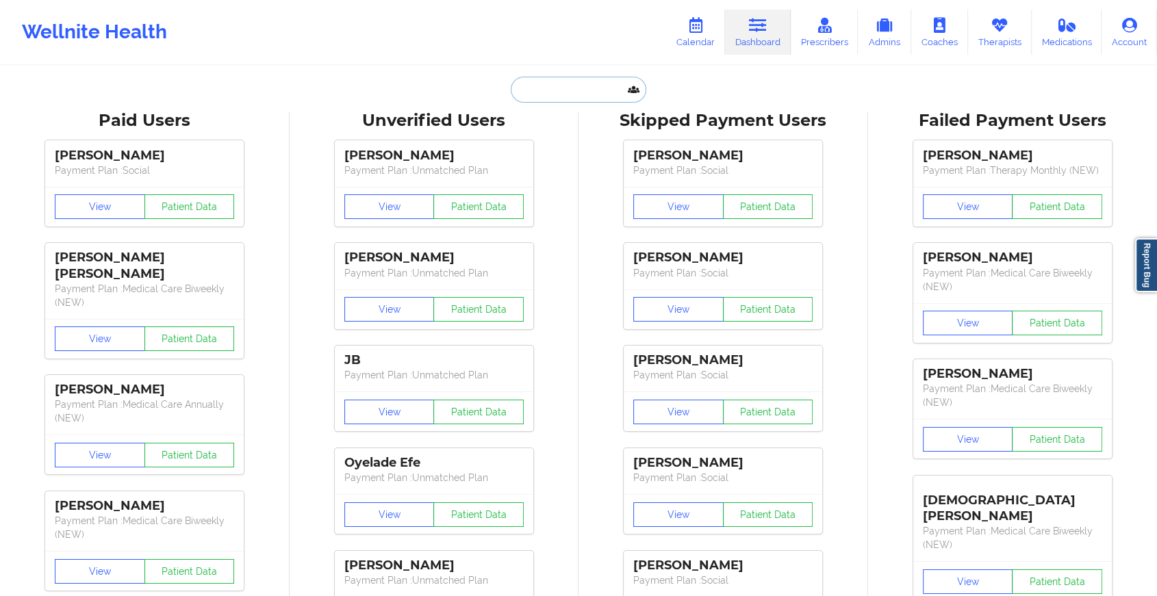
click at [594, 94] on input "text" at bounding box center [579, 90] width 136 height 26
paste input "[EMAIL_ADDRESS][DOMAIN_NAME]"
type input "[EMAIL_ADDRESS][DOMAIN_NAME]"
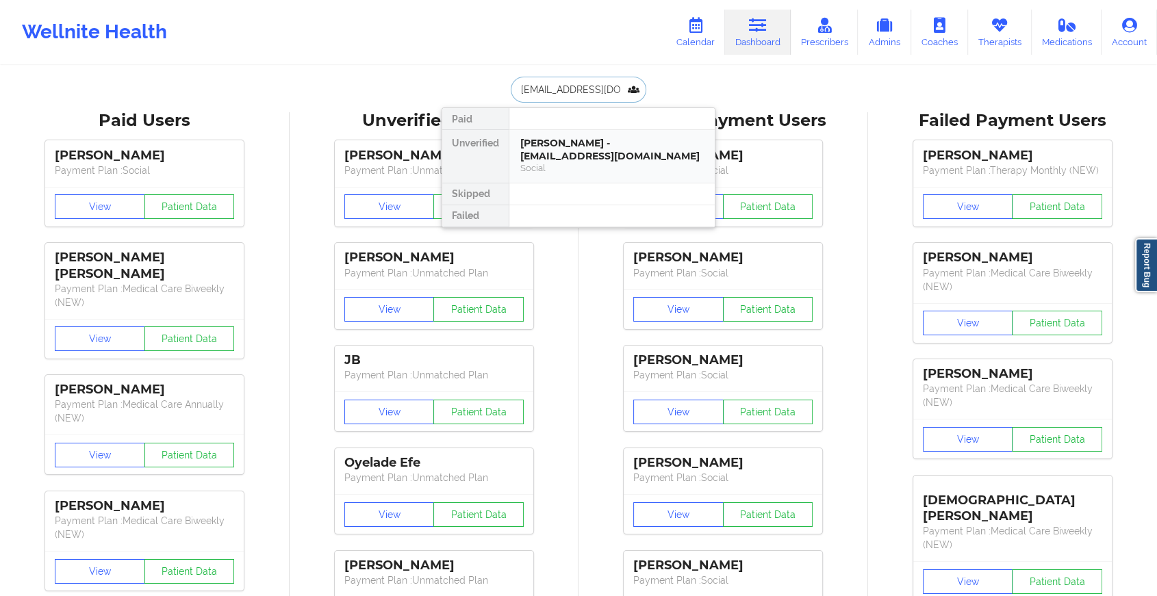
click at [613, 148] on div "[PERSON_NAME] - [EMAIL_ADDRESS][DOMAIN_NAME]" at bounding box center [611, 149] width 183 height 25
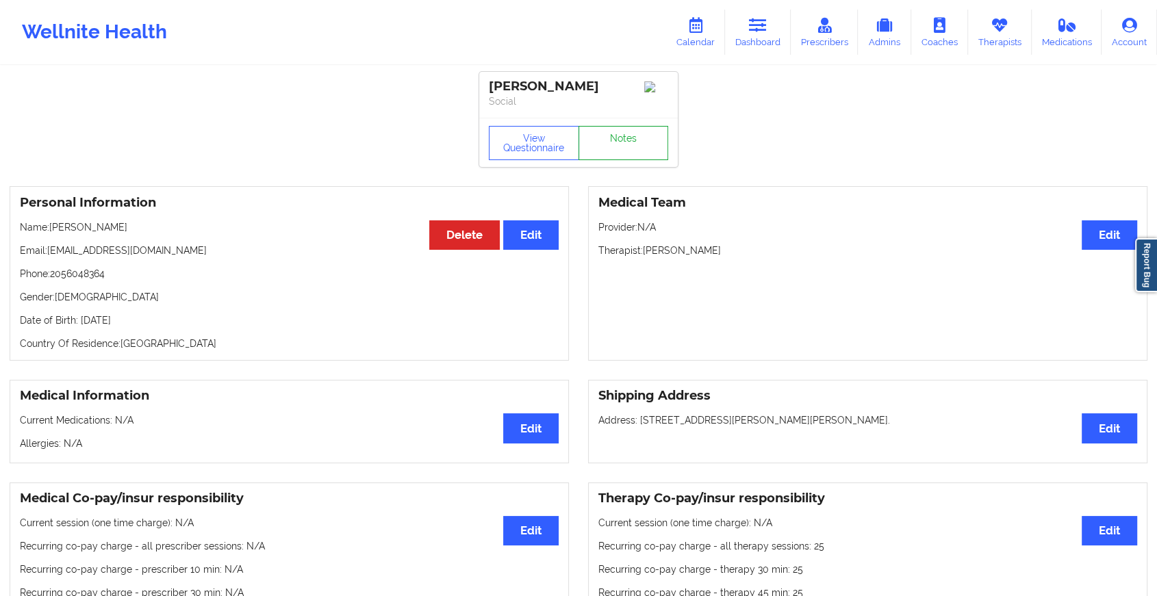
click at [640, 148] on link "Notes" at bounding box center [624, 143] width 90 height 34
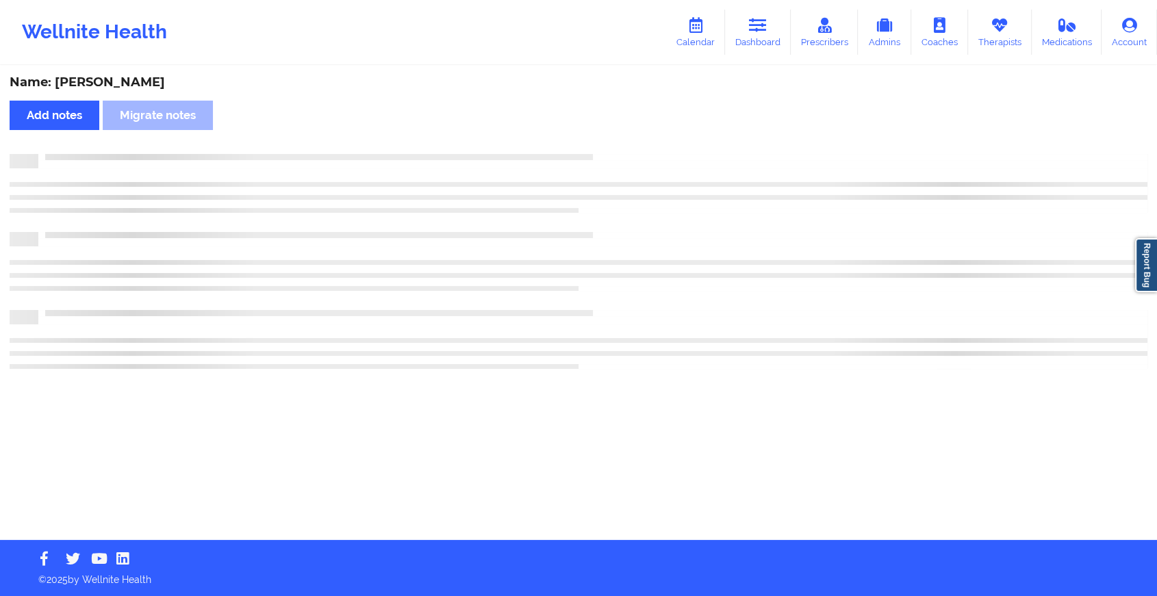
click at [640, 148] on div "Name: [PERSON_NAME] Add notes Migrate notes" at bounding box center [578, 303] width 1157 height 473
click at [640, 148] on div "Name: [PERSON_NAME] Add notes Migrate notes" at bounding box center [584, 303] width 1169 height 473
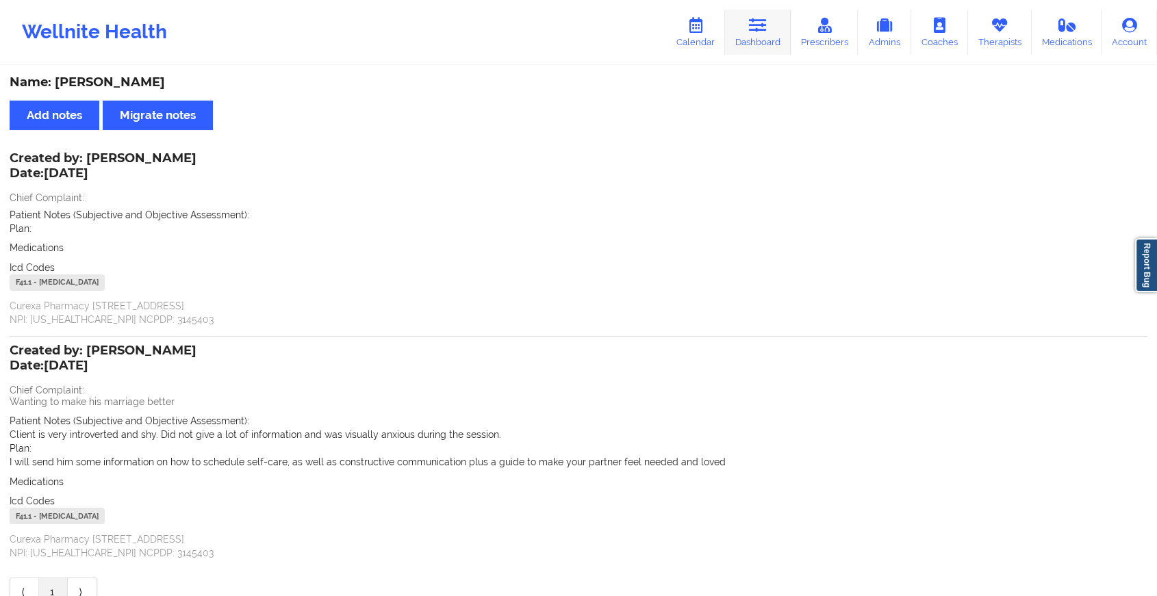
click at [756, 38] on link "Dashboard" at bounding box center [758, 32] width 66 height 45
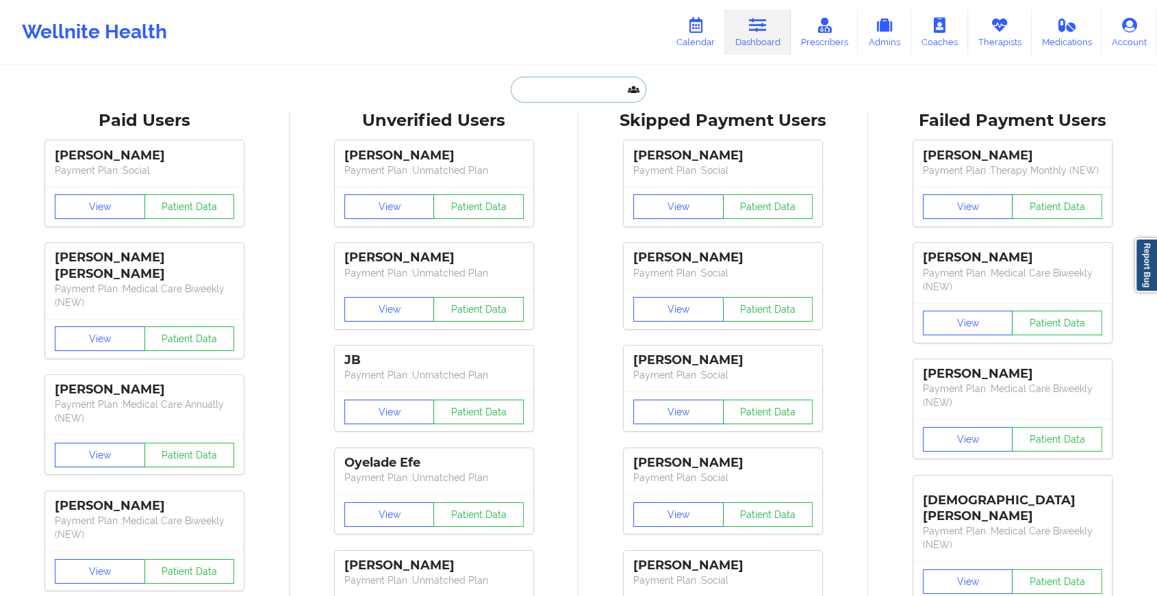
click at [572, 90] on input "text" at bounding box center [579, 90] width 136 height 26
paste input "[EMAIL_ADDRESS][DOMAIN_NAME]"
type input "[EMAIL_ADDRESS][DOMAIN_NAME]"
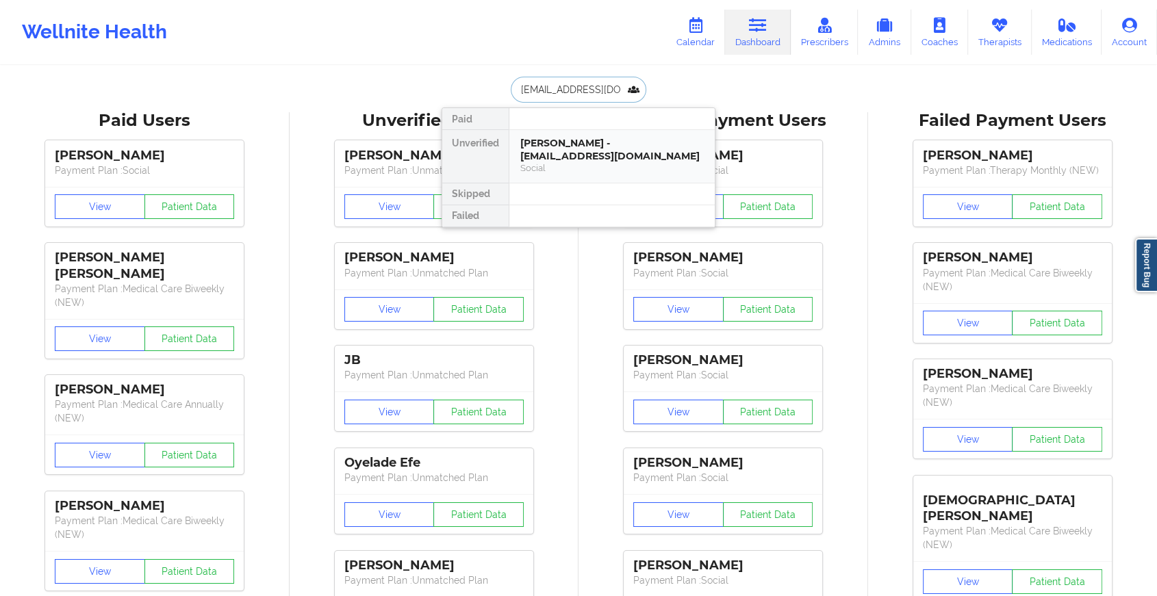
click at [557, 142] on div "[PERSON_NAME] - [EMAIL_ADDRESS][DOMAIN_NAME]" at bounding box center [611, 149] width 183 height 25
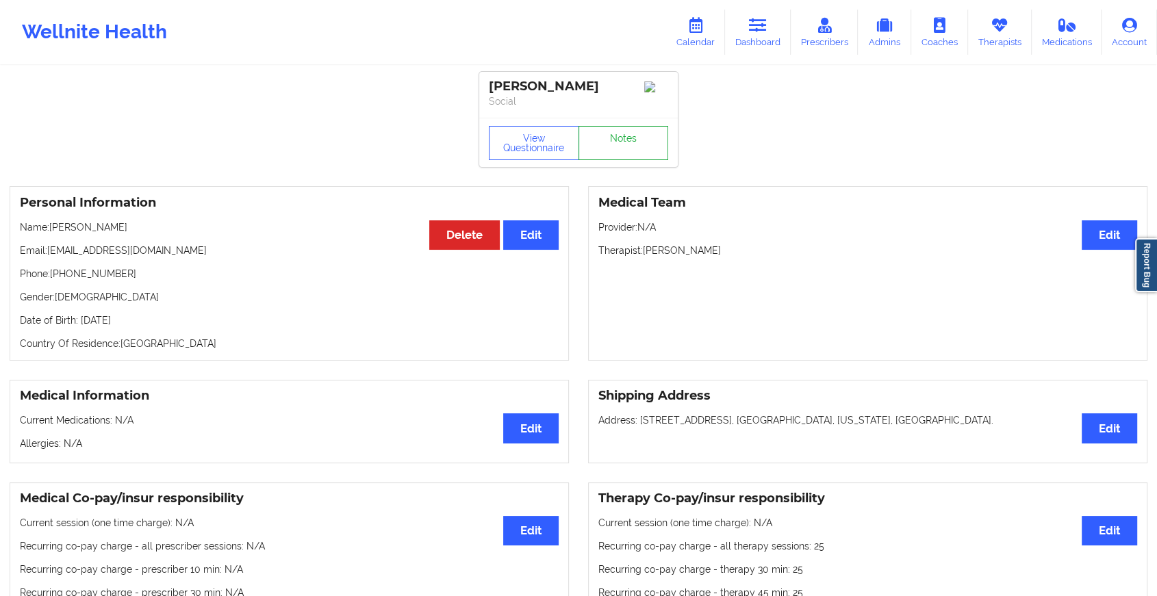
click at [635, 145] on link "Notes" at bounding box center [624, 143] width 90 height 34
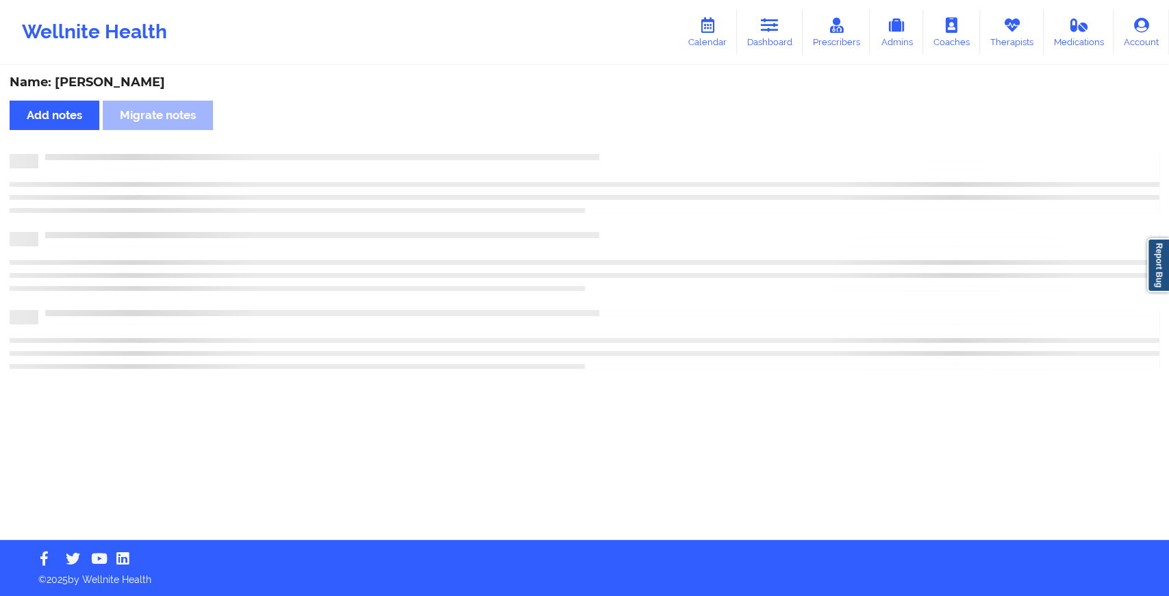
click at [635, 145] on div "Name: [PERSON_NAME] Add notes Migrate notes" at bounding box center [584, 303] width 1169 height 473
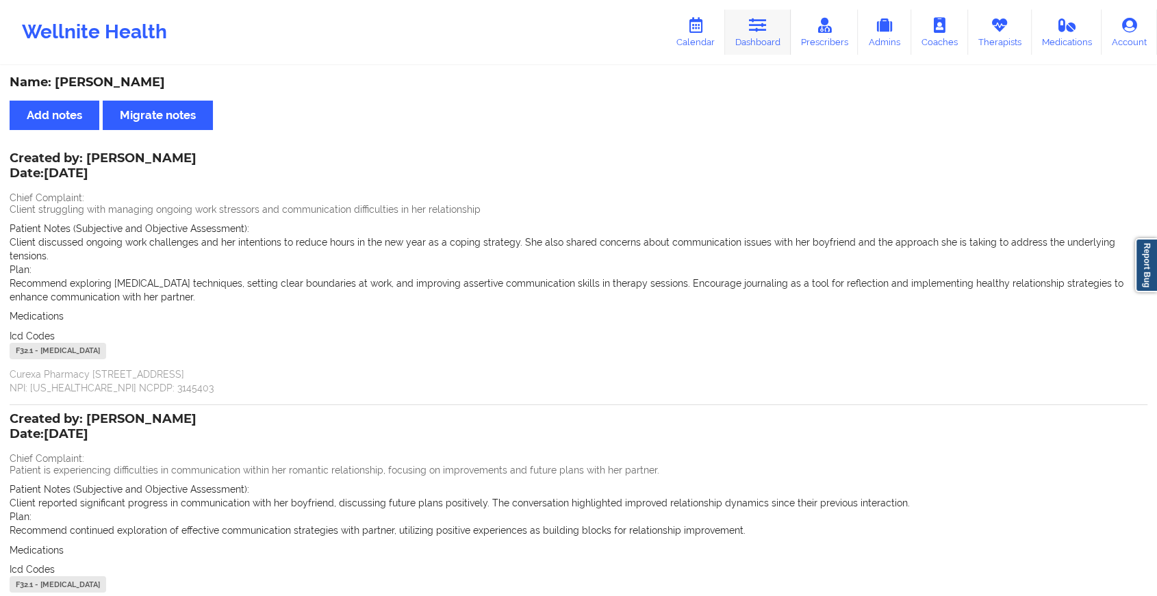
click at [756, 35] on link "Dashboard" at bounding box center [758, 32] width 66 height 45
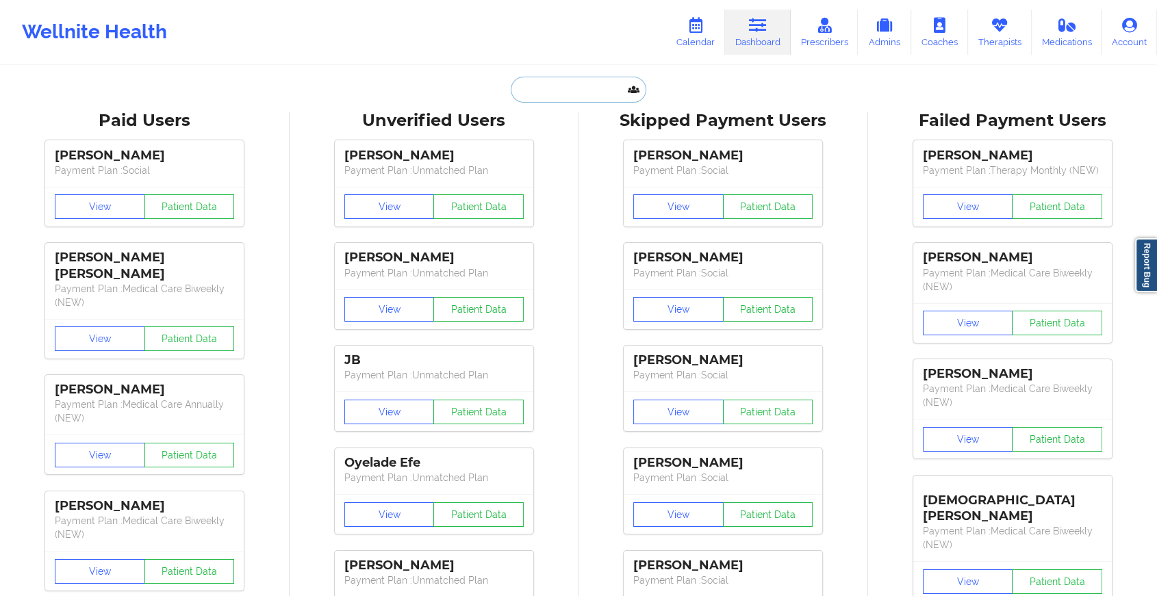
click at [553, 79] on input "text" at bounding box center [579, 90] width 136 height 26
paste input "[EMAIL_ADDRESS][DOMAIN_NAME]"
type input "[EMAIL_ADDRESS][DOMAIN_NAME]"
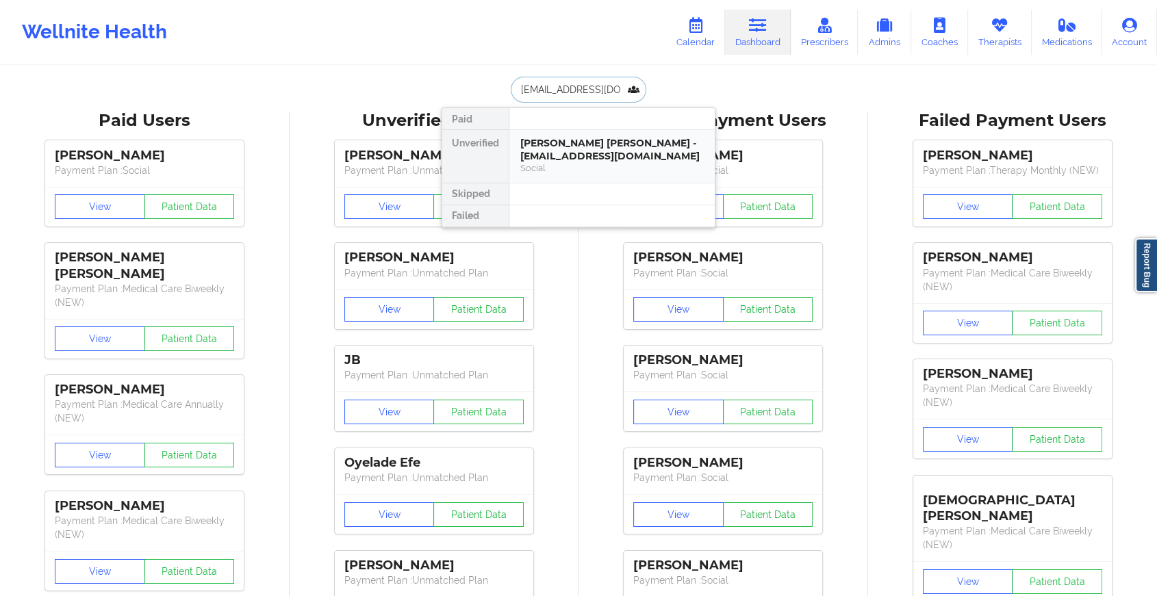
click at [590, 161] on div "[PERSON_NAME] [PERSON_NAME] - [EMAIL_ADDRESS][DOMAIN_NAME]" at bounding box center [611, 149] width 183 height 25
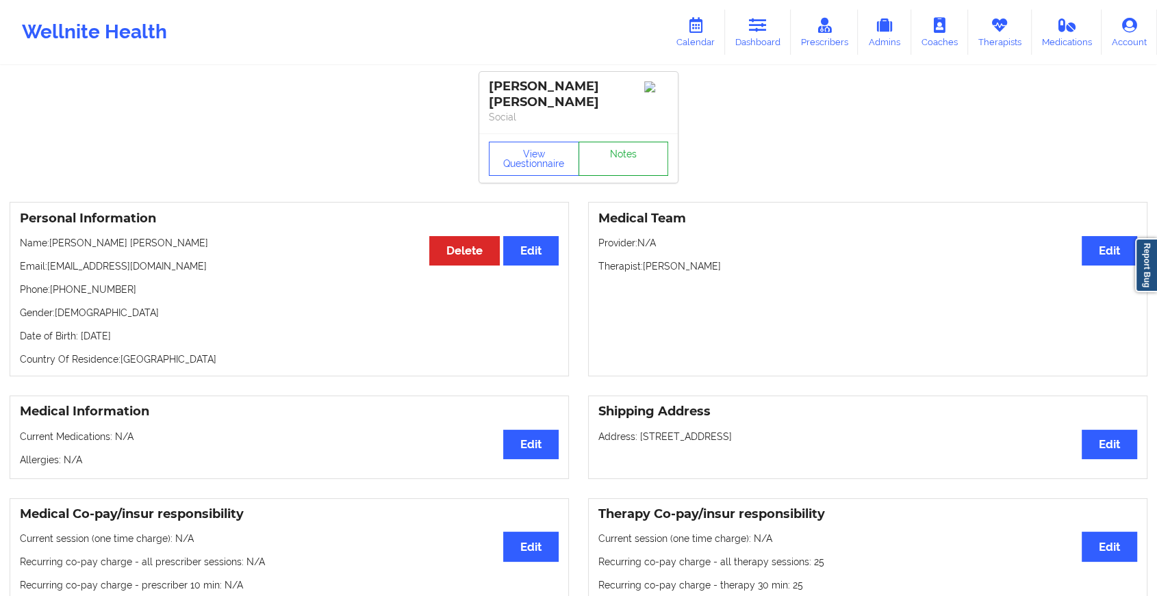
click at [624, 142] on link "Notes" at bounding box center [624, 159] width 90 height 34
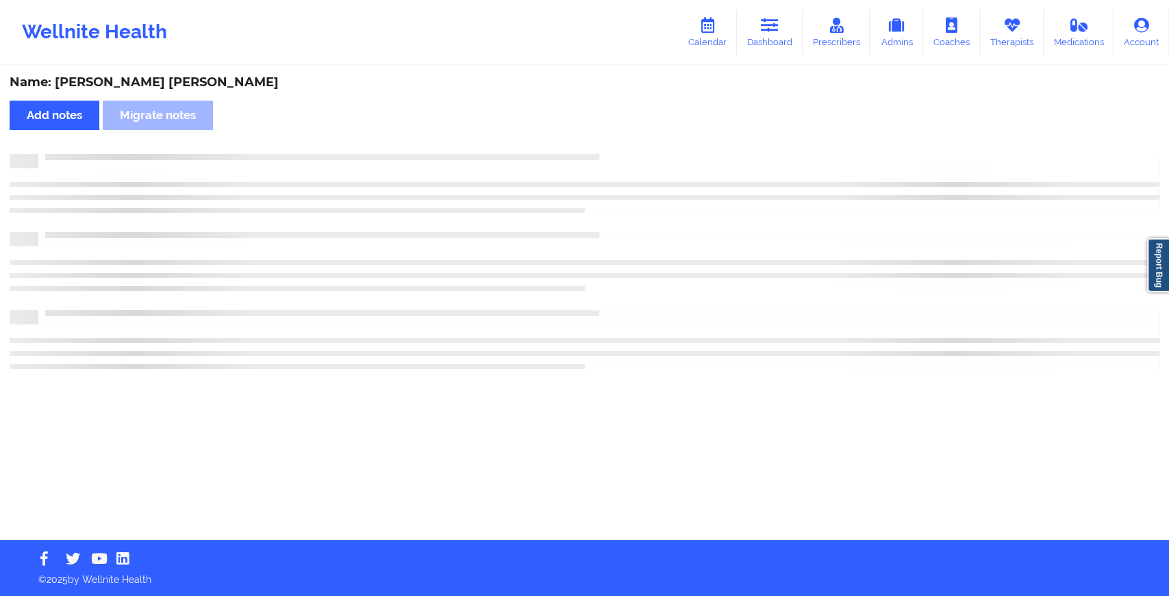
click at [624, 141] on div "Name: [PERSON_NAME] [PERSON_NAME] Add notes Migrate notes" at bounding box center [584, 303] width 1169 height 473
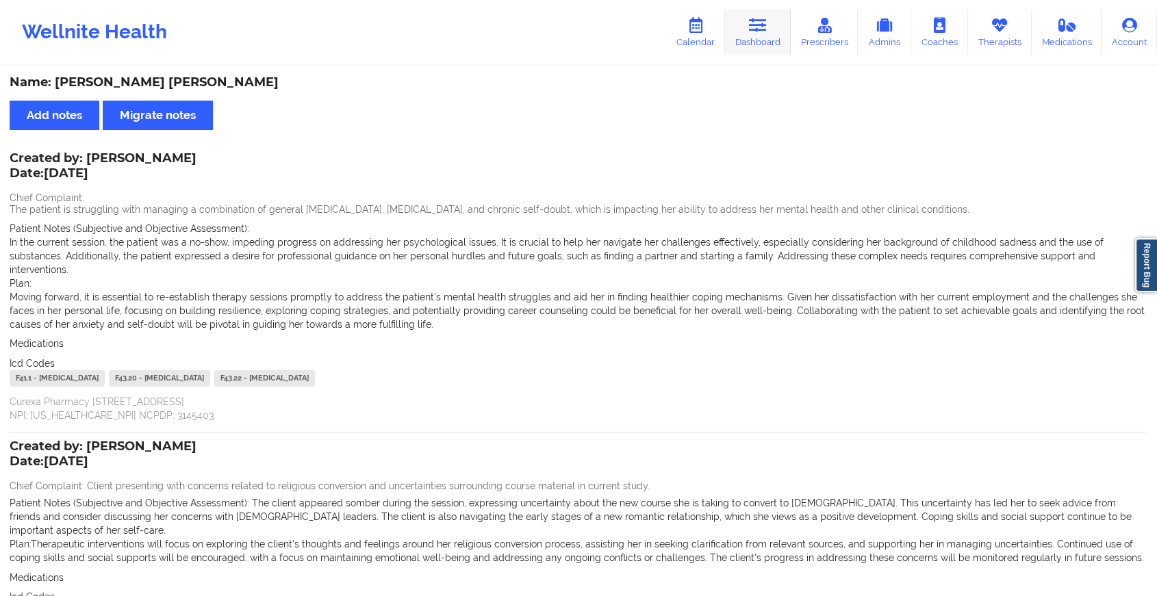
click at [750, 16] on link "Dashboard" at bounding box center [758, 32] width 66 height 45
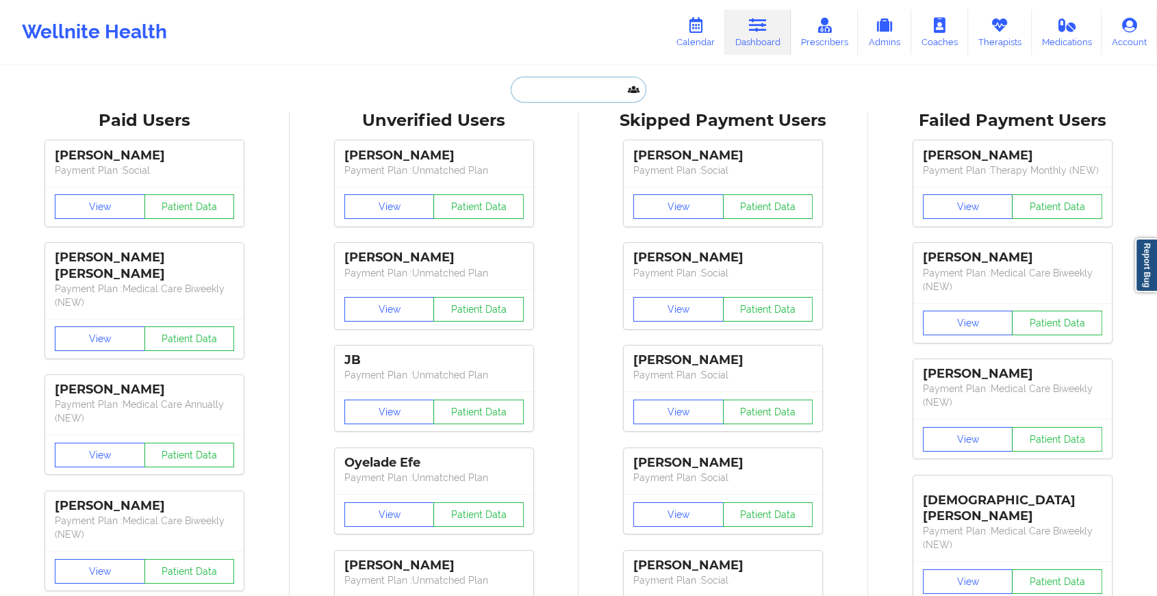
click at [537, 93] on input "text" at bounding box center [579, 90] width 136 height 26
paste input "[EMAIL_ADDRESS][DOMAIN_NAME]"
type input "[EMAIL_ADDRESS][DOMAIN_NAME]"
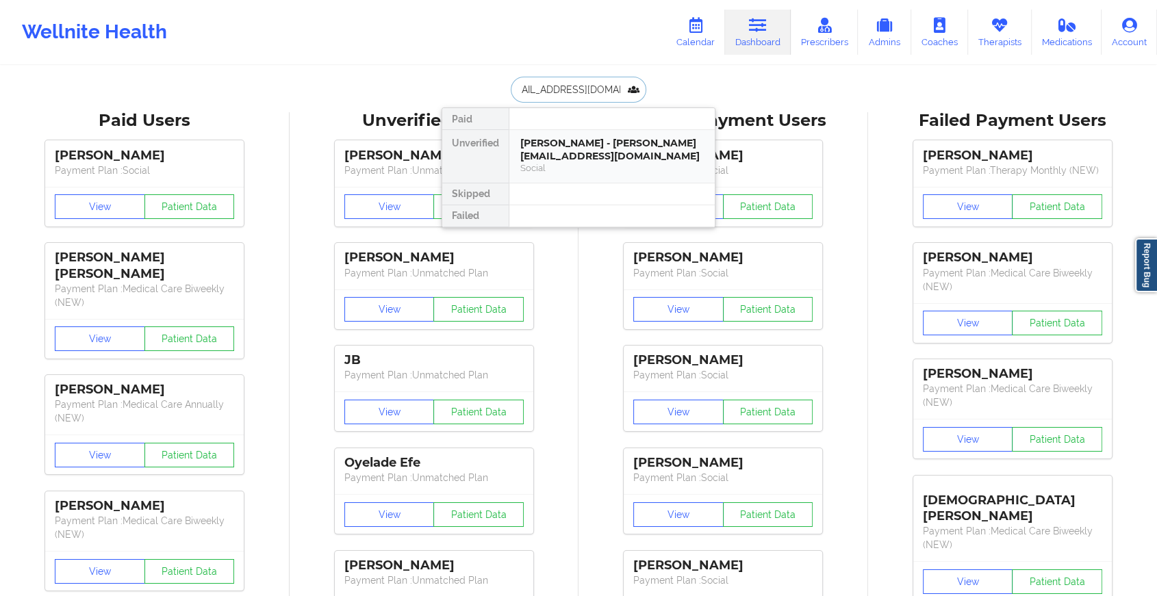
click at [594, 148] on div "[PERSON_NAME] - [PERSON_NAME][EMAIL_ADDRESS][DOMAIN_NAME]" at bounding box center [611, 149] width 183 height 25
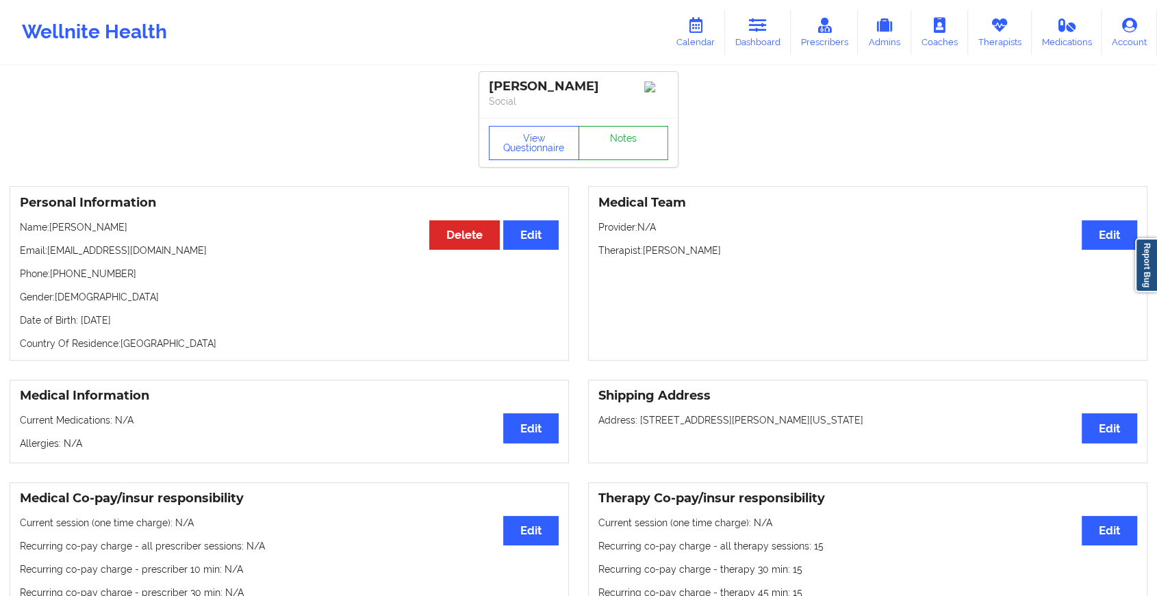
click at [626, 135] on link "Notes" at bounding box center [624, 143] width 90 height 34
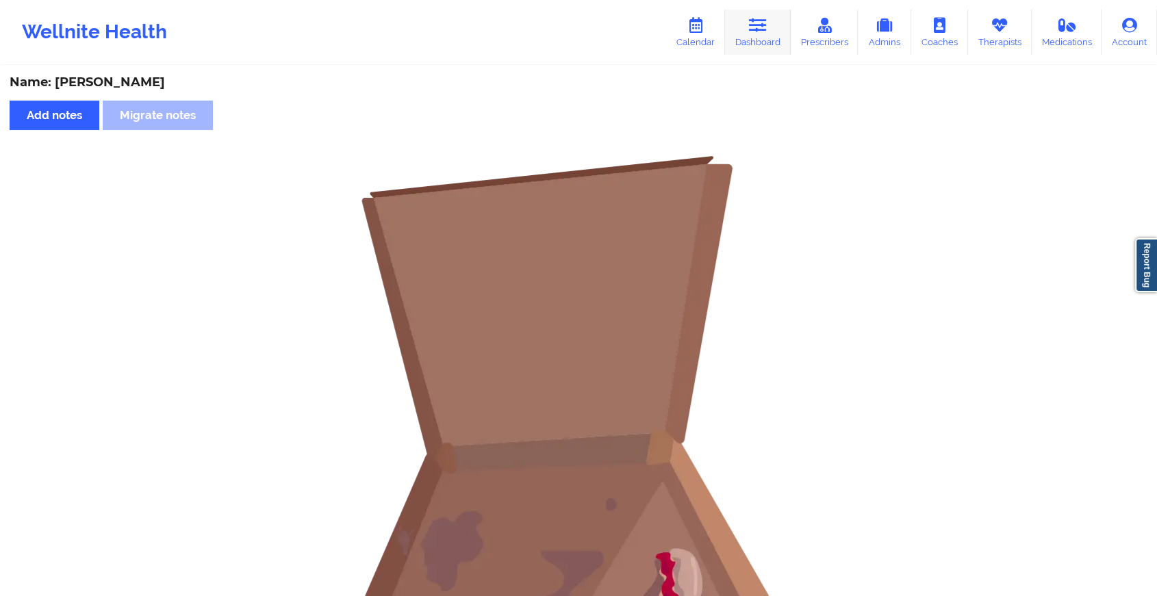
click at [749, 50] on link "Dashboard" at bounding box center [758, 32] width 66 height 45
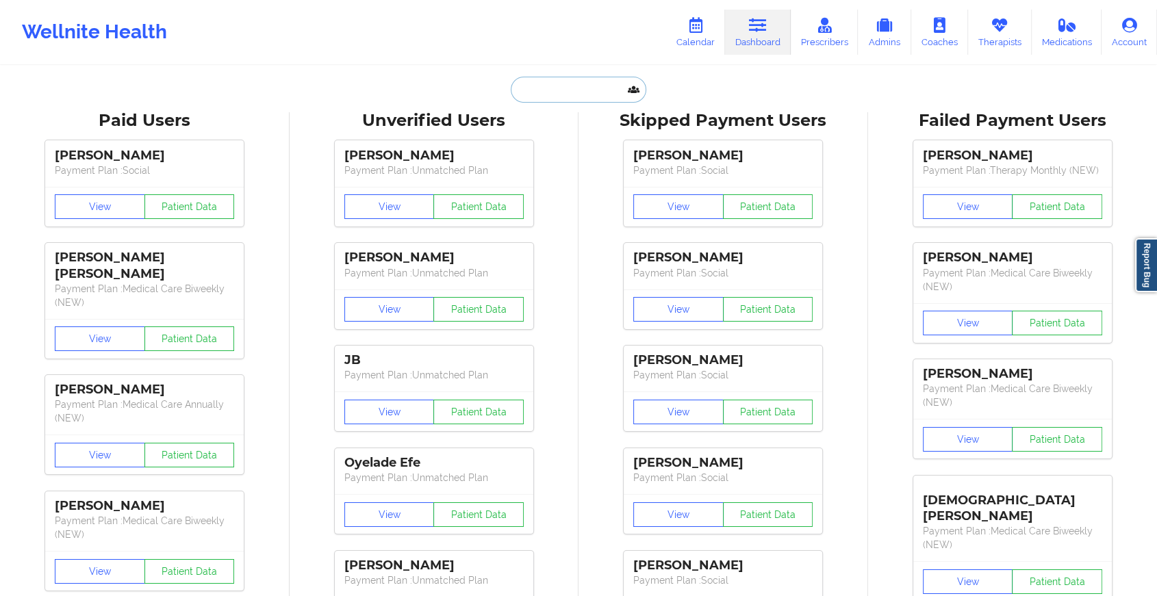
click at [608, 90] on input "text" at bounding box center [579, 90] width 136 height 26
paste input "Hi [PERSON_NAME]. Trust you are doing great. Kindly confirm if you met with [PE…"
type input "Hi [PERSON_NAME]. Trust you are doing great. Kindly confirm if you met with [PE…"
paste input "[EMAIL_ADDRESS][DOMAIN_NAME]"
type input "[EMAIL_ADDRESS][DOMAIN_NAME]"
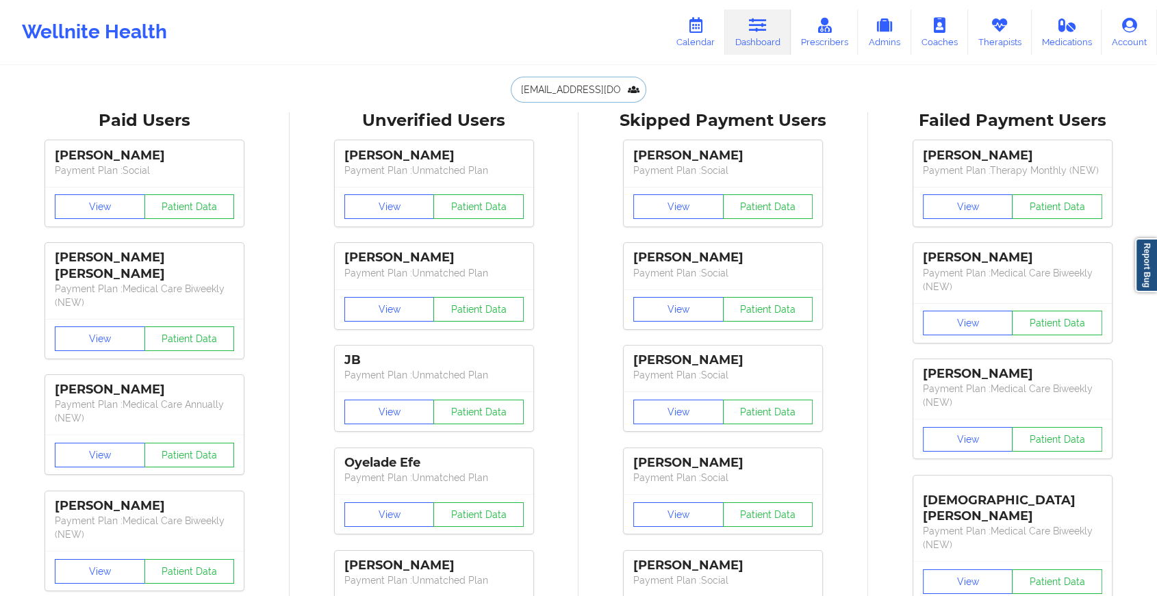
scroll to position [0, 16]
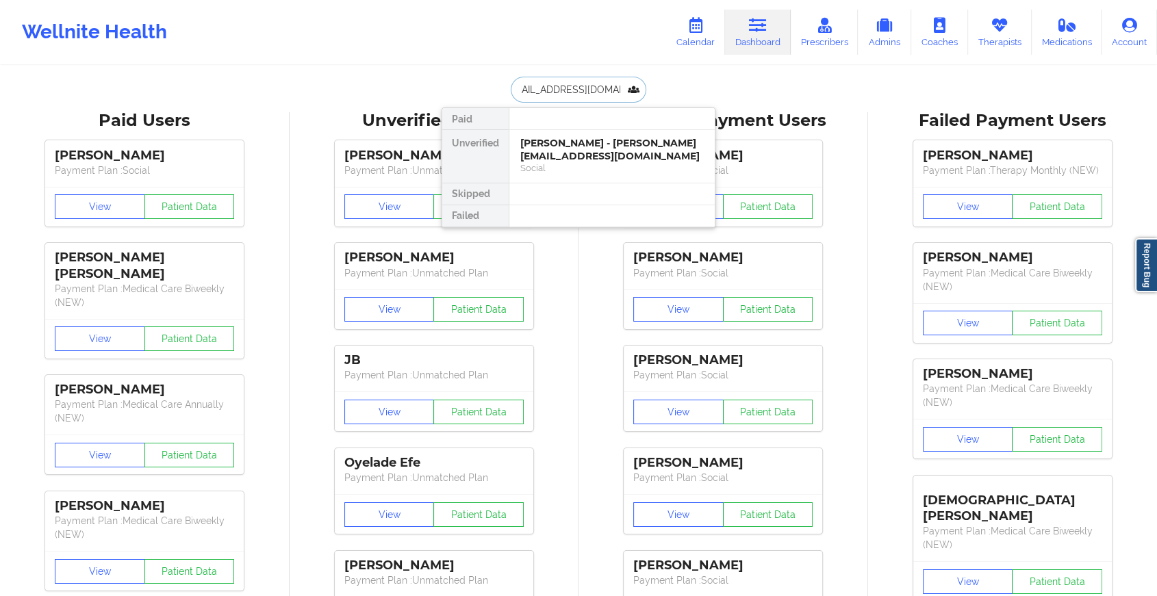
click at [592, 159] on div "[PERSON_NAME] - [PERSON_NAME][EMAIL_ADDRESS][DOMAIN_NAME]" at bounding box center [611, 149] width 183 height 25
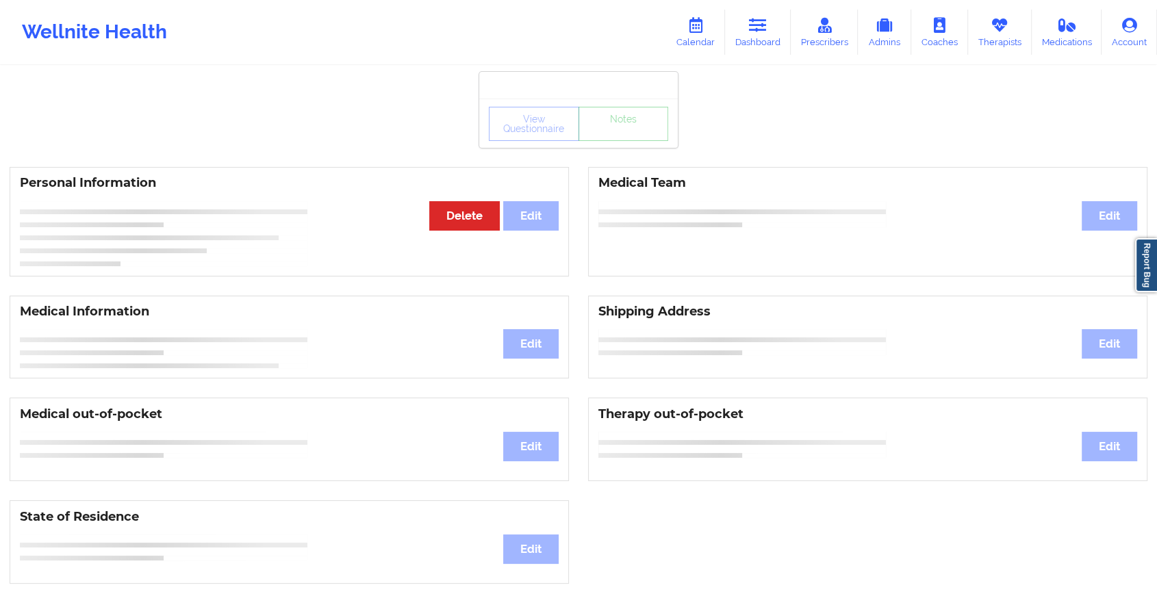
click at [614, 138] on div "View Questionnaire Notes" at bounding box center [578, 124] width 179 height 34
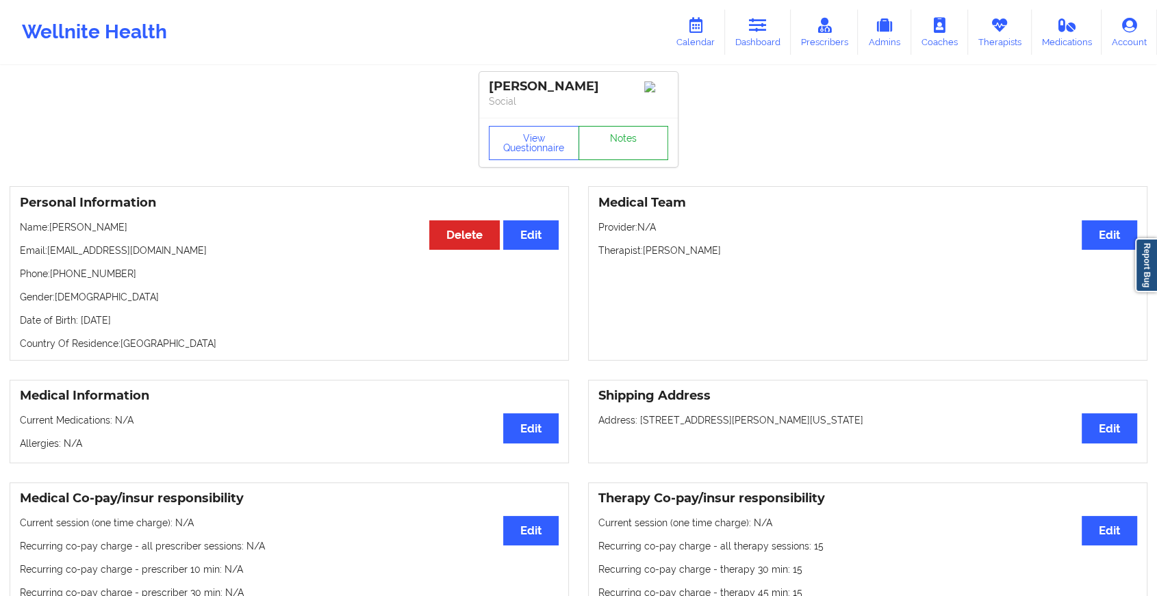
click at [614, 138] on link "Notes" at bounding box center [624, 143] width 90 height 34
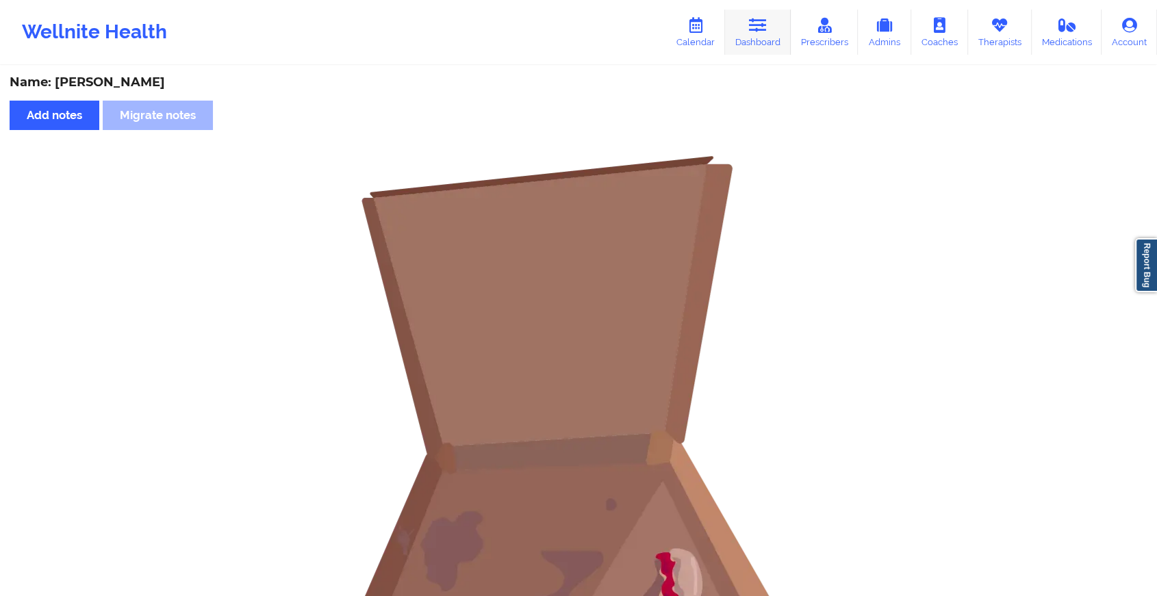
click at [748, 31] on link "Dashboard" at bounding box center [758, 32] width 66 height 45
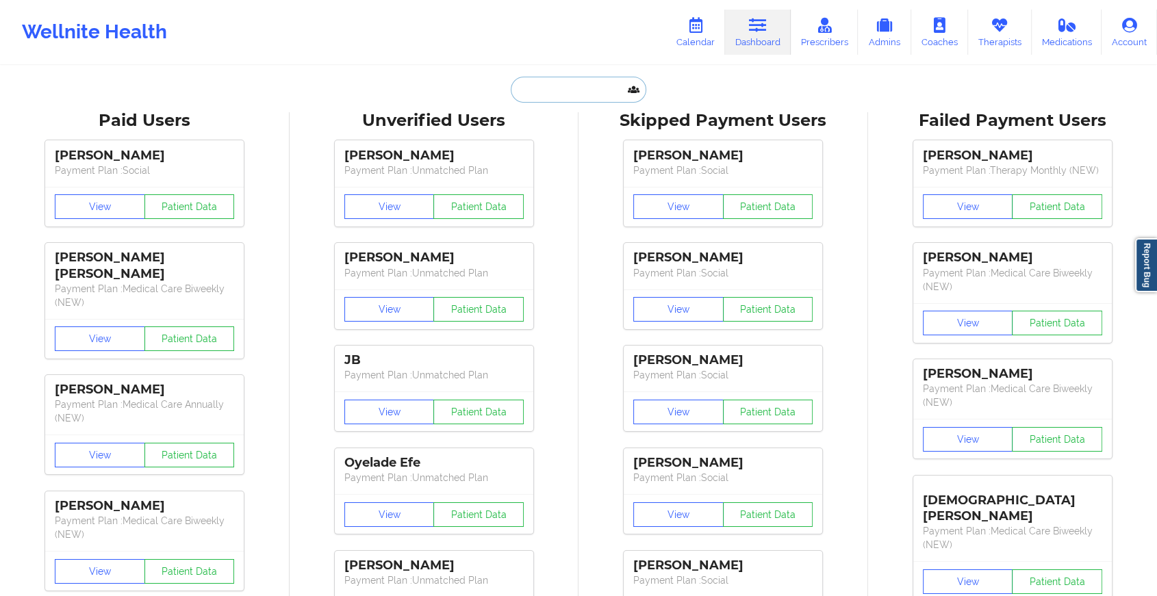
click at [608, 84] on input "text" at bounding box center [579, 90] width 136 height 26
paste input "[EMAIL_ADDRESS][DOMAIN_NAME]"
type input "[EMAIL_ADDRESS][DOMAIN_NAME]"
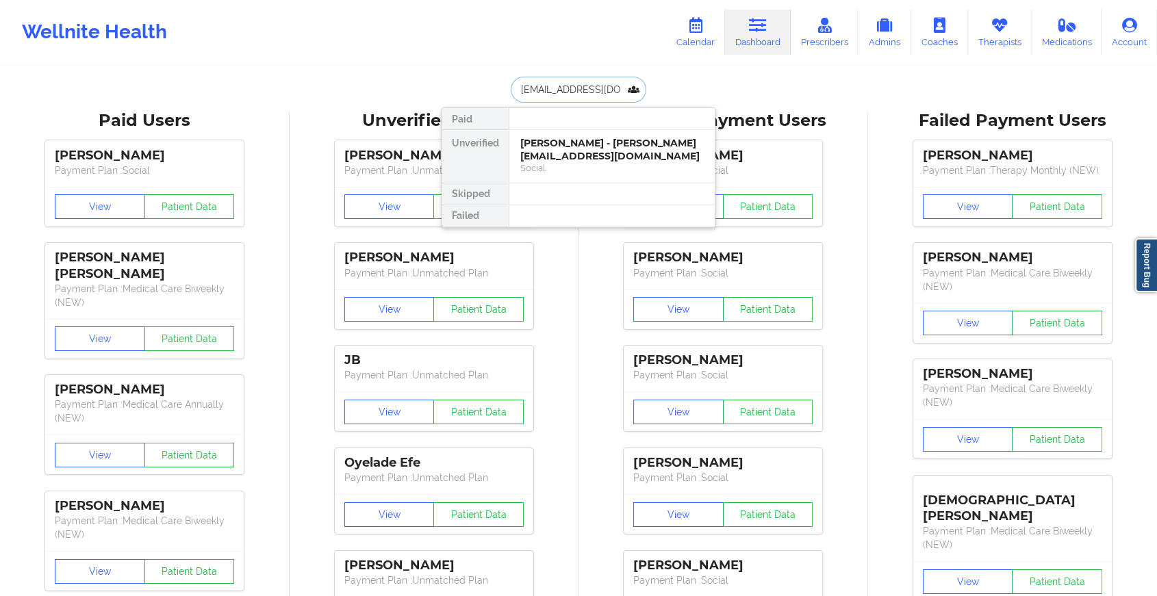
scroll to position [0, 12]
click at [562, 154] on div "[PERSON_NAME] E Page - [EMAIL_ADDRESS][DOMAIN_NAME]" at bounding box center [611, 149] width 183 height 25
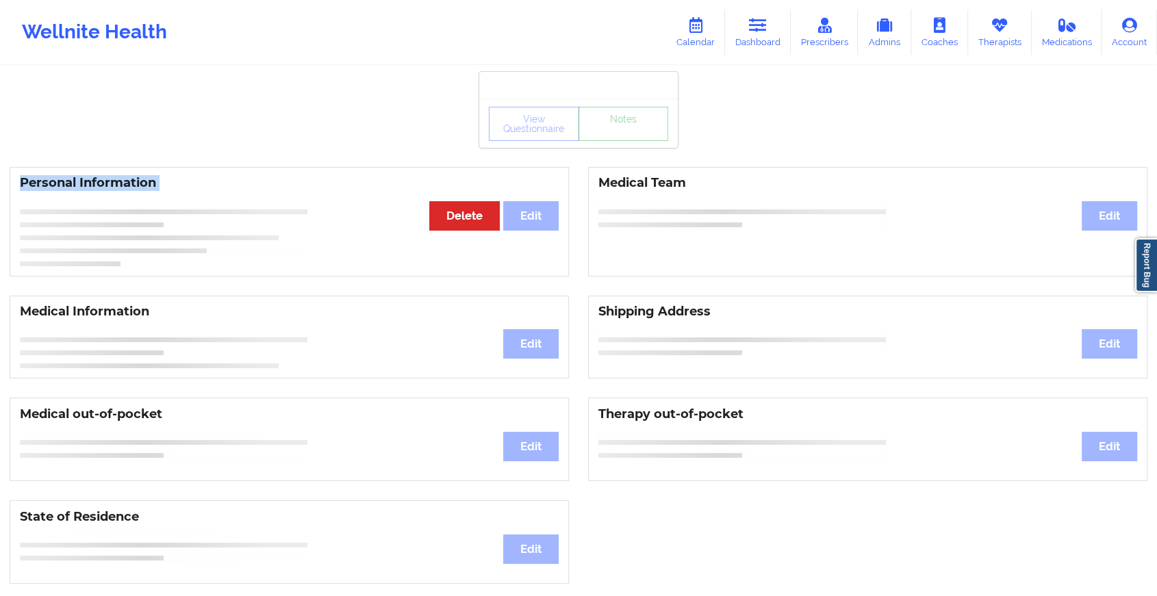
click at [624, 142] on div "View Questionnaire Notes Personal Information Edit Delete Medical Team Edit Med…" at bounding box center [578, 578] width 1157 height 1156
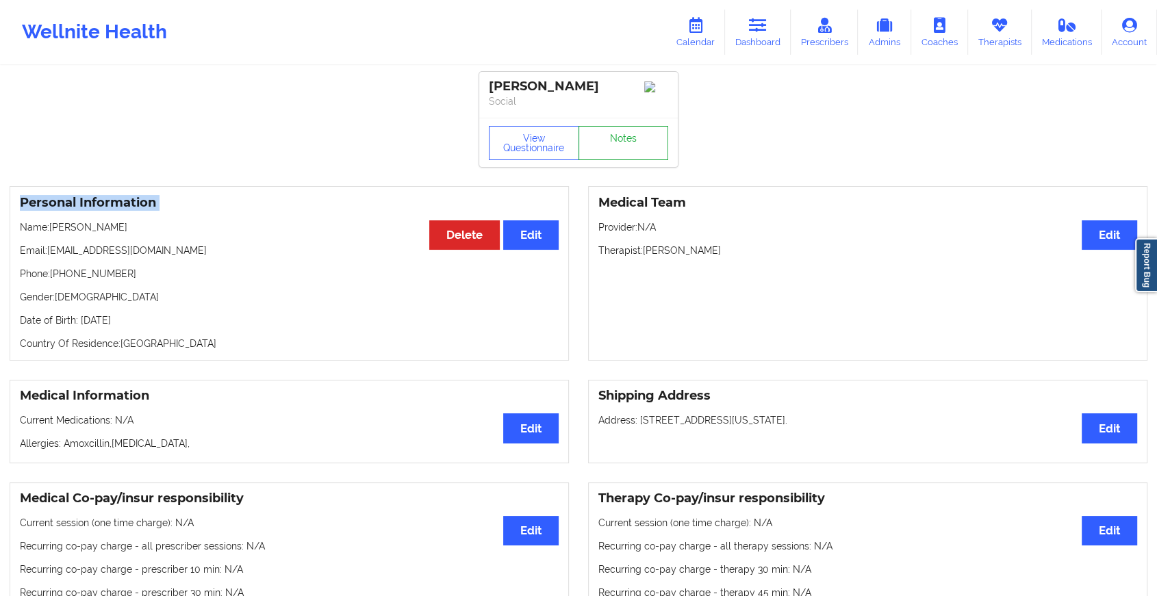
click at [624, 142] on link "Notes" at bounding box center [624, 143] width 90 height 34
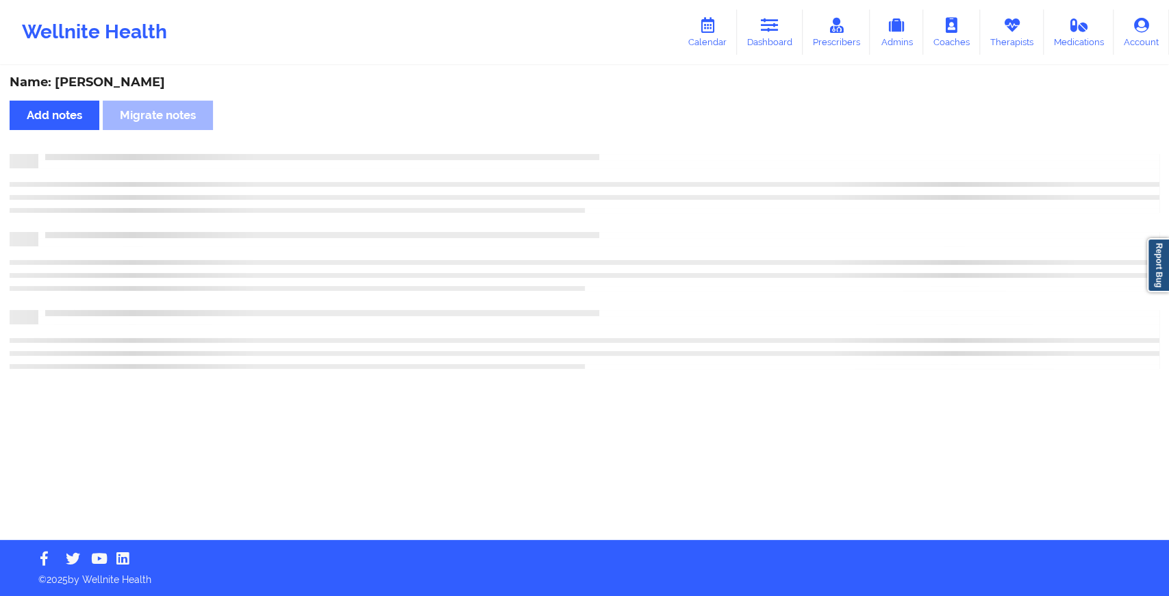
click at [624, 142] on div "Name: [PERSON_NAME] Page Add notes Migrate notes" at bounding box center [584, 303] width 1169 height 473
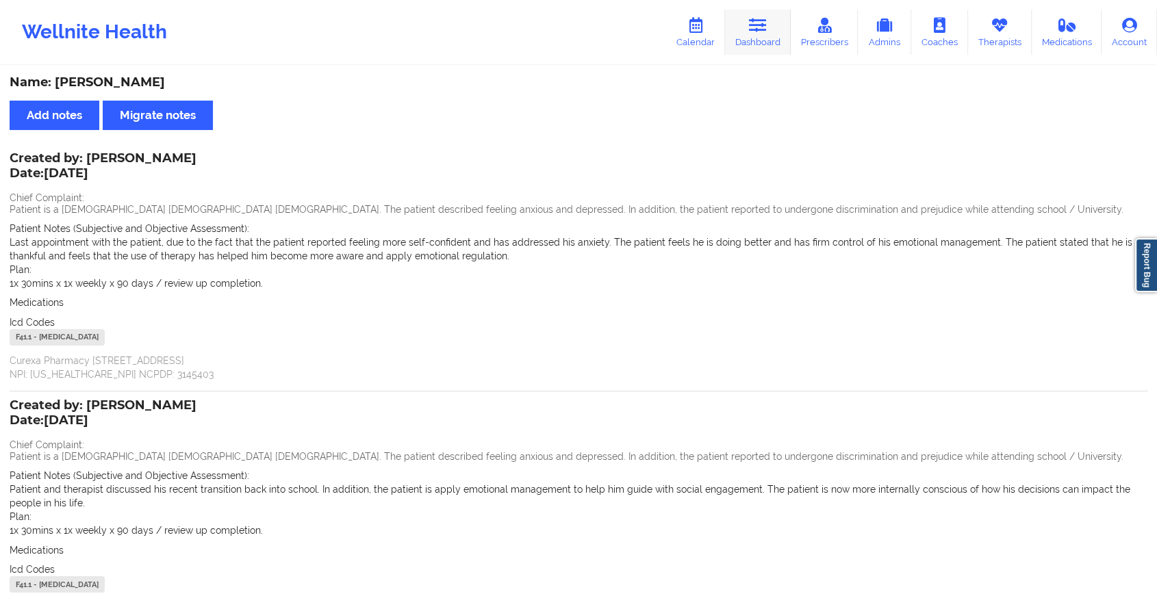
click at [767, 27] on icon at bounding box center [758, 25] width 18 height 15
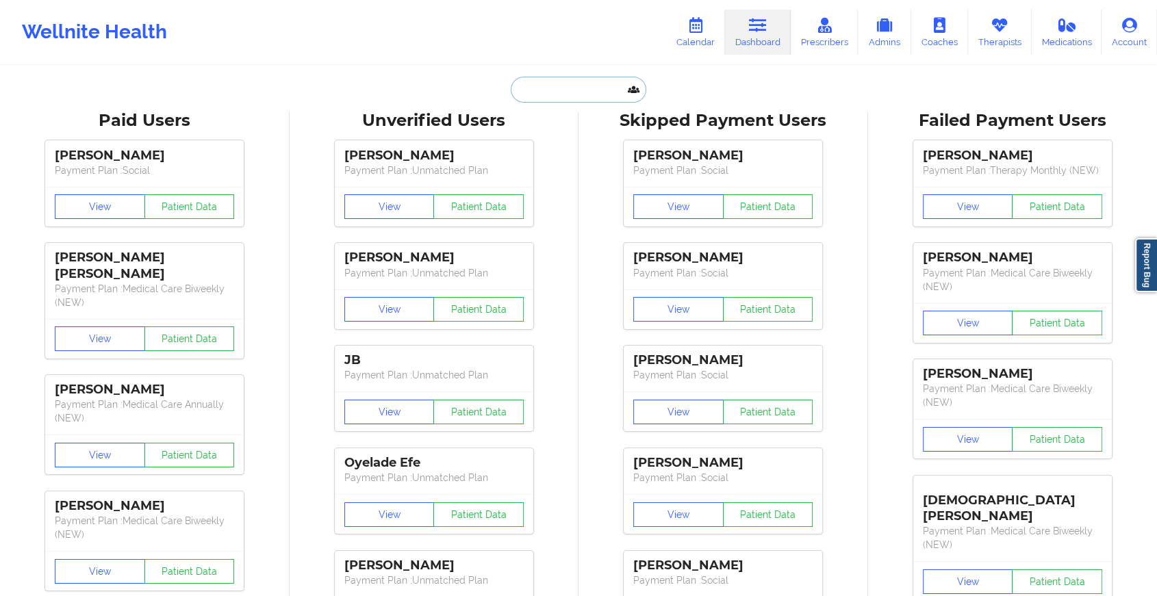
click at [568, 91] on input "text" at bounding box center [579, 90] width 136 height 26
paste input "[EMAIL_ADDRESS][DOMAIN_NAME]"
type input "[EMAIL_ADDRESS][DOMAIN_NAME]"
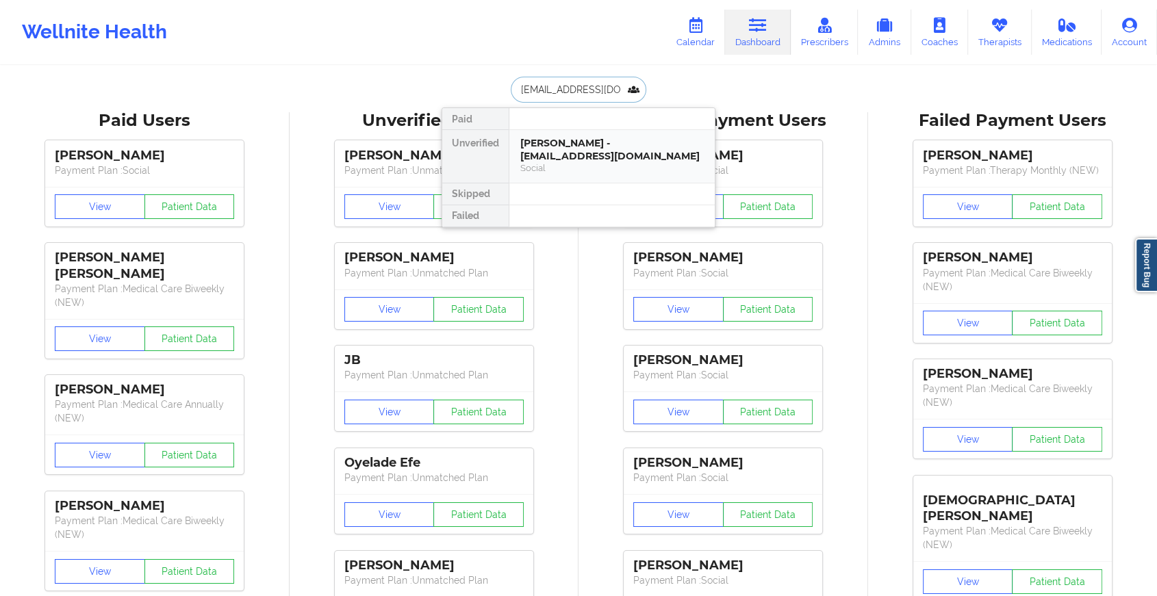
click at [576, 153] on div "[PERSON_NAME] - [EMAIL_ADDRESS][DOMAIN_NAME]" at bounding box center [611, 149] width 183 height 25
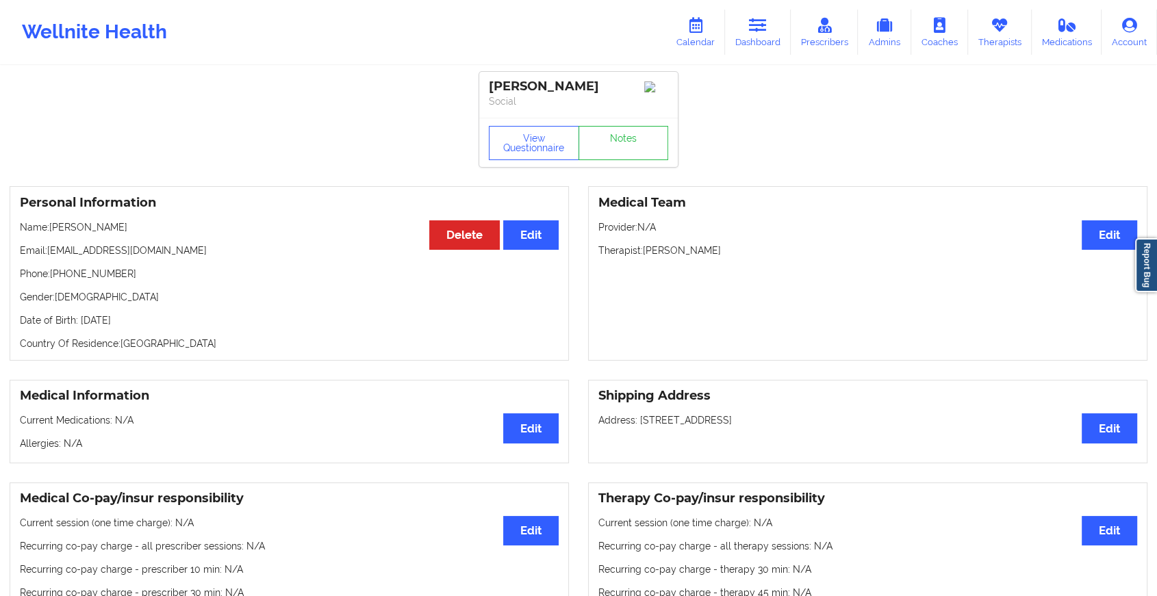
click at [622, 132] on div "View Questionnaire Notes" at bounding box center [578, 143] width 179 height 34
click at [622, 132] on link "Notes" at bounding box center [624, 143] width 90 height 34
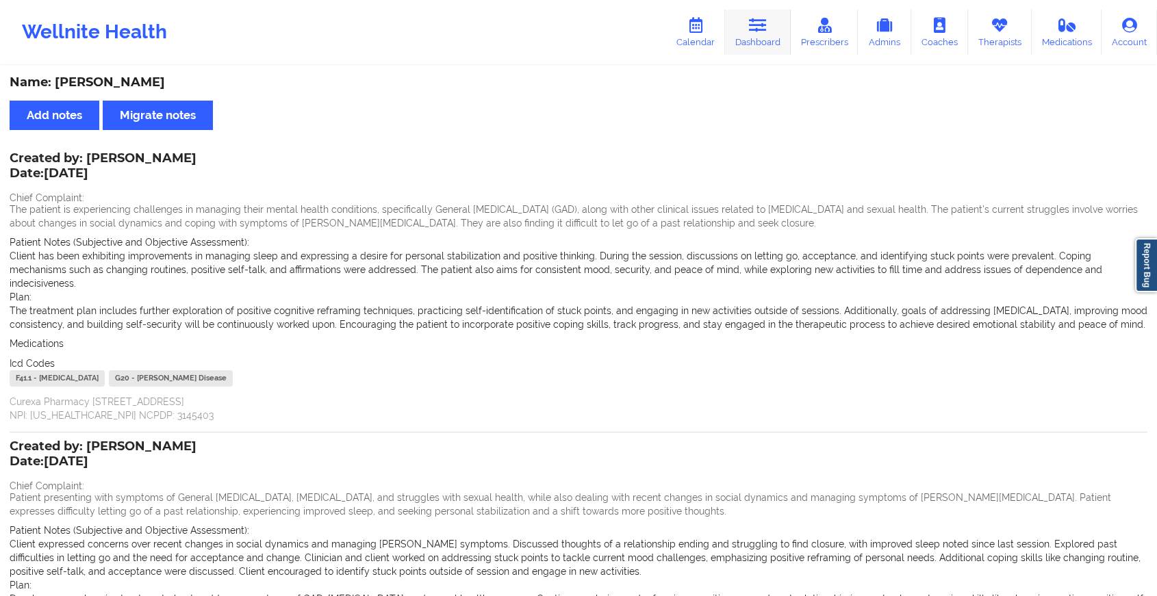
drag, startPoint x: 748, startPoint y: 60, endPoint x: 756, endPoint y: 38, distance: 22.5
click at [756, 38] on div "Wellnite Health Calendar Dashboard Prescribers Admins Coaches Therapists Medica…" at bounding box center [578, 32] width 1157 height 64
click at [756, 38] on link "Dashboard" at bounding box center [758, 32] width 66 height 45
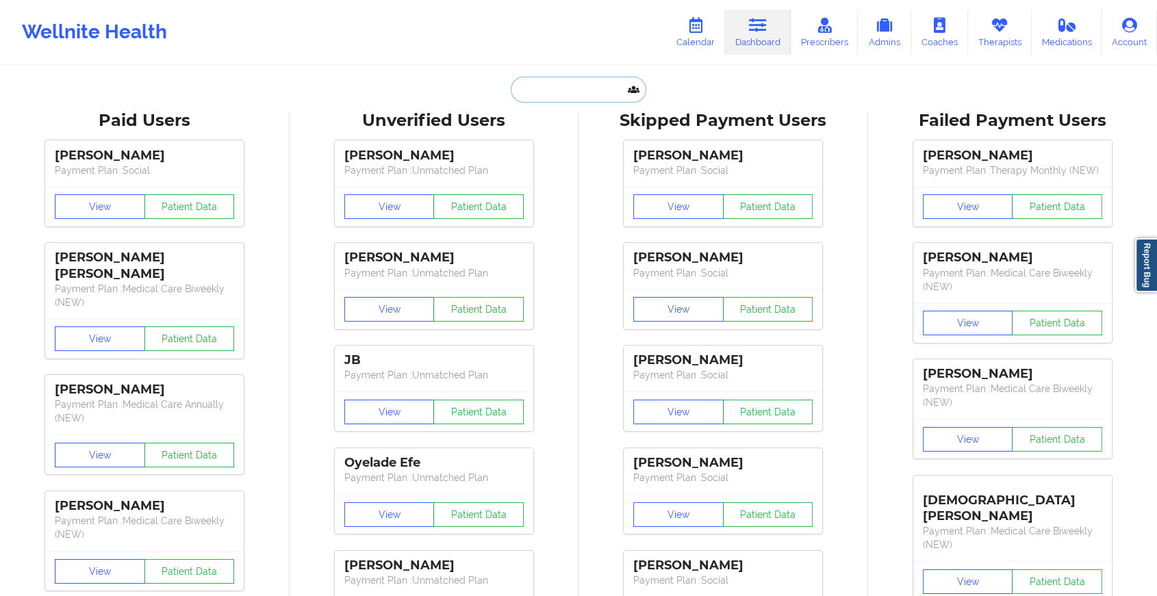
click at [600, 93] on input "text" at bounding box center [579, 90] width 136 height 26
paste input "[EMAIL_ADDRESS][PERSON_NAME][DOMAIN_NAME]"
type input "[EMAIL_ADDRESS][PERSON_NAME][DOMAIN_NAME]"
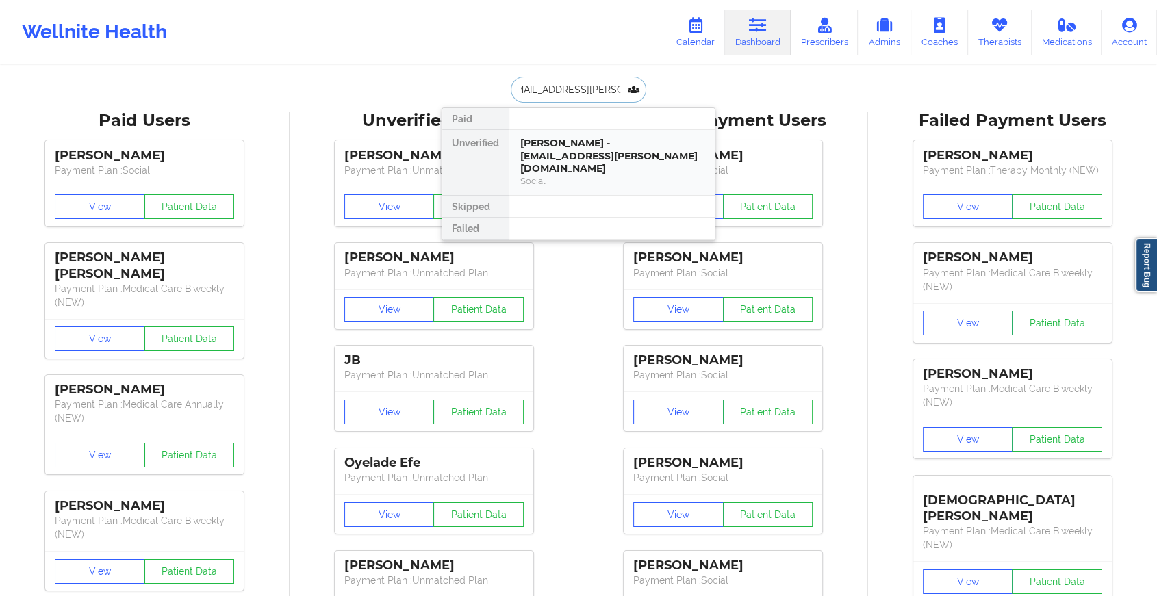
click at [583, 155] on div "[PERSON_NAME] - [EMAIL_ADDRESS][PERSON_NAME][DOMAIN_NAME]" at bounding box center [611, 156] width 183 height 38
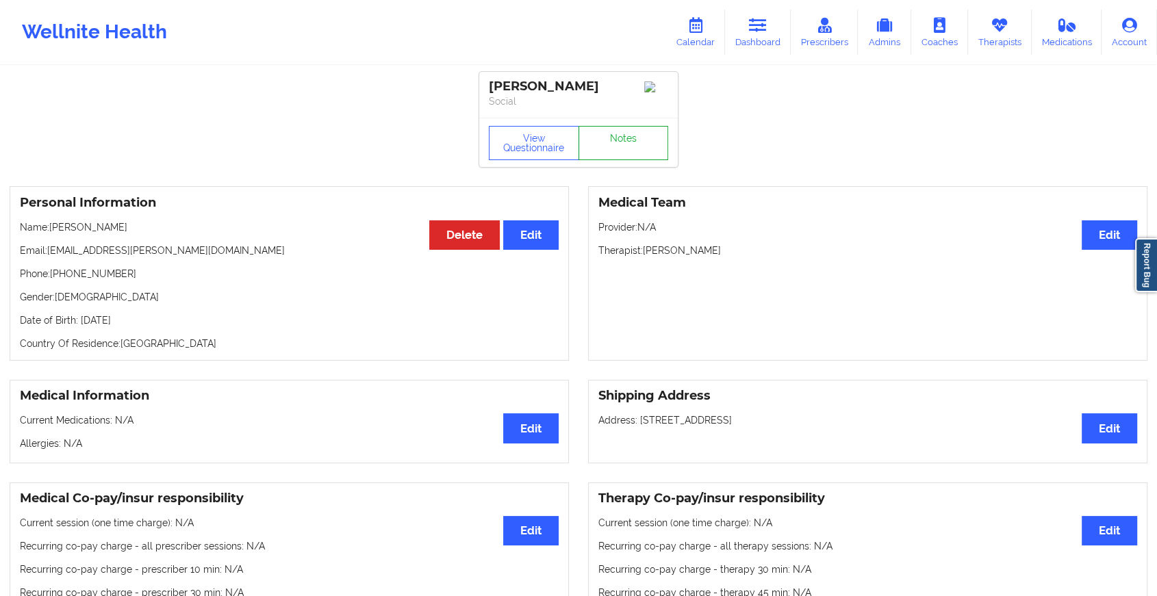
click at [607, 142] on link "Notes" at bounding box center [624, 143] width 90 height 34
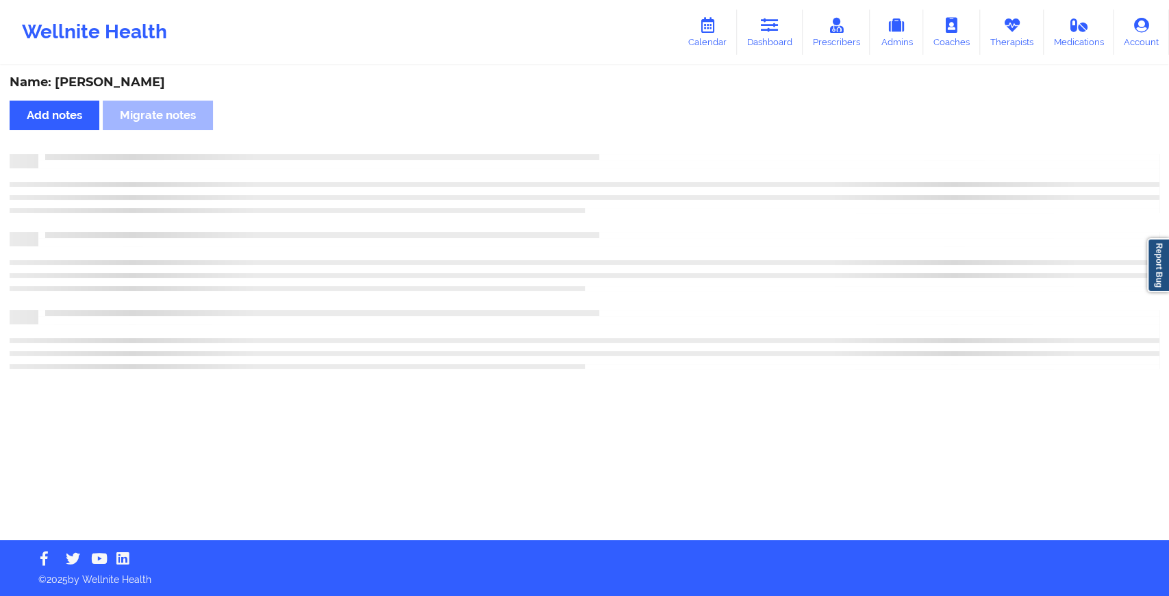
click at [607, 142] on div "Name: [PERSON_NAME] Add notes Migrate notes" at bounding box center [584, 303] width 1169 height 473
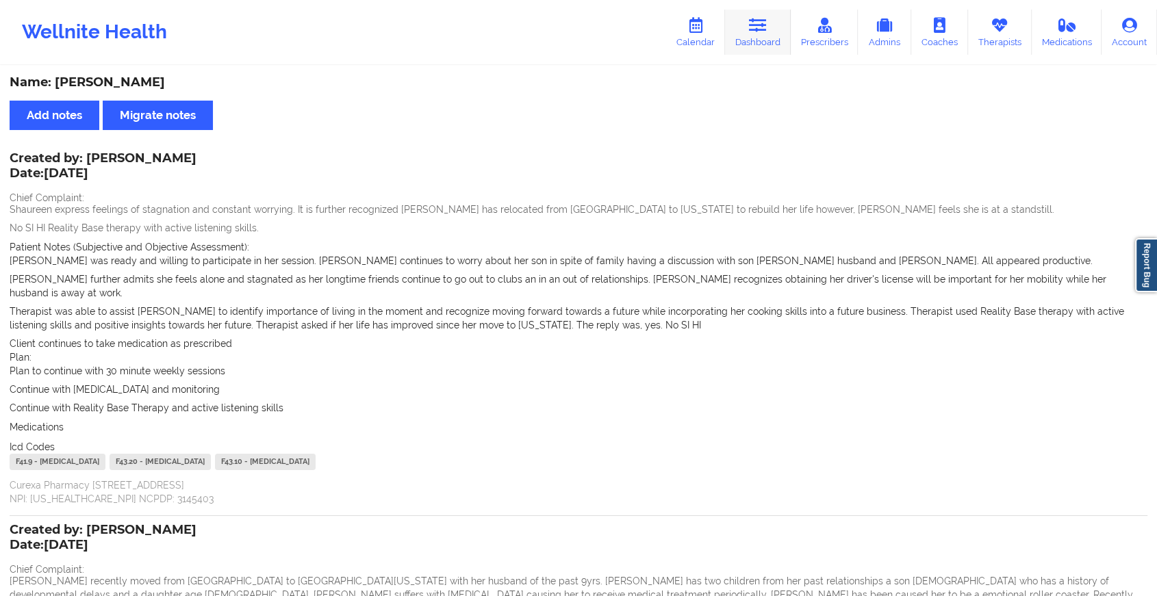
click at [744, 34] on link "Dashboard" at bounding box center [758, 32] width 66 height 45
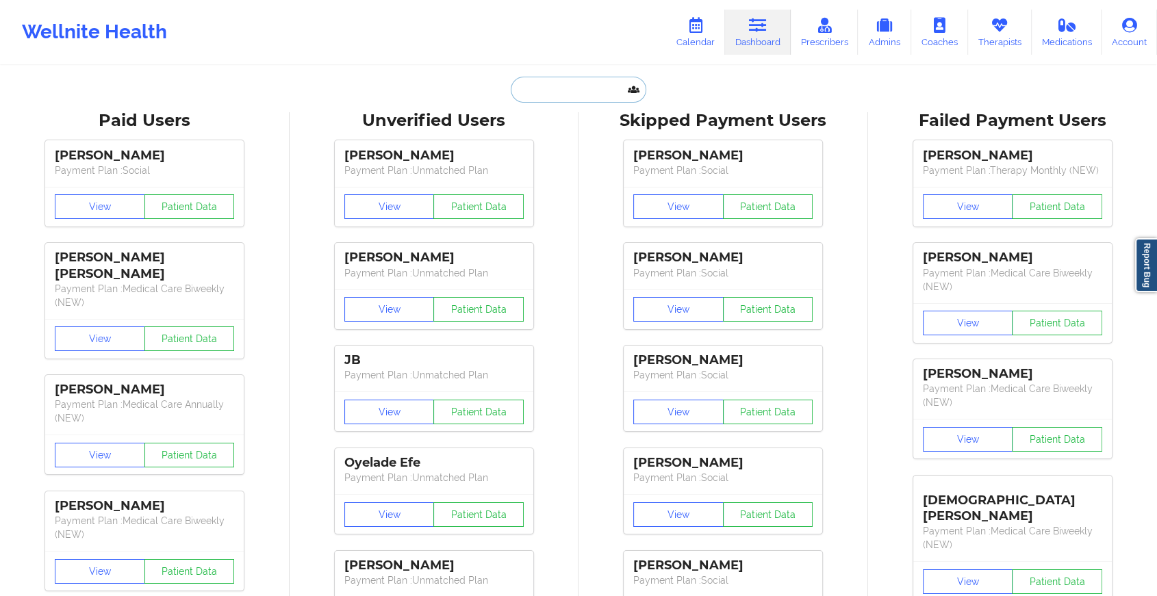
click at [511, 88] on input "text" at bounding box center [579, 90] width 136 height 26
paste input "[EMAIL_ADDRESS][DOMAIN_NAME]"
type input "[EMAIL_ADDRESS][DOMAIN_NAME]"
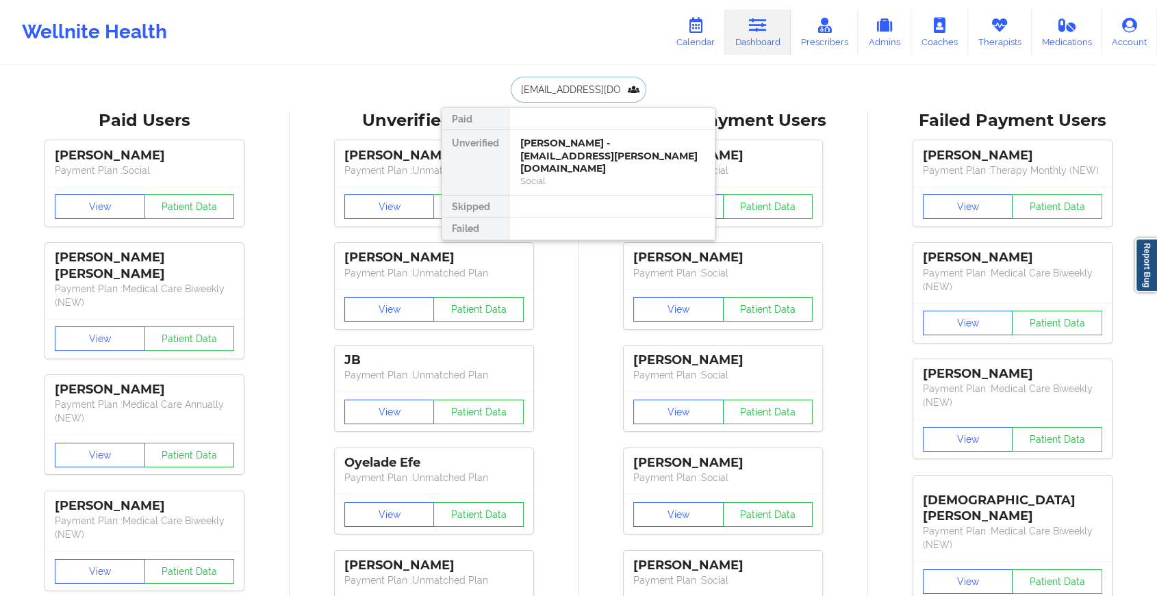
scroll to position [0, 29]
click at [548, 157] on div "[PERSON_NAME] - [EMAIL_ADDRESS][DOMAIN_NAME]" at bounding box center [611, 149] width 183 height 25
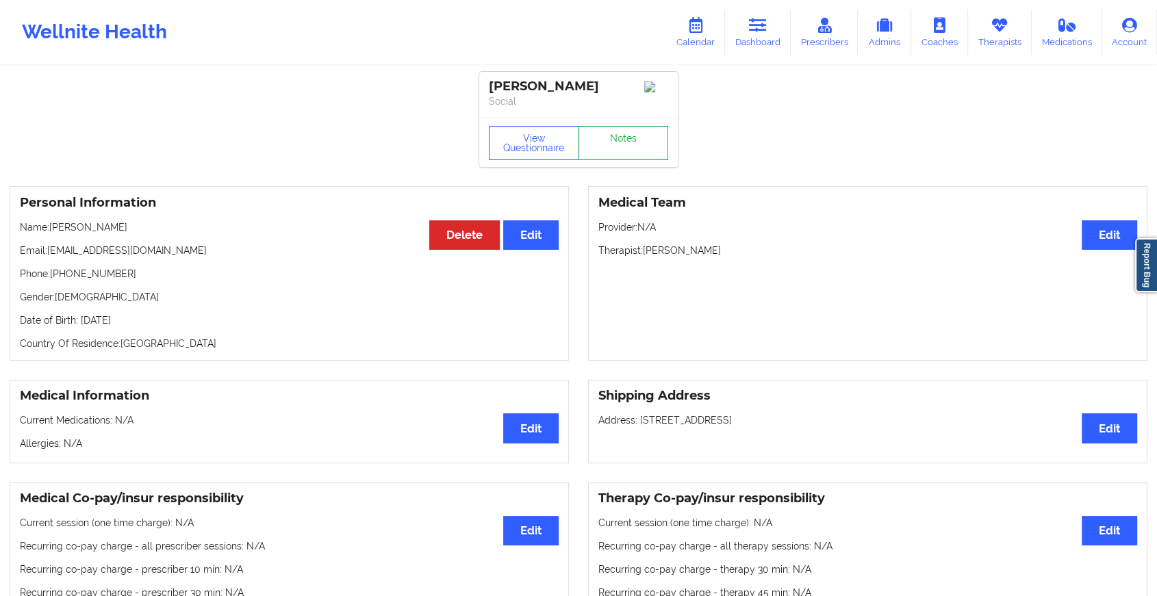
click at [624, 134] on link "Notes" at bounding box center [624, 143] width 90 height 34
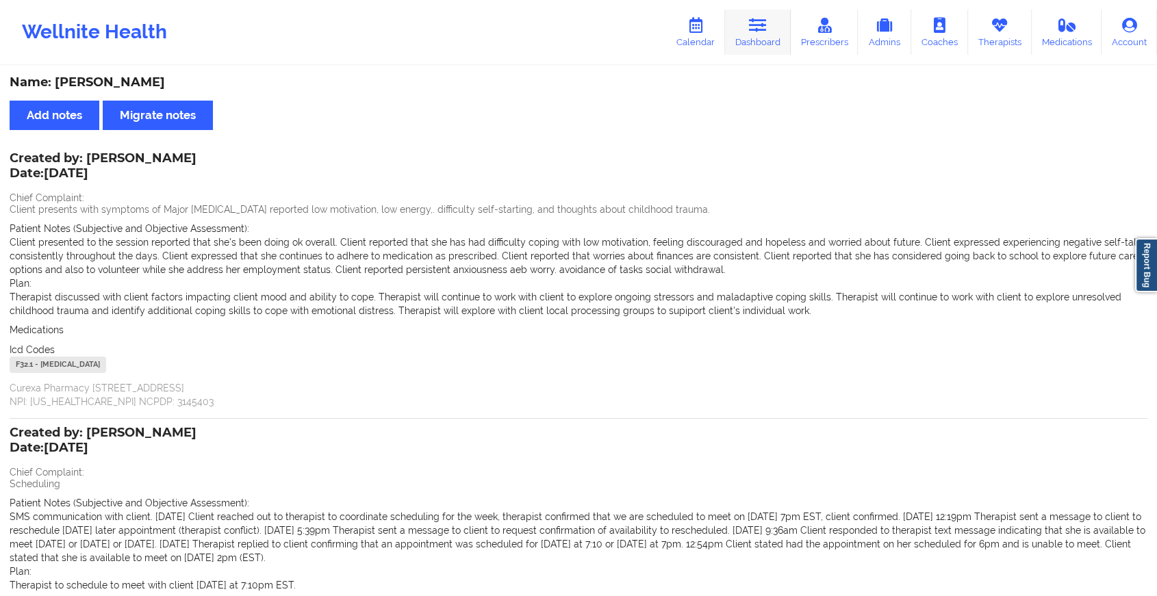
click at [763, 37] on link "Dashboard" at bounding box center [758, 32] width 66 height 45
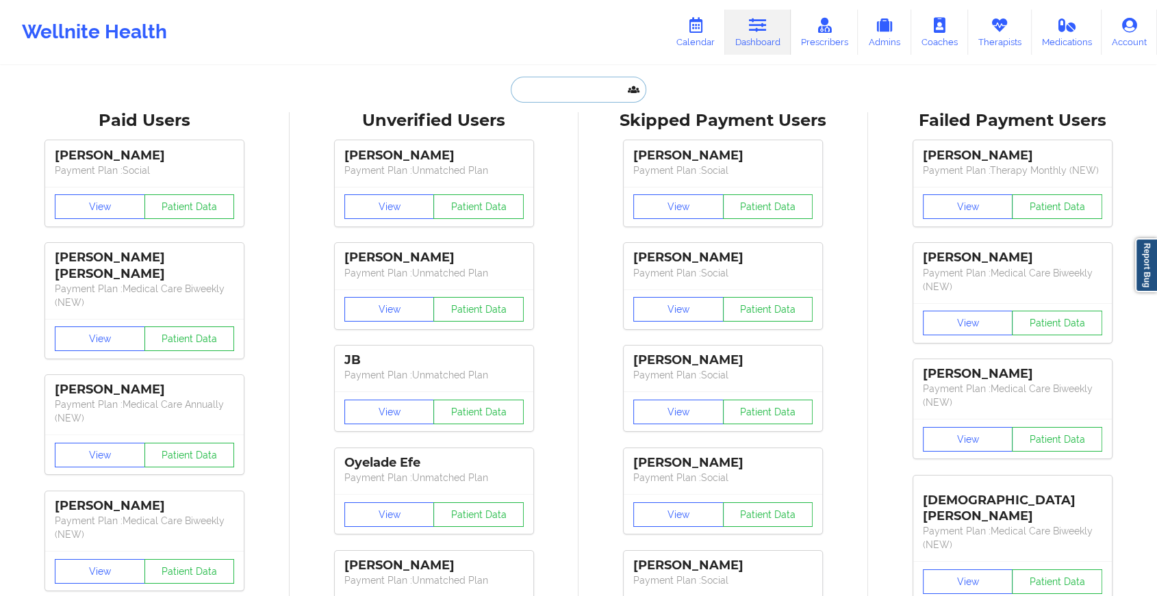
click at [546, 89] on input "text" at bounding box center [579, 90] width 136 height 26
paste input "[EMAIL_ADDRESS][DOMAIN_NAME]"
type input "[EMAIL_ADDRESS][DOMAIN_NAME]"
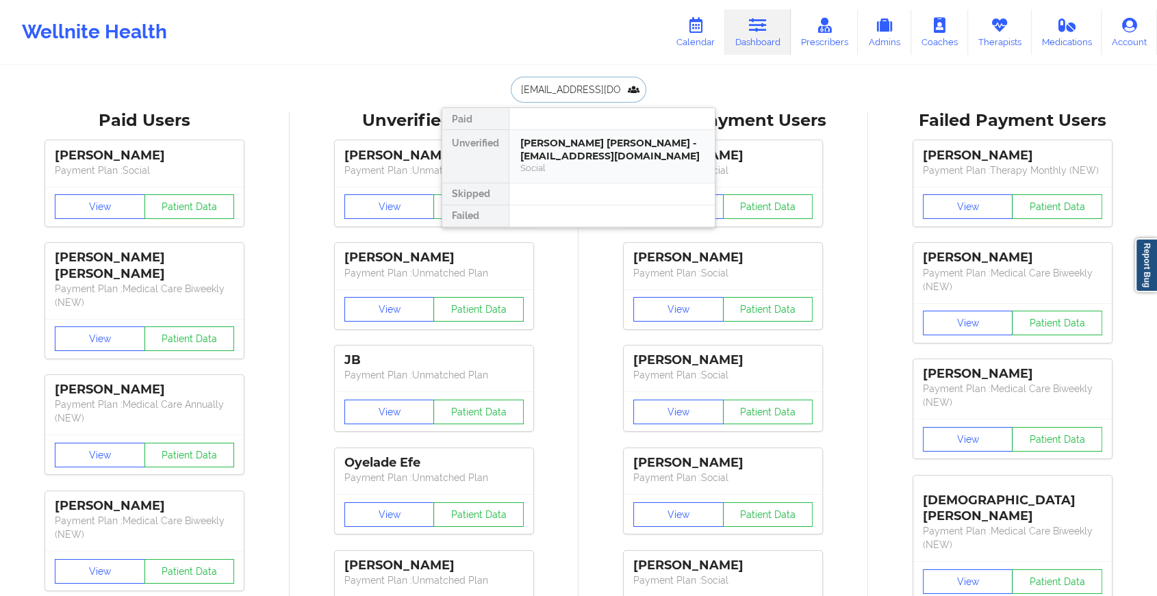
click at [583, 148] on div "[PERSON_NAME] [PERSON_NAME] - [EMAIL_ADDRESS][DOMAIN_NAME]" at bounding box center [611, 149] width 183 height 25
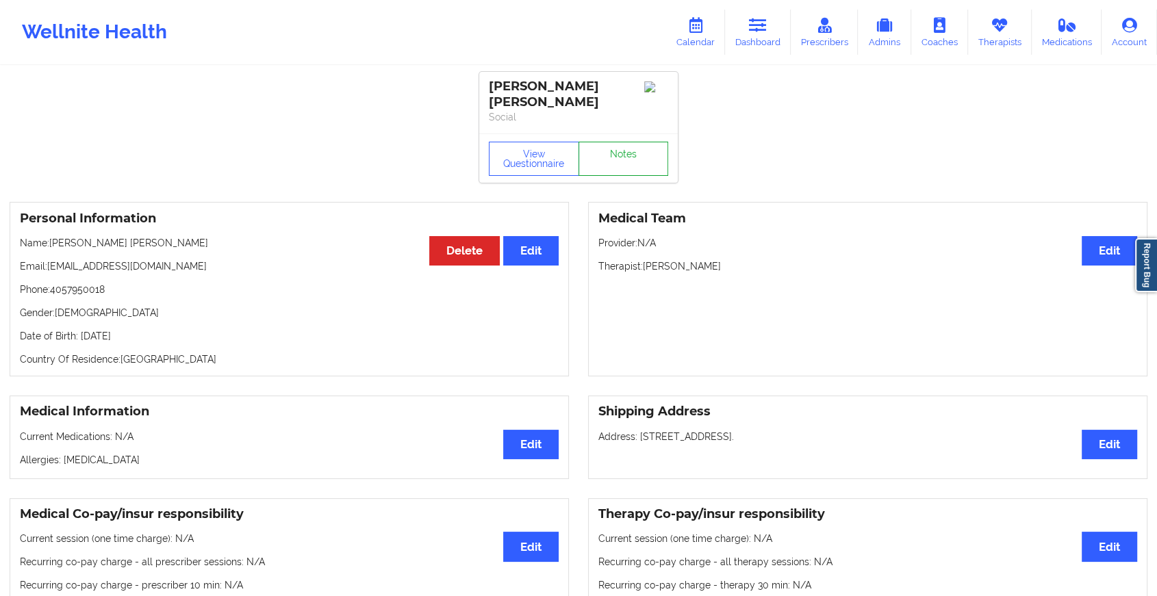
click at [650, 142] on link "Notes" at bounding box center [624, 159] width 90 height 34
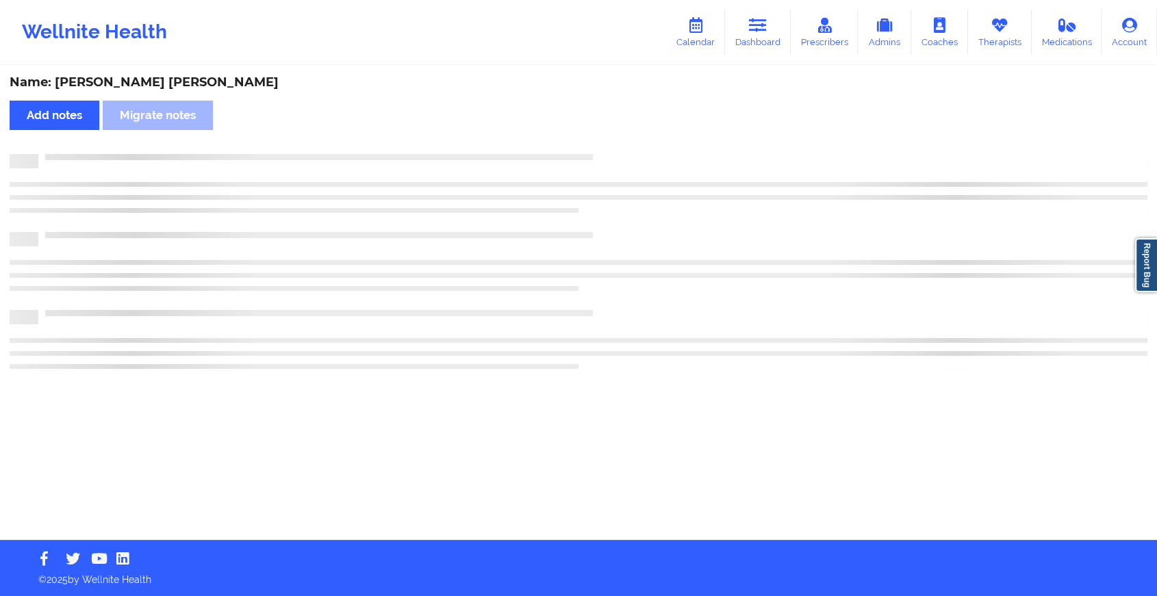
click at [650, 137] on div "Name: [PERSON_NAME] [PERSON_NAME] Add notes Migrate notes" at bounding box center [578, 303] width 1157 height 473
